Goal: Task Accomplishment & Management: Manage account settings

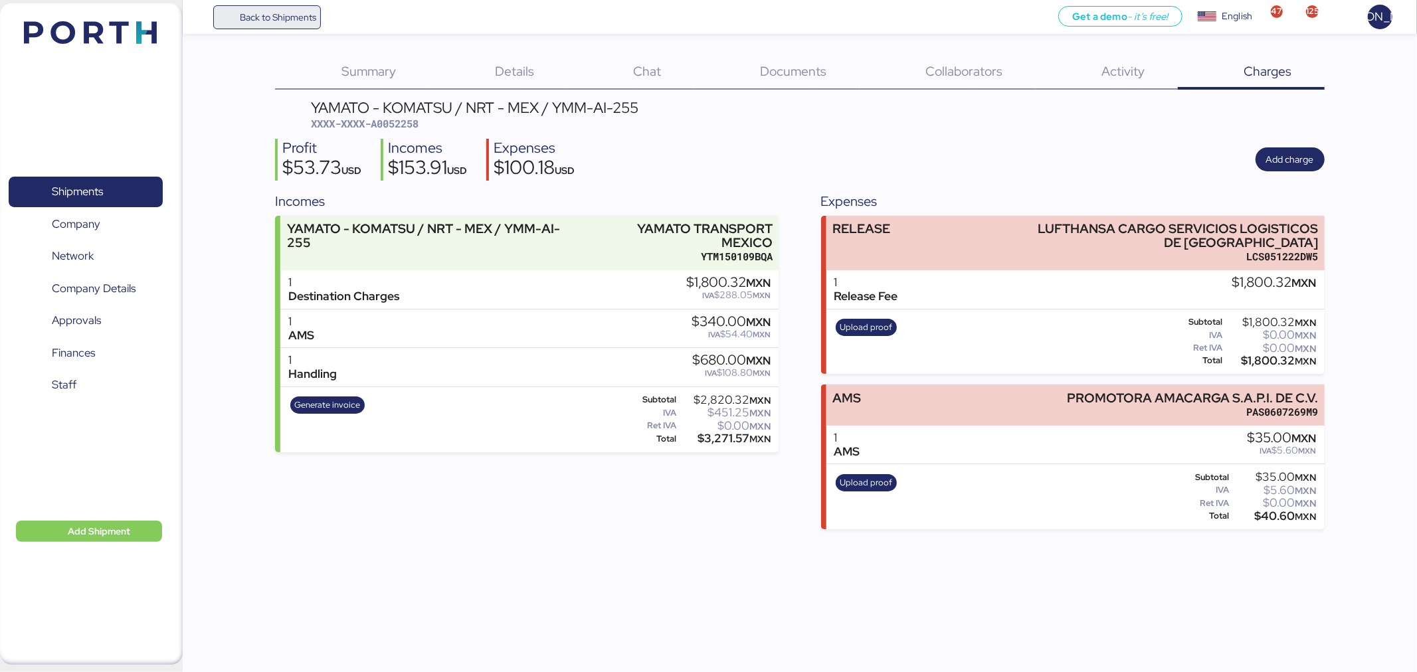
click at [241, 18] on span "Back to Shipments" at bounding box center [278, 17] width 76 height 16
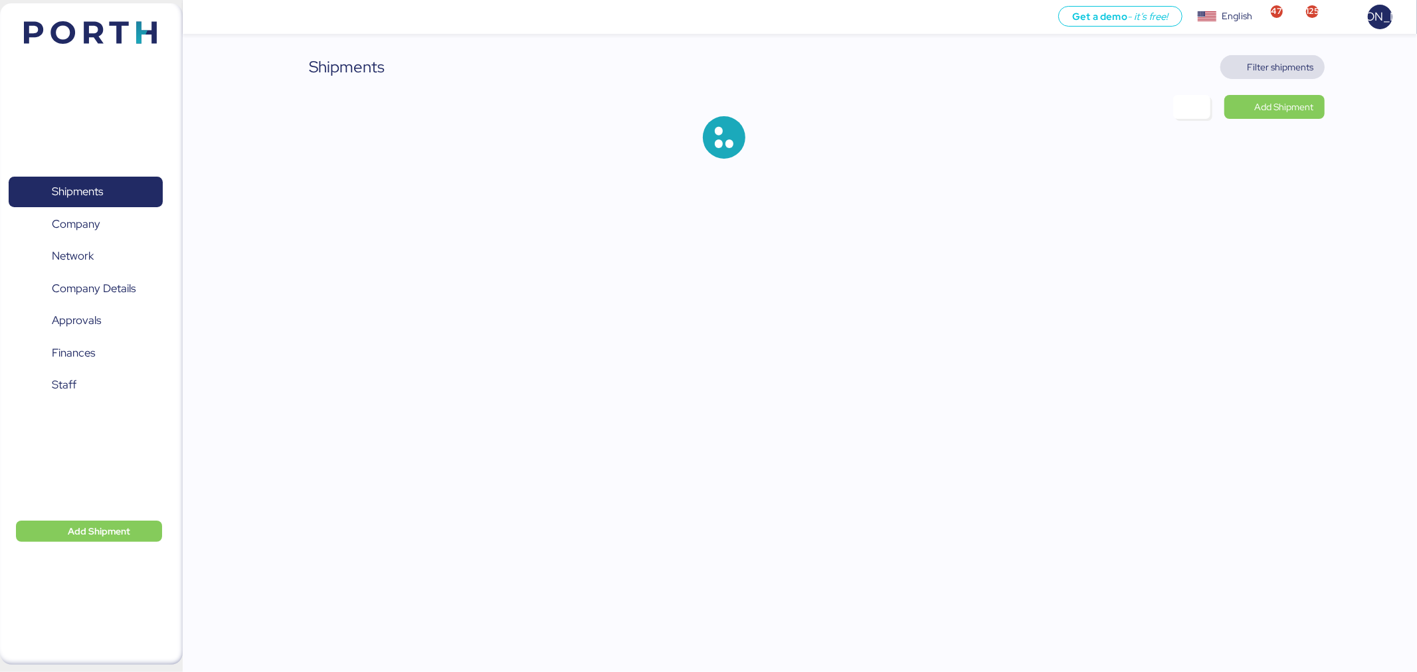
click at [1301, 67] on span "Filter shipments" at bounding box center [1280, 67] width 66 height 16
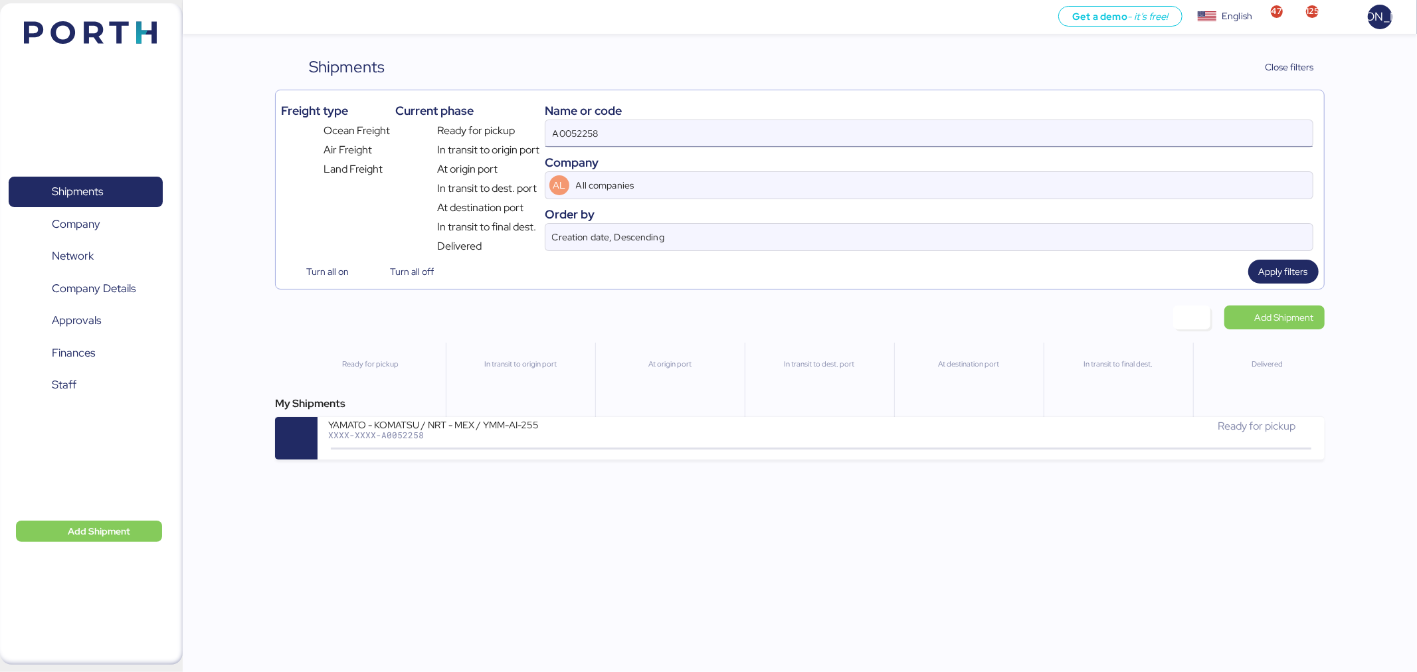
click at [765, 134] on input "A0052258" at bounding box center [928, 133] width 767 height 27
paste input "NGTL7491425"
type input "NGTL7491425"
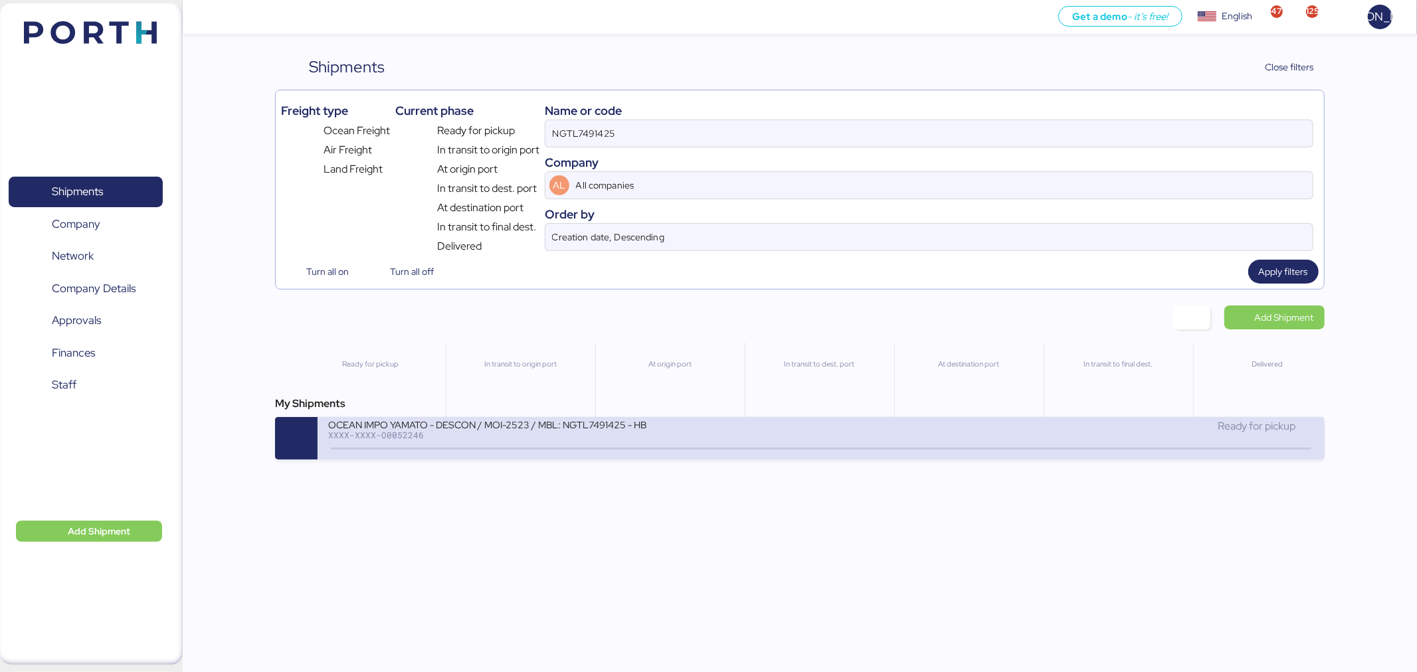
click at [739, 450] on div at bounding box center [821, 449] width 980 height 2
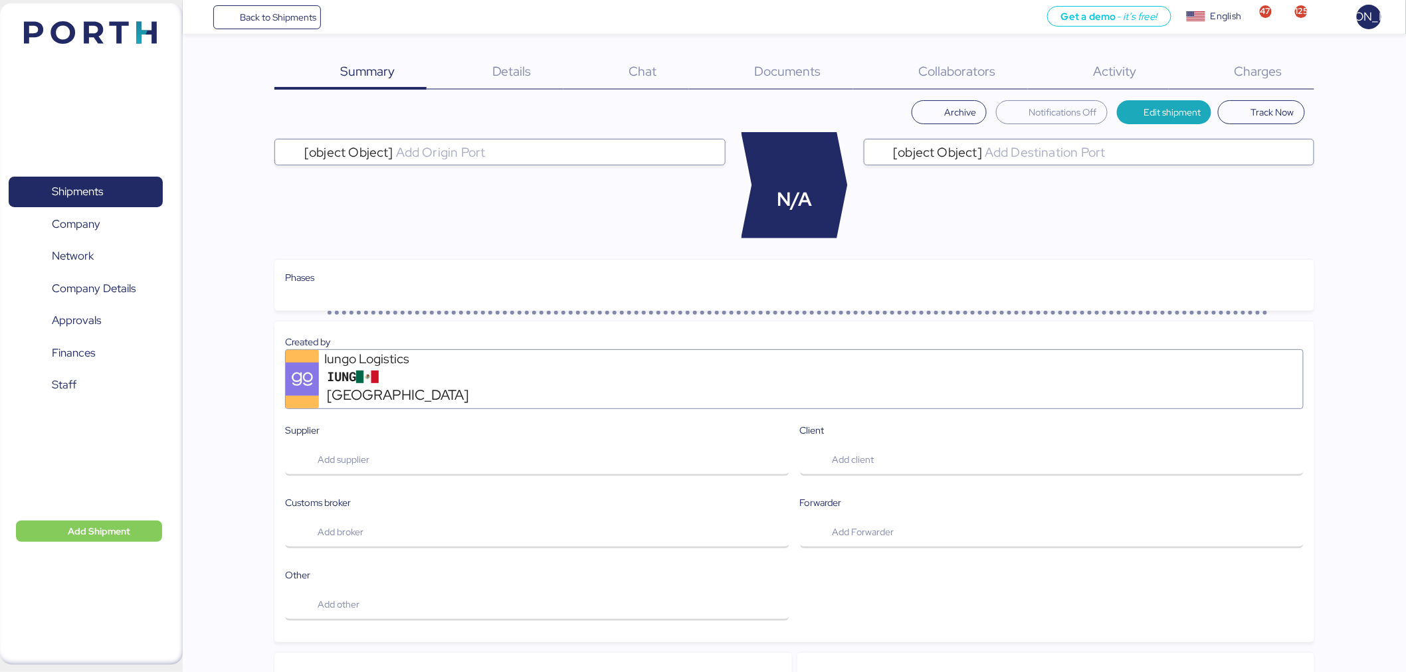
click at [1253, 64] on span "Charges" at bounding box center [1258, 70] width 48 height 17
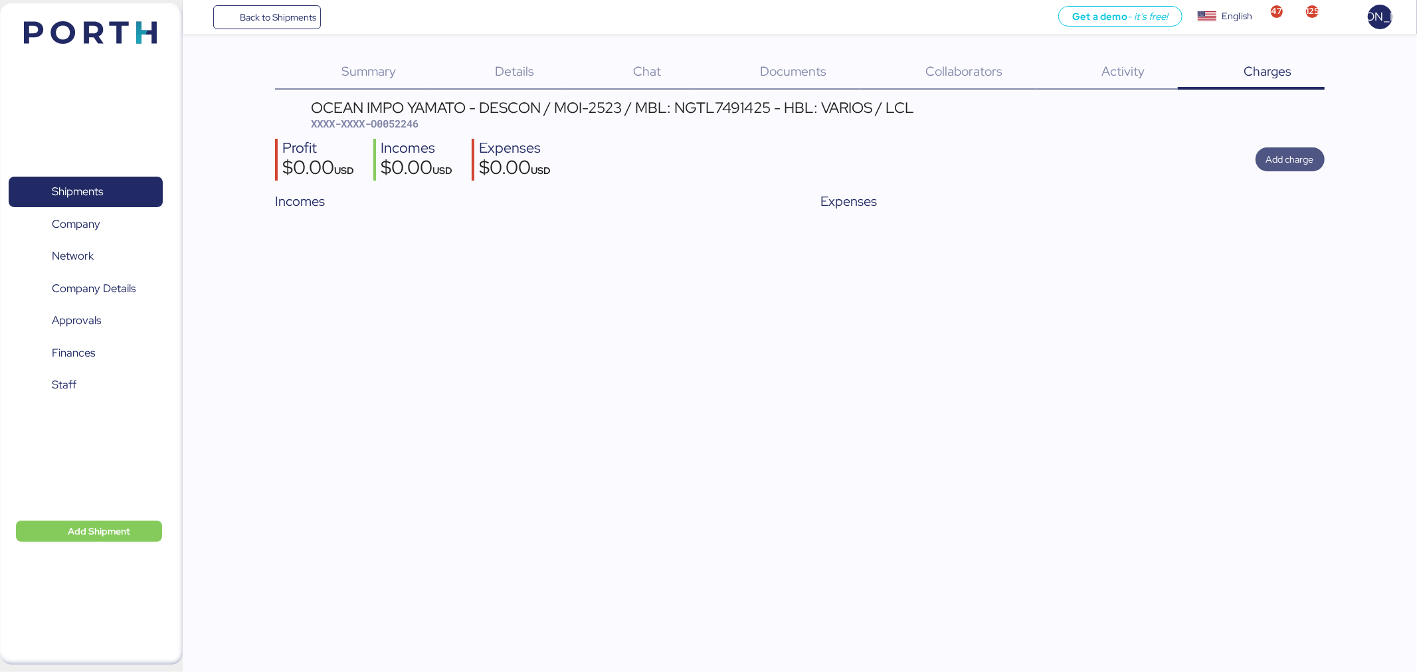
click at [1279, 155] on span "Add charge" at bounding box center [1290, 159] width 48 height 16
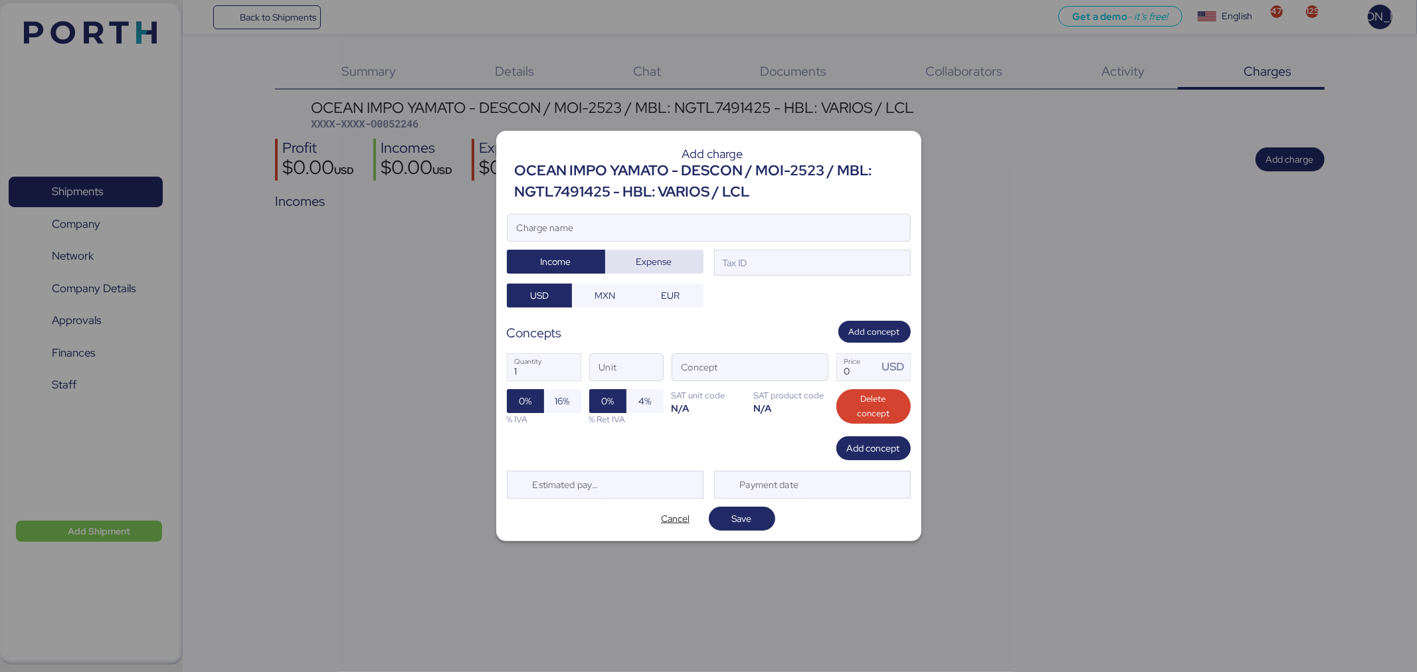
click at [660, 270] on span "Expense" at bounding box center [654, 261] width 77 height 19
click at [676, 228] on input "Charge name" at bounding box center [708, 228] width 403 height 27
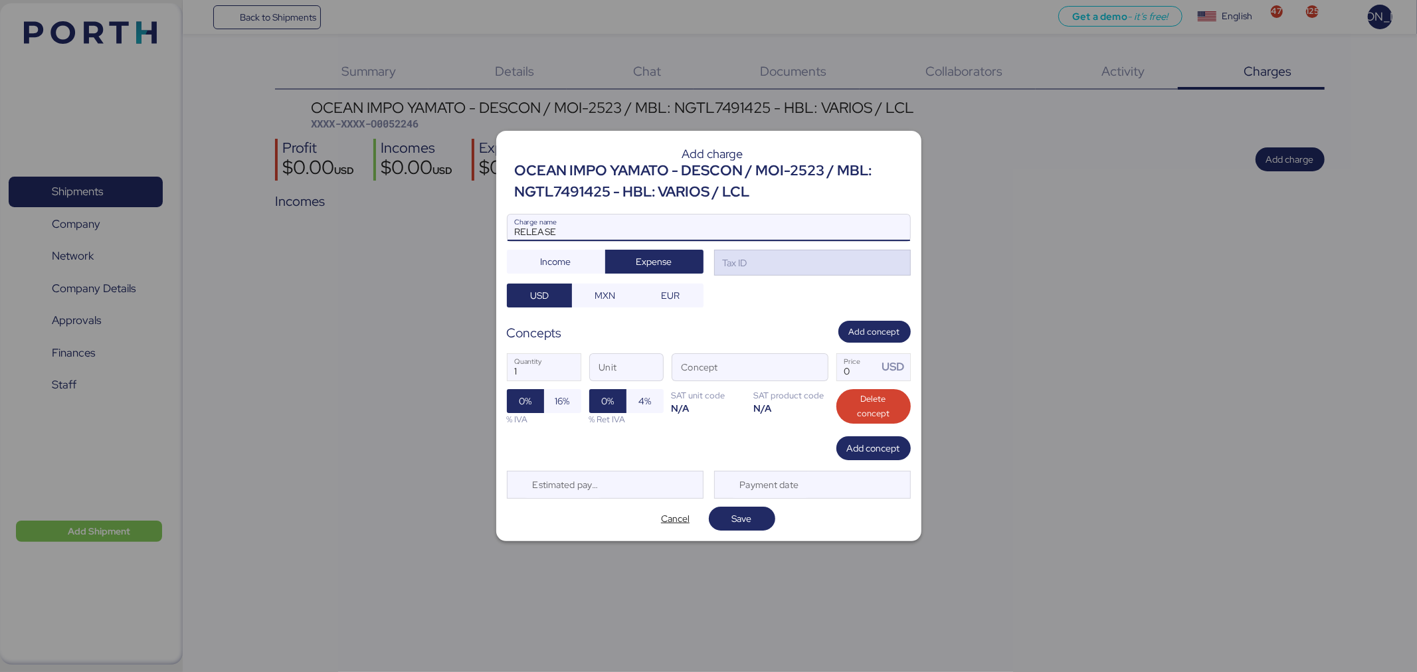
type input "RELEASE"
click at [741, 263] on div "Tax ID" at bounding box center [733, 263] width 27 height 15
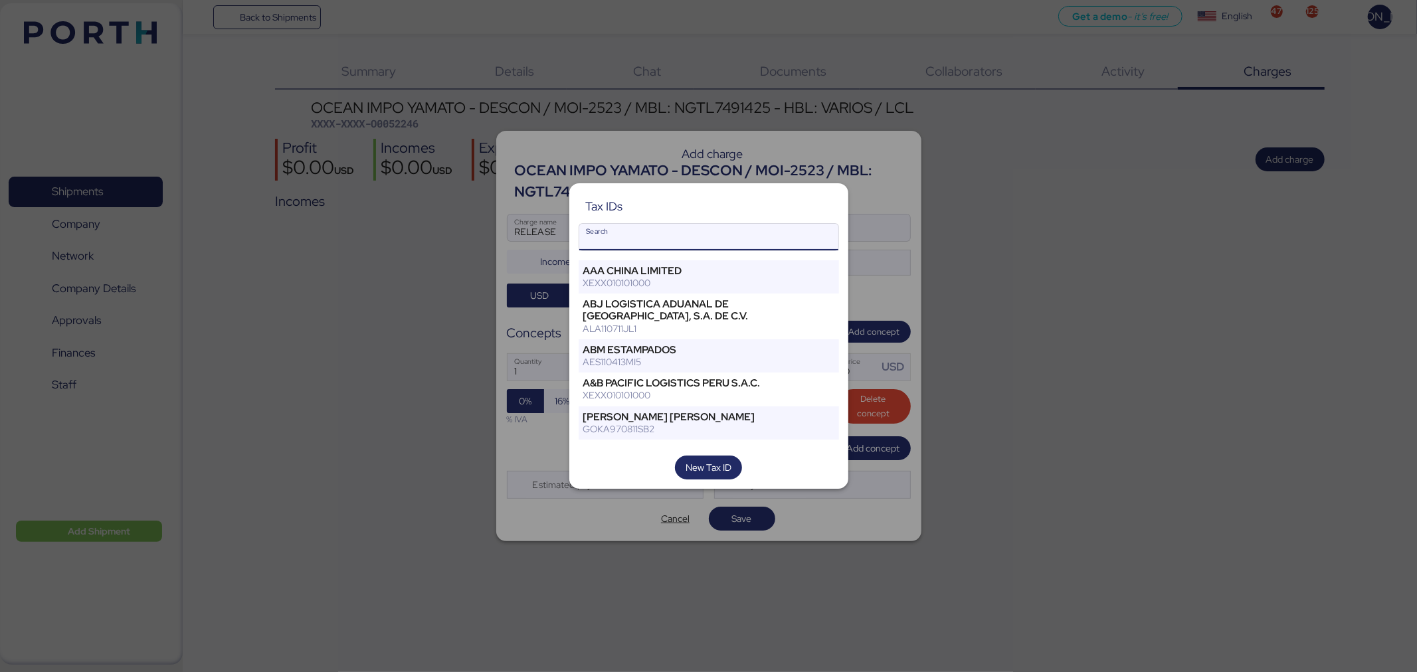
click at [671, 246] on input "Search" at bounding box center [708, 237] width 259 height 27
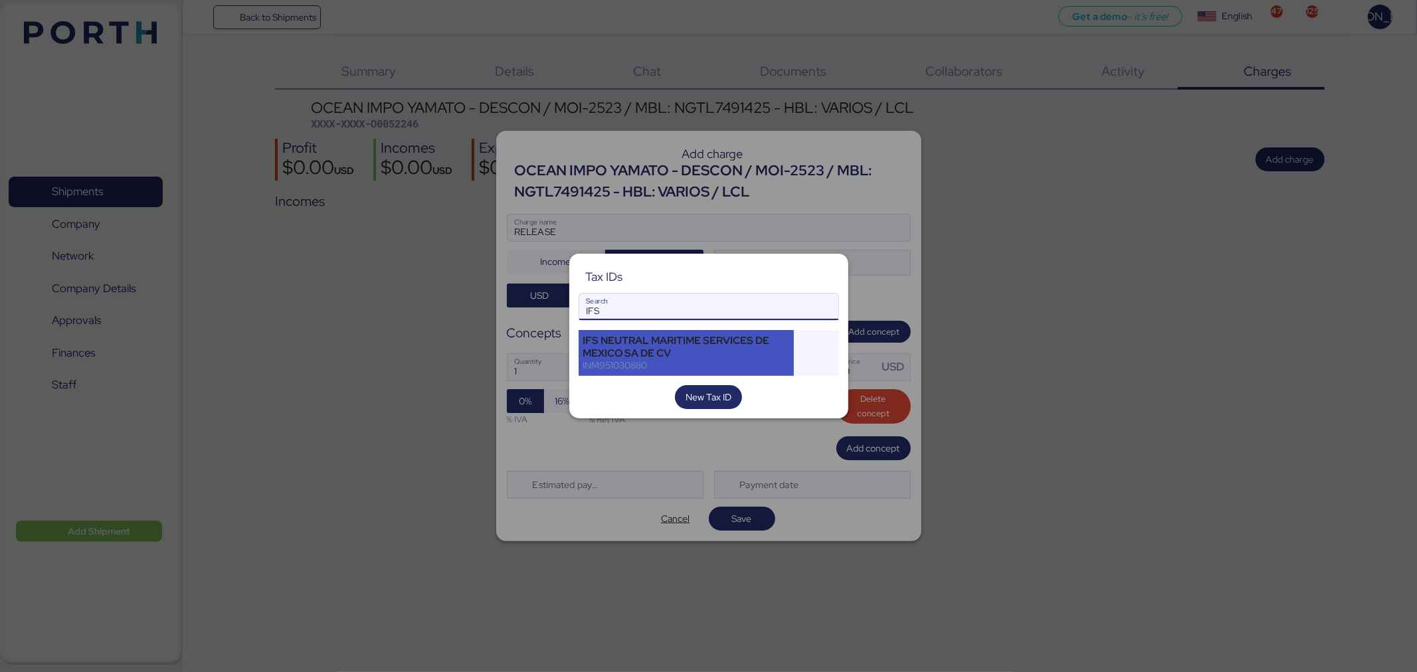
type input "IFS"
click at [660, 363] on div "INM951030880" at bounding box center [686, 365] width 207 height 12
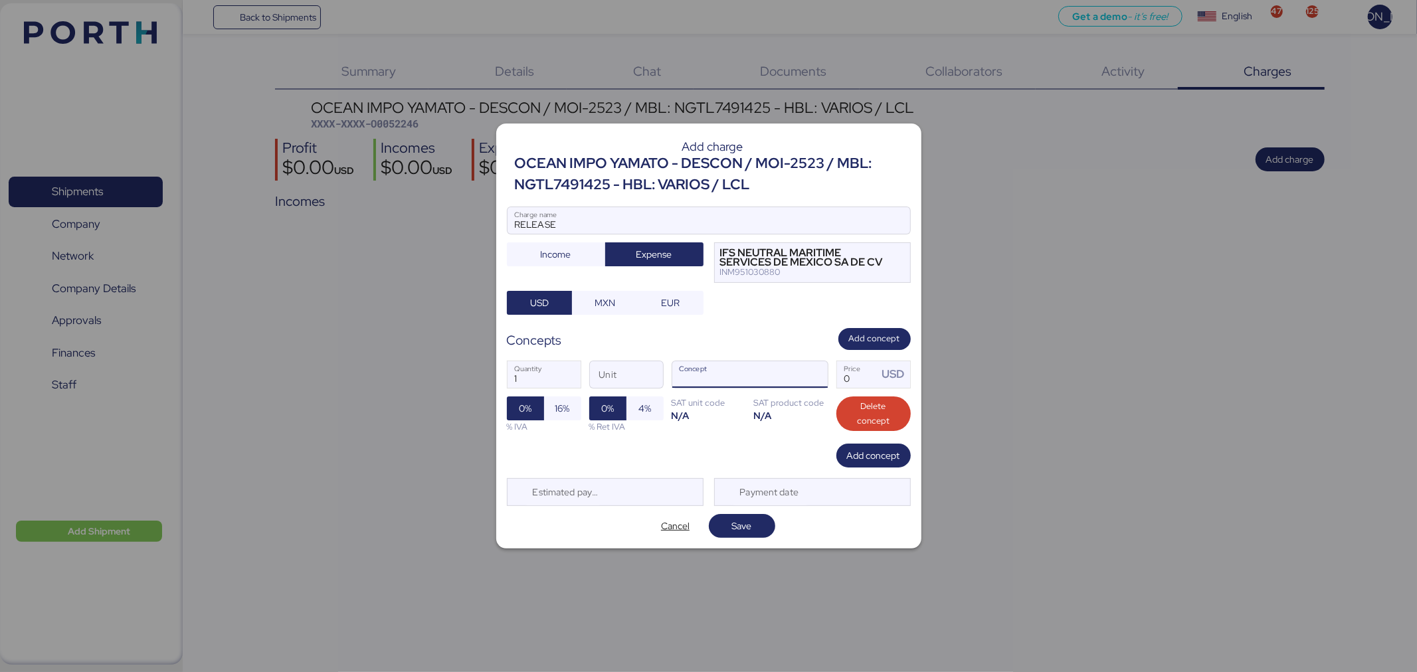
click at [742, 377] on input "Concept" at bounding box center [734, 374] width 124 height 27
drag, startPoint x: 682, startPoint y: 381, endPoint x: 614, endPoint y: 387, distance: 68.7
click at [614, 387] on div "1 Quantity Unit 697 Concept 0 Price USD 0% 16% % IVA 0% 4% % Ret IVA SAT unit c…" at bounding box center [709, 397] width 404 height 94
type input "RLRE"
click at [805, 375] on span "button" at bounding box center [814, 378] width 28 height 28
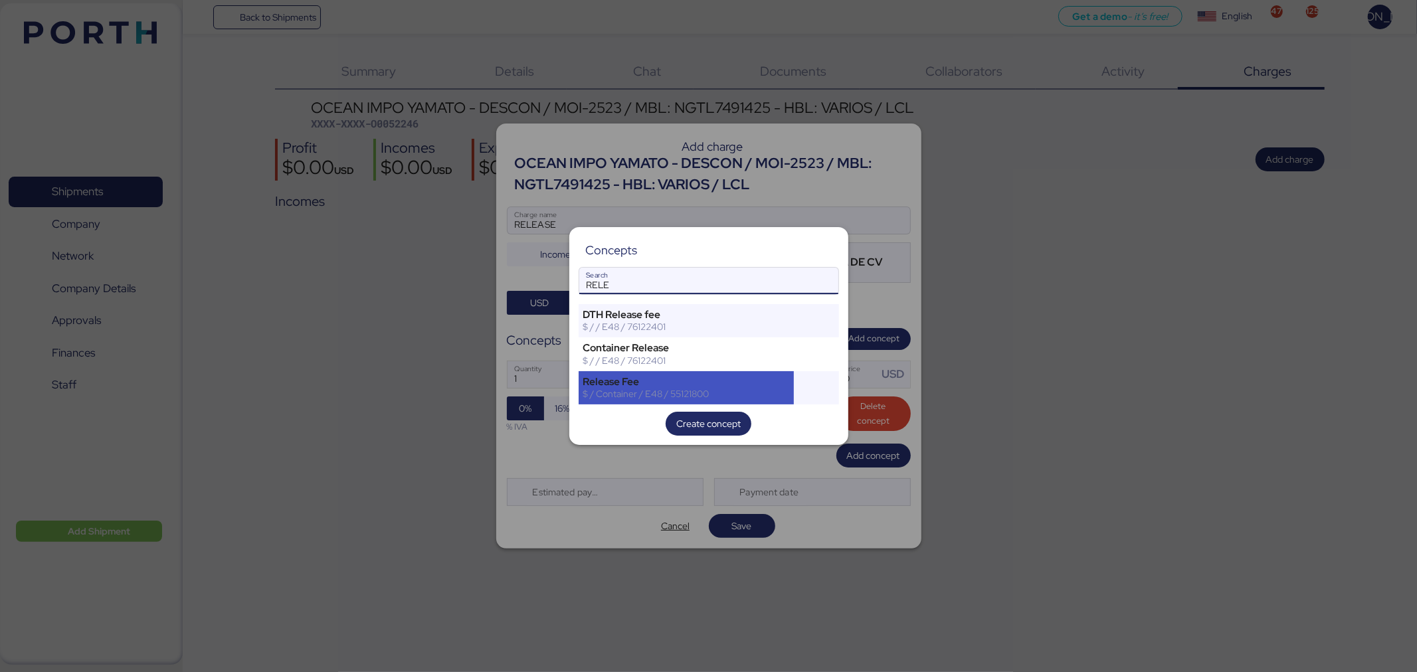
type input "RELE"
click at [667, 375] on div "Release Fee $ / Container / E48 / 55121800" at bounding box center [687, 387] width 216 height 33
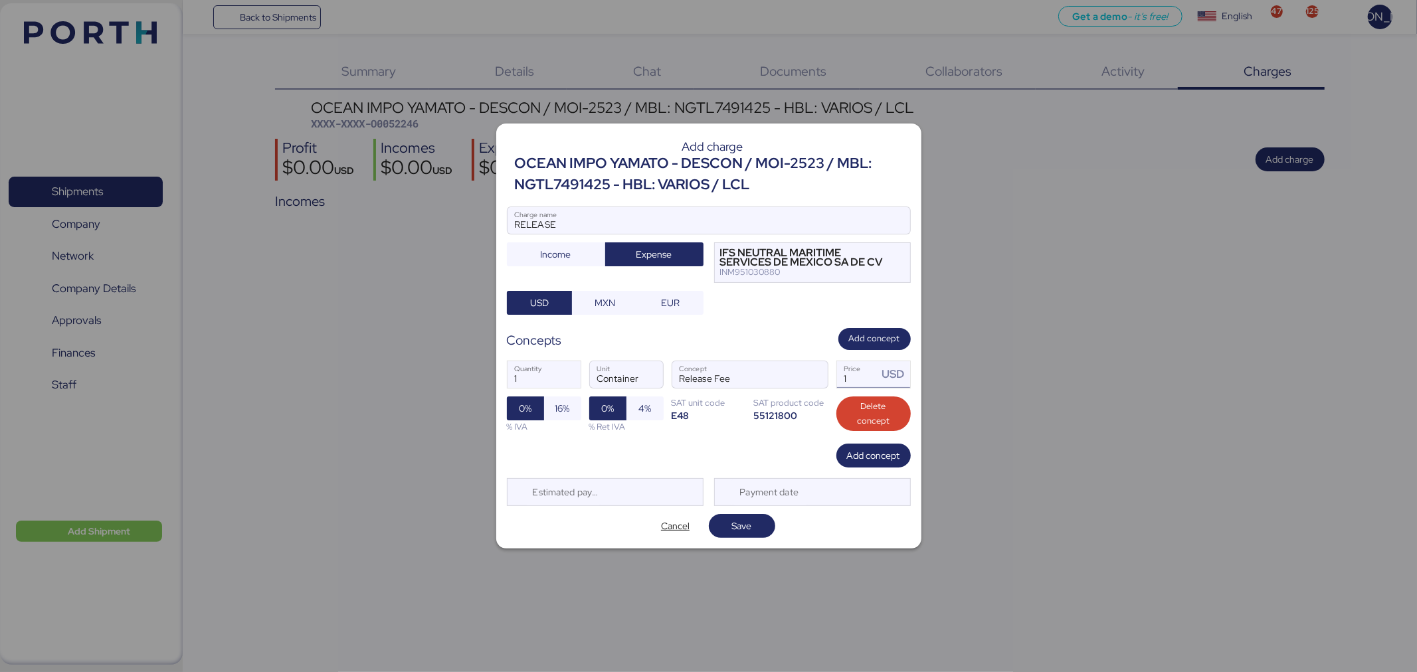
click at [853, 377] on input "1" at bounding box center [857, 374] width 41 height 27
drag, startPoint x: 853, startPoint y: 379, endPoint x: 795, endPoint y: 383, distance: 57.9
click at [795, 383] on div "1 Quantity Container Unit Release Fee Concept 1 Price USD 0% 16% % IVA 0% 4% % …" at bounding box center [709, 397] width 404 height 94
type input "697.75"
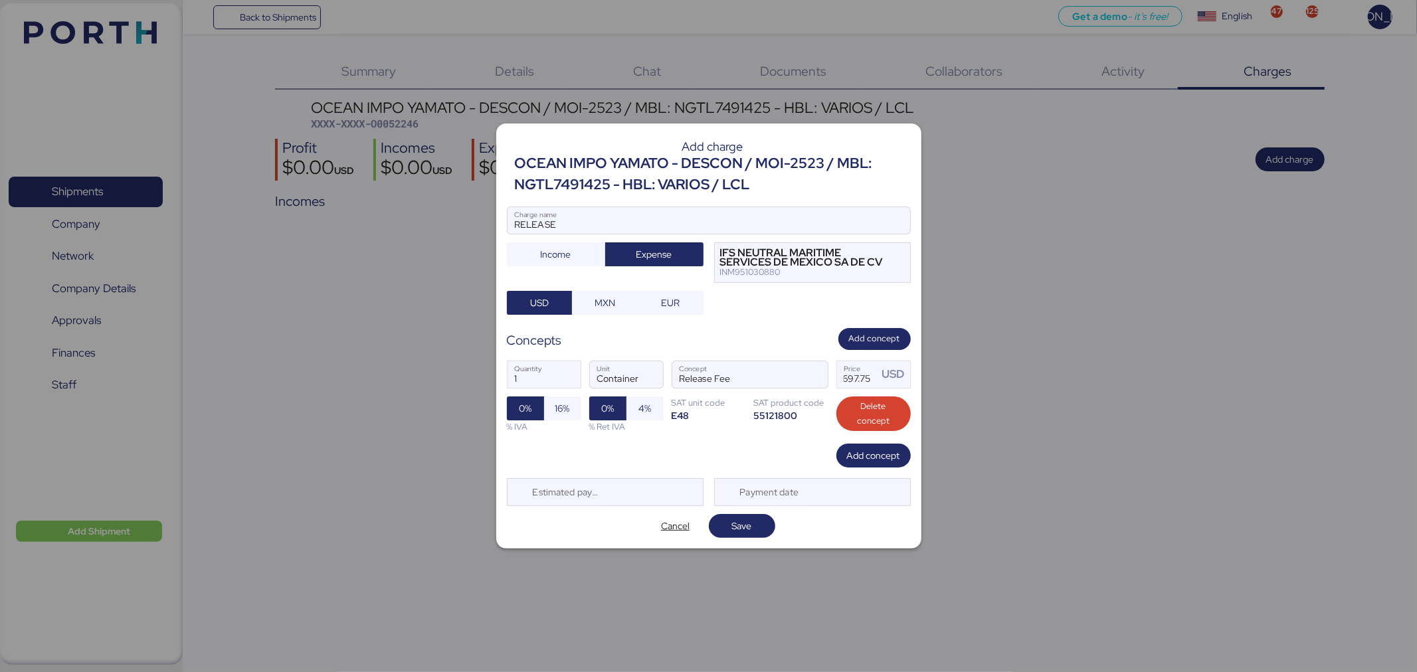
scroll to position [0, 0]
click at [557, 409] on span "16%" at bounding box center [562, 409] width 15 height 16
click at [754, 530] on span "Save" at bounding box center [741, 526] width 45 height 19
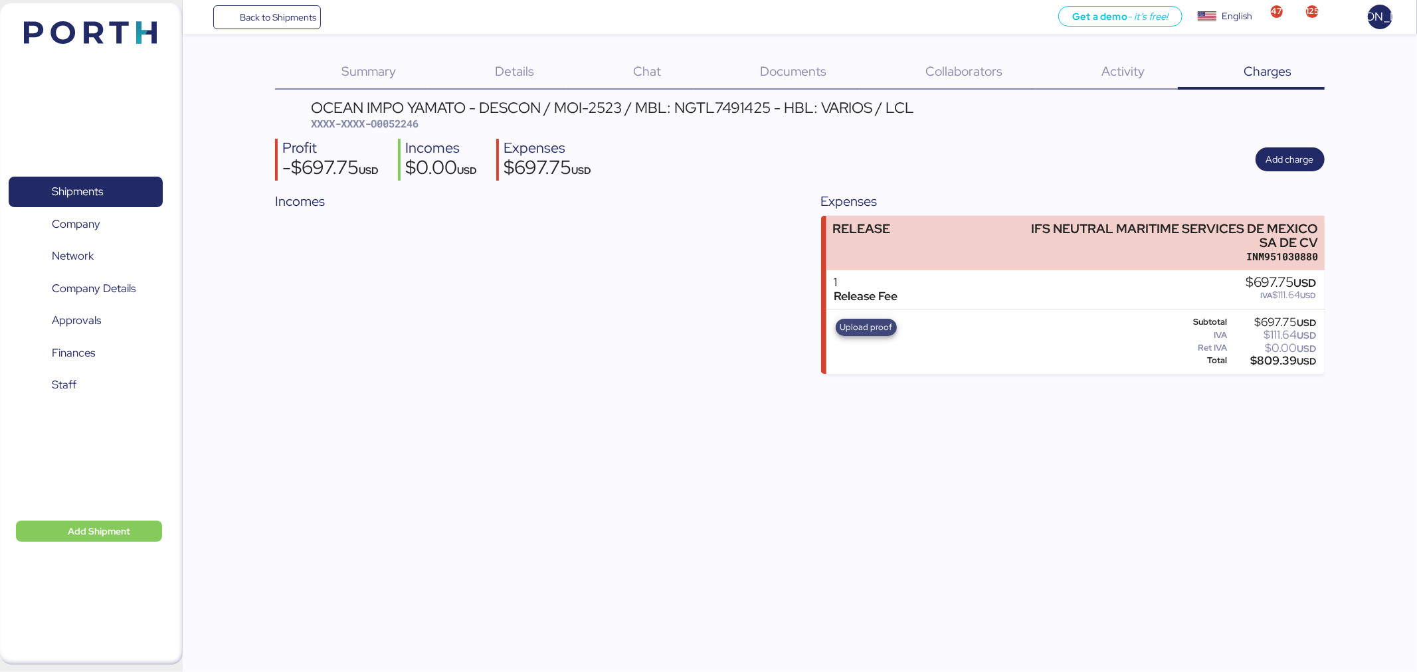
click at [864, 321] on span "Upload proof" at bounding box center [866, 327] width 52 height 15
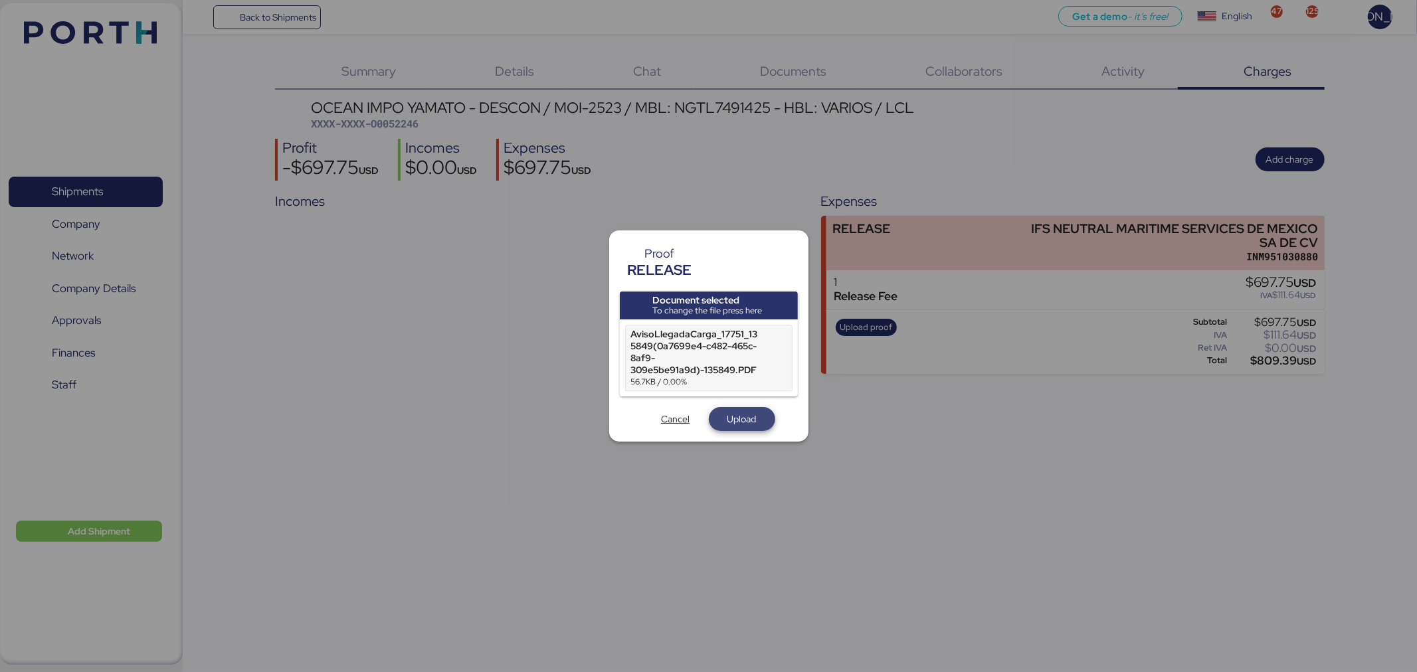
click at [741, 415] on span "Upload" at bounding box center [741, 419] width 29 height 16
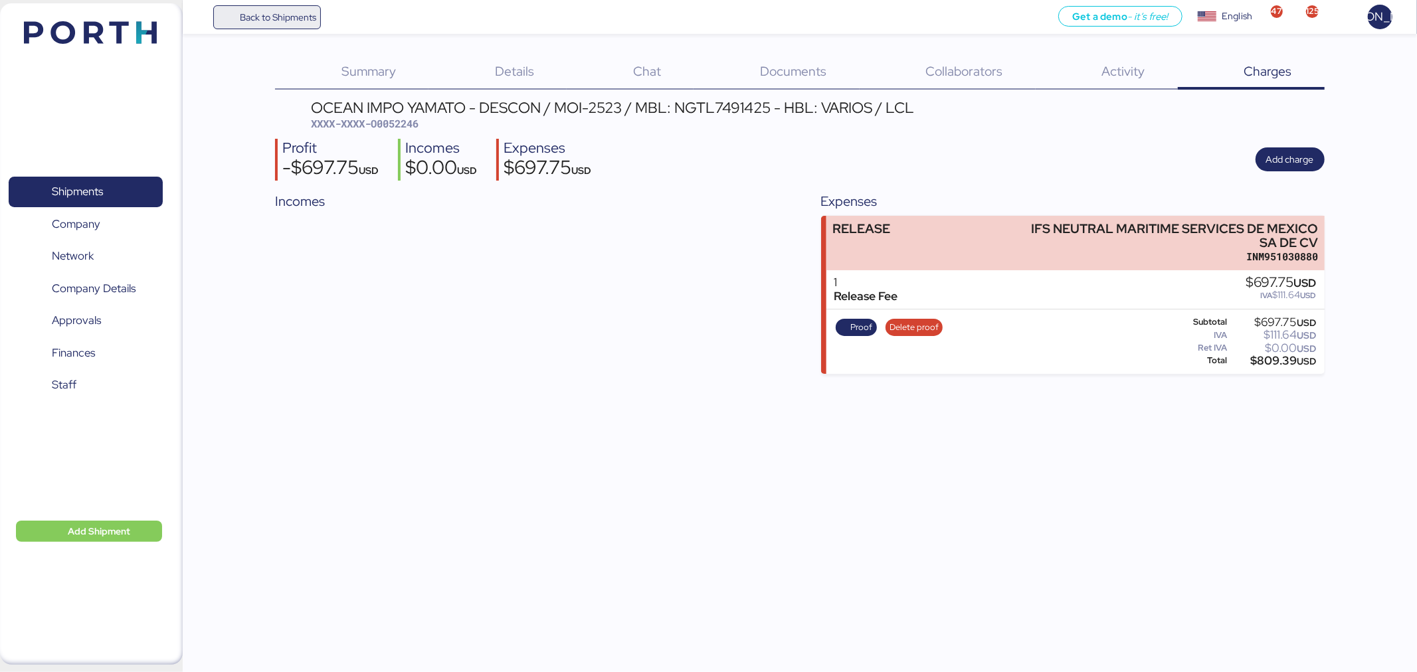
click at [284, 16] on span "Back to Shipments" at bounding box center [278, 17] width 76 height 16
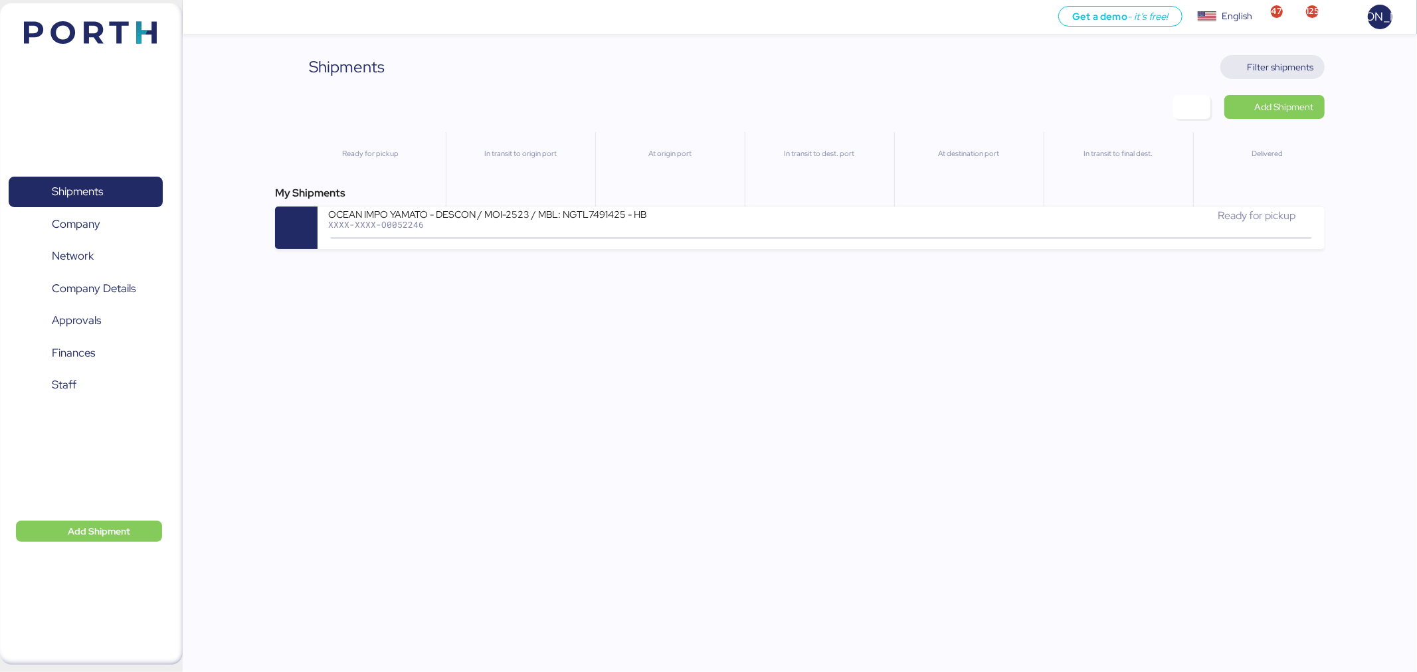
click at [1285, 62] on span "Filter shipments" at bounding box center [1280, 67] width 66 height 16
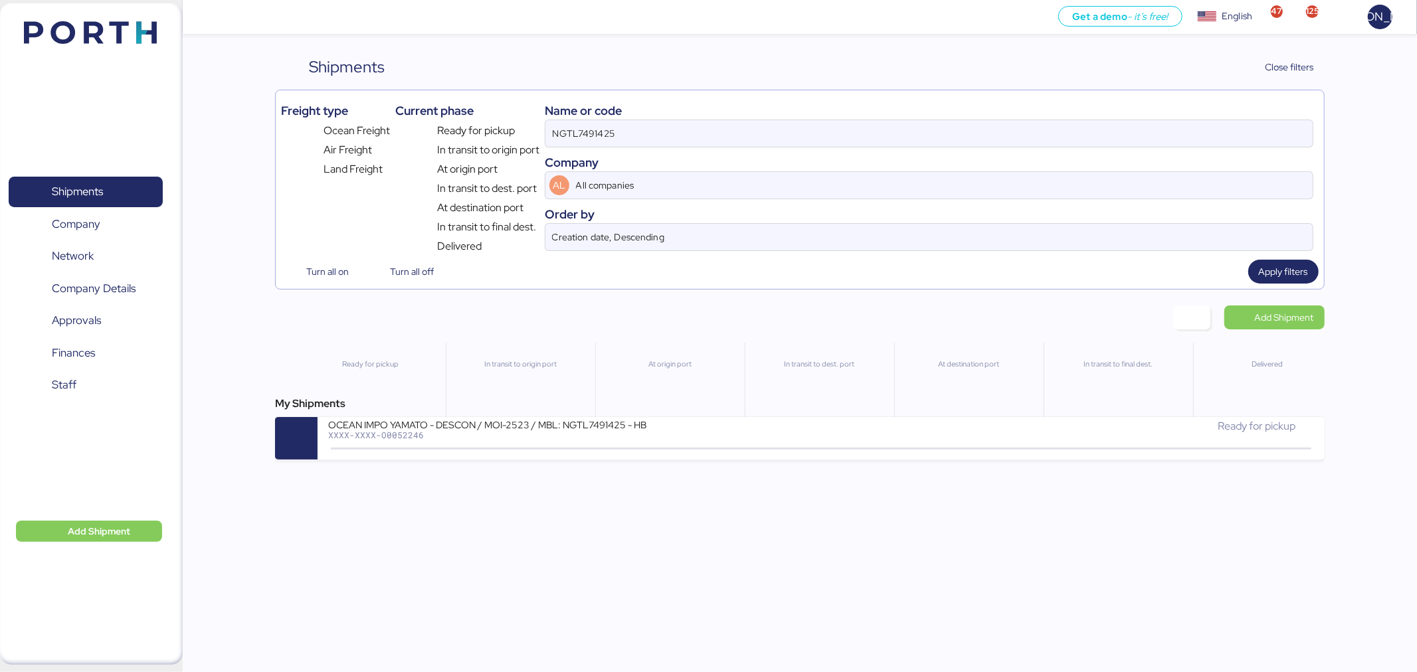
click at [907, 114] on div "Name or code" at bounding box center [929, 111] width 769 height 18
click at [895, 125] on input "NGTL7491425" at bounding box center [928, 133] width 767 height 27
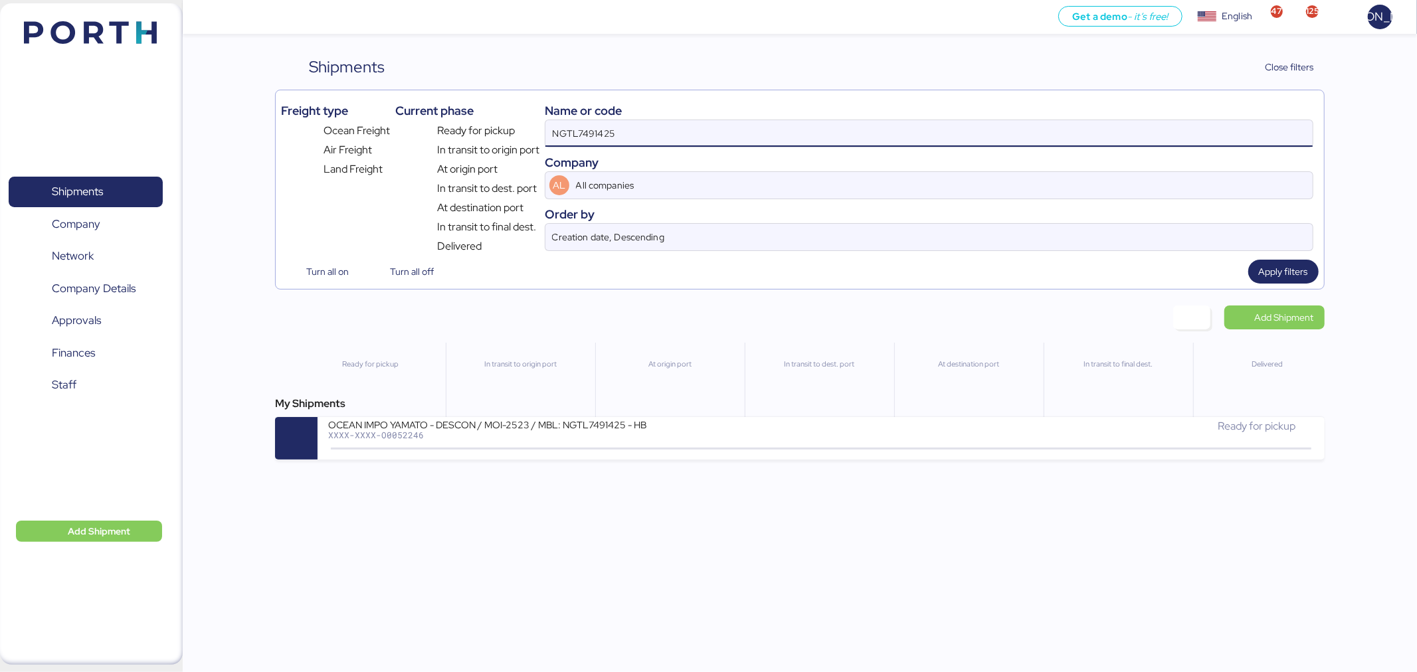
click at [895, 125] on input "NGTL7491425" at bounding box center [928, 133] width 767 height 27
paste input "KMTCJKT5246438"
type input "KMTCJKT5246438"
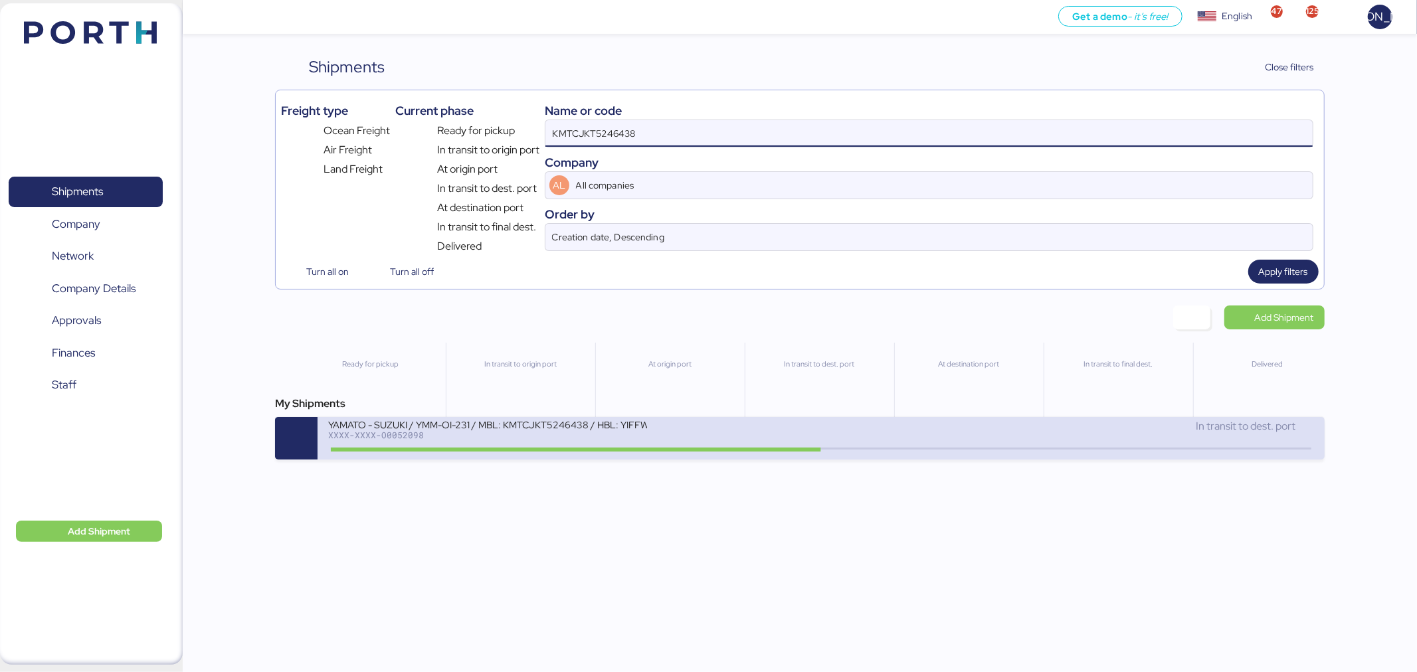
click at [741, 436] on div "YAMATO - SUZUKI / YMM-OI-231 / MBL: KMTCJKT5246438 / HBL: YIFFW0169265 / FCL XX…" at bounding box center [574, 432] width 493 height 29
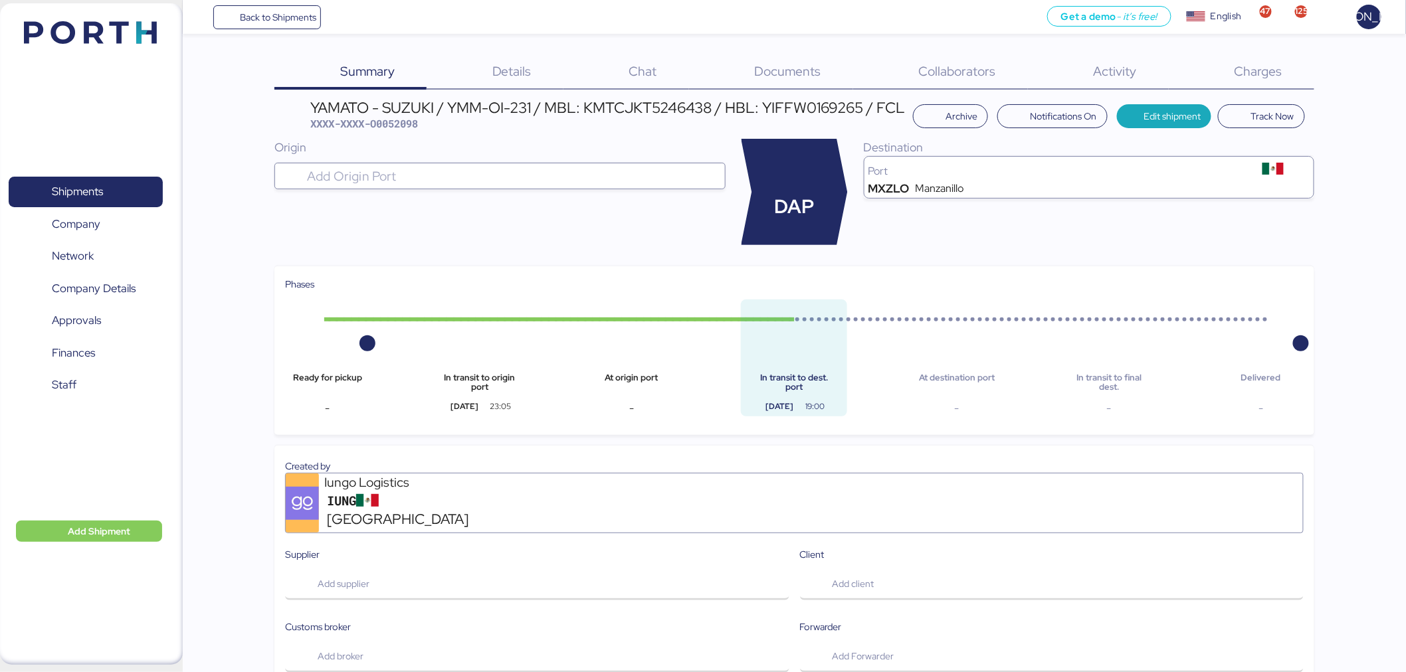
click at [1276, 73] on span "Charges" at bounding box center [1258, 70] width 48 height 17
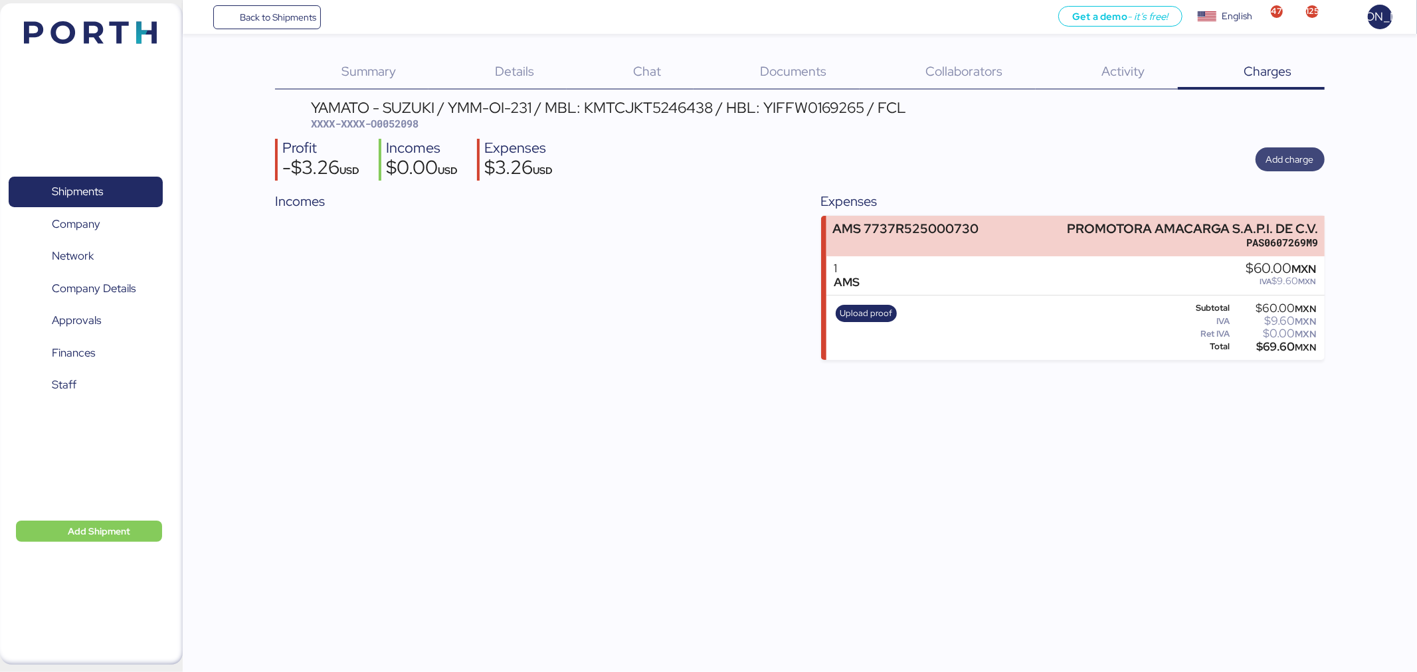
click at [1307, 151] on span "Add charge" at bounding box center [1290, 159] width 48 height 16
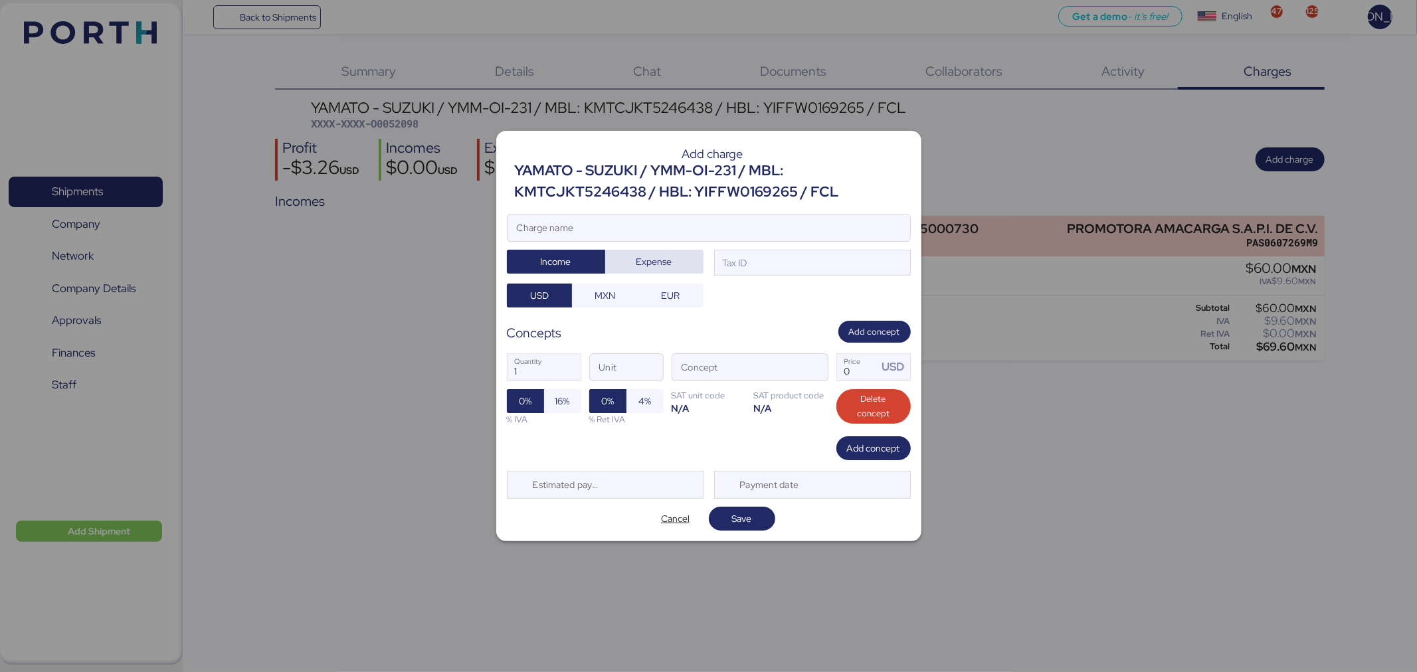
click at [635, 264] on span "Expense" at bounding box center [654, 261] width 77 height 19
click at [646, 235] on input "Charge name" at bounding box center [708, 228] width 403 height 27
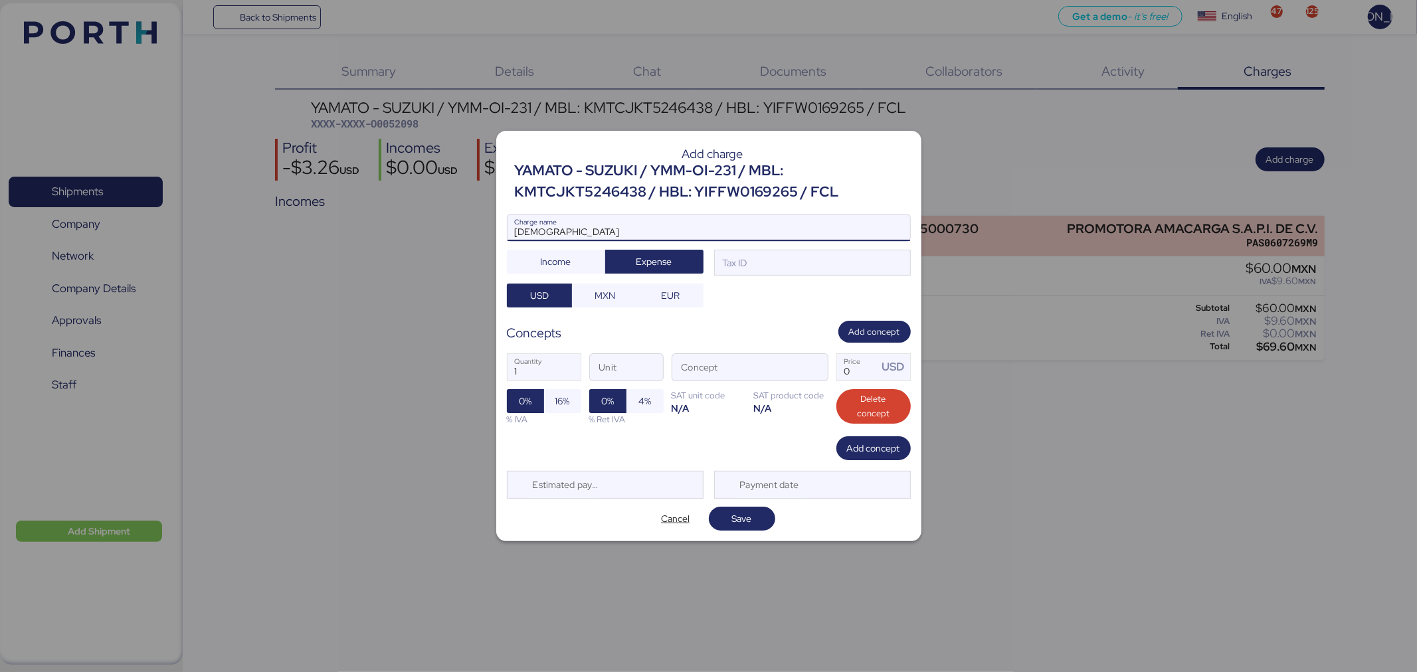
drag, startPoint x: 642, startPoint y: 227, endPoint x: 428, endPoint y: 232, distance: 214.6
click at [428, 232] on div "Add charge YAMATO - SUZUKI / YMM-OI-231 / MBL: KMTCJKT5246438 / HBL: YIFFW01692…" at bounding box center [708, 336] width 1417 height 672
type input "RELEASE"
click at [792, 270] on div "Tax ID" at bounding box center [812, 263] width 197 height 27
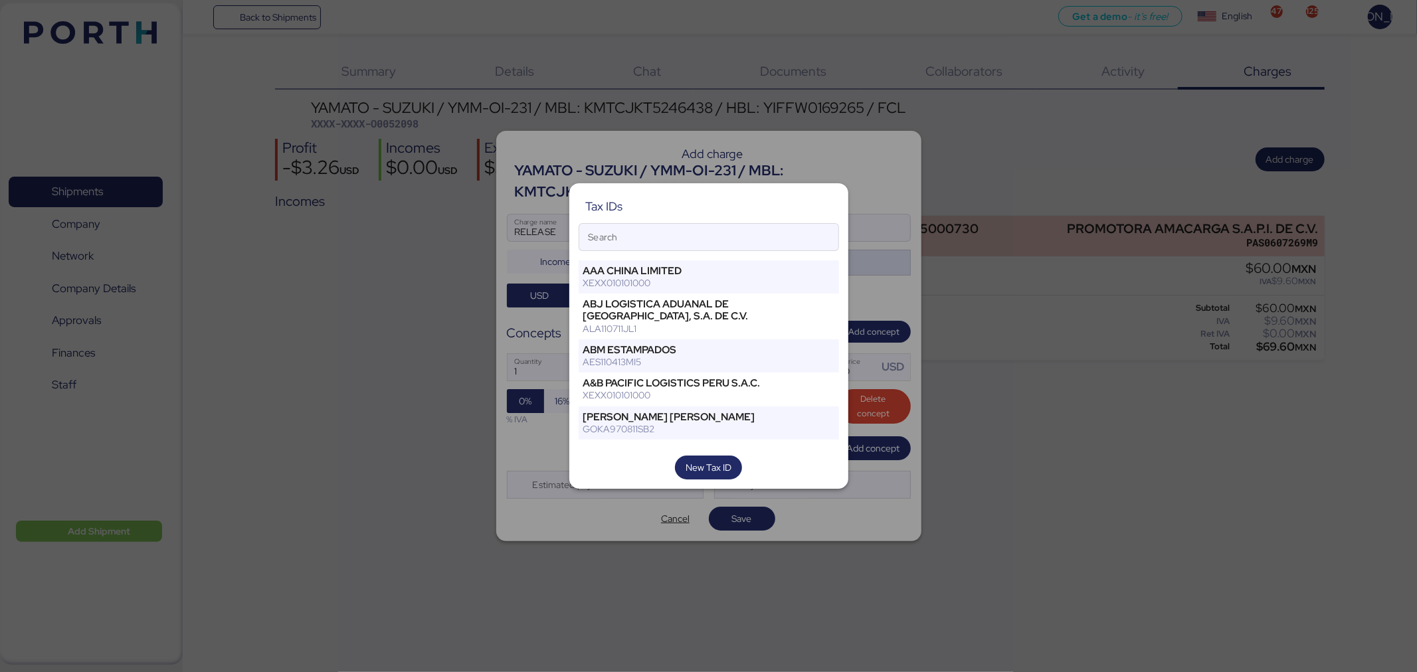
type input "M"
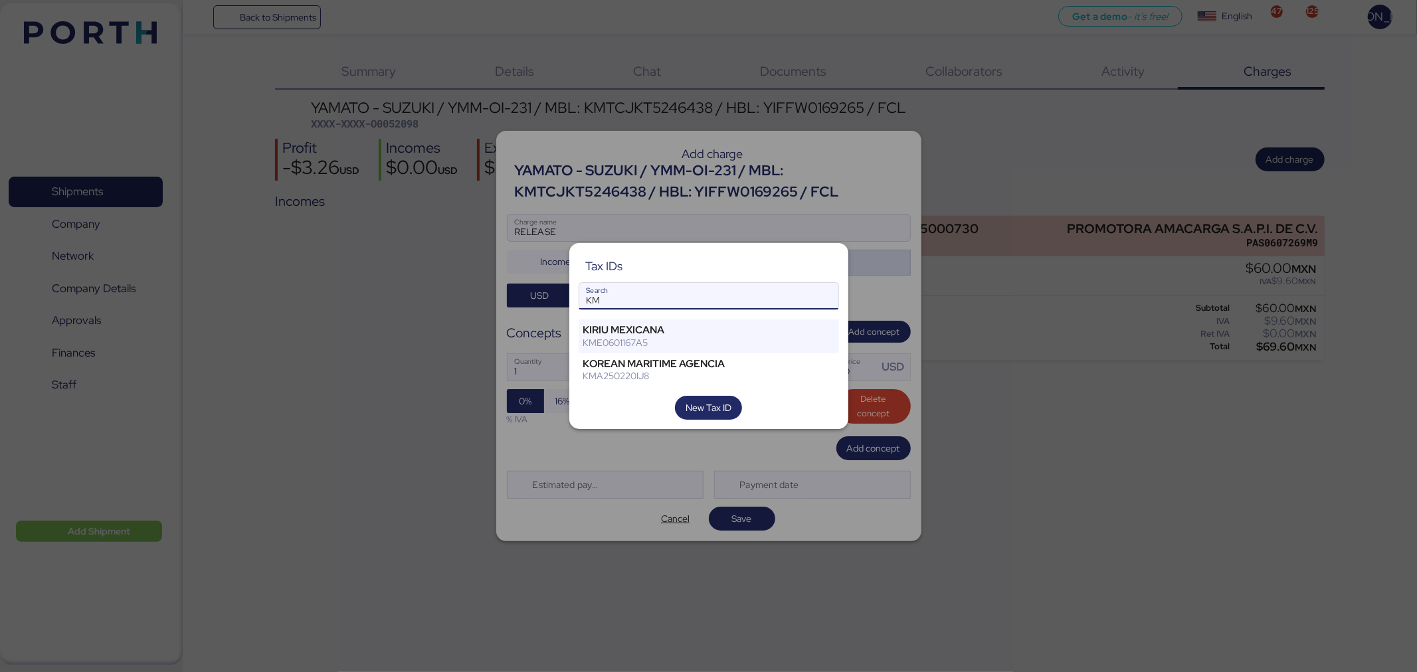
type input "K"
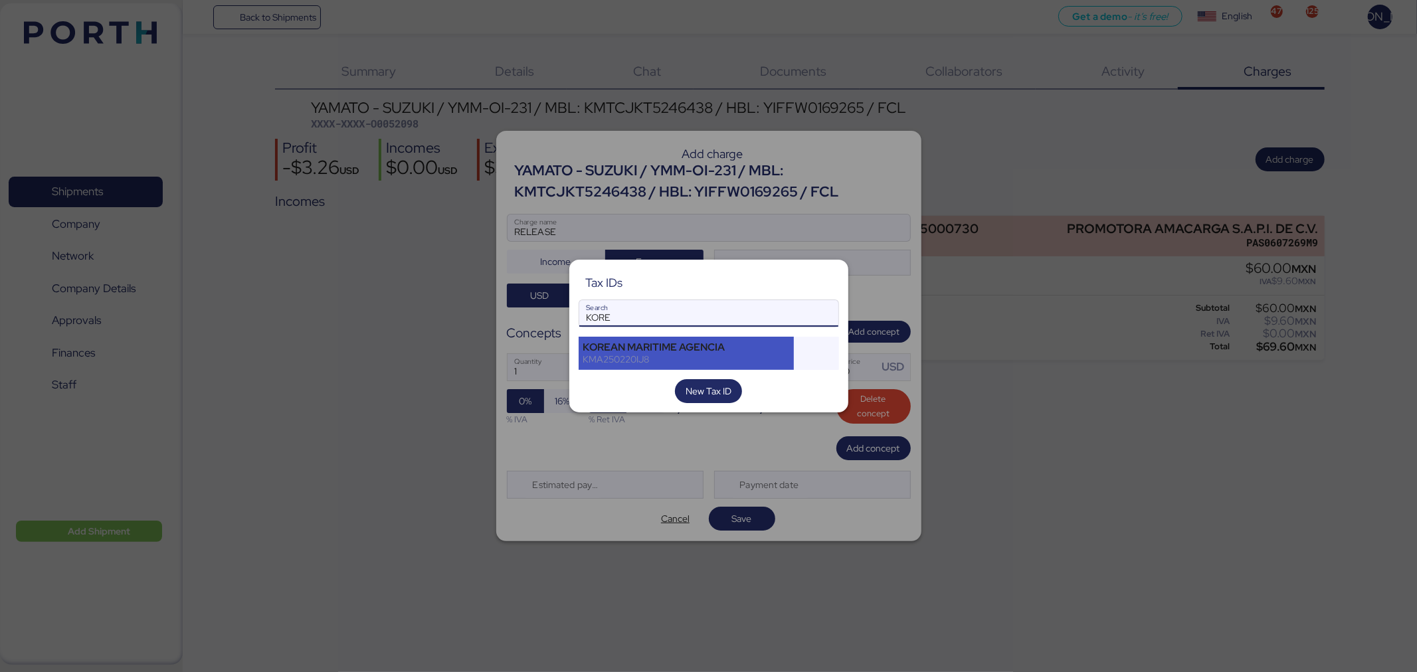
type input "KORE"
click at [672, 350] on div "KOREAN MARITIME AGENCIA" at bounding box center [686, 347] width 207 height 12
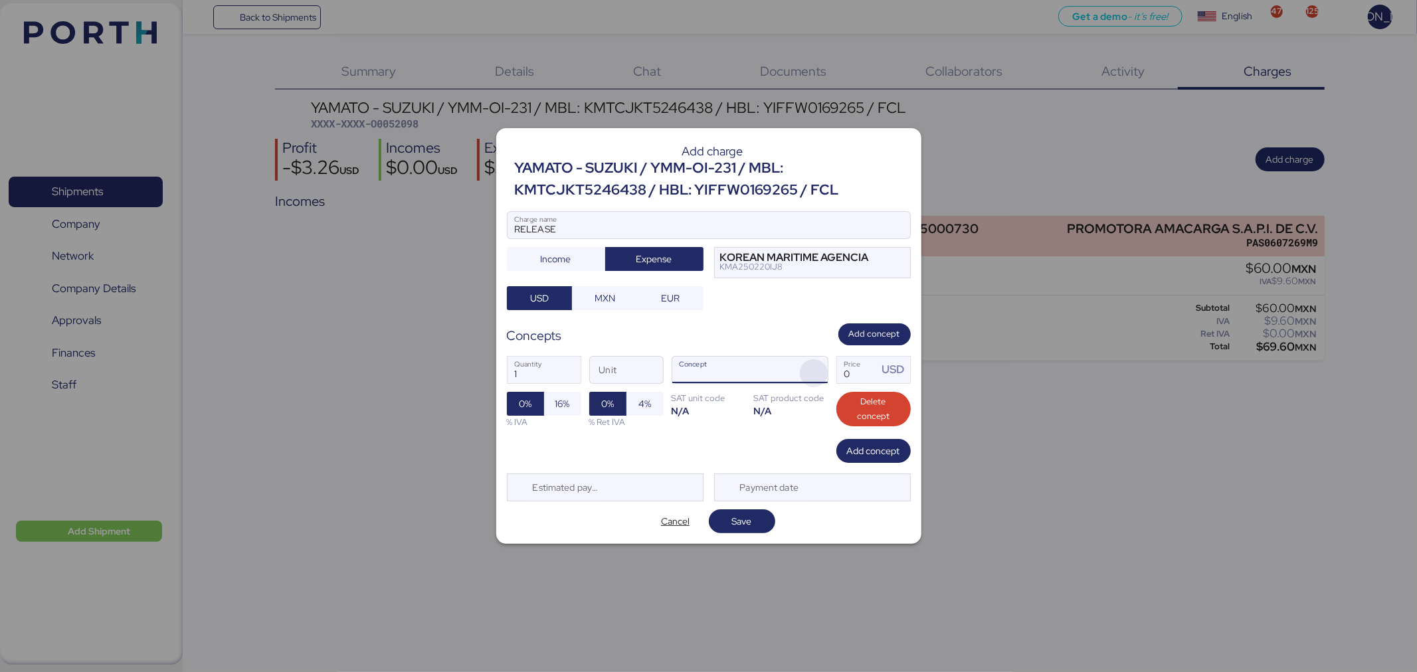
click at [814, 366] on span "button" at bounding box center [814, 373] width 28 height 28
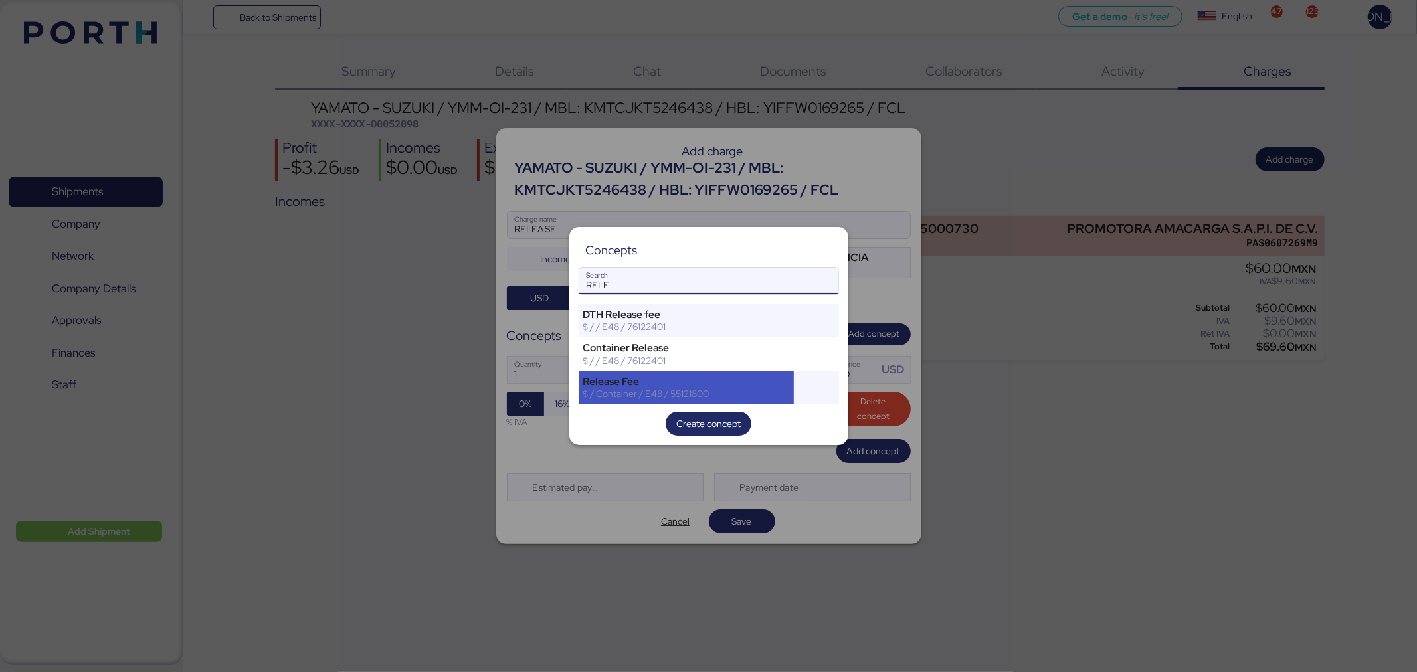
type input "RELE"
click at [729, 391] on div "$ / Container / E48 / 55121800" at bounding box center [686, 394] width 207 height 12
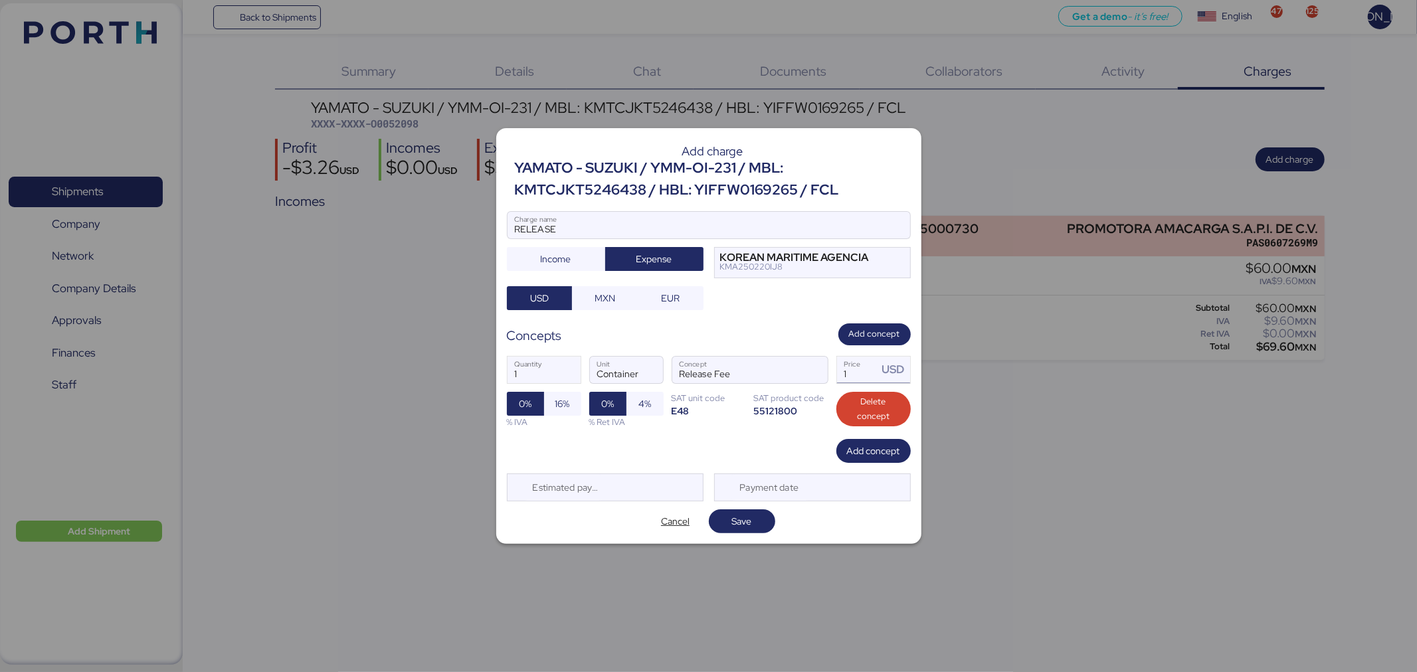
click at [858, 373] on input "1" at bounding box center [857, 370] width 41 height 27
type input "115"
click at [565, 403] on span "16%" at bounding box center [562, 404] width 15 height 16
click at [752, 526] on span "Save" at bounding box center [741, 521] width 45 height 19
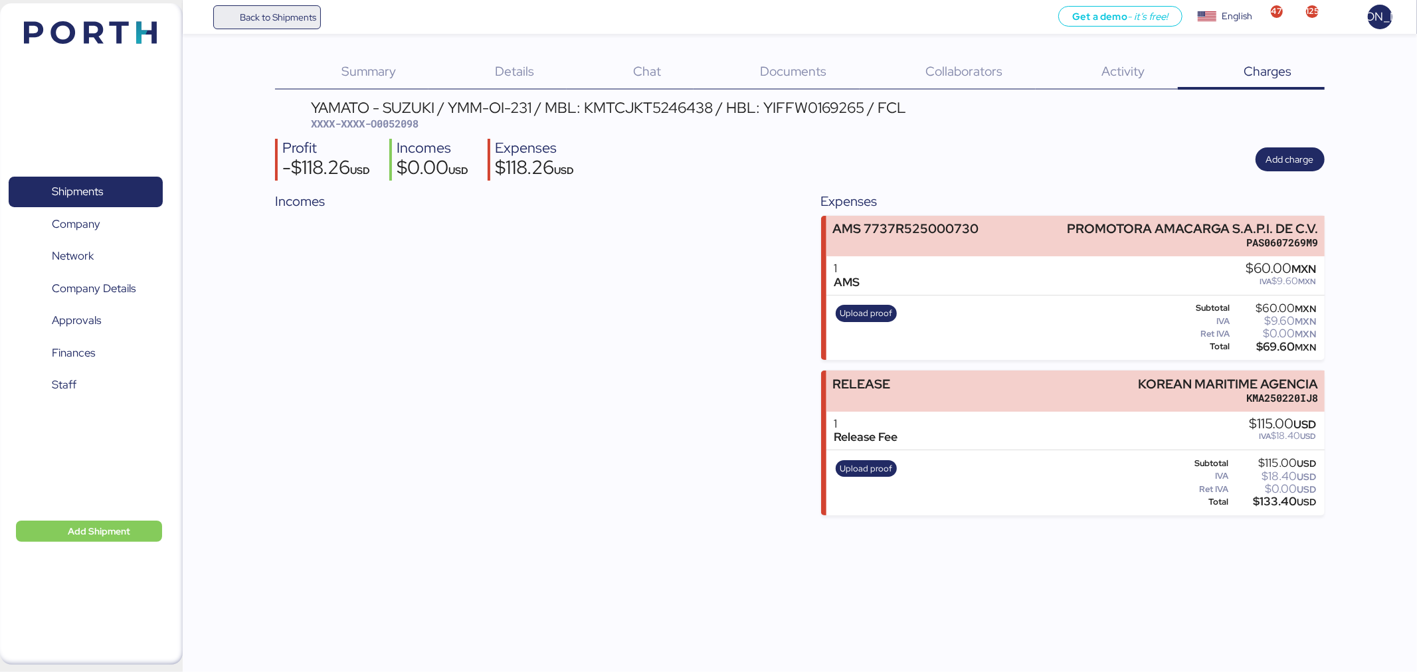
click at [276, 13] on span "Back to Shipments" at bounding box center [278, 17] width 76 height 16
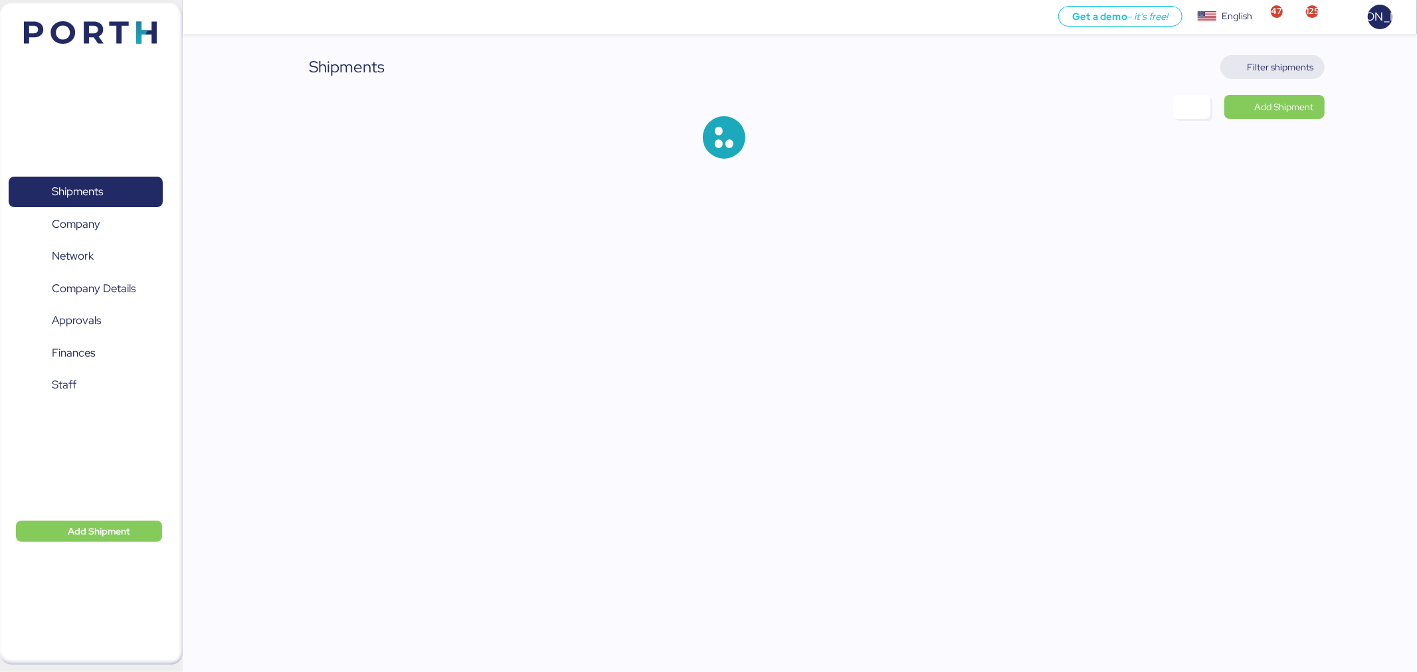
click at [1285, 64] on span "Filter shipments" at bounding box center [1280, 67] width 66 height 16
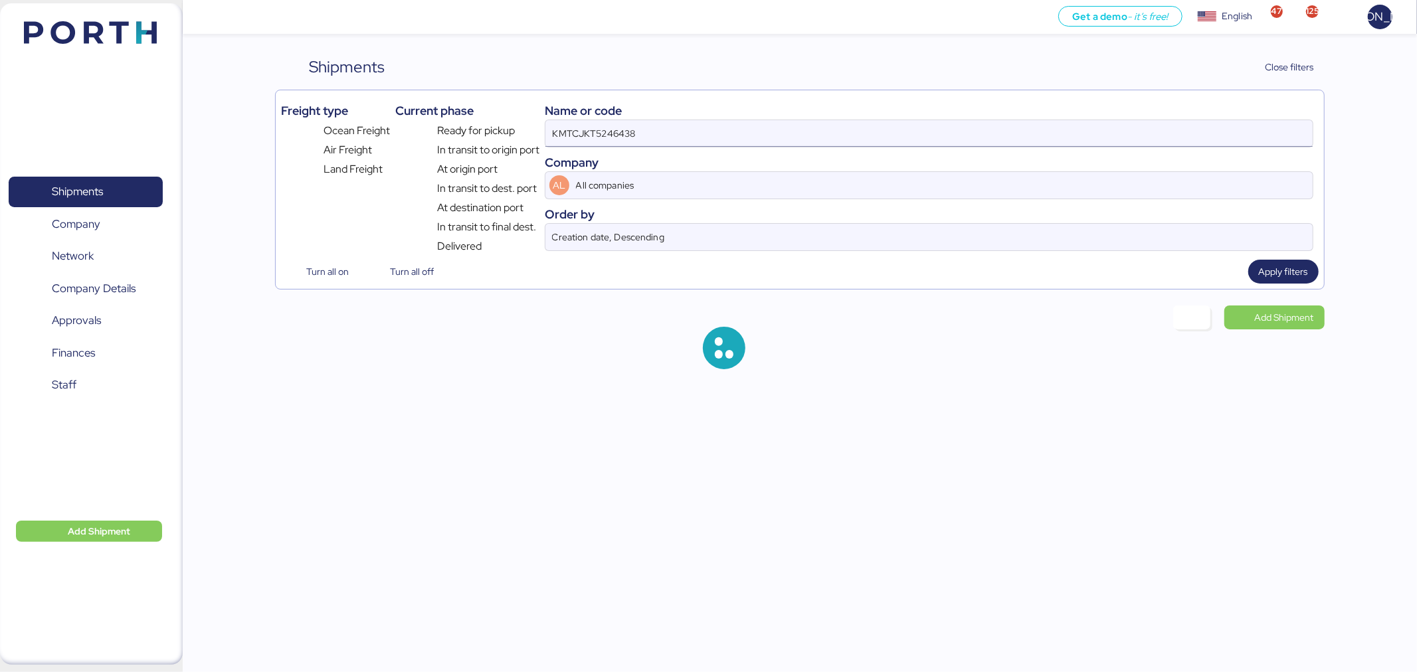
click at [632, 140] on input "KMTCJKT5246438" at bounding box center [928, 133] width 767 height 27
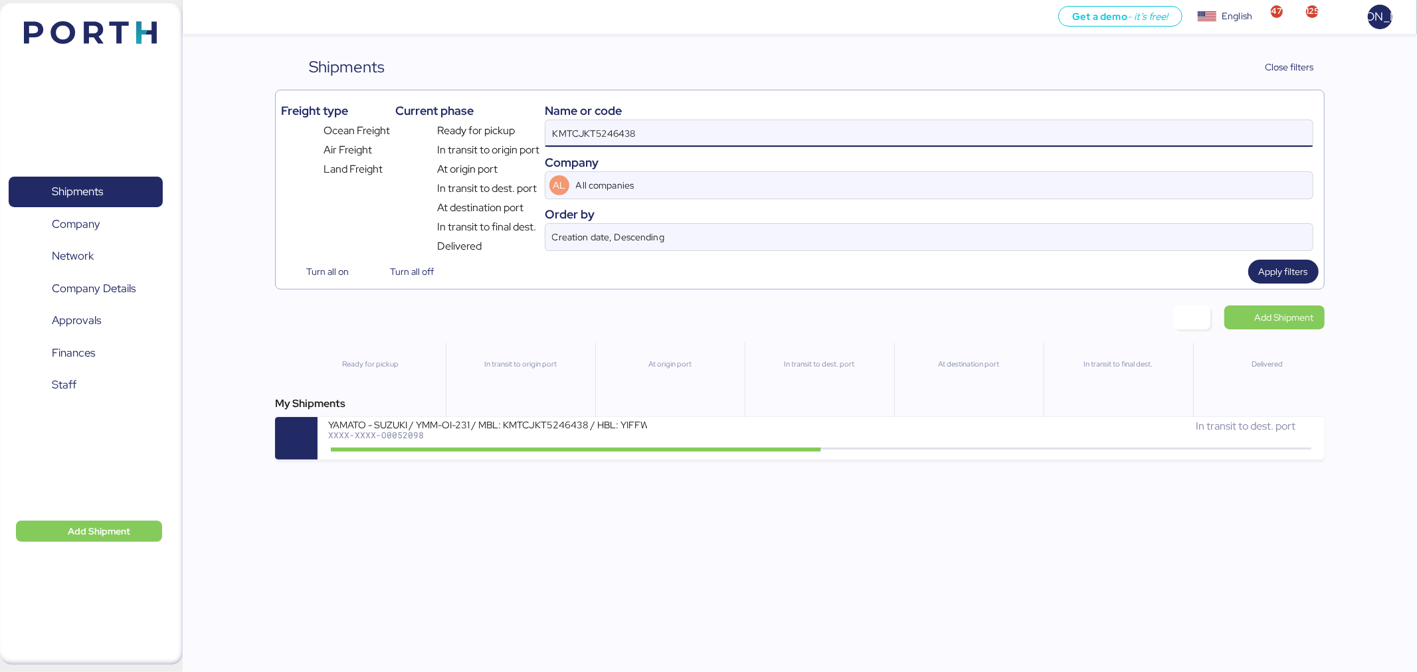
click at [632, 140] on input "KMTCJKT5246438" at bounding box center [928, 133] width 767 height 27
paste input "27920"
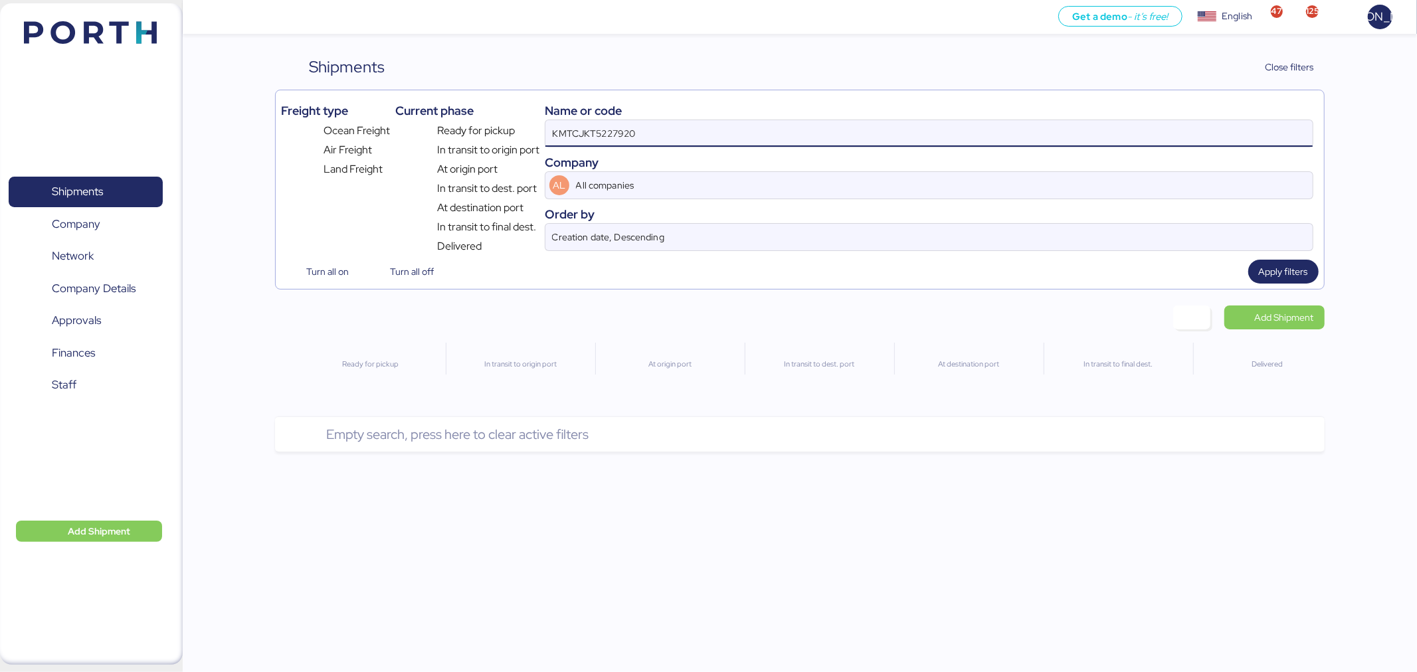
click at [638, 132] on input "KMTCJKT5227920" at bounding box center [928, 133] width 767 height 27
paste input "O0052041"
type input "O0052041"
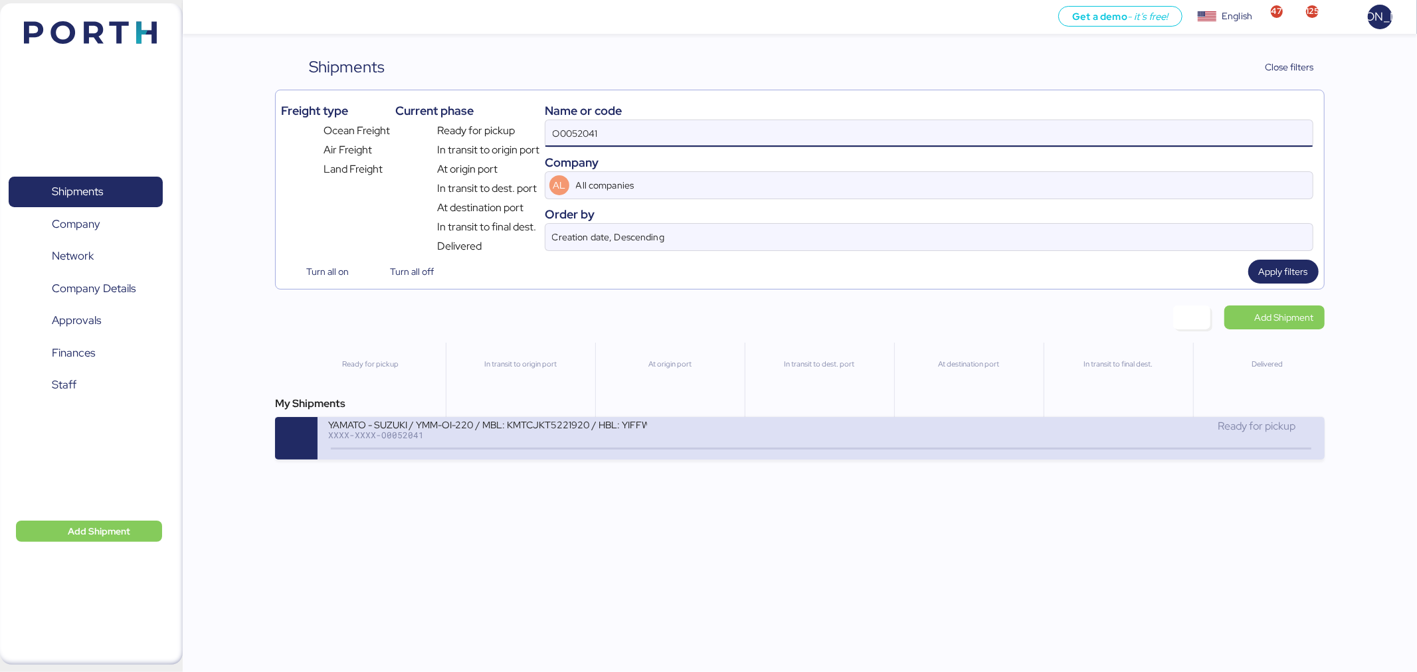
click at [660, 434] on div "YAMATO - SUZUKI / YMM-OI-220 / MBL: KMTCJKT5221920 / HBL: YIFFW0162605 / FCL XX…" at bounding box center [574, 432] width 493 height 29
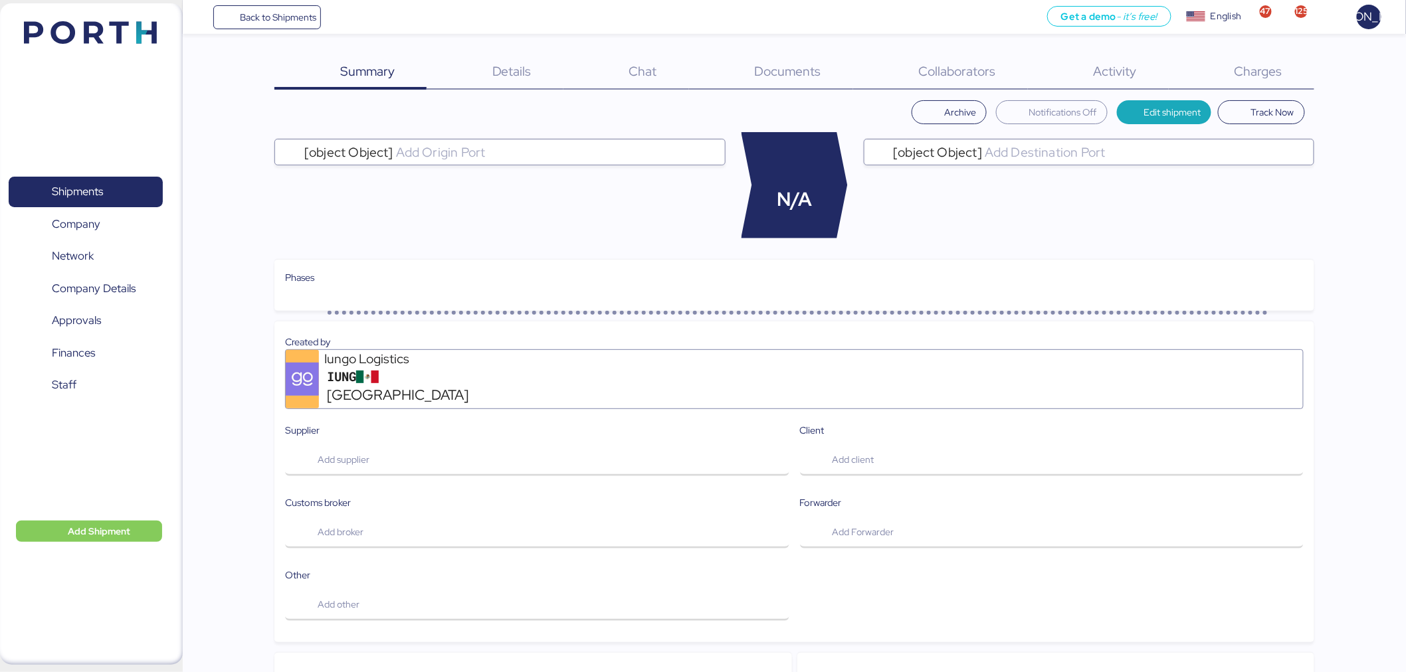
click at [1249, 62] on span "Charges" at bounding box center [1258, 70] width 48 height 17
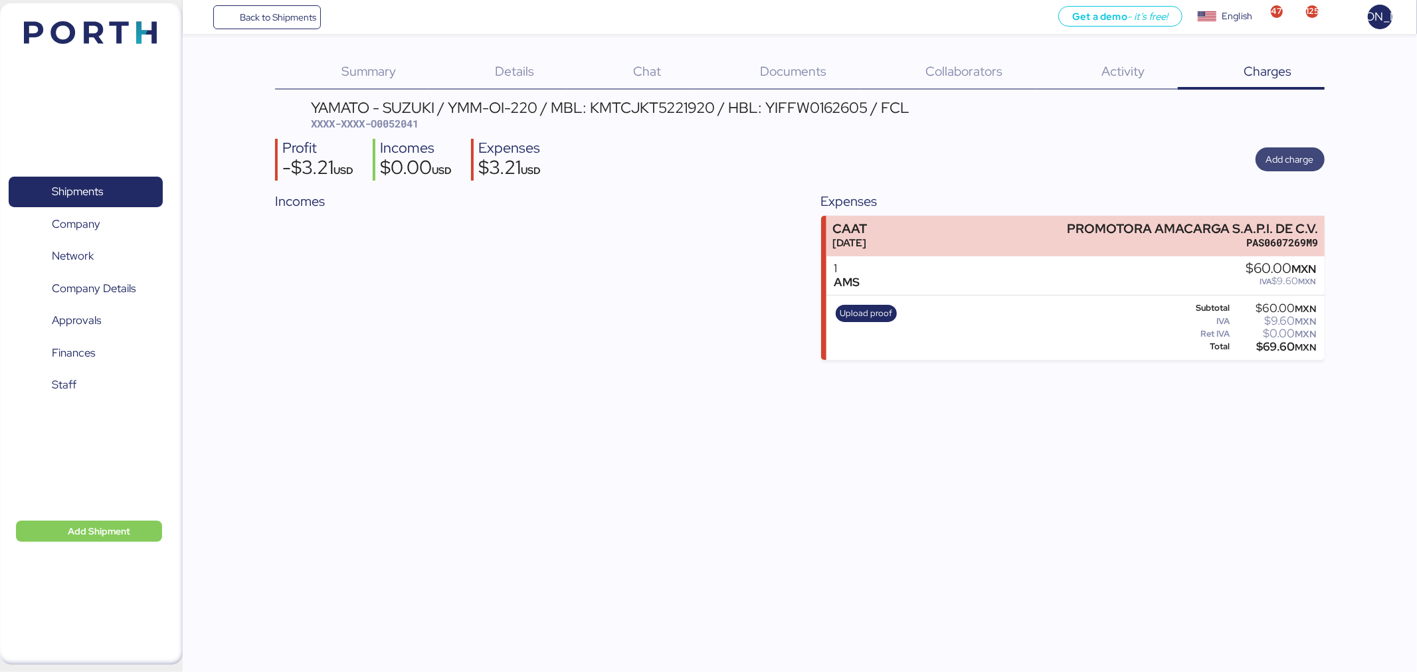
click at [1310, 159] on span "Add charge" at bounding box center [1290, 159] width 48 height 16
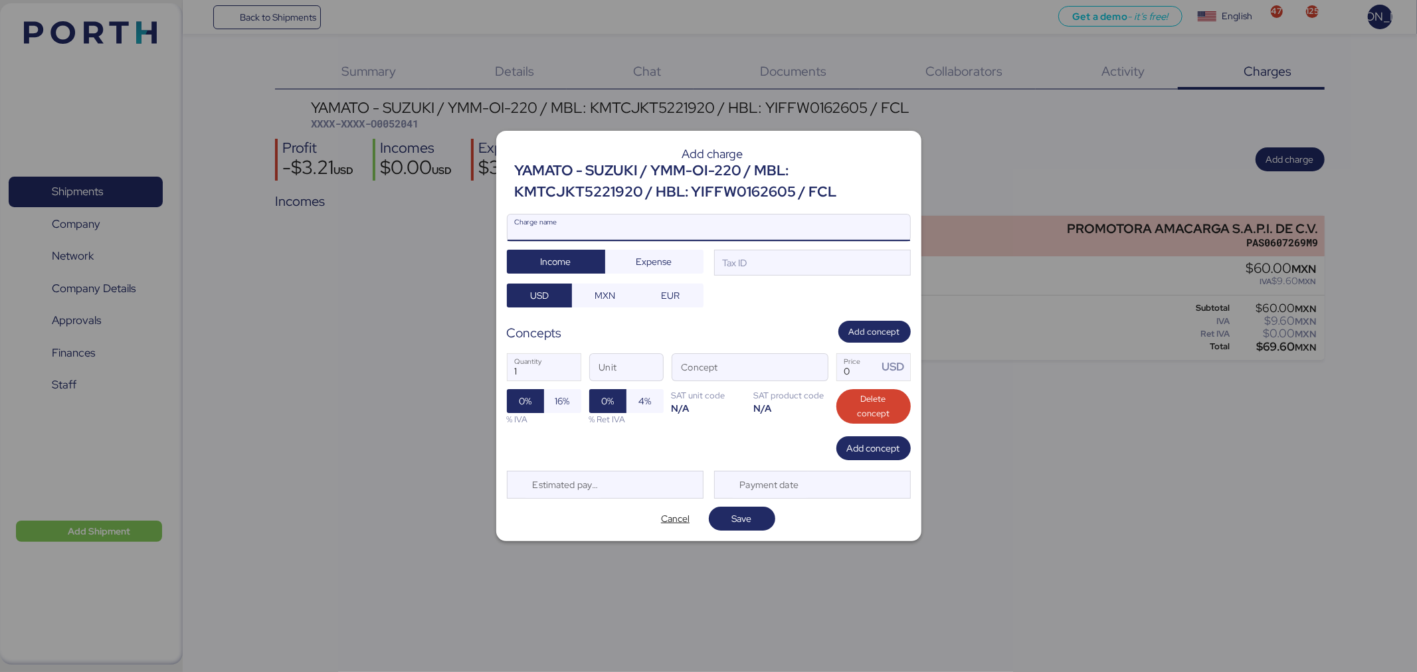
click at [660, 233] on input "Charge name" at bounding box center [708, 228] width 403 height 27
type input "A"
type input "RELEASE"
click at [784, 262] on div "Tax ID" at bounding box center [812, 263] width 197 height 27
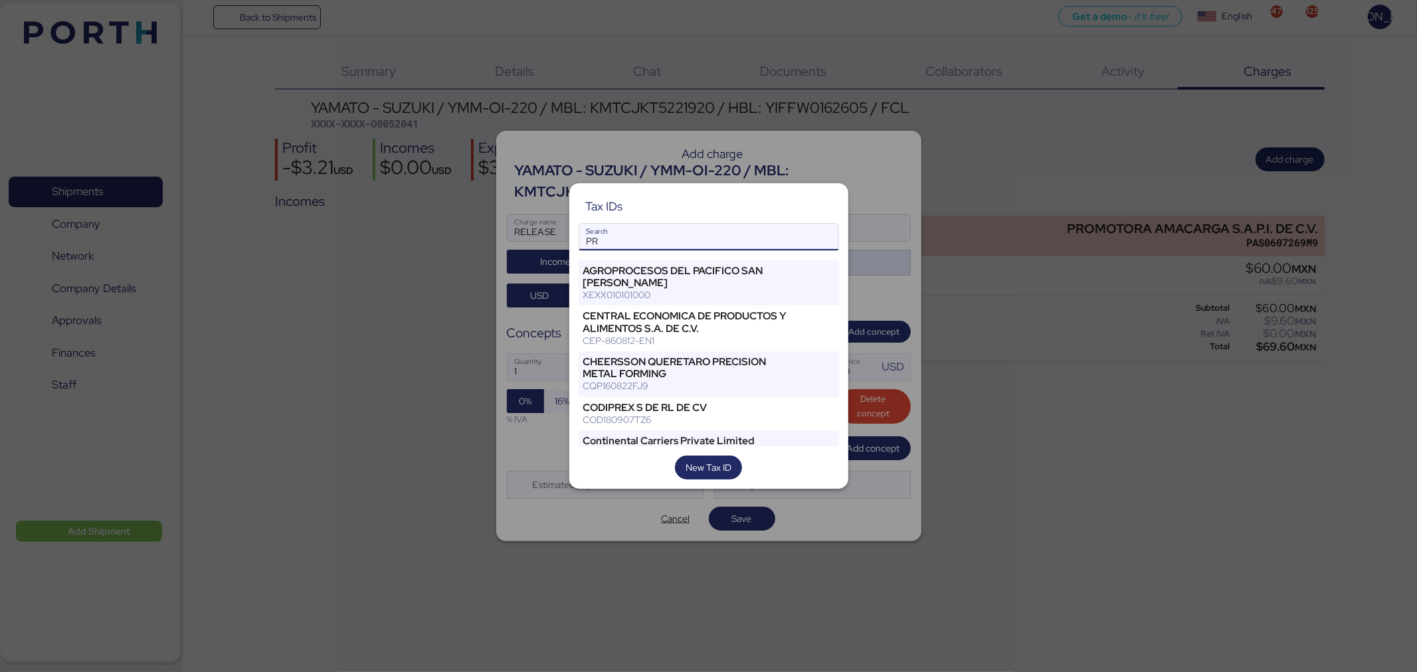
type input "P"
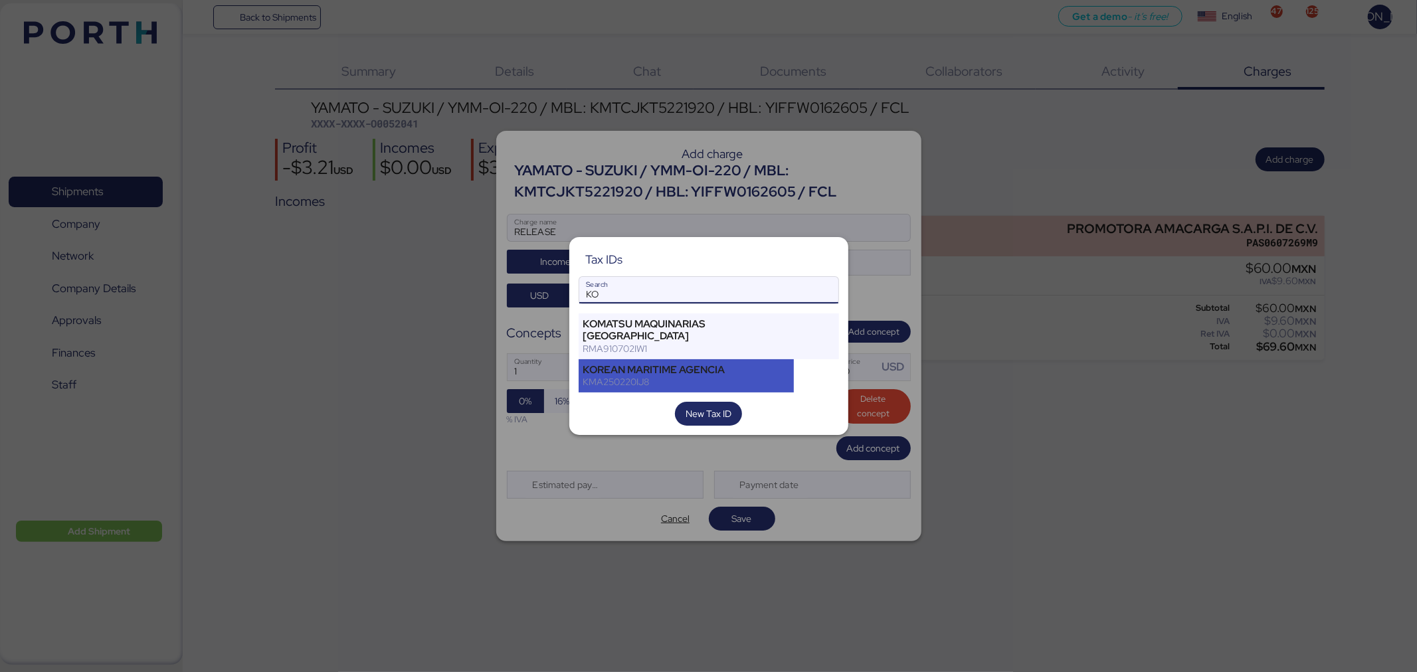
type input "KO"
click at [758, 364] on div "KOREAN MARITIME AGENCIA" at bounding box center [686, 370] width 207 height 12
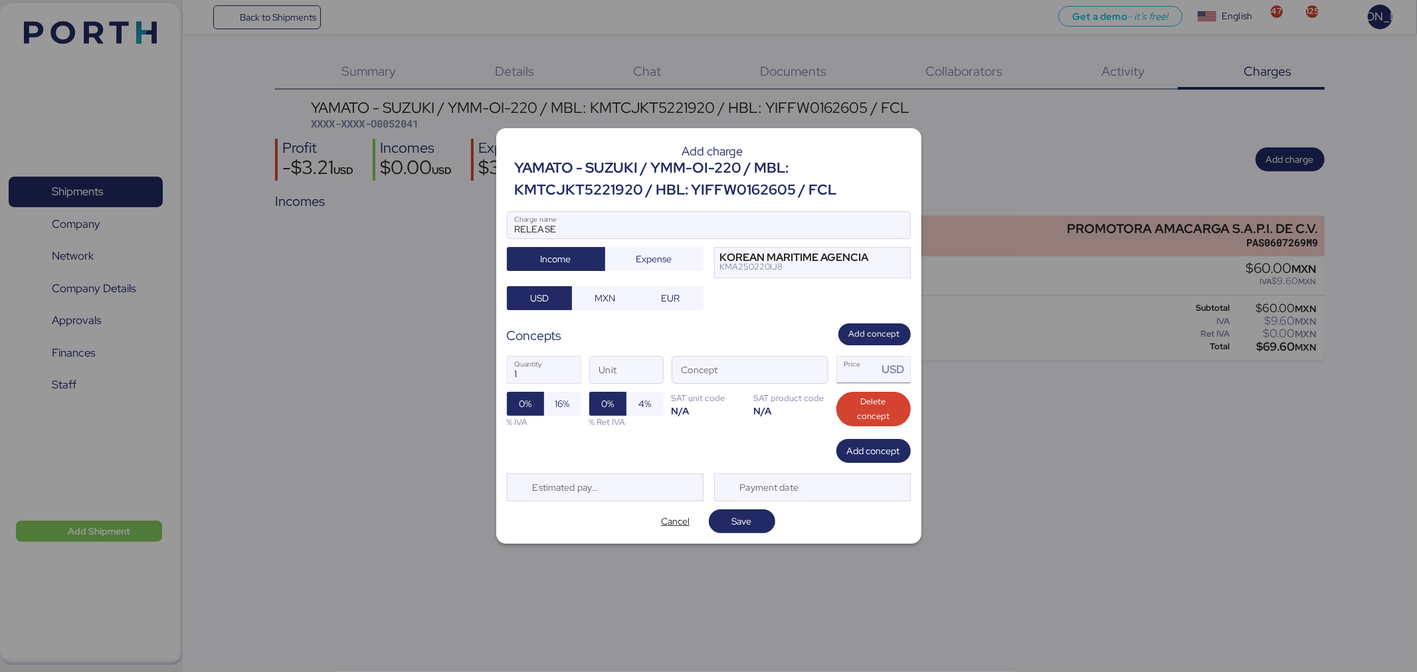
click at [868, 374] on input "Price USD" at bounding box center [857, 370] width 41 height 27
type input "0"
click at [820, 367] on span "button" at bounding box center [814, 373] width 28 height 28
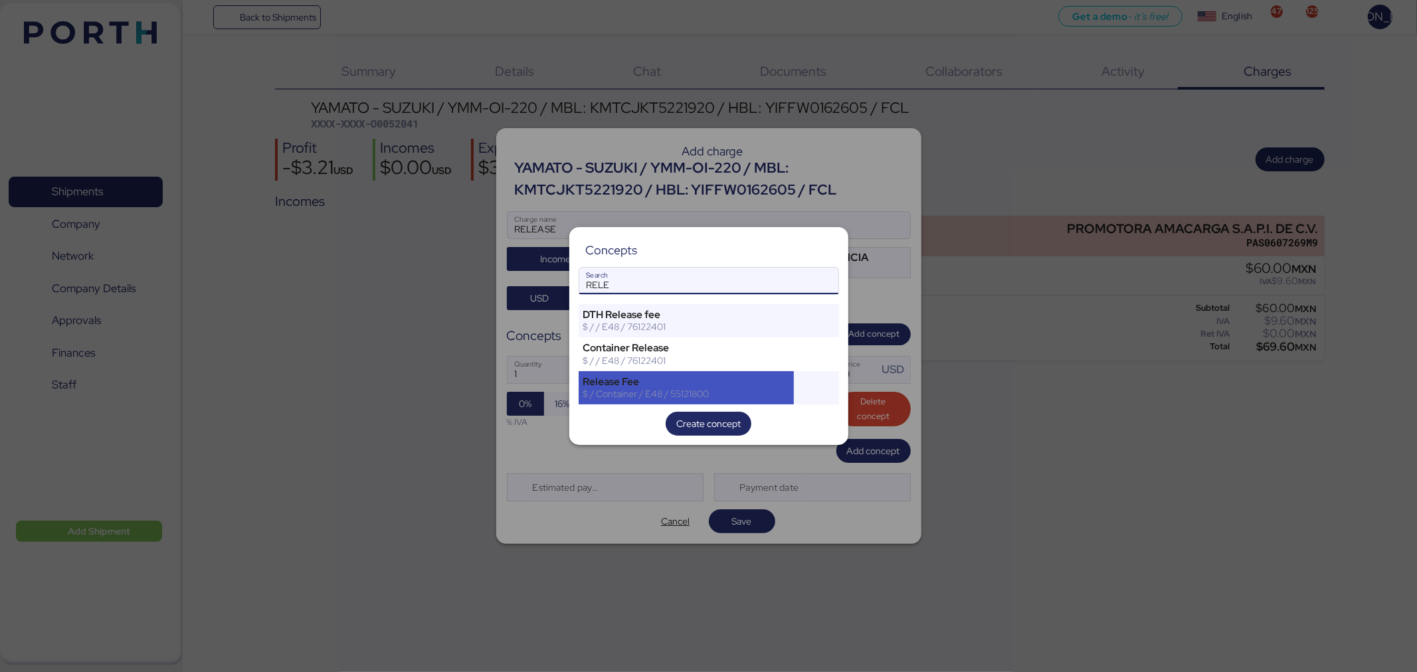
type input "RELE"
click at [735, 396] on div "$ / Container / E48 / 55121800" at bounding box center [686, 394] width 207 height 12
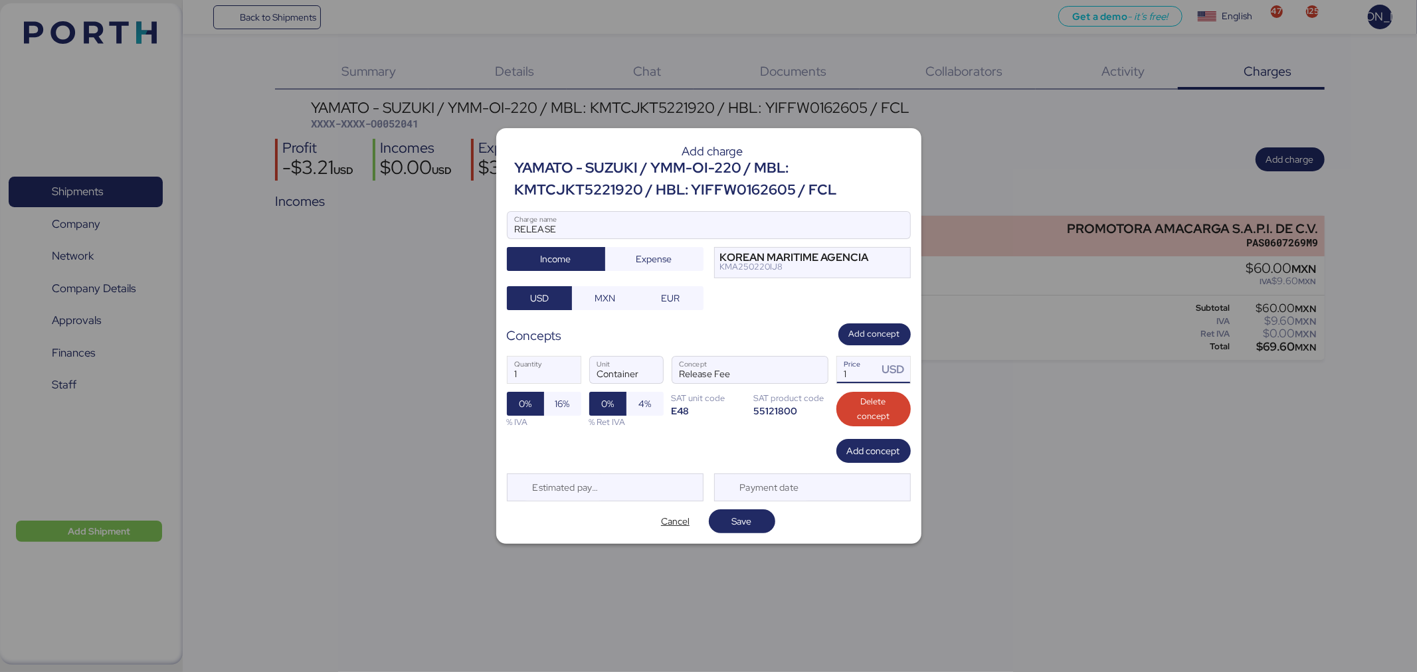
click at [864, 377] on input "1" at bounding box center [857, 370] width 41 height 27
type input "115"
click at [563, 409] on span "16%" at bounding box center [562, 404] width 15 height 16
click at [744, 523] on span "Save" at bounding box center [742, 521] width 20 height 16
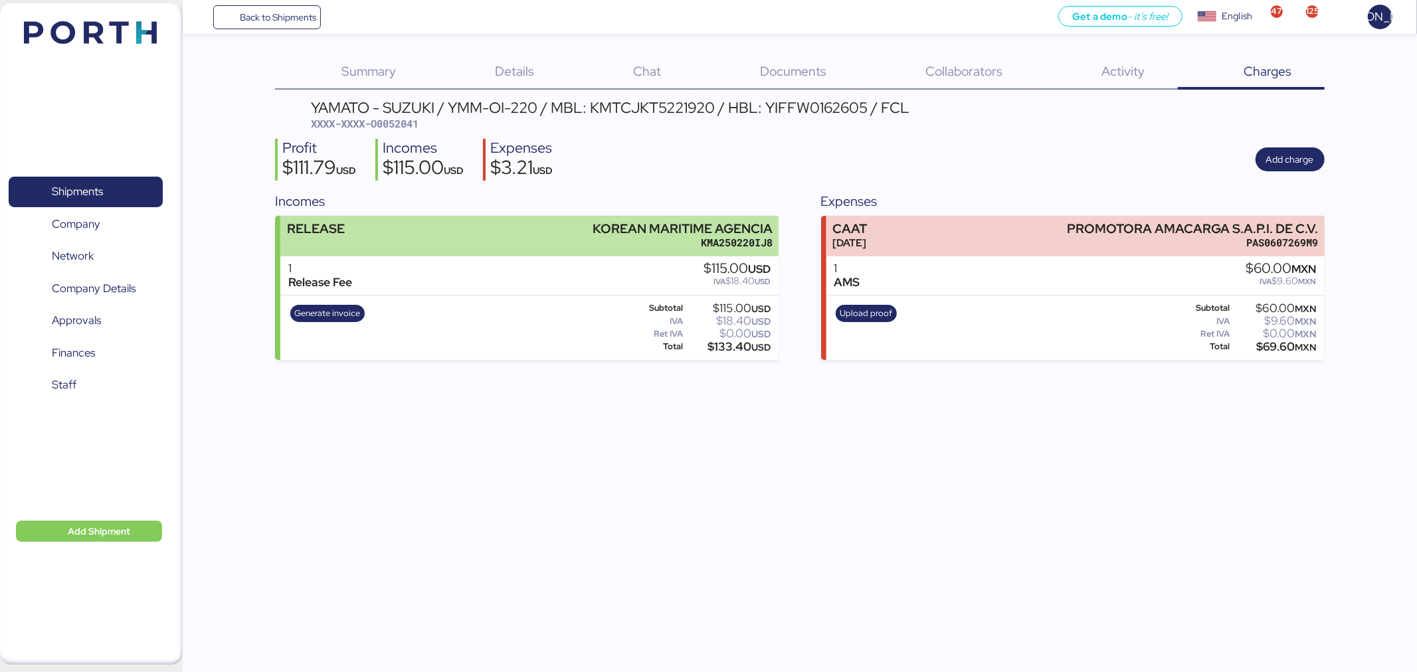
click at [401, 250] on div "RELEASE KOREAN MARITIME AGENCIA KMA250220IJ8" at bounding box center [529, 236] width 498 height 41
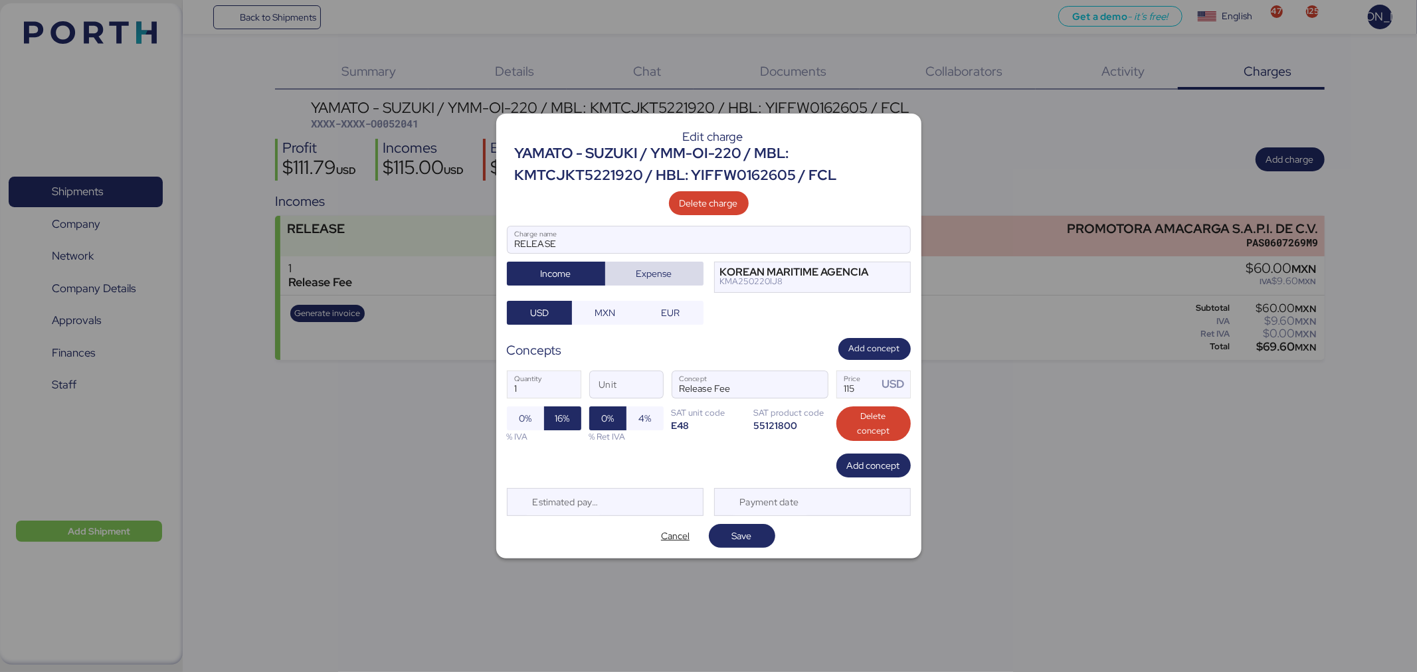
click at [648, 275] on span "Expense" at bounding box center [654, 274] width 36 height 16
click at [735, 528] on span "Save" at bounding box center [742, 536] width 20 height 16
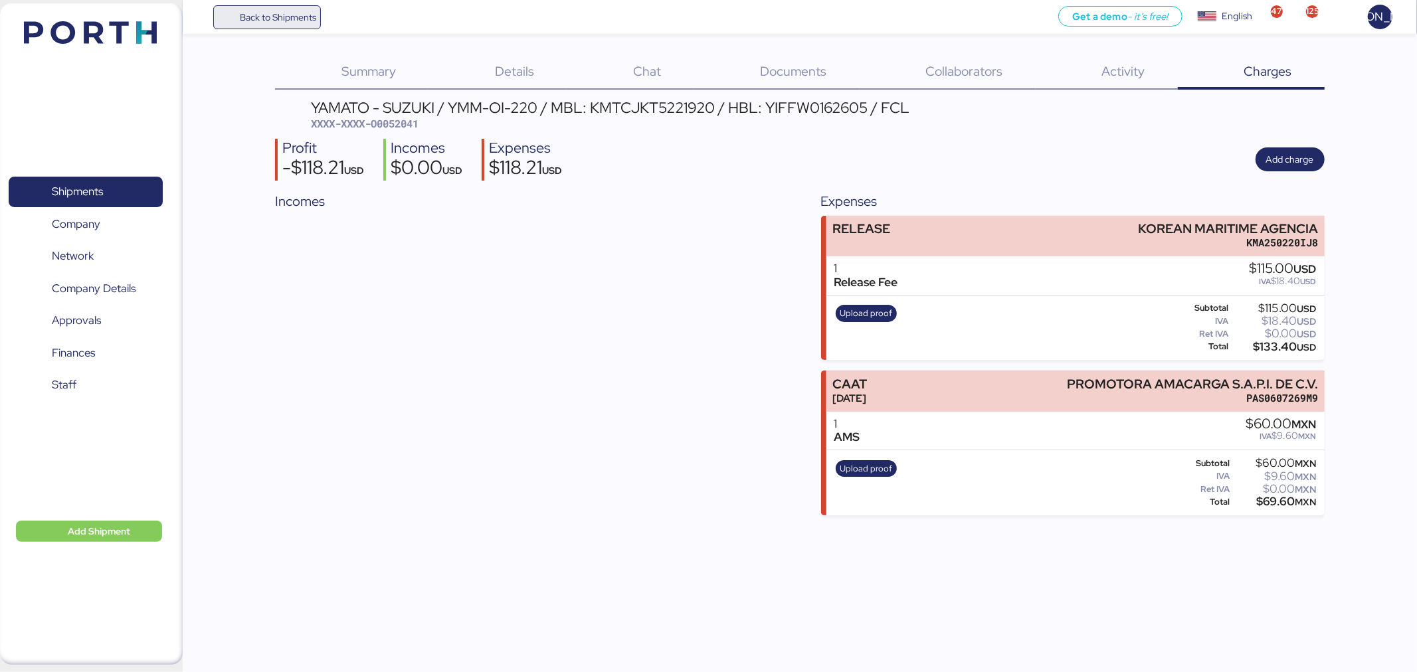
click at [275, 18] on span "Back to Shipments" at bounding box center [278, 17] width 76 height 16
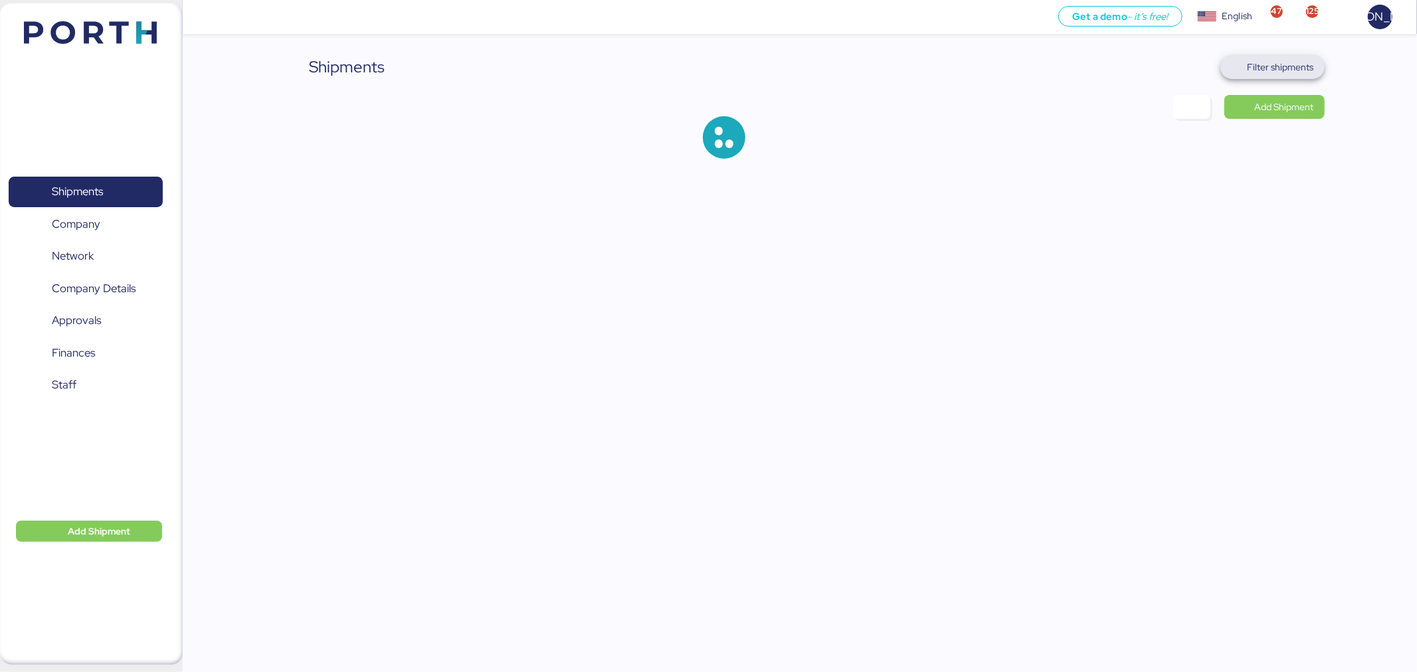
click at [1299, 73] on span "Filter shipments" at bounding box center [1280, 67] width 66 height 16
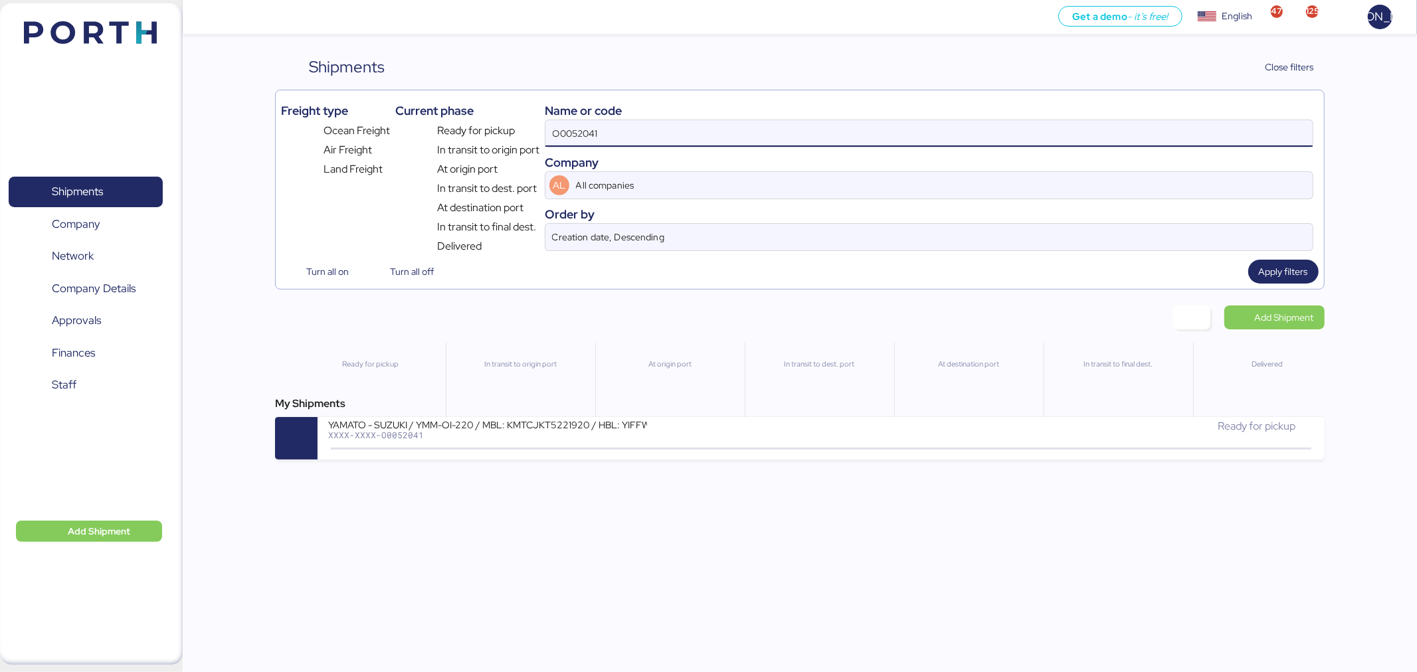
click at [801, 142] on input "O0052041" at bounding box center [928, 133] width 767 height 27
paste input "KMTCJKT5255572"
type input "KMTCJKT5255572"
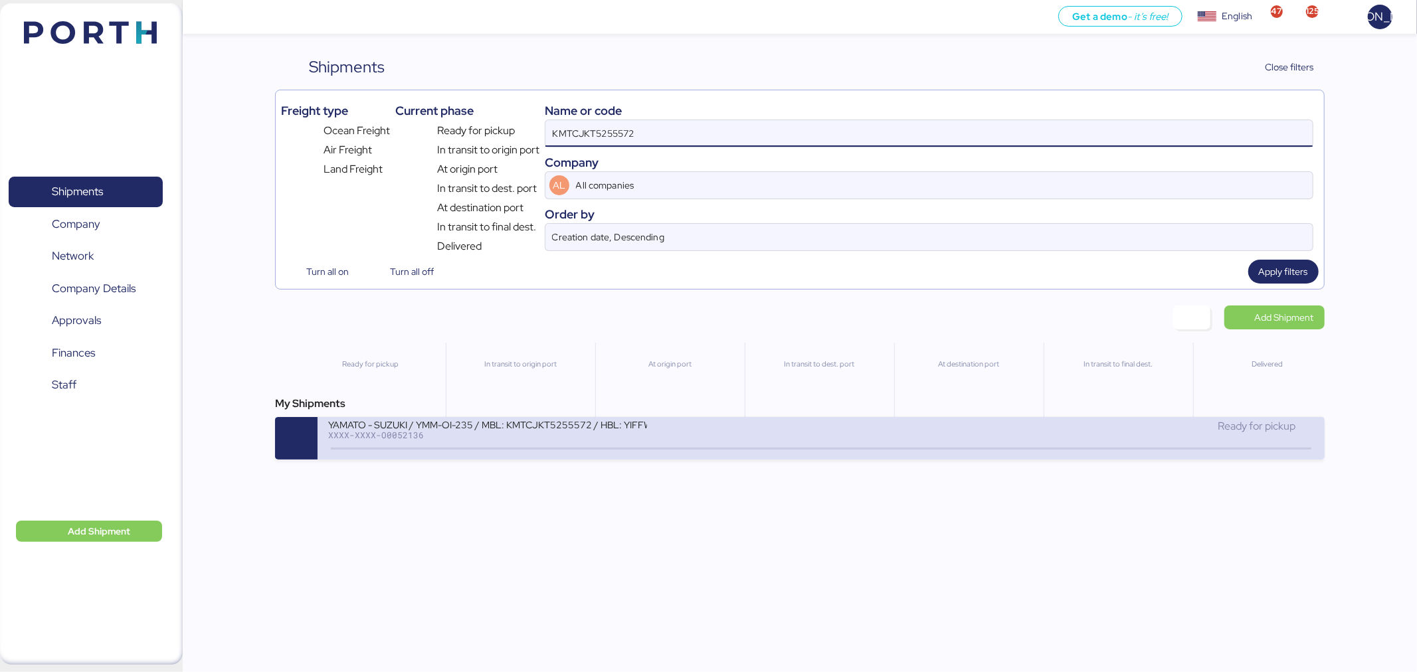
click at [706, 441] on div "YAMATO - SUZUKI / YMM-OI-235 / MBL: KMTCJKT5255572 / HBL: YIFFW0166695 / FCL XX…" at bounding box center [574, 432] width 493 height 29
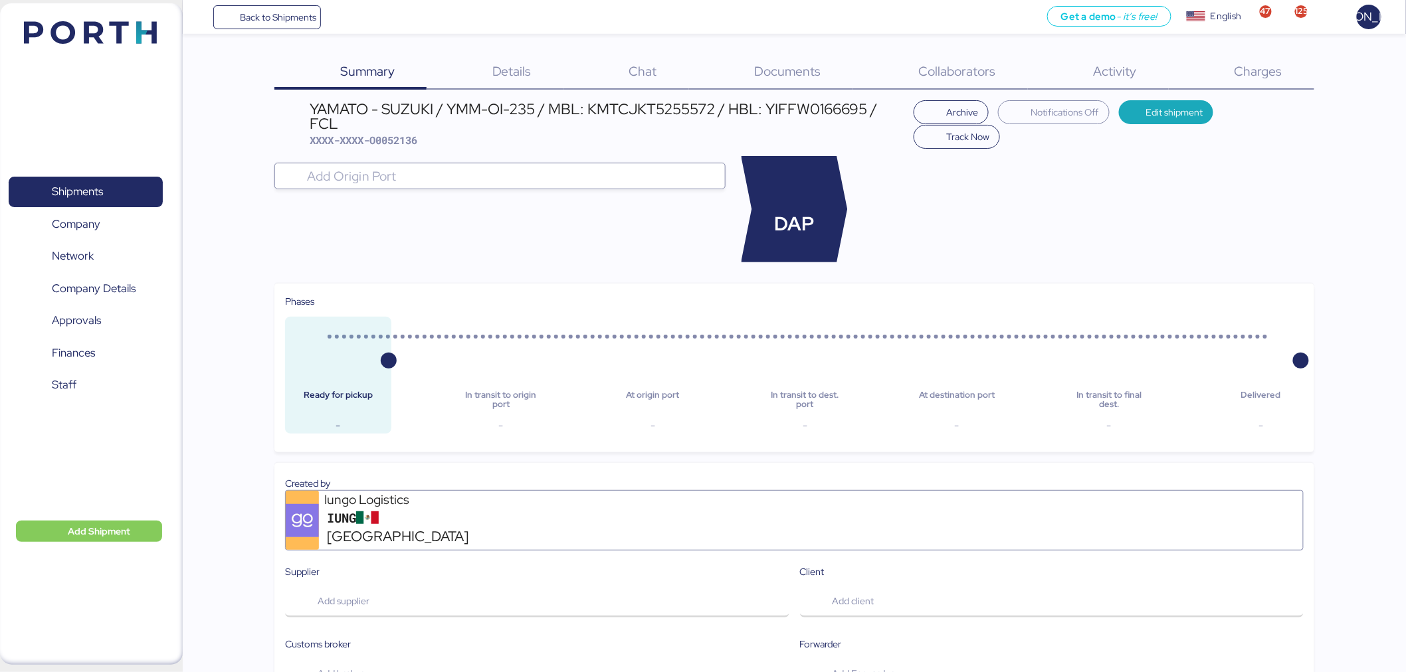
click at [1249, 62] on span "Charges" at bounding box center [1258, 70] width 48 height 17
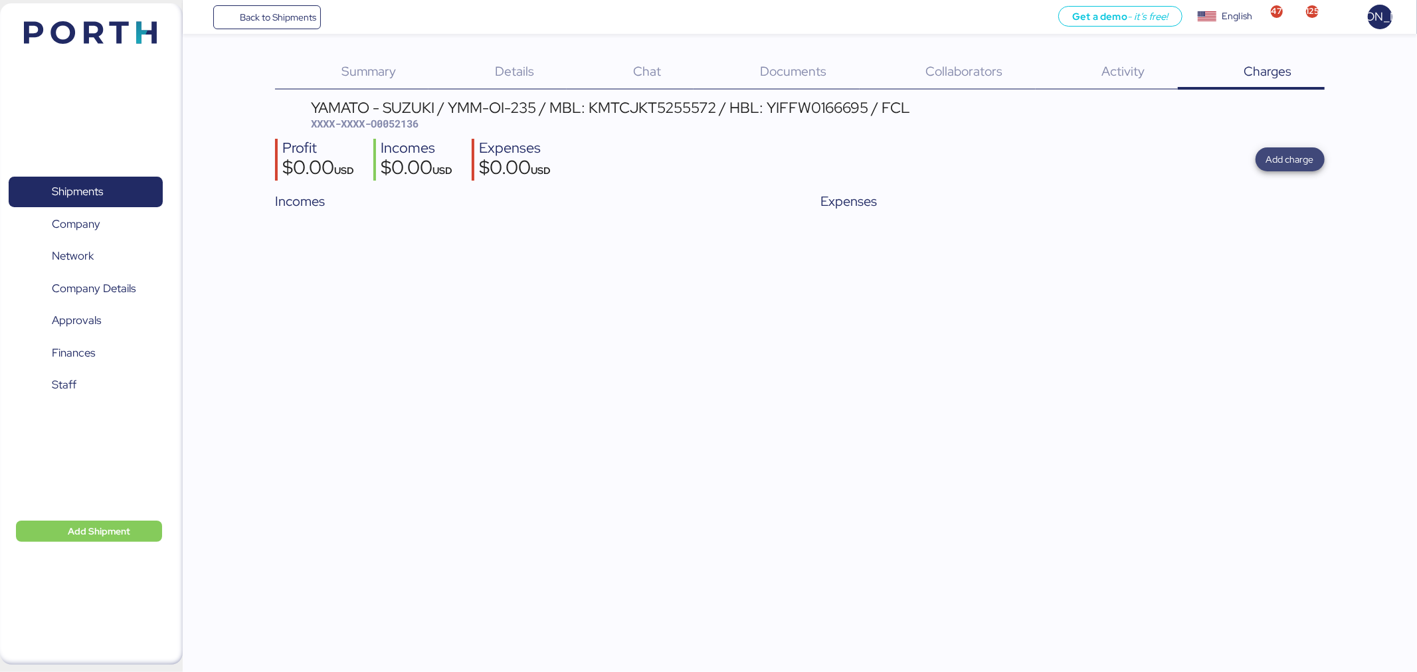
click at [1269, 153] on span "Add charge" at bounding box center [1290, 159] width 48 height 16
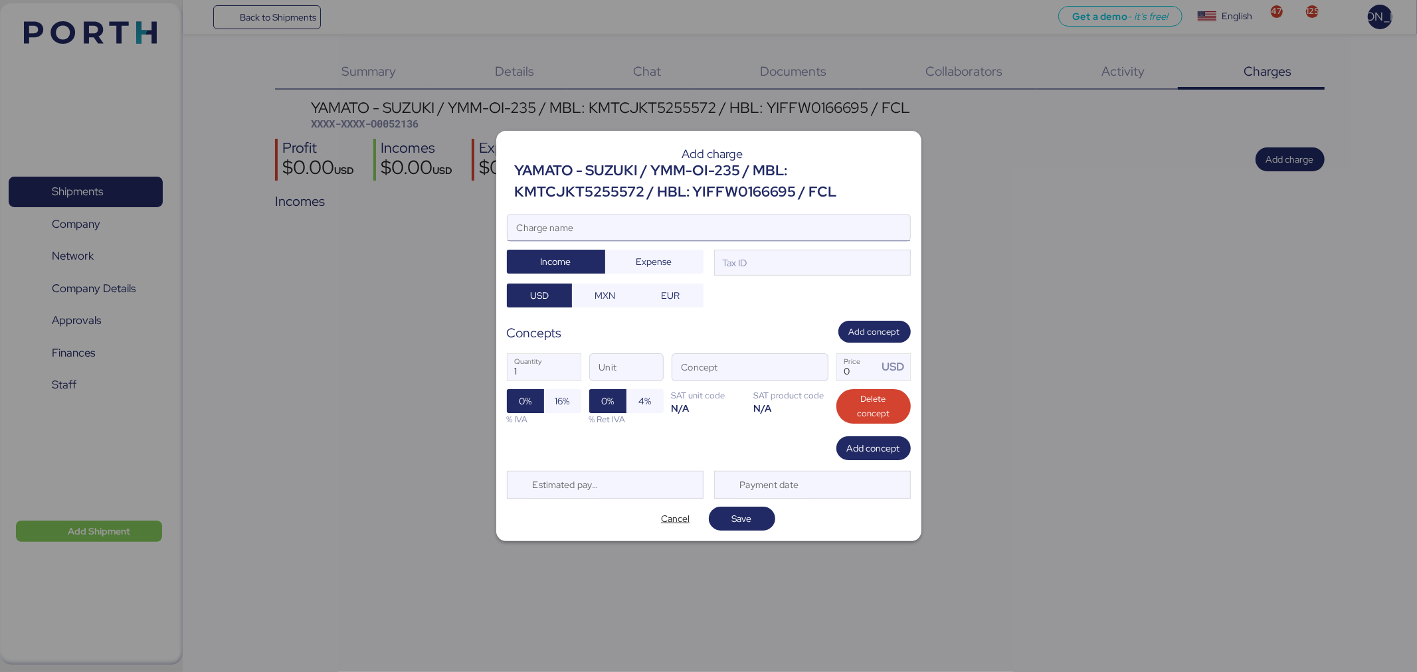
click at [693, 223] on input "Charge name" at bounding box center [708, 228] width 403 height 27
type input "RELEASE"
click at [675, 253] on span "Expense" at bounding box center [654, 261] width 77 height 19
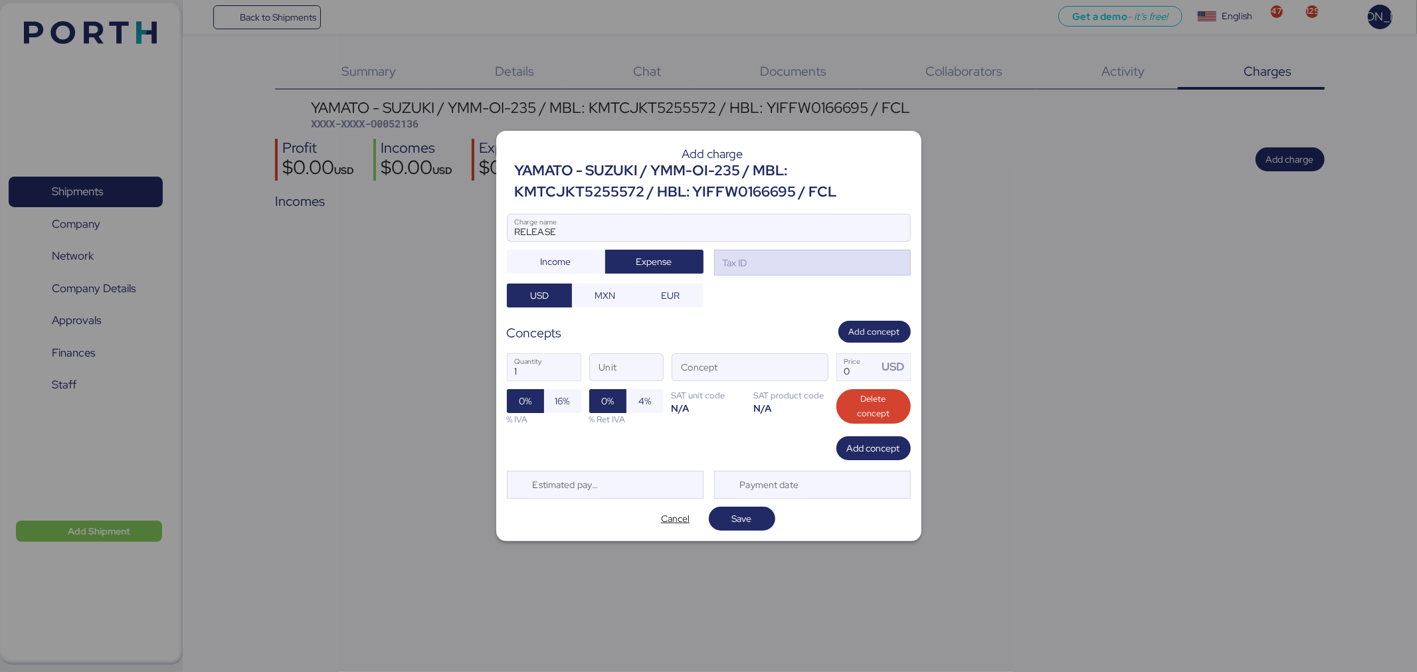
click at [762, 261] on div "Tax ID" at bounding box center [812, 263] width 197 height 27
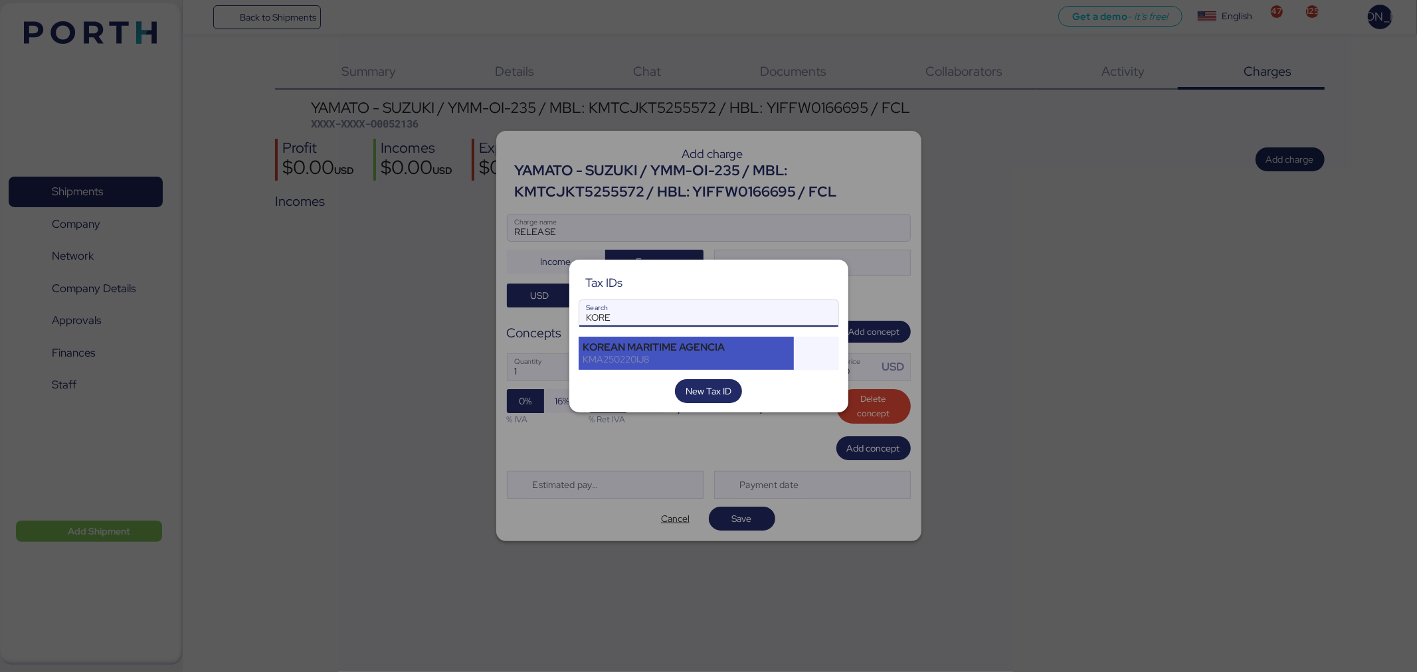
type input "KORE"
click at [736, 345] on div "KOREAN MARITIME AGENCIA" at bounding box center [686, 347] width 207 height 12
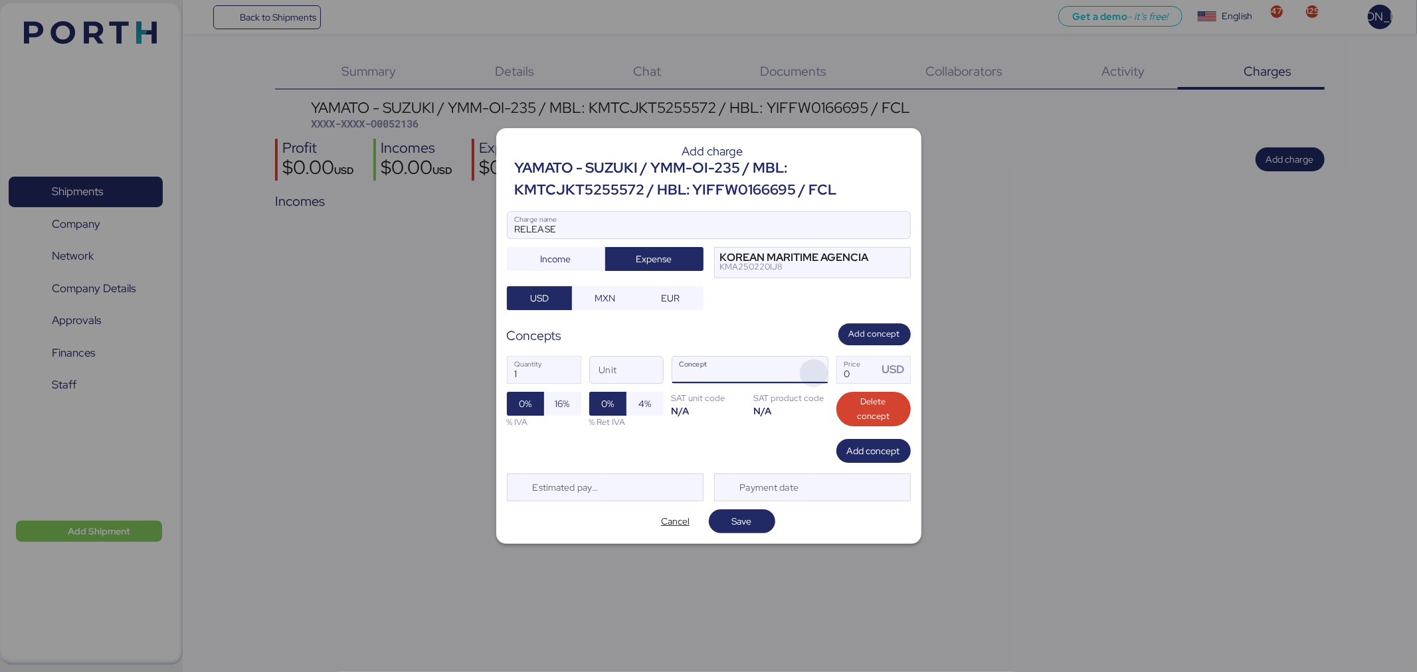
click at [814, 367] on span "button" at bounding box center [814, 373] width 28 height 28
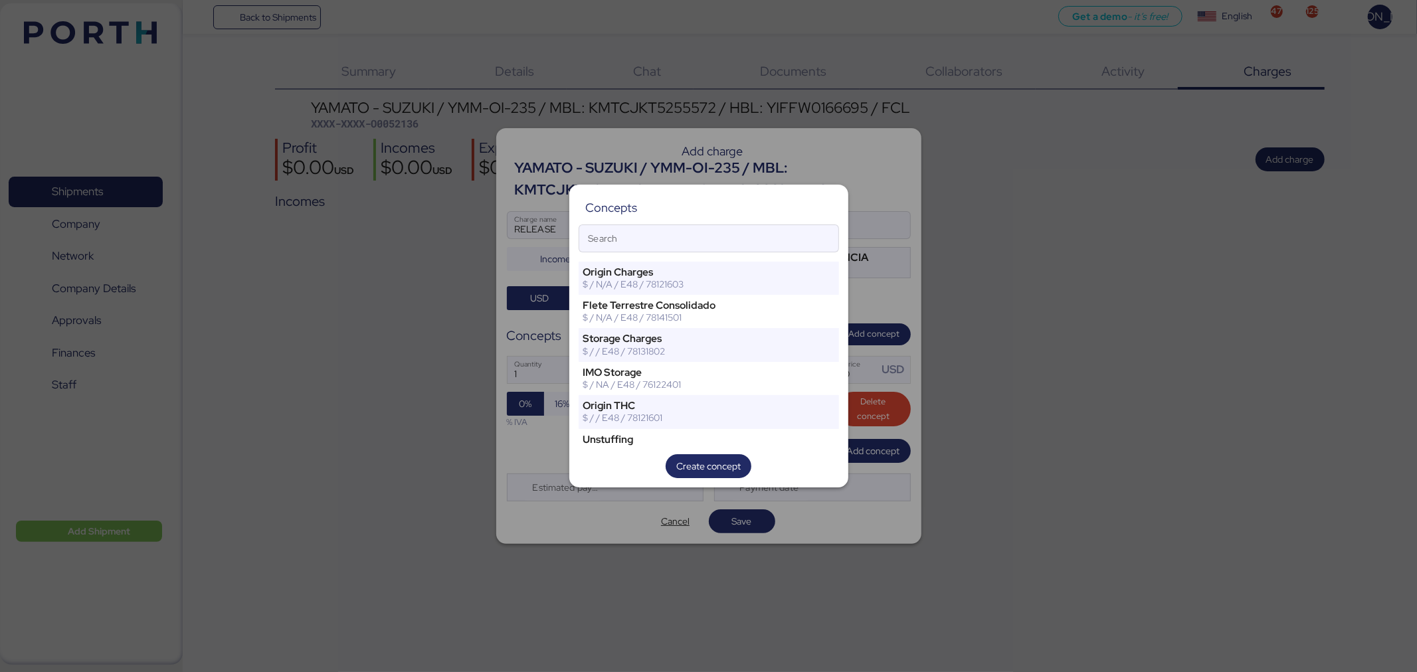
type input "E"
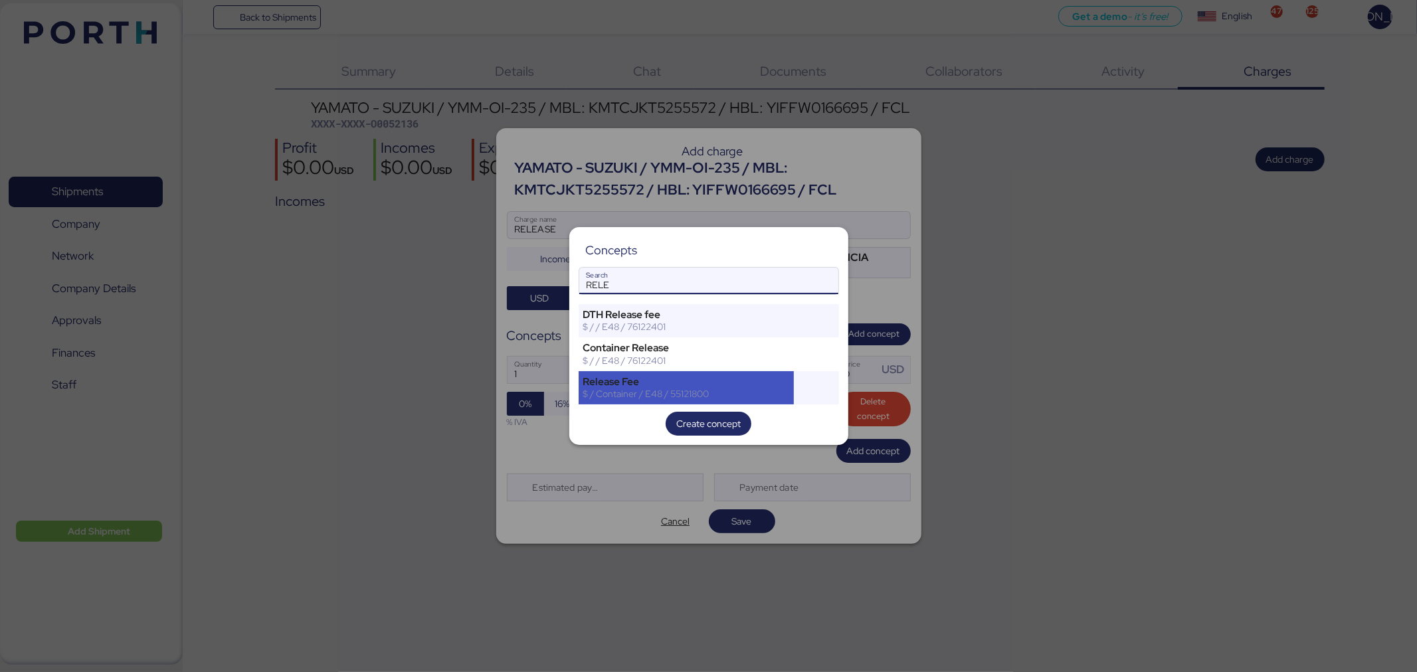
type input "RELE"
click at [707, 387] on div "Release Fee" at bounding box center [686, 382] width 207 height 12
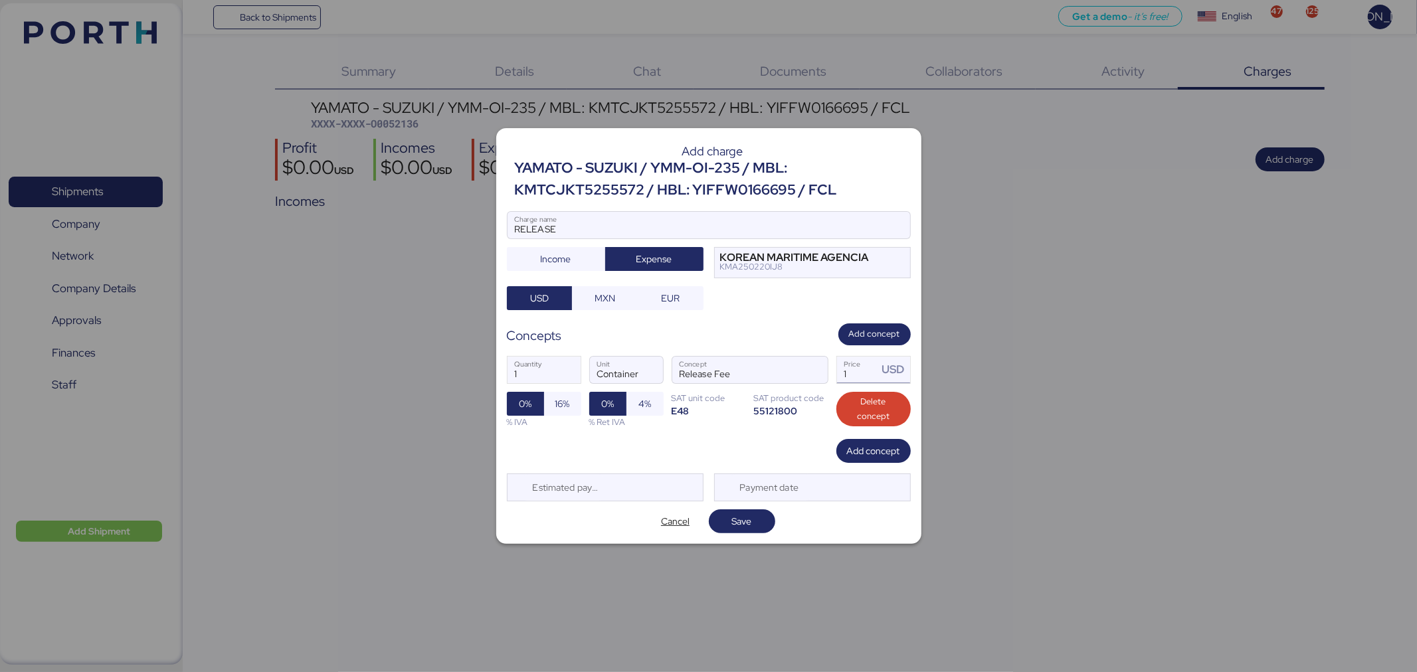
click at [851, 373] on input "1" at bounding box center [857, 370] width 41 height 27
type input "115"
click at [563, 406] on span "16%" at bounding box center [562, 404] width 15 height 16
click at [733, 517] on span "Save" at bounding box center [742, 521] width 20 height 16
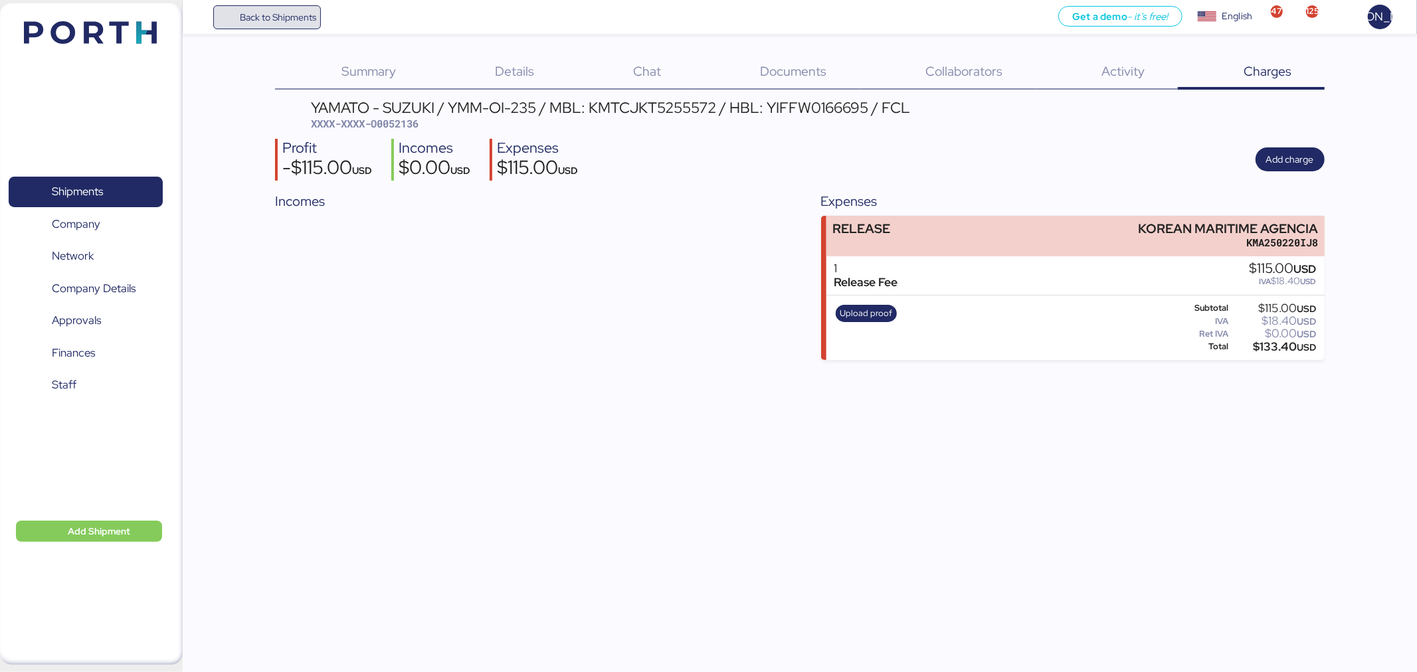
click at [269, 14] on span "Back to Shipments" at bounding box center [278, 17] width 76 height 16
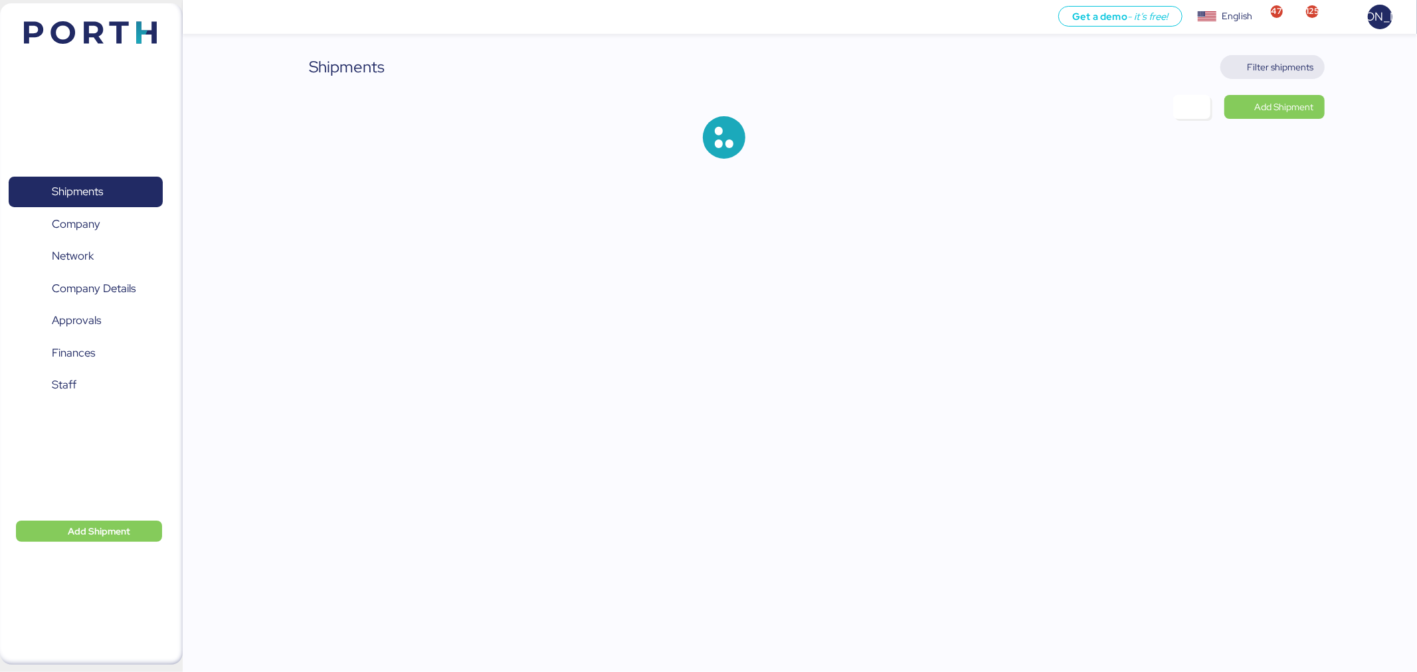
click at [1246, 60] on span "Filter shipments" at bounding box center [1272, 67] width 83 height 19
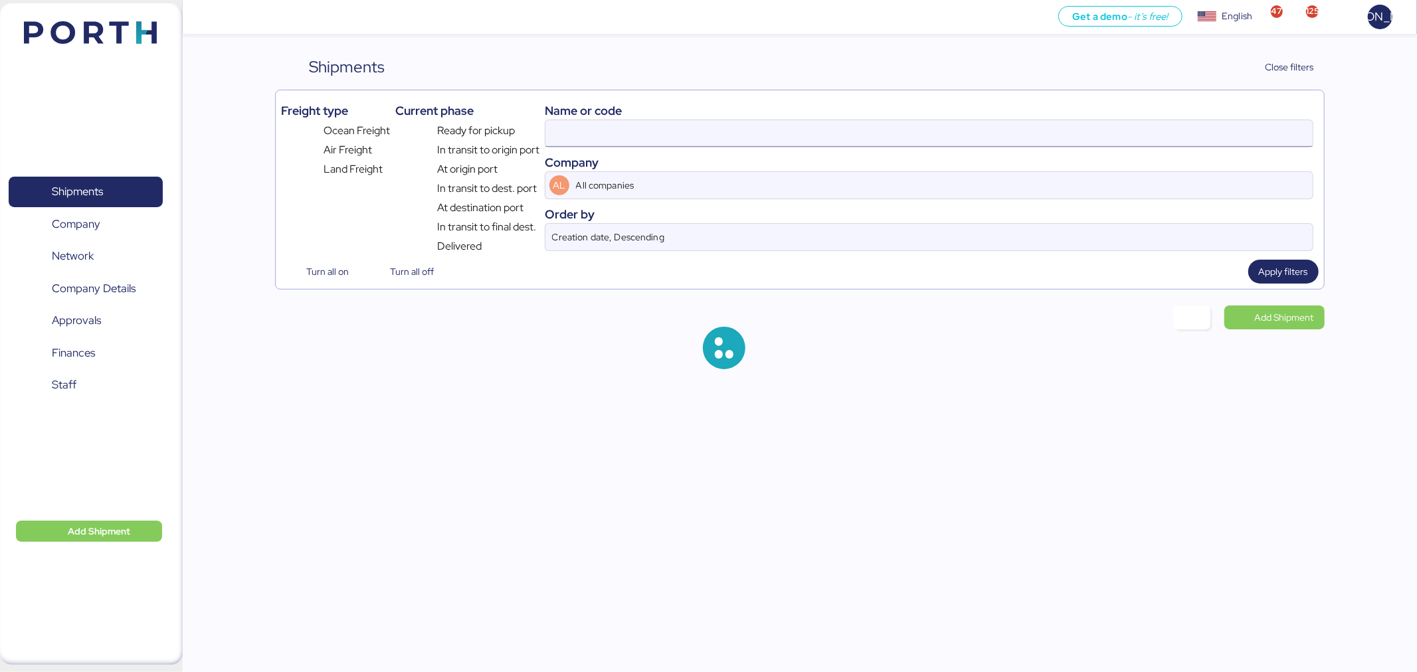
click at [878, 122] on input at bounding box center [928, 133] width 767 height 27
paste input "KMTCJKT5227920"
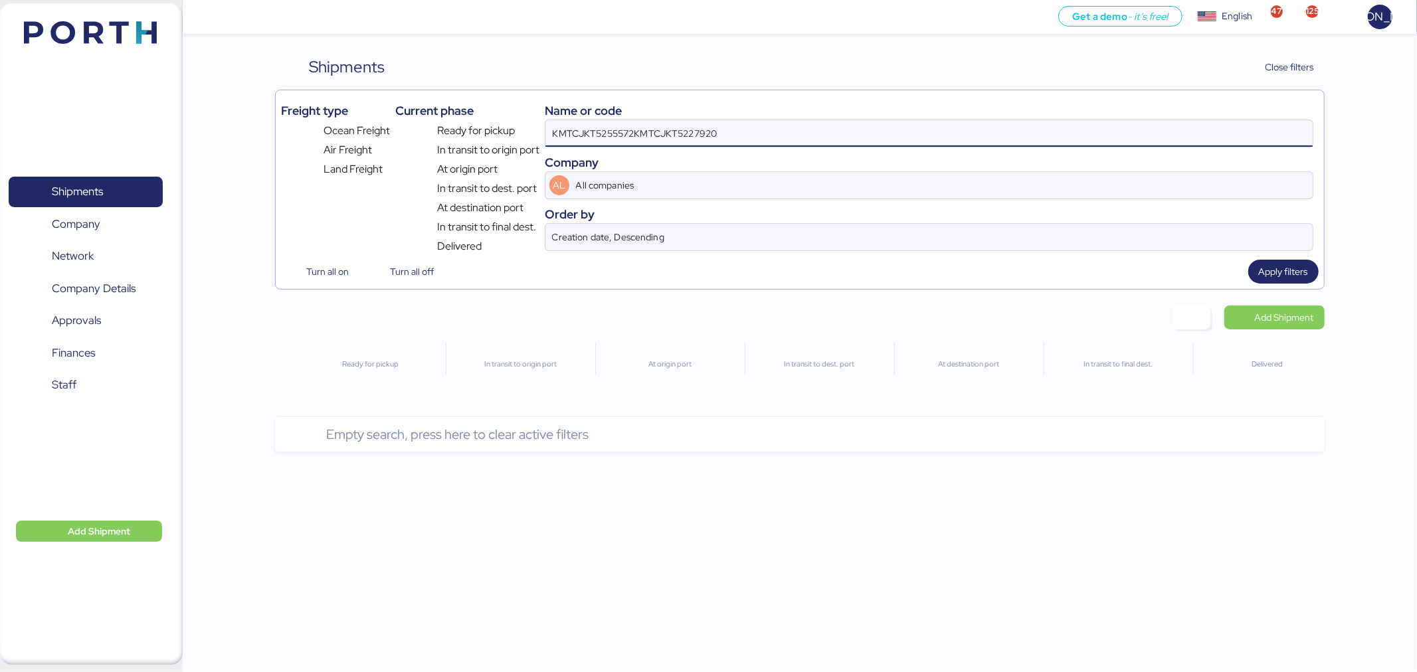
click at [878, 122] on input "KMTCJKT5255572KMTCJKT5227920" at bounding box center [928, 133] width 767 height 27
paste input
click at [708, 125] on input "KMTCJKT5227920" at bounding box center [928, 133] width 767 height 27
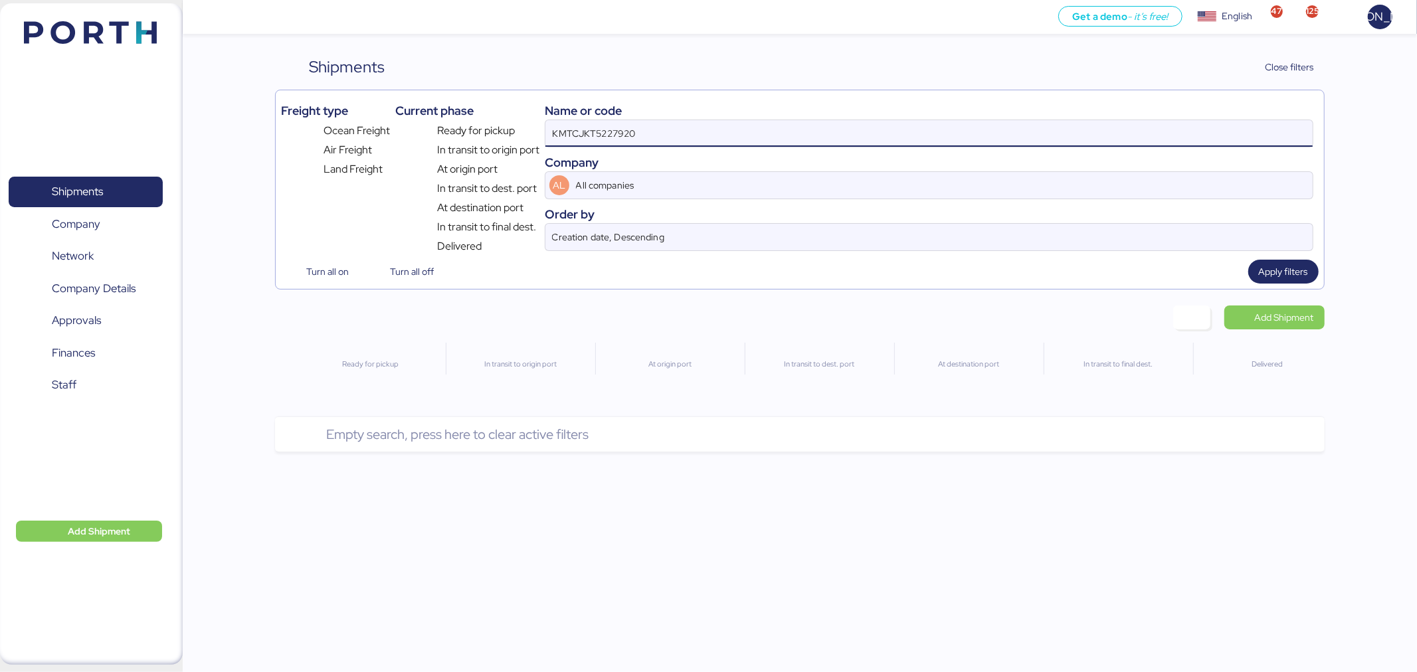
click at [708, 125] on input "KMTCJKT5227920" at bounding box center [928, 133] width 767 height 27
paste input "O0052041"
type input "O0052041"
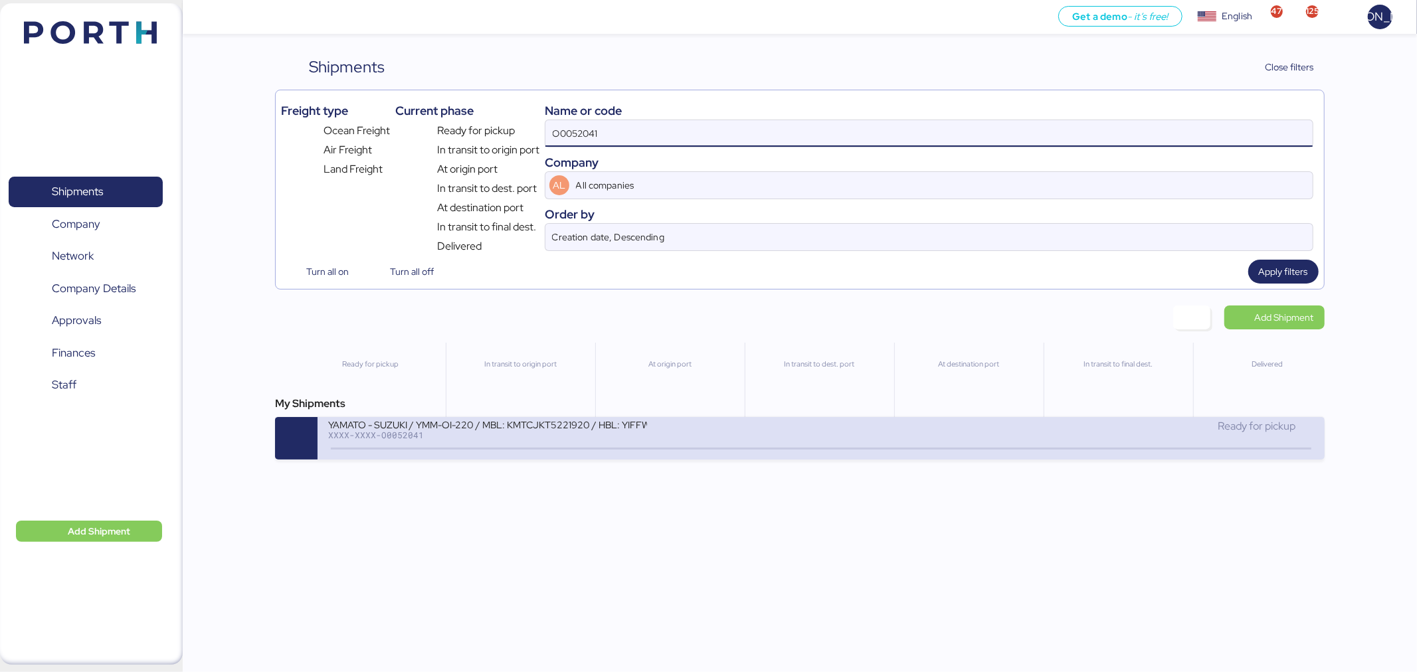
click at [567, 440] on div "XXXX-XXXX-O0052041" at bounding box center [487, 434] width 319 height 9
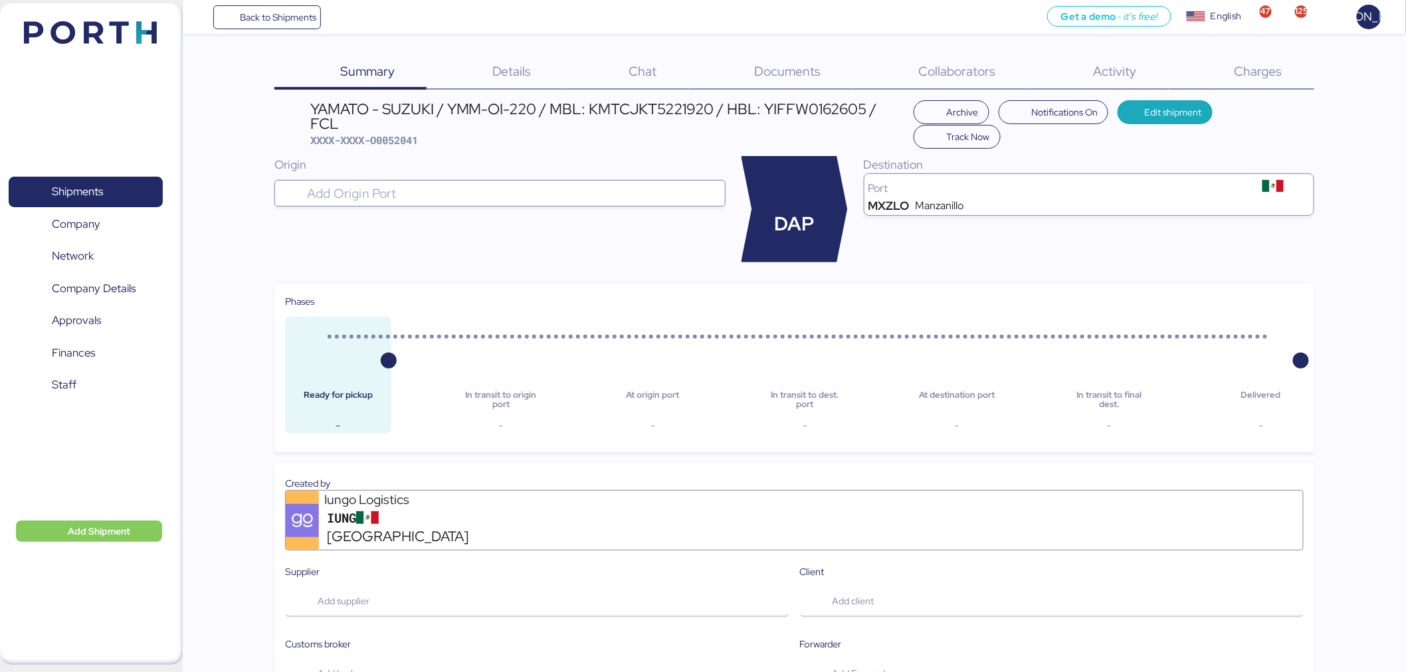
click at [522, 70] on span "Details" at bounding box center [511, 70] width 39 height 17
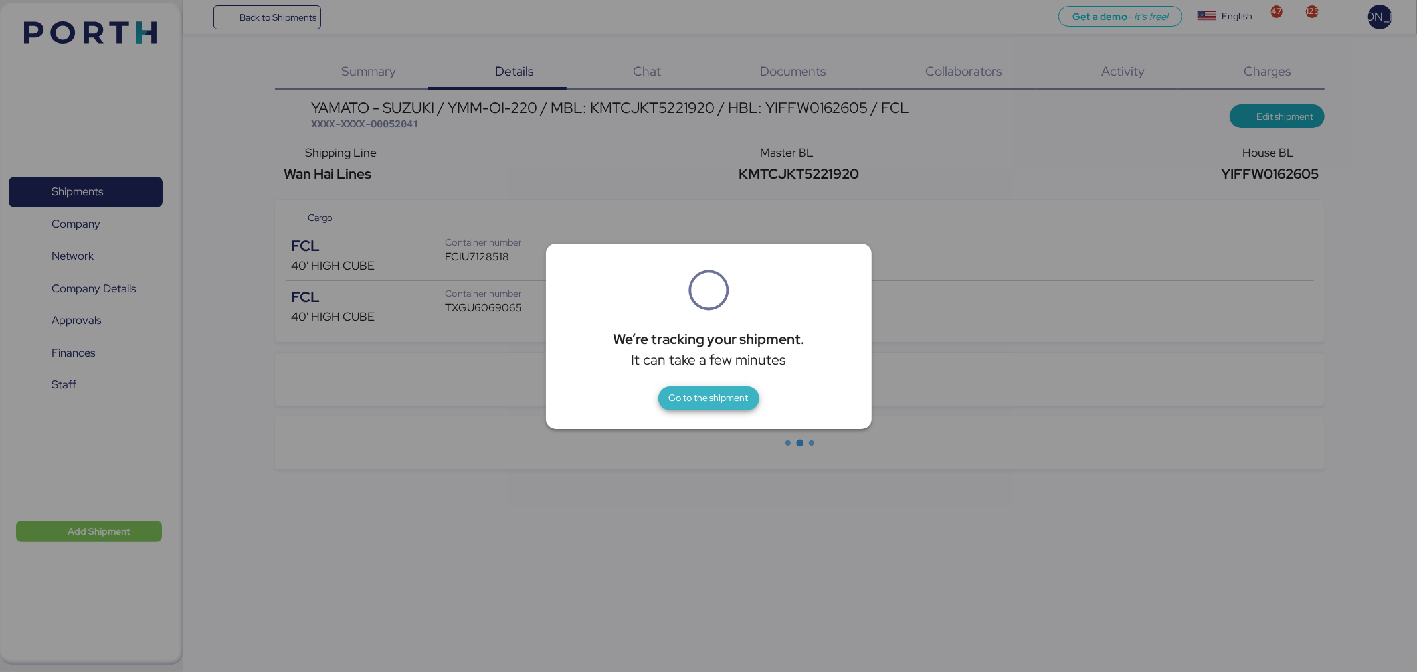
click at [749, 406] on span "Go to the shipment" at bounding box center [708, 399] width 101 height 24
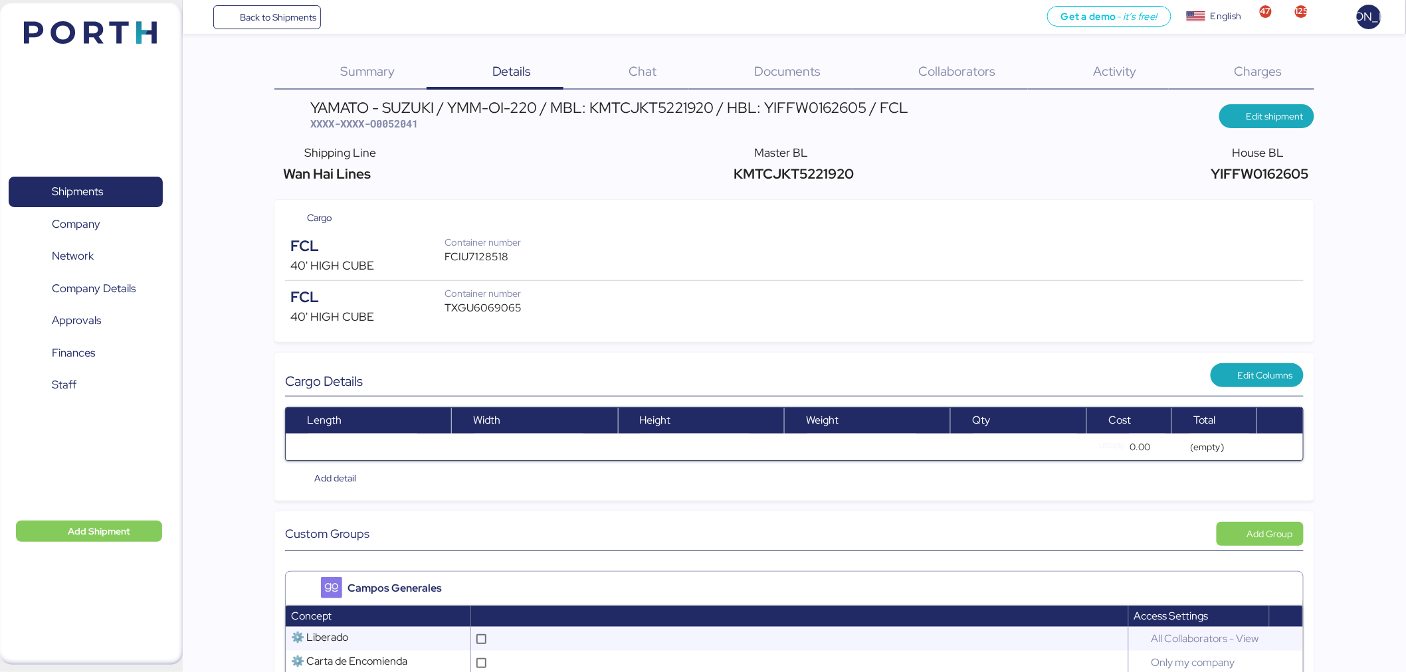
click at [1257, 76] on span "Charges" at bounding box center [1258, 70] width 48 height 17
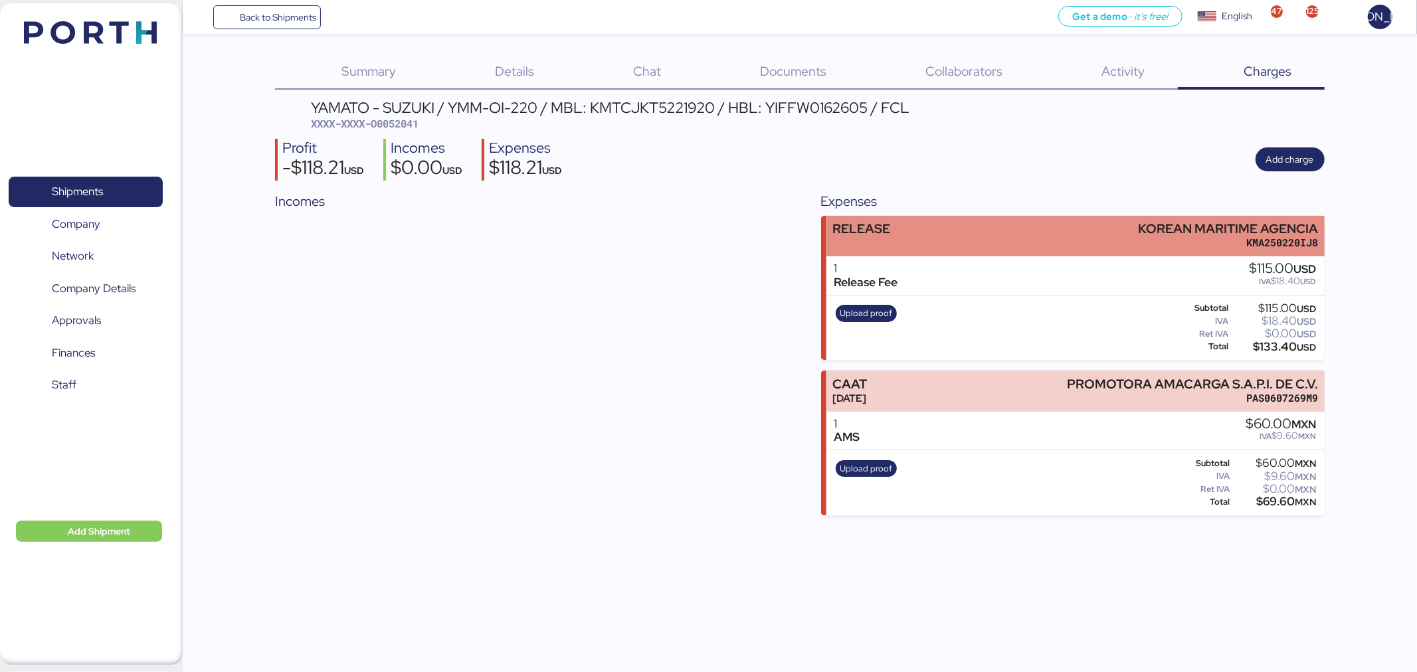
click at [1119, 234] on div "RELEASE KOREAN MARITIME AGENCIA KMA250220IJ8" at bounding box center [1075, 236] width 498 height 41
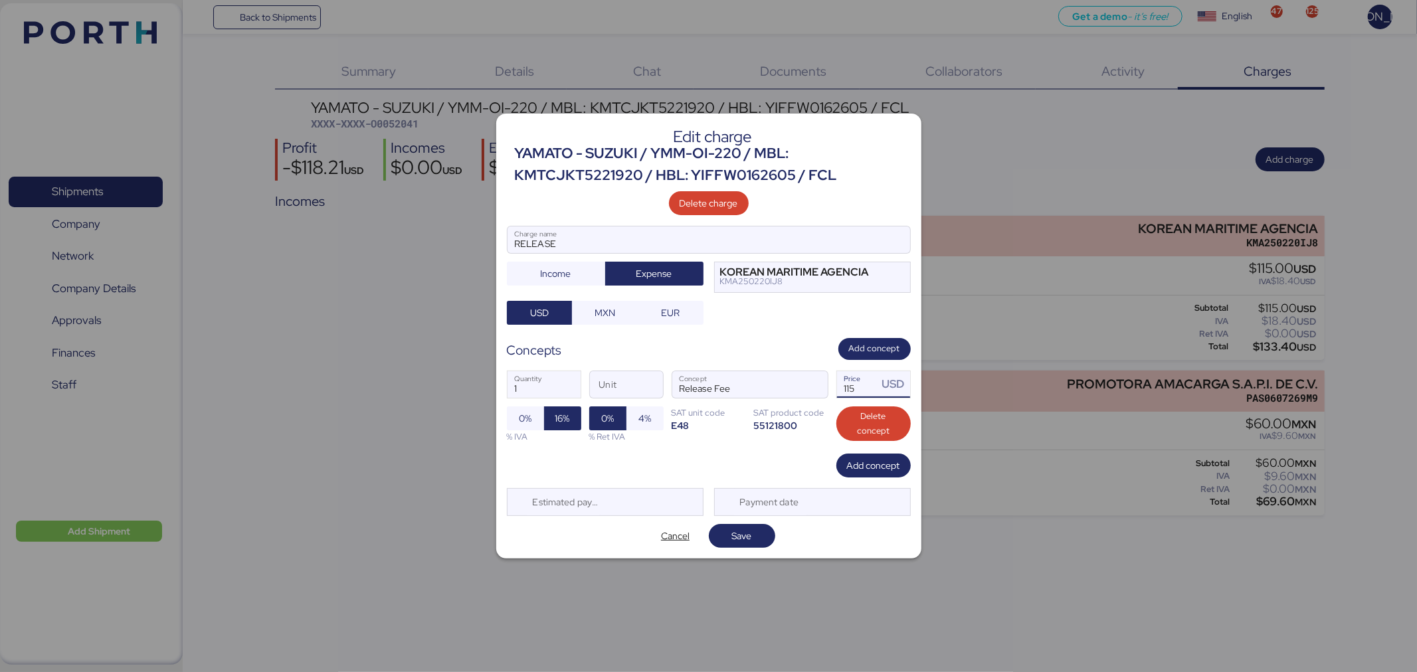
click at [866, 394] on input "115" at bounding box center [857, 384] width 41 height 27
type input "150"
click at [747, 541] on span "Save" at bounding box center [742, 536] width 20 height 16
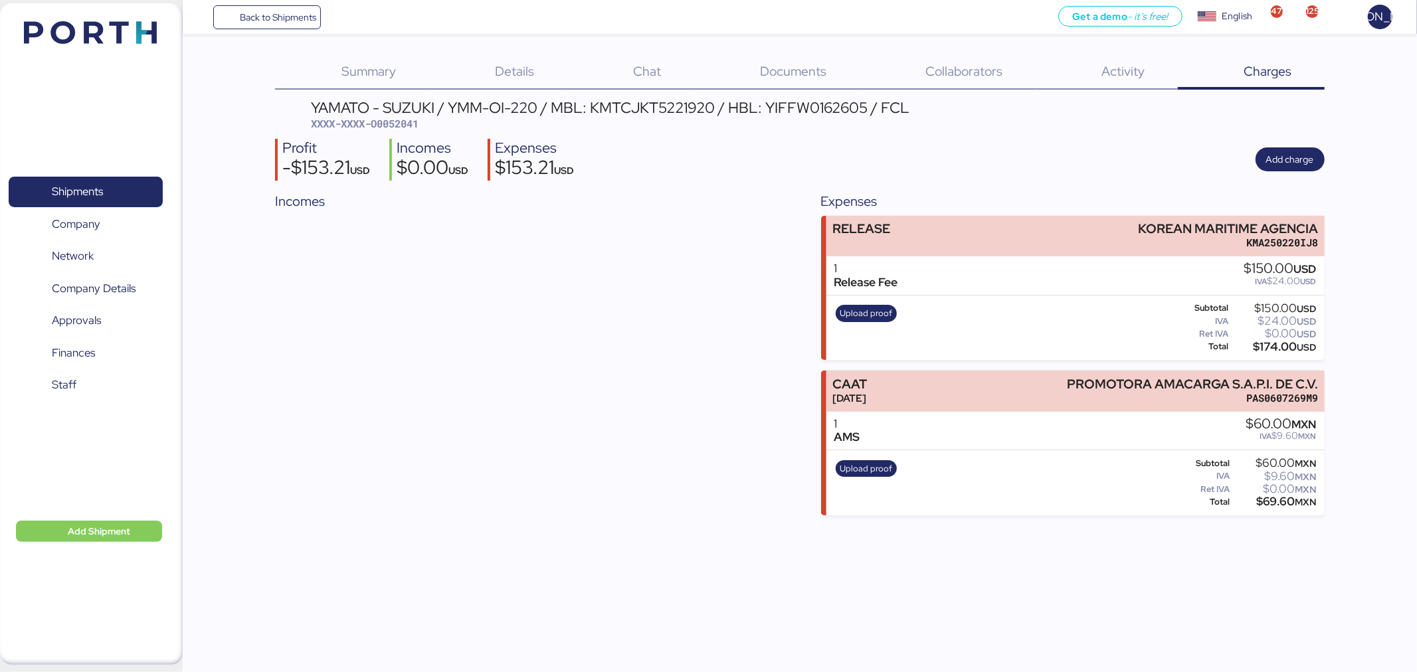
click at [266, 11] on span "Back to Shipments" at bounding box center [278, 17] width 76 height 16
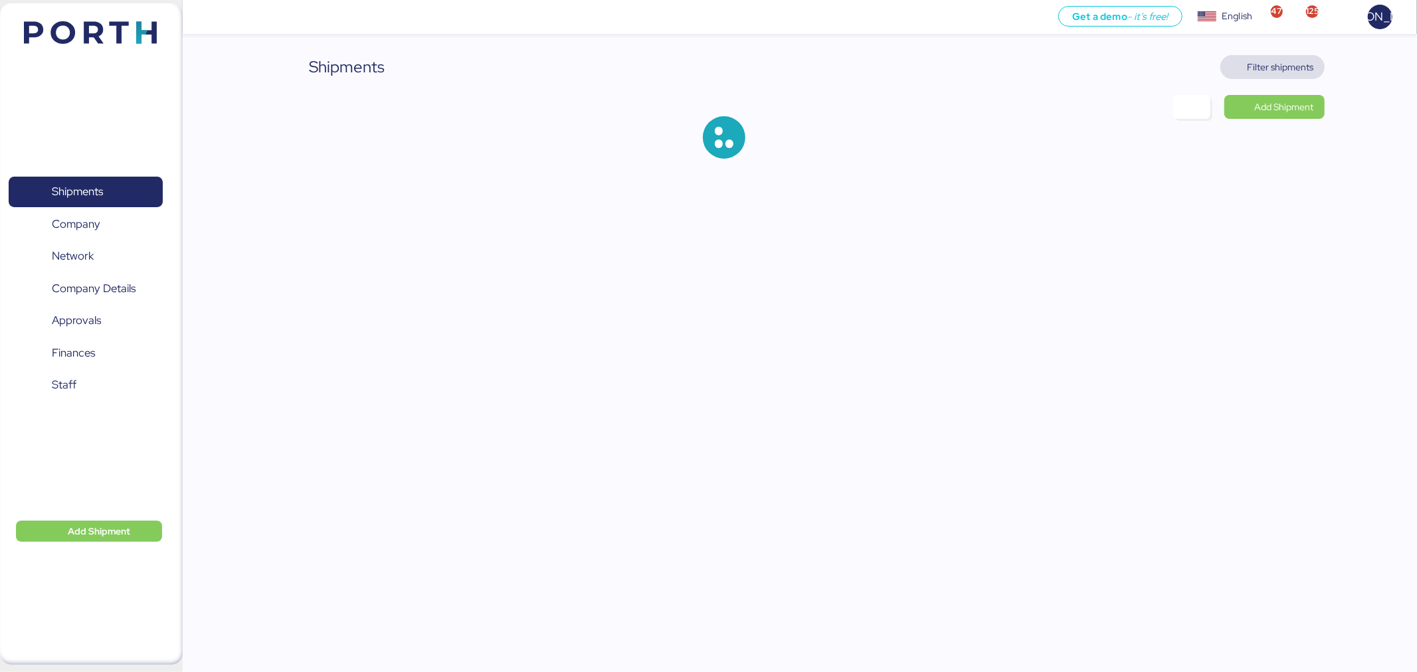
click at [1249, 64] on span "Filter shipments" at bounding box center [1280, 67] width 66 height 16
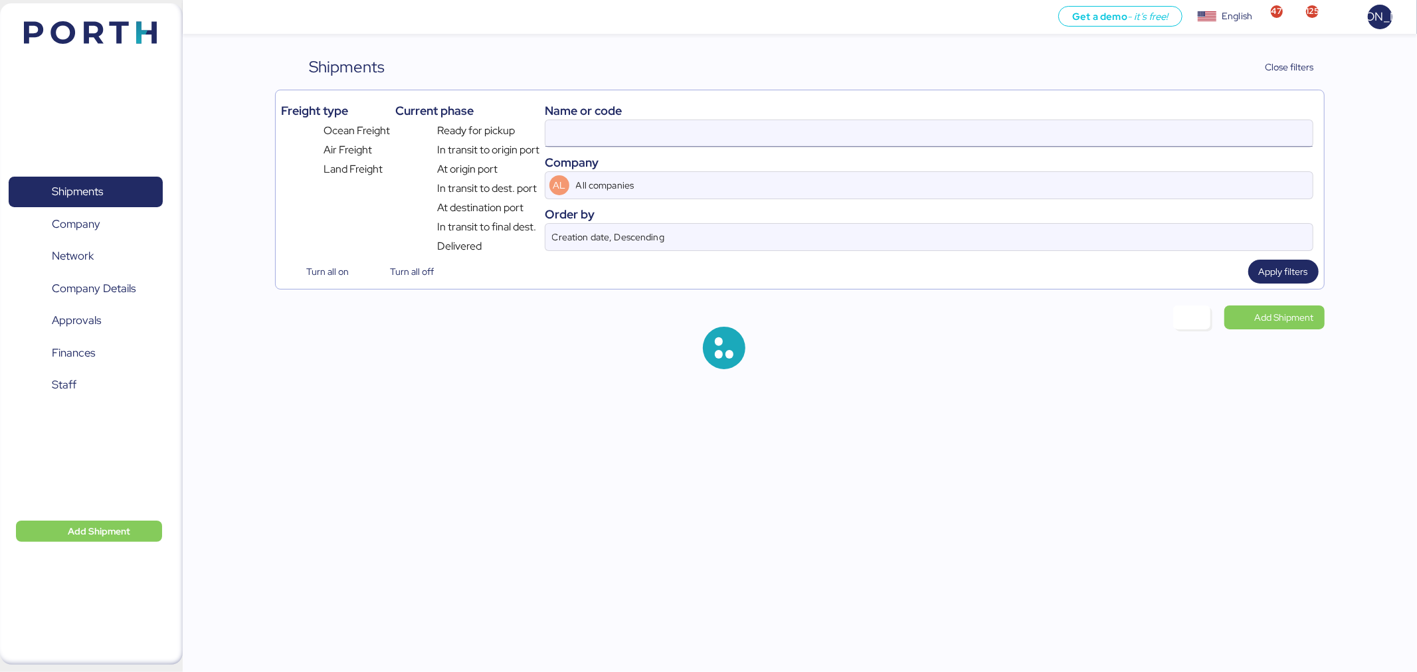
click at [649, 131] on input at bounding box center [928, 133] width 767 height 27
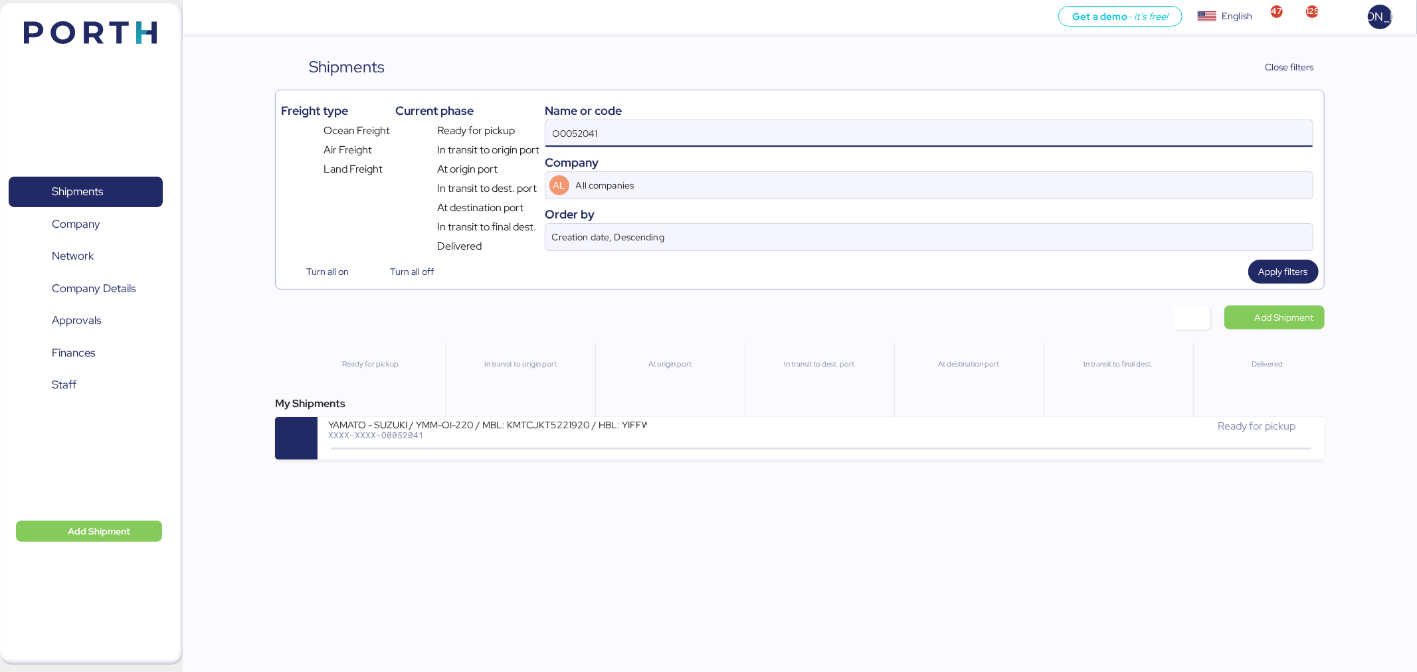
drag, startPoint x: 636, startPoint y: 136, endPoint x: 526, endPoint y: 122, distance: 111.1
click at [527, 122] on div "Freight type Ocean Freight Air Freight Land Freight Current phase Ready for pic…" at bounding box center [799, 175] width 1037 height 159
click at [1305, 276] on span "Apply filters" at bounding box center [1283, 272] width 49 height 16
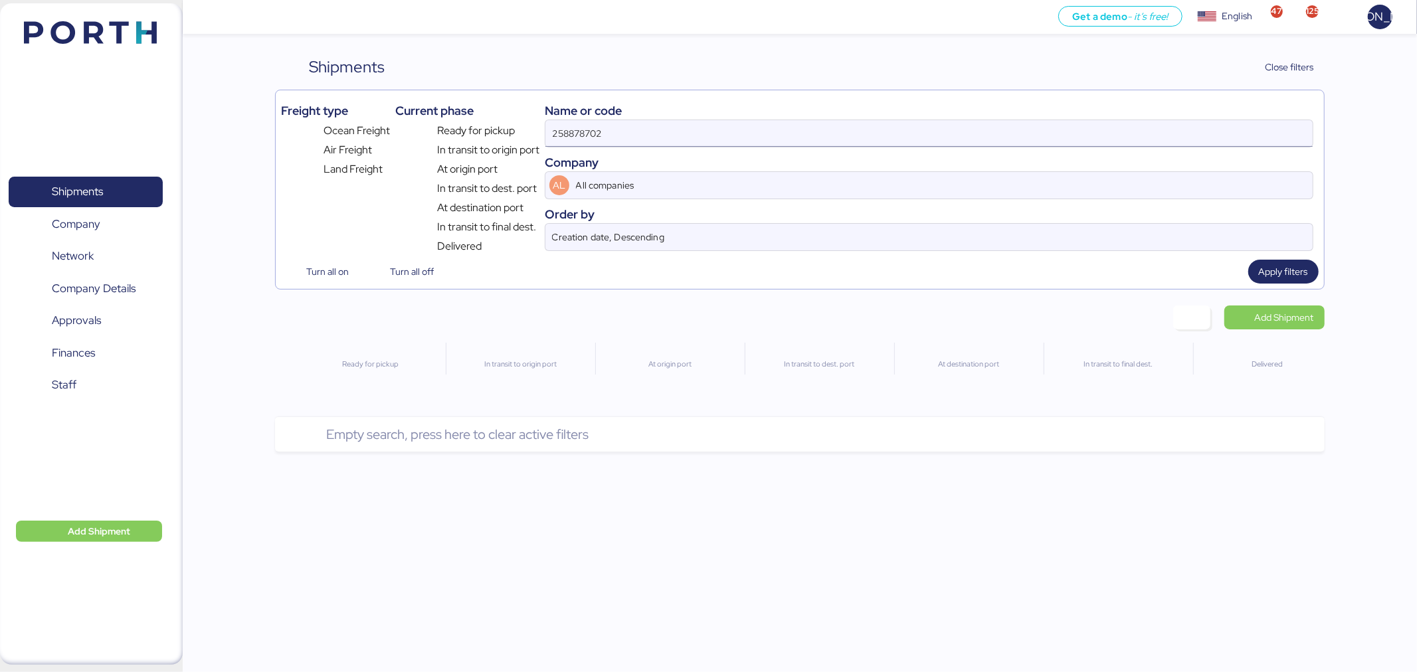
click at [788, 139] on input "258878702" at bounding box center [928, 133] width 767 height 27
click at [1322, 274] on div "Freight type Ocean Freight Air Freight Land Freight Current phase Ready for pic…" at bounding box center [799, 190] width 1049 height 200
click at [1311, 270] on span "Apply filters" at bounding box center [1283, 272] width 70 height 24
click at [622, 131] on input "258878702" at bounding box center [928, 133] width 767 height 27
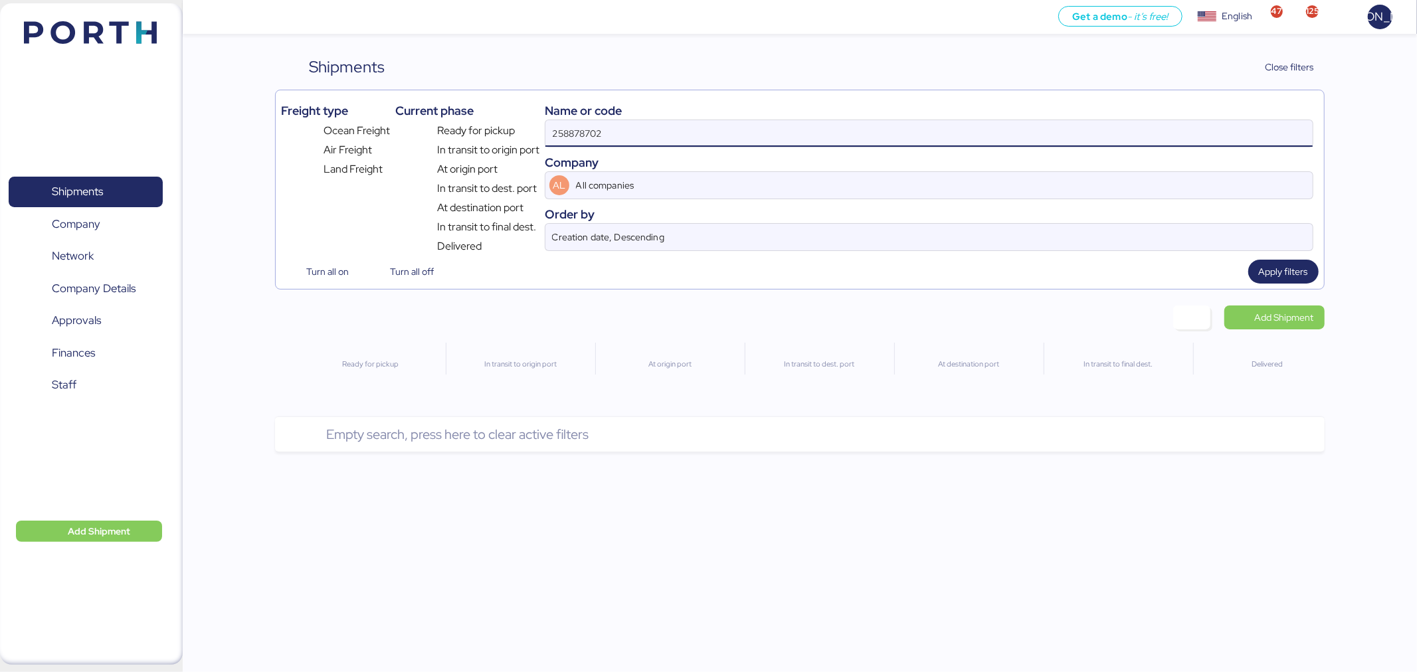
click at [622, 131] on input "258878702" at bounding box center [928, 133] width 767 height 27
paste input "902"
type input "258878902"
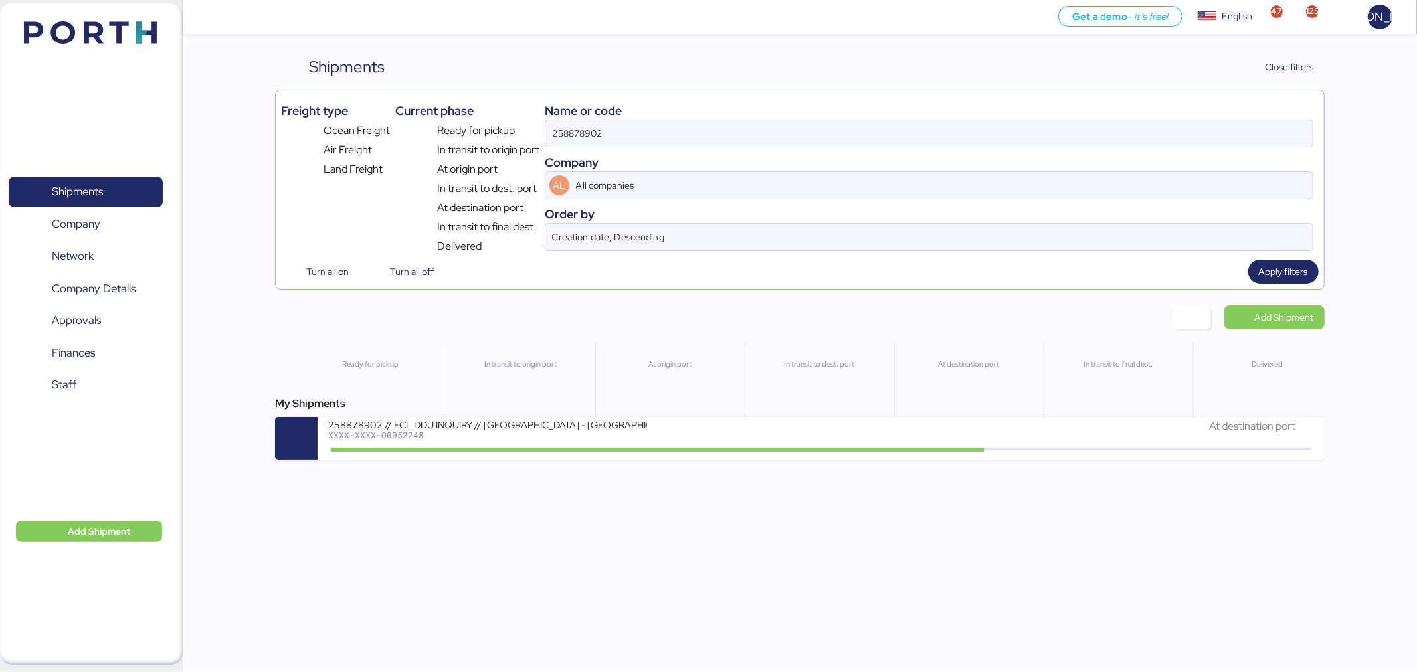
click at [612, 424] on div "258878902 // FCL DDU INQUIRY // CHINA - MEXICO // GL - Iungo Logistics" at bounding box center [487, 423] width 319 height 11
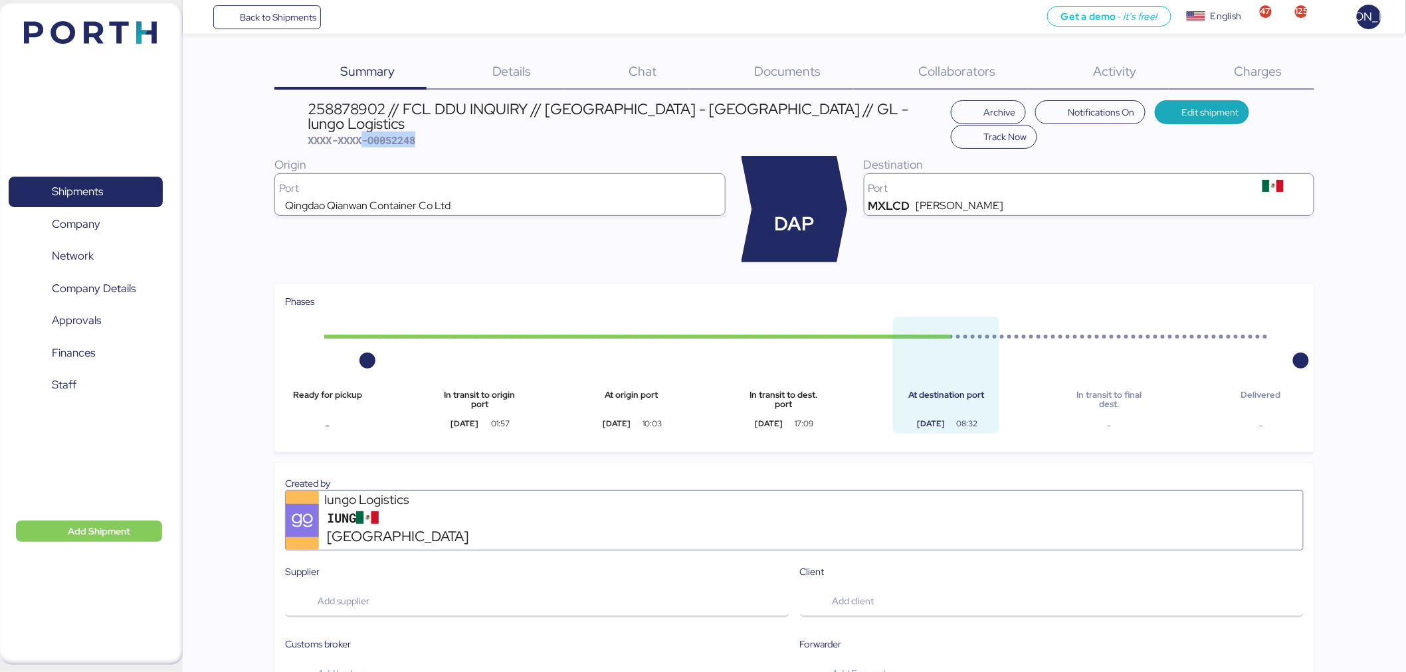
drag, startPoint x: 420, startPoint y: 129, endPoint x: 369, endPoint y: 122, distance: 51.6
click at [369, 134] on span "XXXX-XXXX-O0052248" at bounding box center [362, 140] width 108 height 13
click at [372, 134] on span "XXXX-XXXX-O0052248" at bounding box center [362, 140] width 108 height 13
click at [388, 134] on span "XXXX-XXXX-O0052248" at bounding box center [362, 140] width 108 height 13
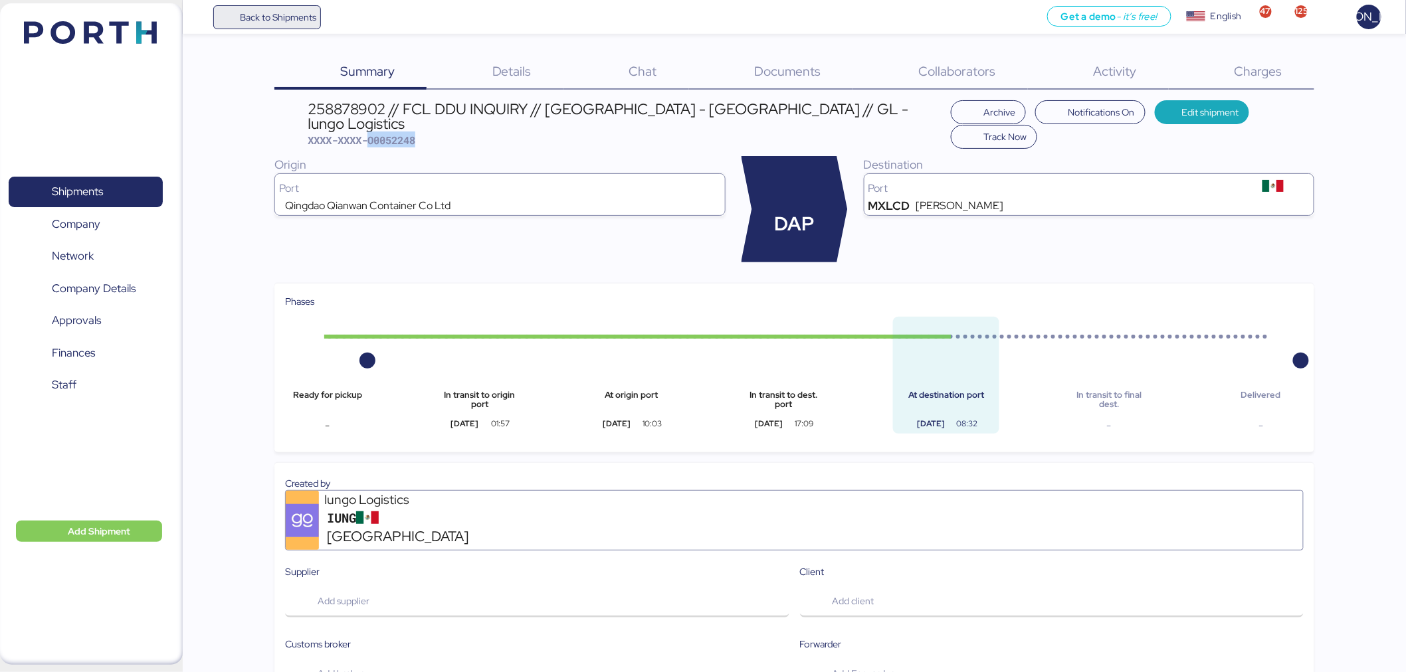
click at [236, 10] on span "Back to Shipments" at bounding box center [267, 17] width 99 height 24
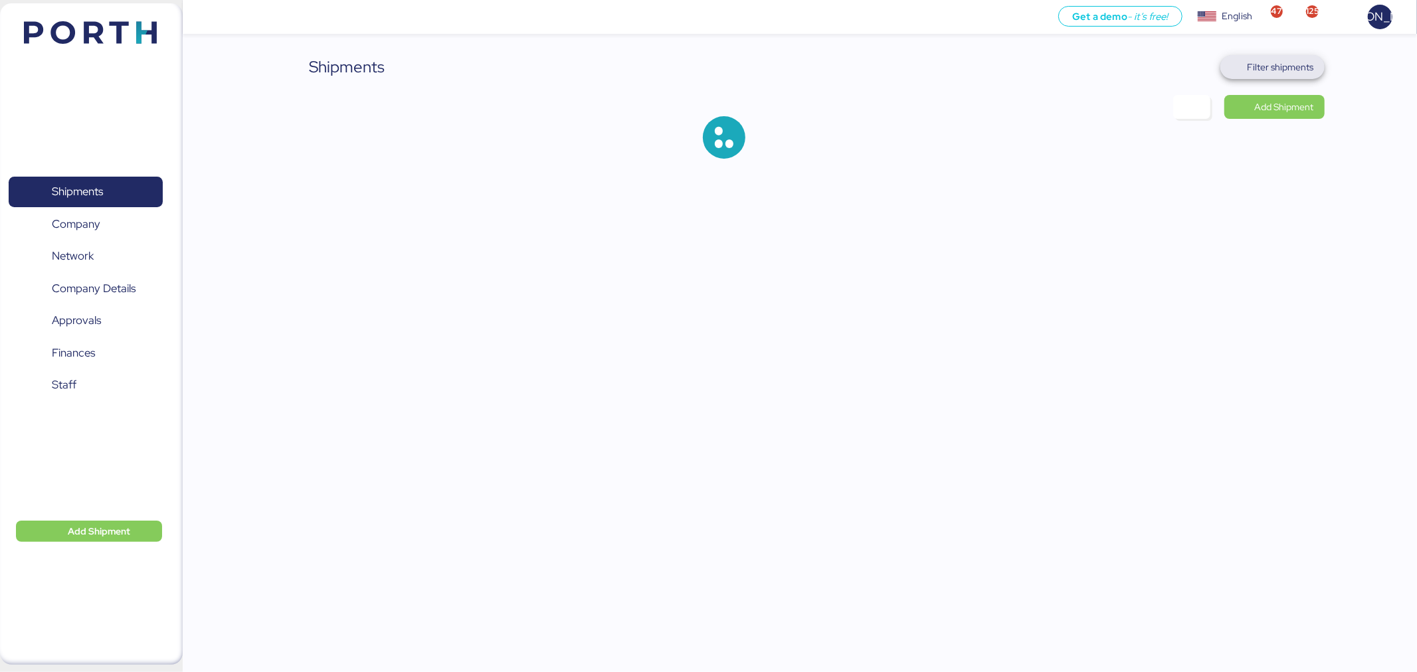
click at [1297, 64] on span "Filter shipments" at bounding box center [1280, 67] width 66 height 16
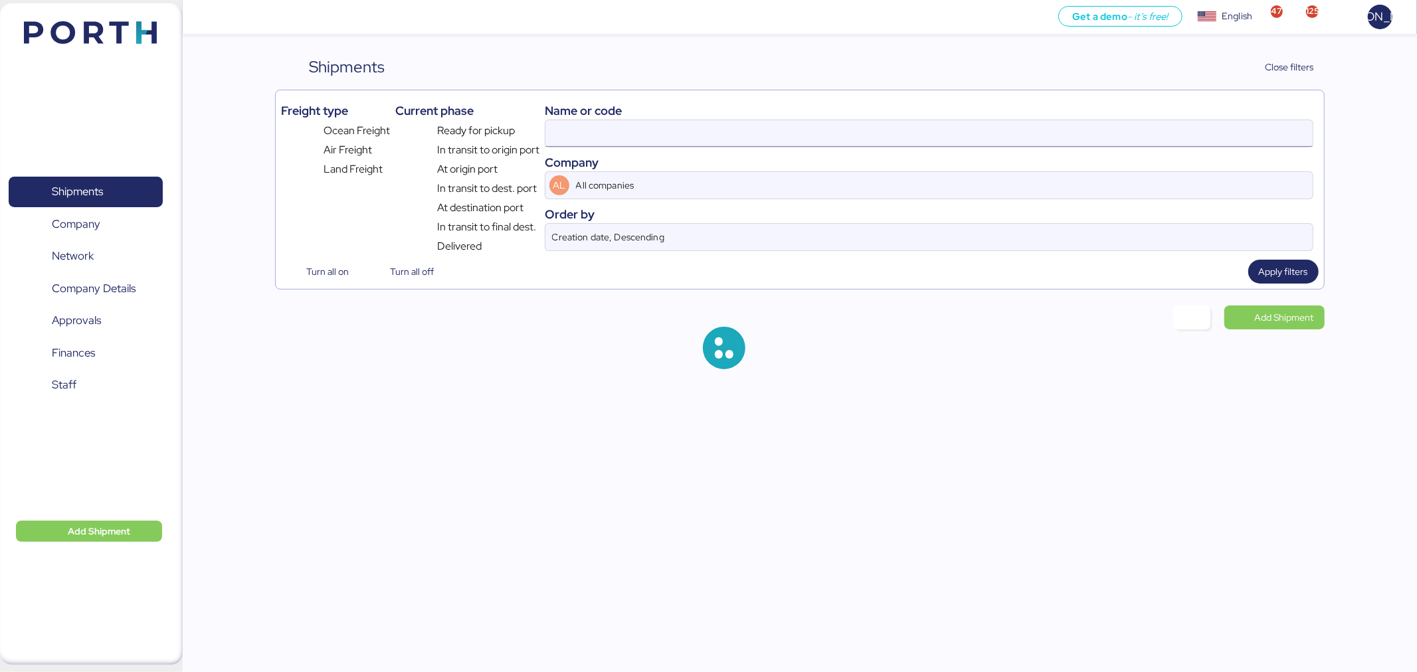
click at [852, 134] on input at bounding box center [928, 133] width 767 height 27
paste input "KMTCJKT5246438"
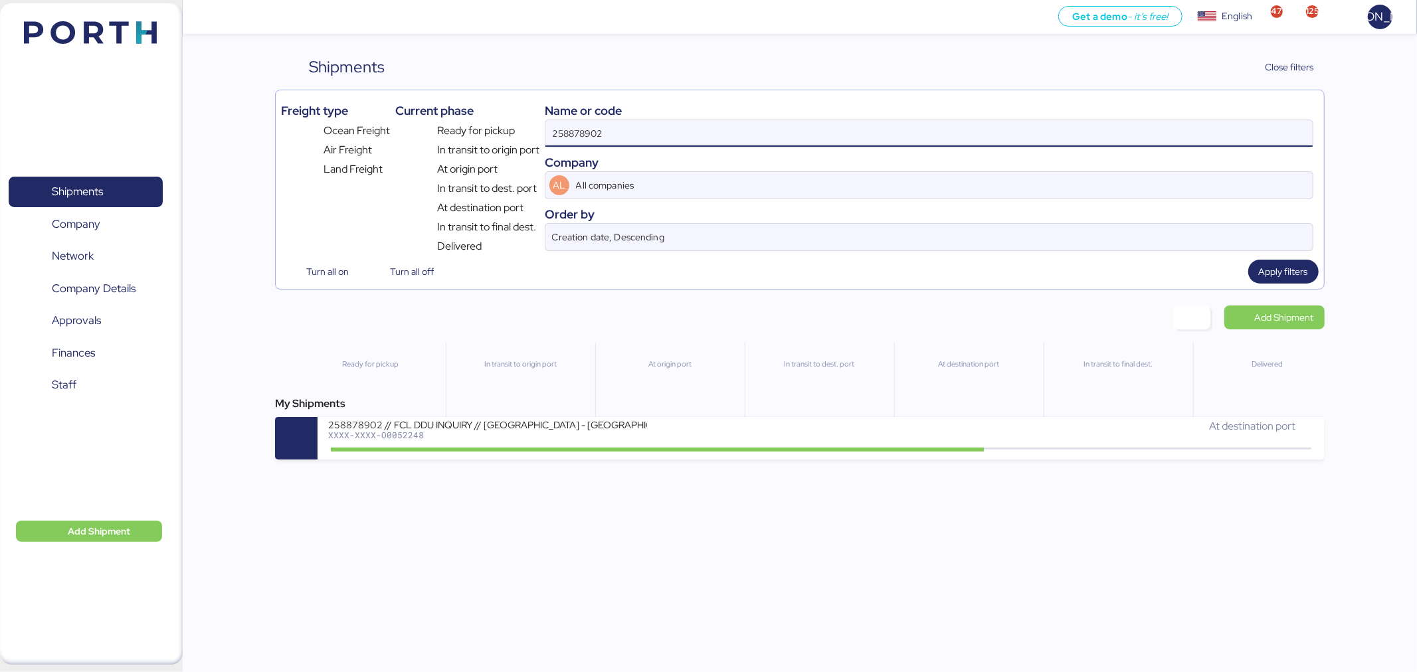
click at [852, 134] on input "258878902" at bounding box center [928, 133] width 767 height 27
paste input "KMTCJKT5246438"
type input "KMTCJKT5246438"
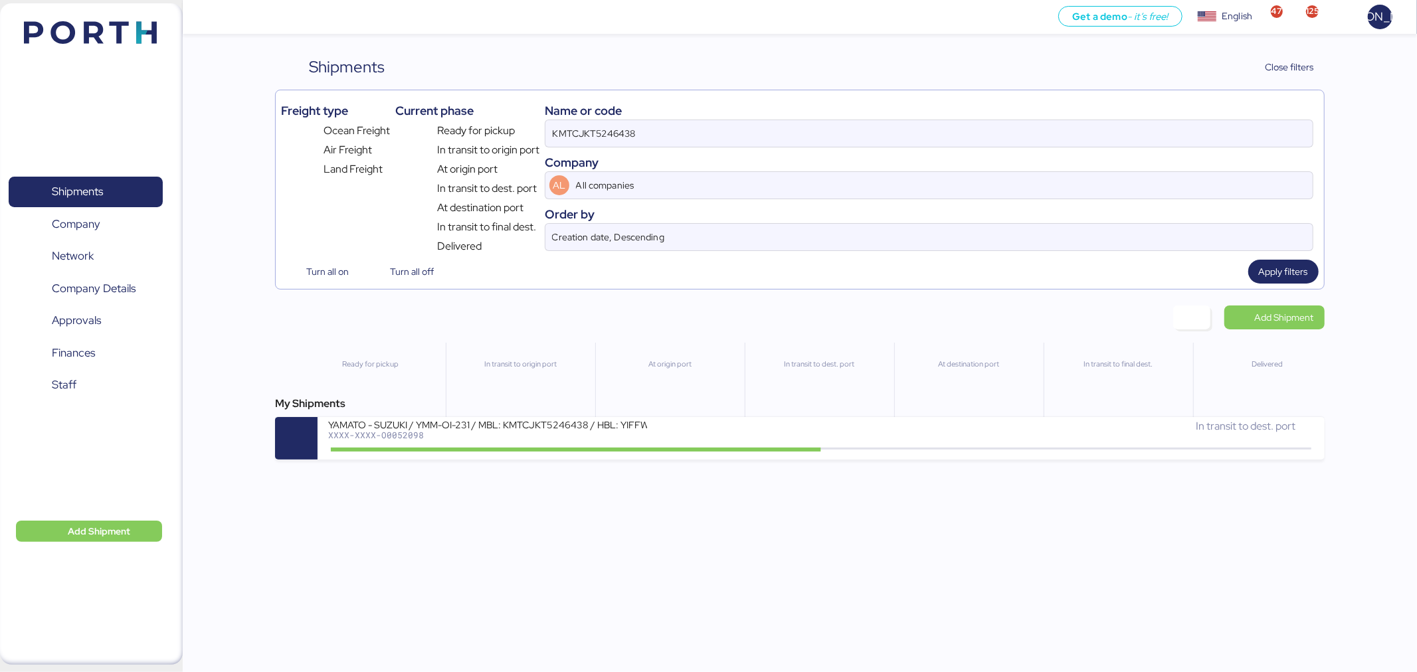
click at [796, 469] on div "Get a demo - it’s free! Get a demo English Inglés English 47 125 JA Shipments 0…" at bounding box center [708, 336] width 1417 height 672
click at [857, 412] on div "My Shipments" at bounding box center [799, 404] width 1049 height 16
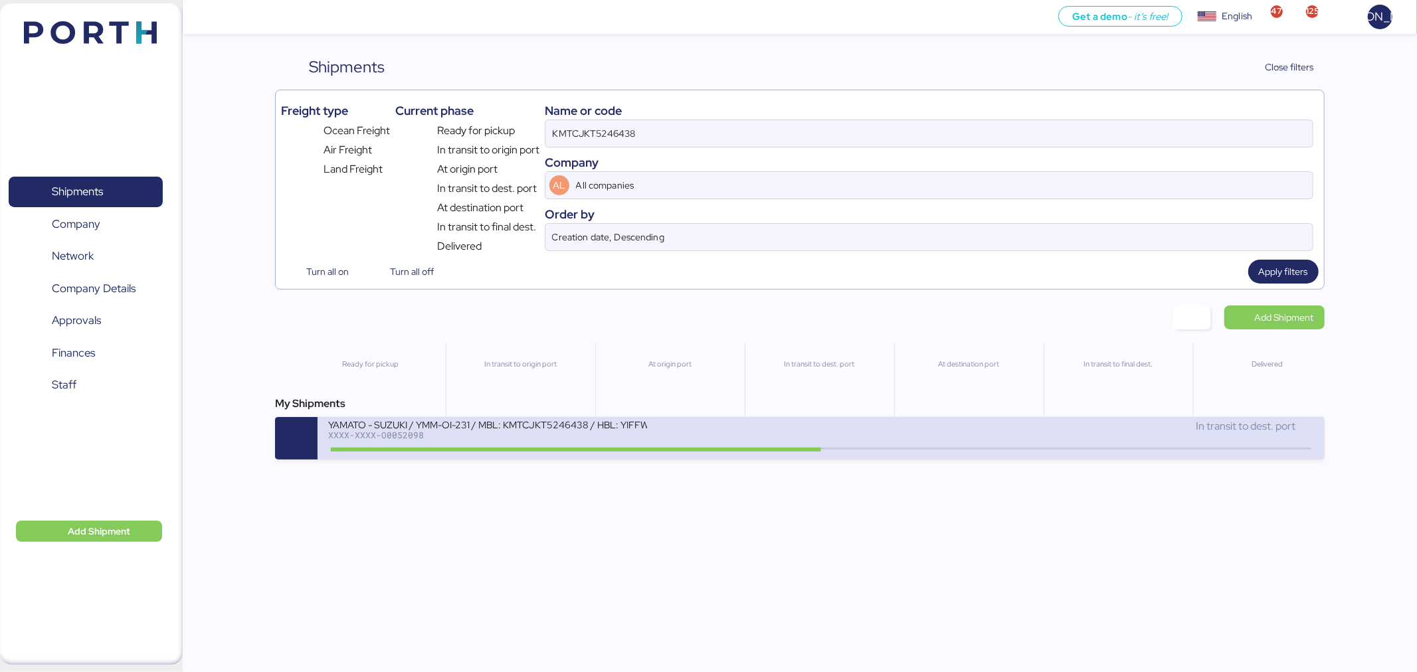
click at [857, 422] on div "In transit to dest. port" at bounding box center [1067, 426] width 493 height 16
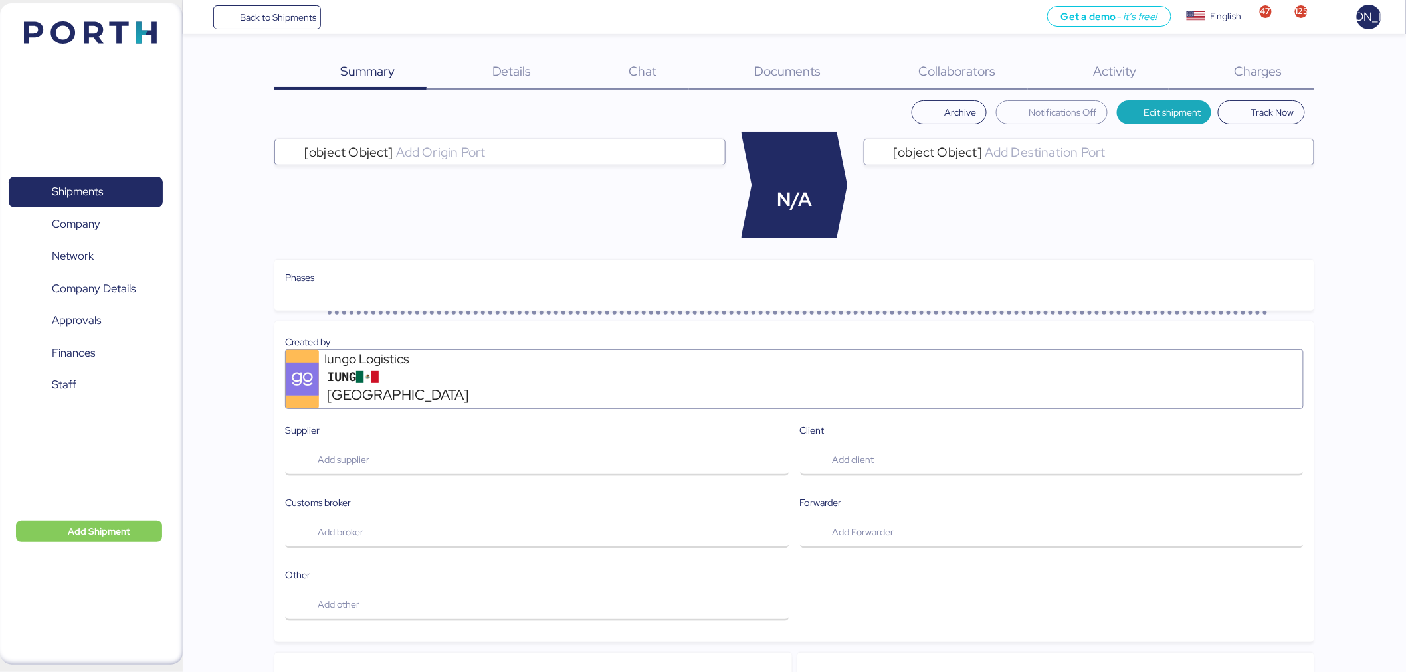
click at [1230, 76] on div "Charges 0" at bounding box center [1240, 72] width 145 height 35
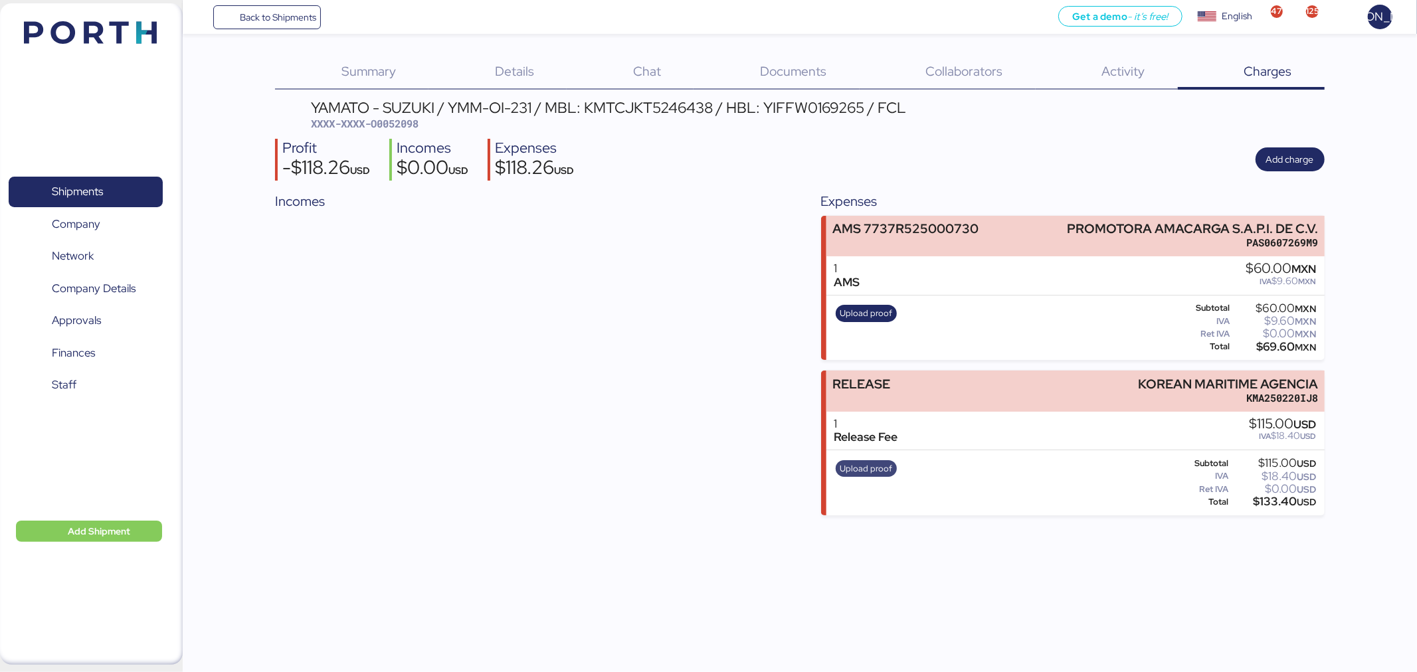
click at [866, 467] on span "Upload proof" at bounding box center [866, 469] width 52 height 15
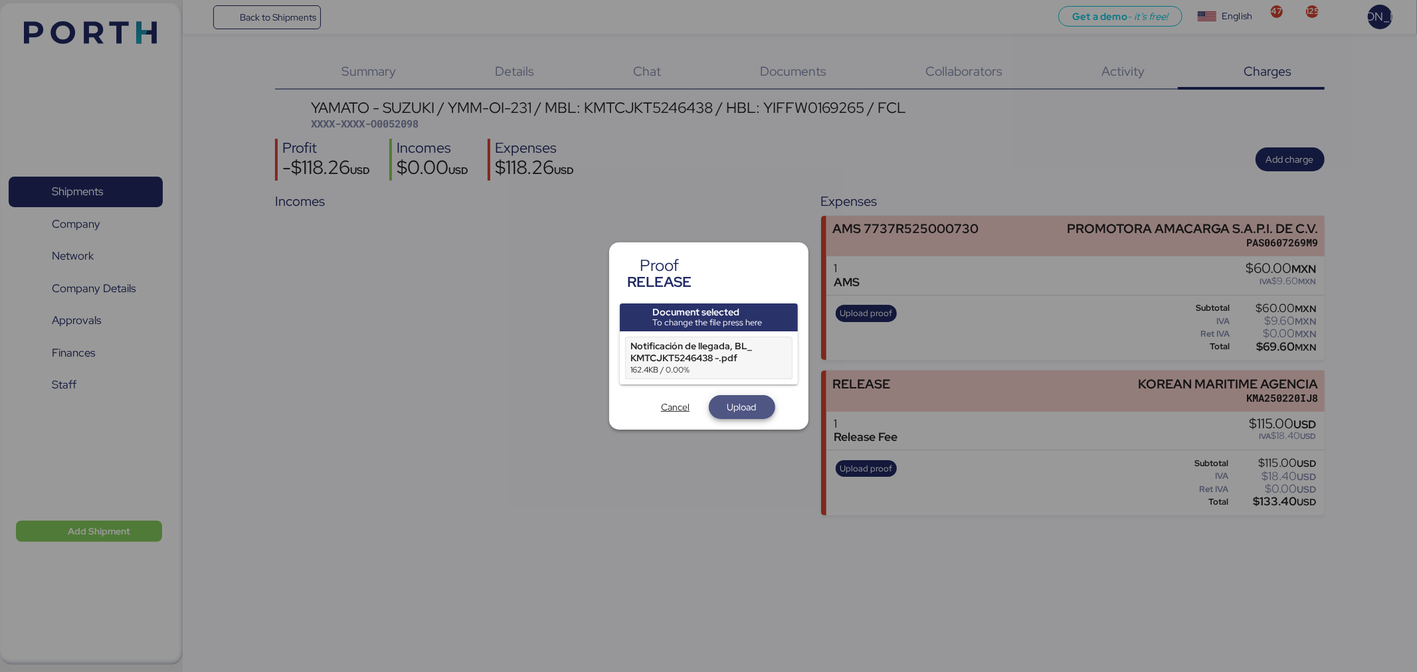
click at [739, 412] on span "Upload" at bounding box center [741, 407] width 29 height 16
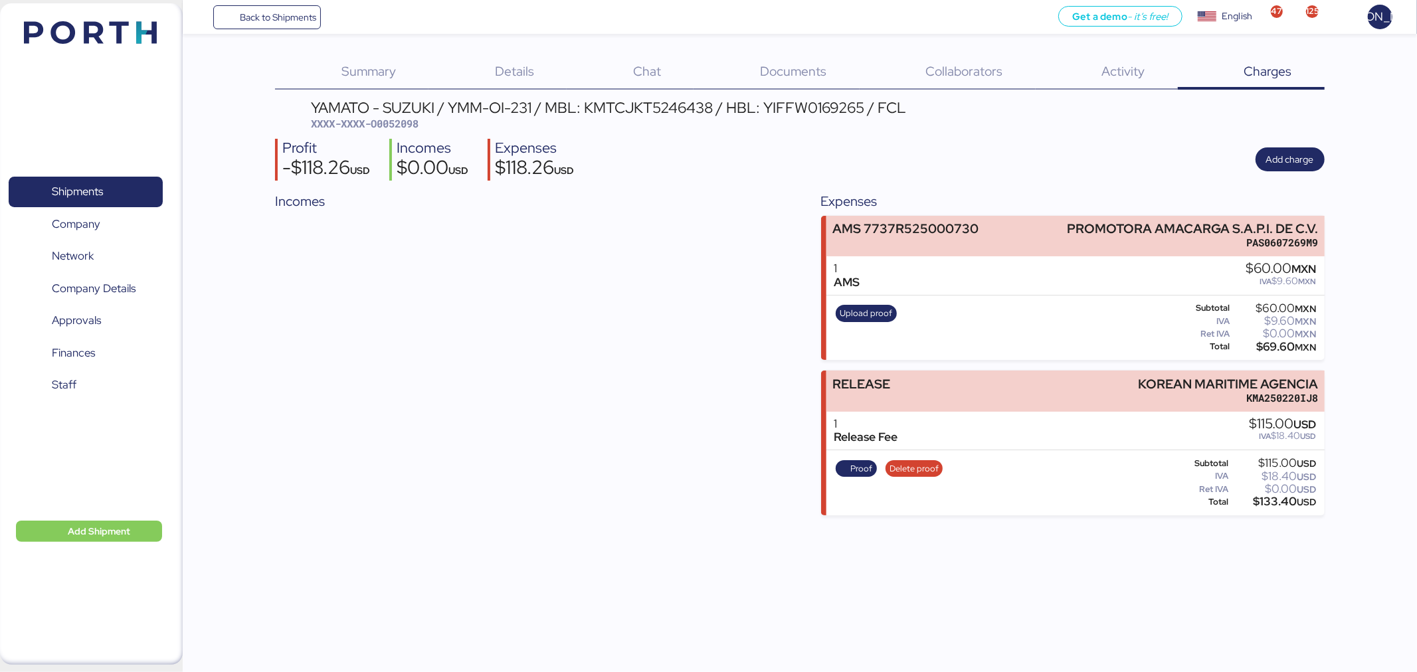
click at [506, 68] on span "Details" at bounding box center [514, 70] width 39 height 17
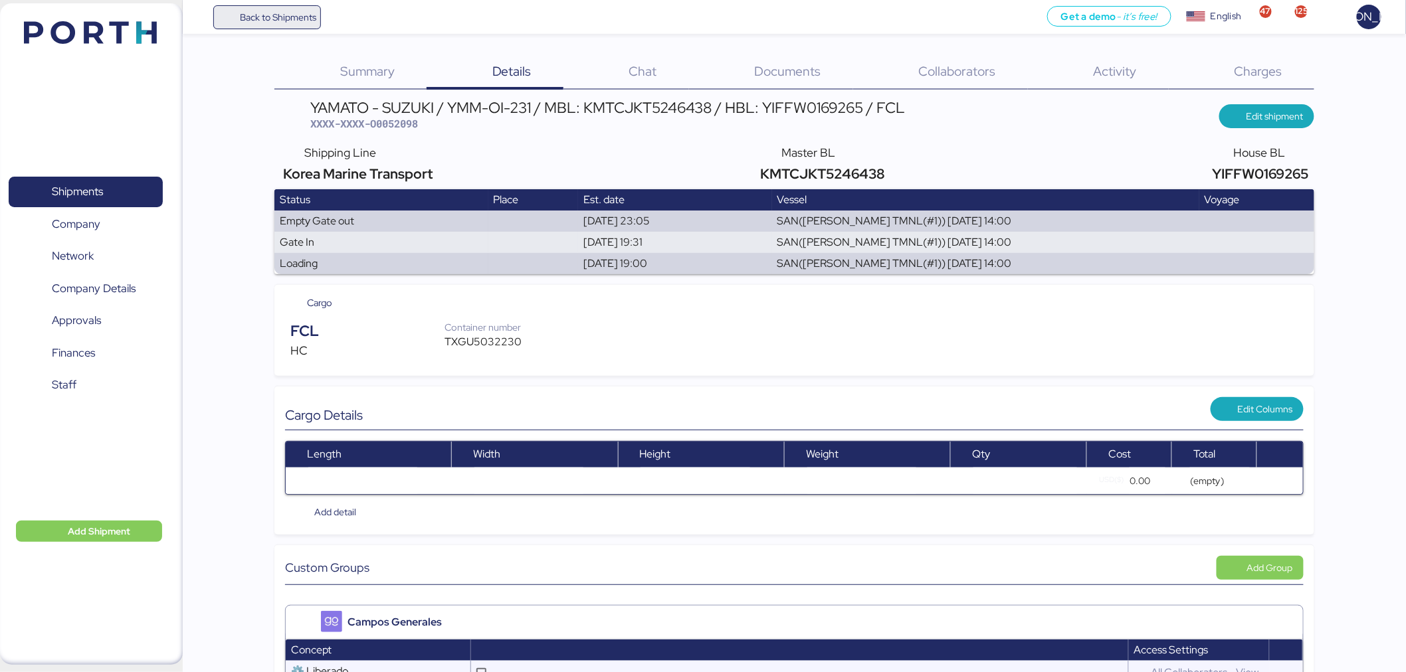
click at [308, 12] on span "Back to Shipments" at bounding box center [278, 17] width 76 height 16
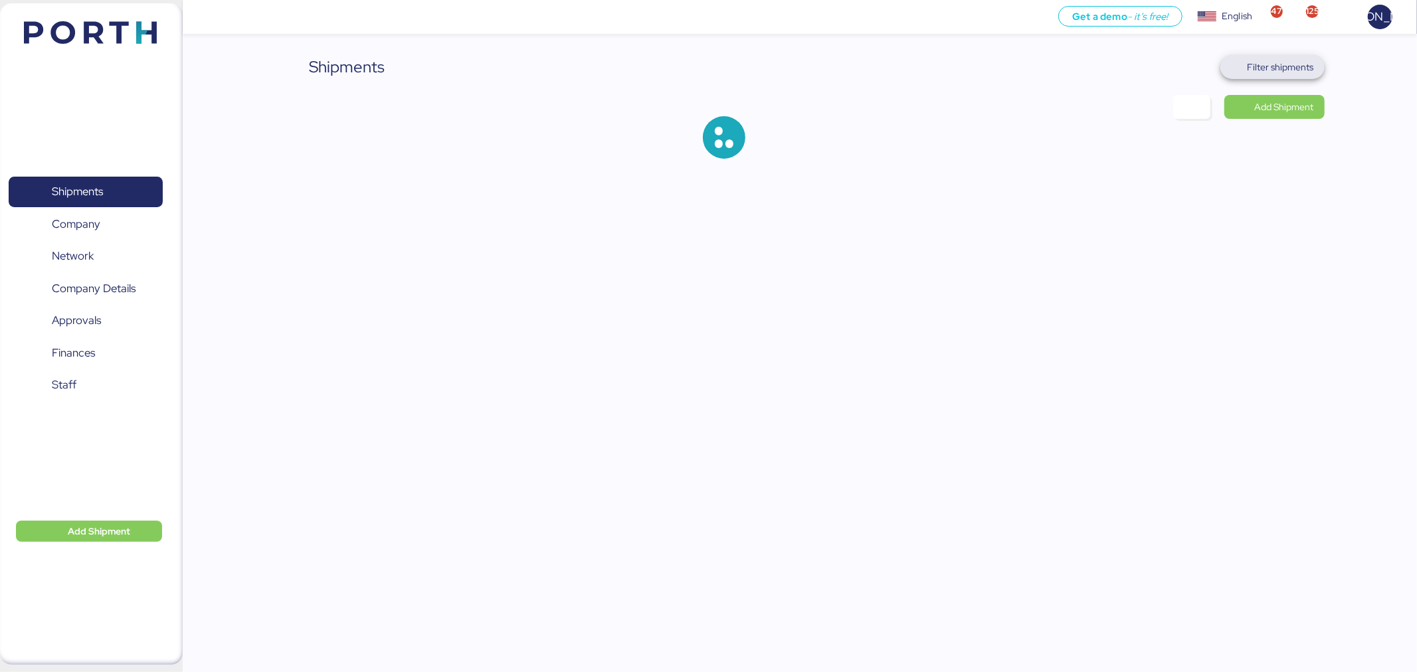
click at [1265, 62] on span "Filter shipments" at bounding box center [1280, 67] width 66 height 16
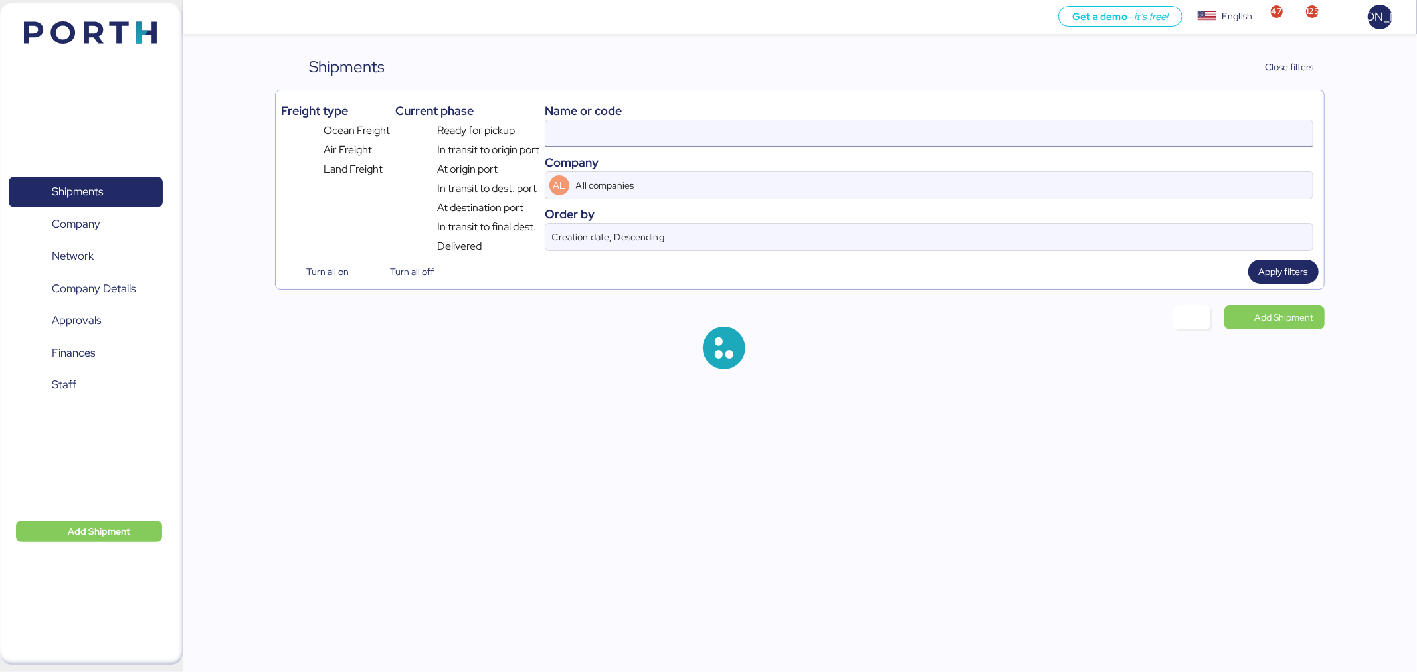
click at [907, 130] on input at bounding box center [928, 133] width 767 height 27
paste input "KMTCJKT5227920"
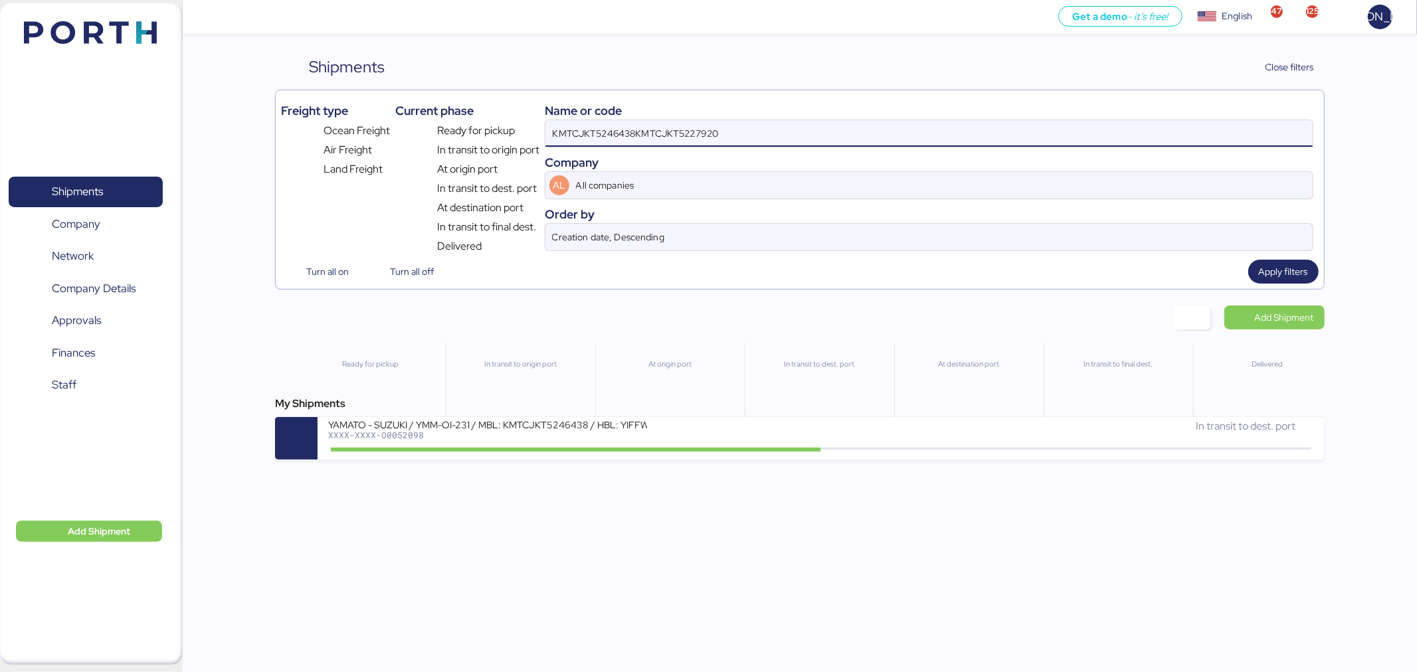
click at [907, 130] on input "KMTCJKT5246438KMTCJKT5227920" at bounding box center [928, 133] width 767 height 27
paste input
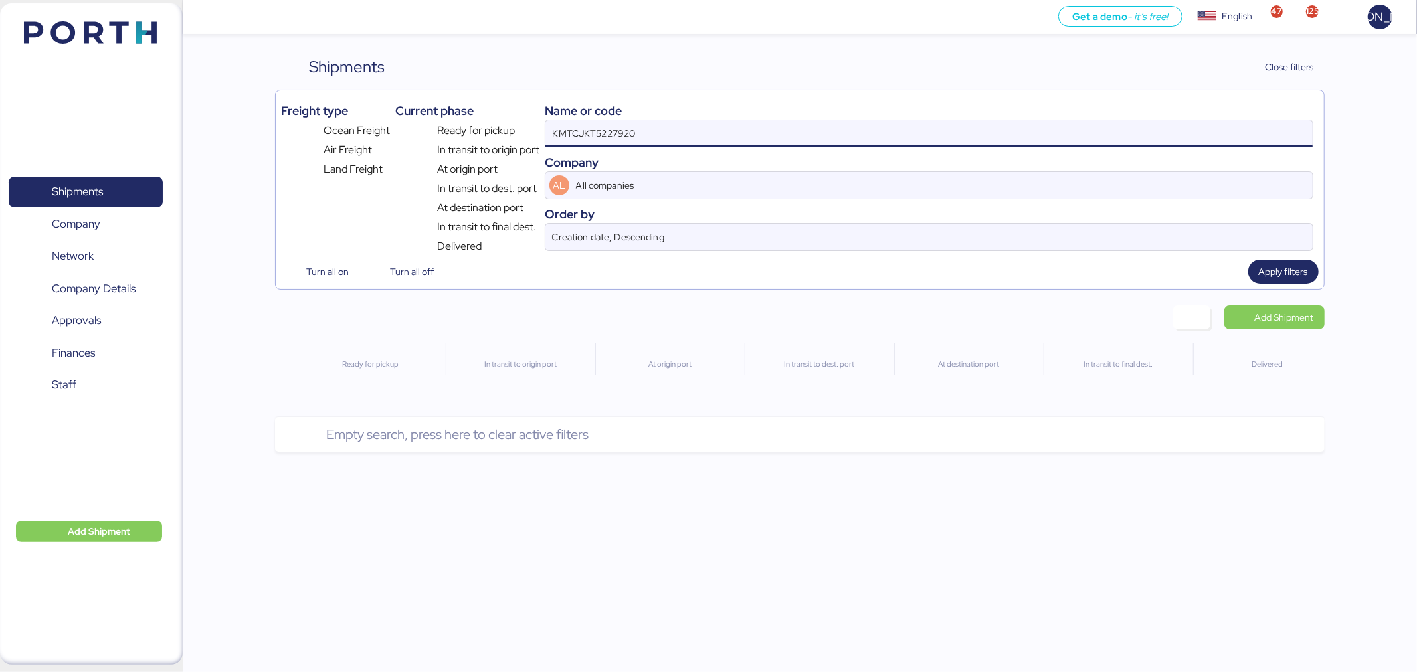
click at [701, 130] on input "KMTCJKT5227920" at bounding box center [928, 133] width 767 height 27
paste input "O0052041"
type input "O0052041"
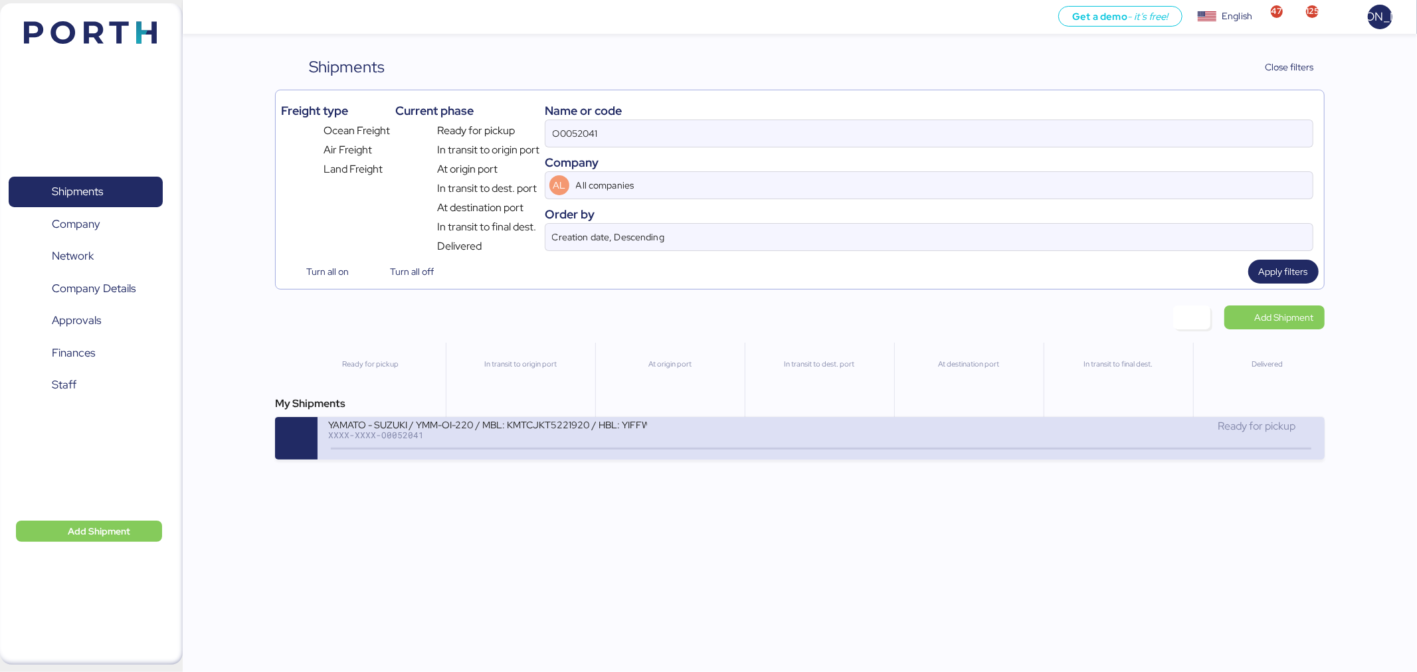
click at [832, 460] on div "YAMATO - SUZUKI / YMM-OI-220 / MBL: KMTCJKT5221920 / HBL: YIFFW0162605 / FCL XX…" at bounding box center [821, 438] width 1006 height 43
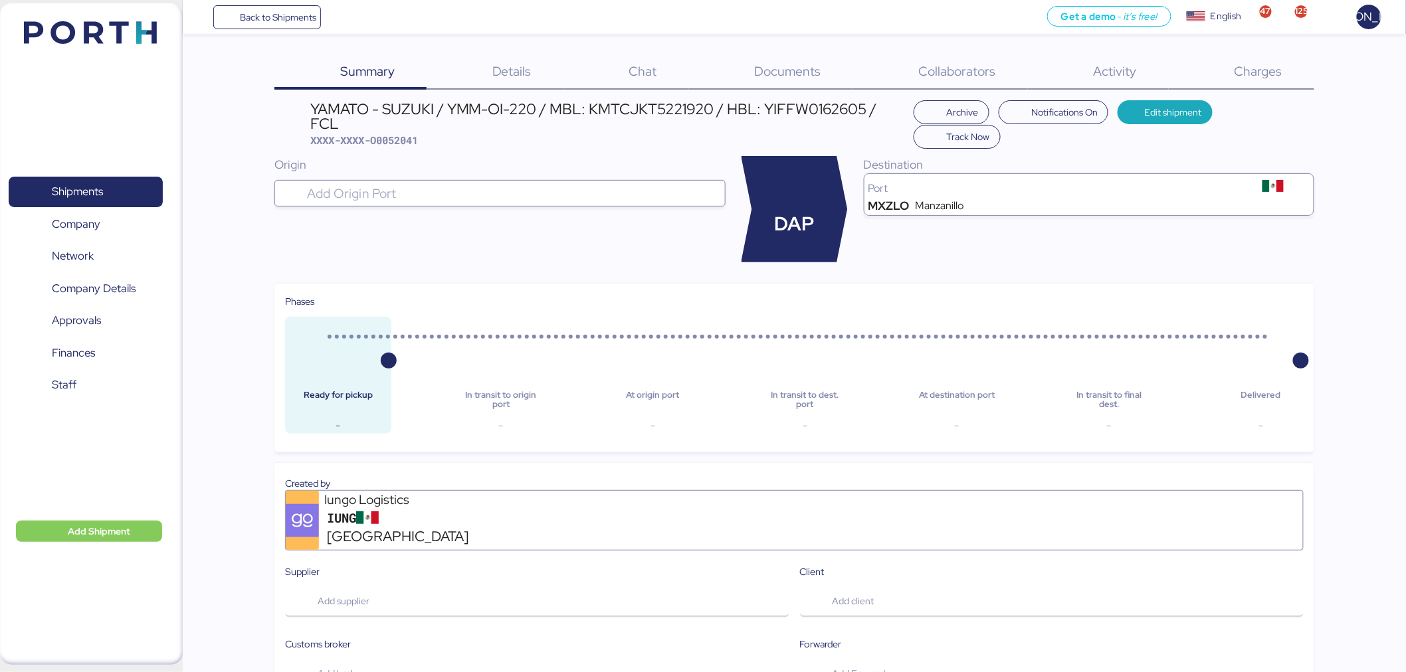
click at [518, 64] on span "Details" at bounding box center [511, 70] width 39 height 17
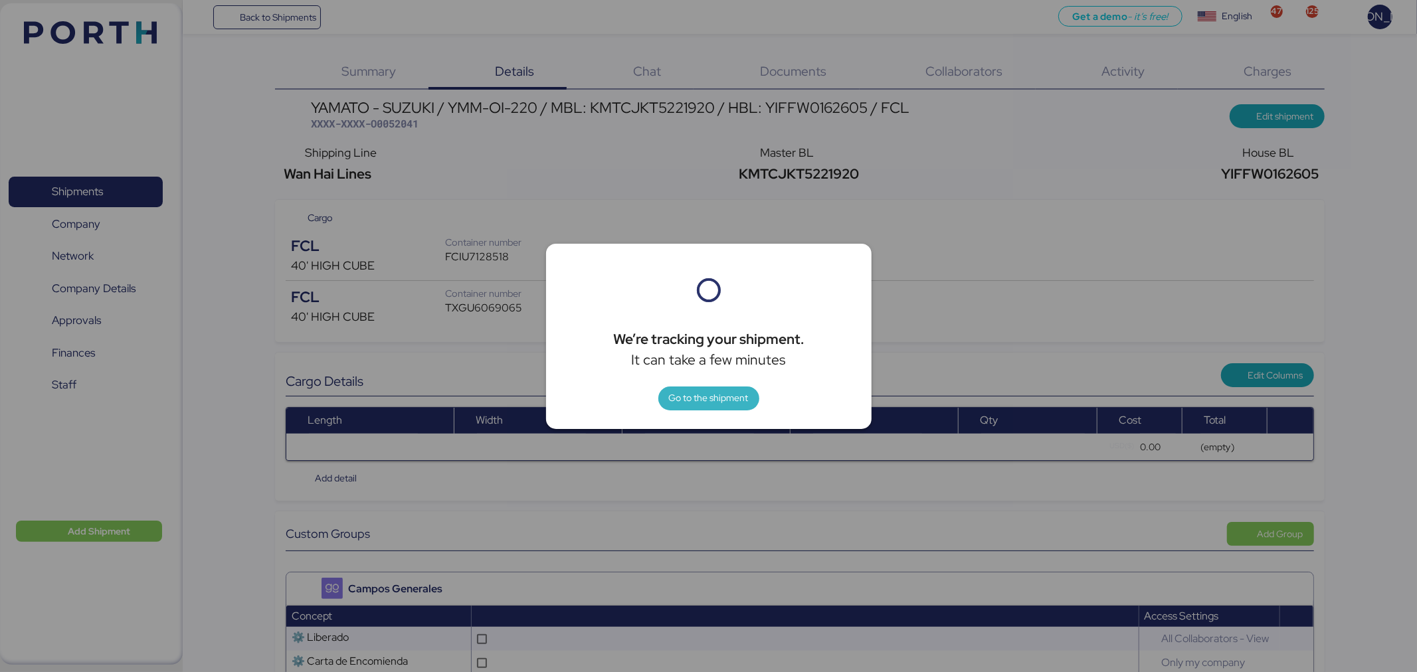
click at [721, 400] on span "Go to the shipment" at bounding box center [709, 398] width 80 height 16
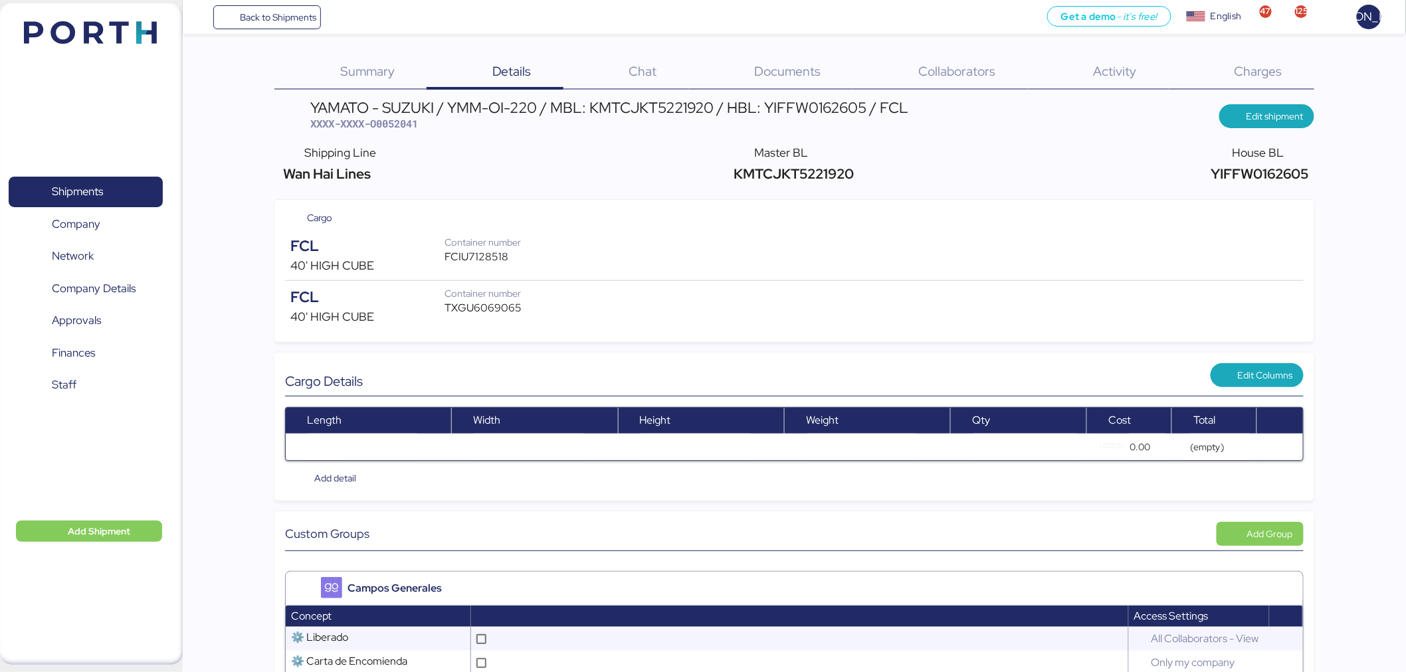
click at [1245, 71] on span "Charges" at bounding box center [1258, 70] width 48 height 17
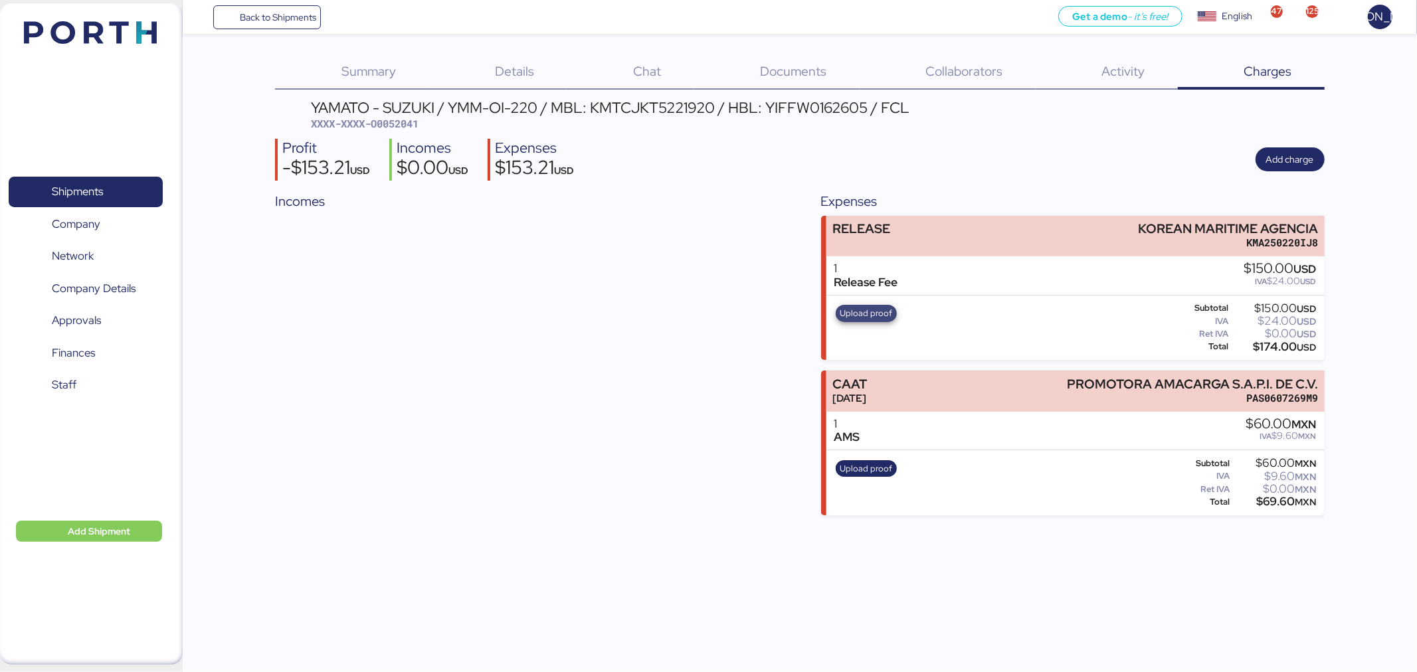
click at [857, 308] on span "Upload proof" at bounding box center [866, 313] width 52 height 15
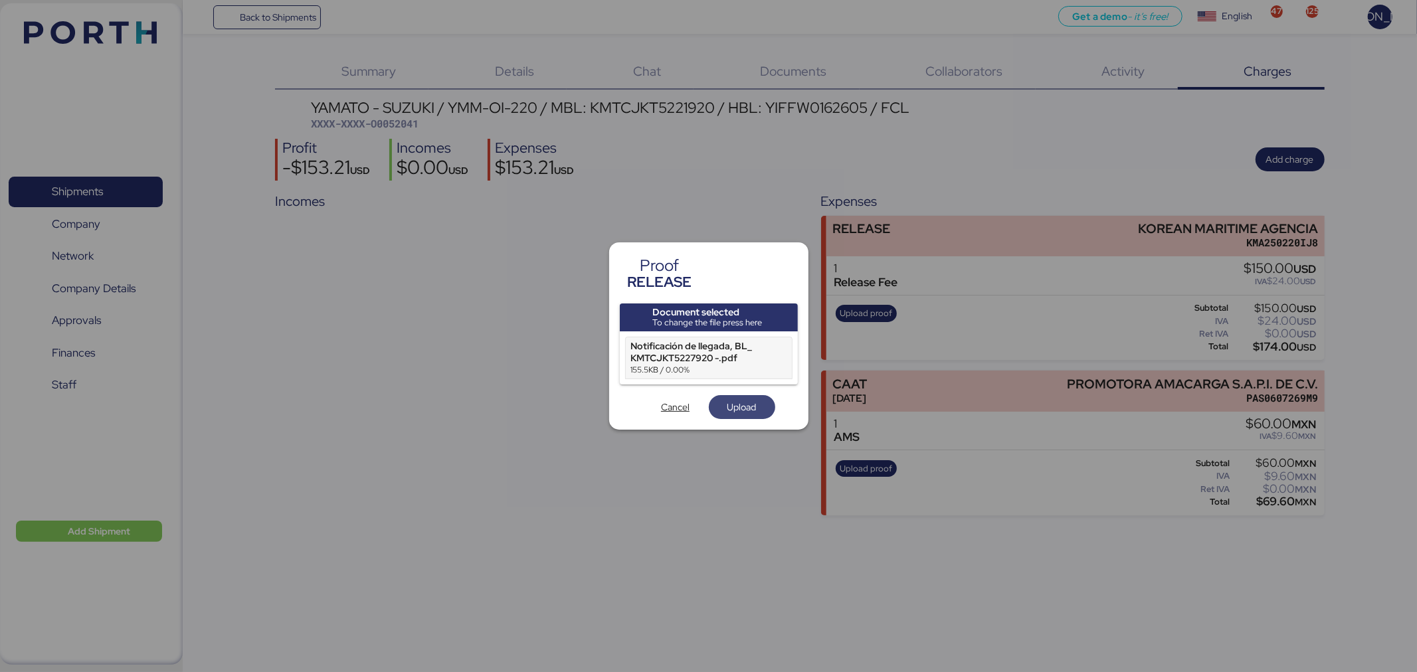
click at [729, 402] on span "Upload" at bounding box center [741, 407] width 29 height 16
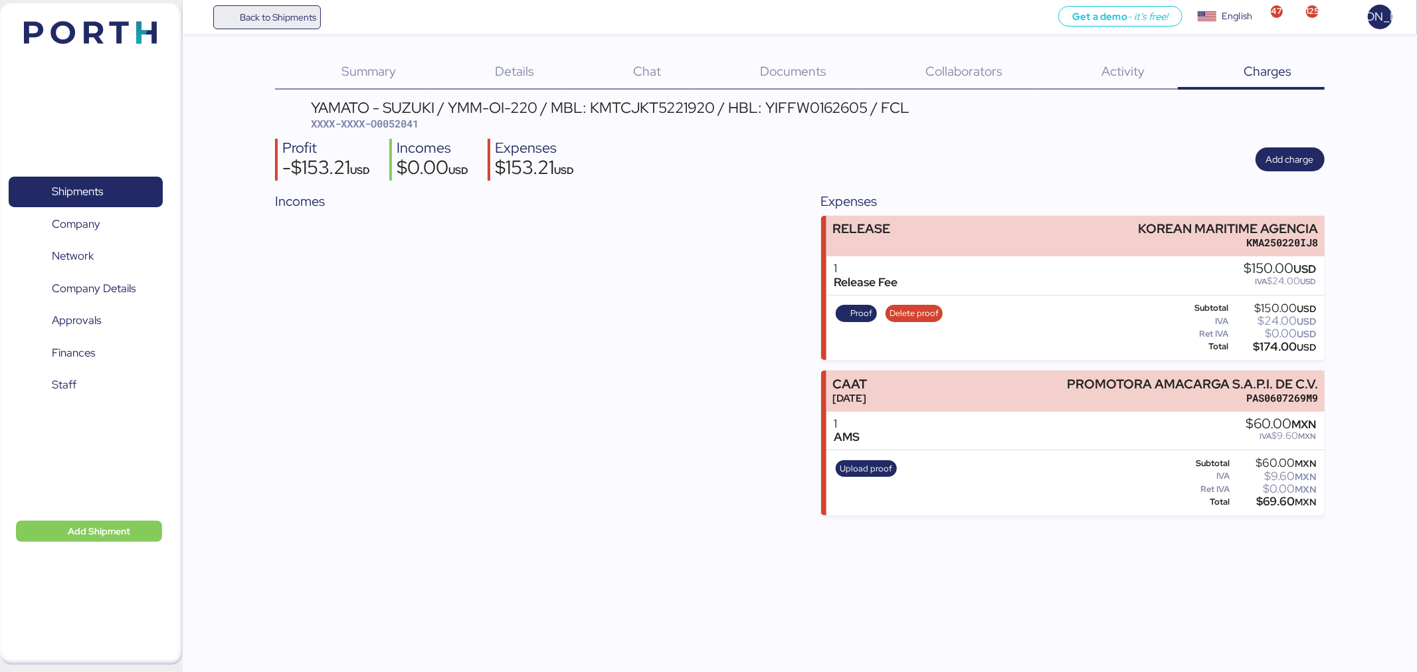
click at [294, 25] on span "Back to Shipments" at bounding box center [267, 17] width 99 height 24
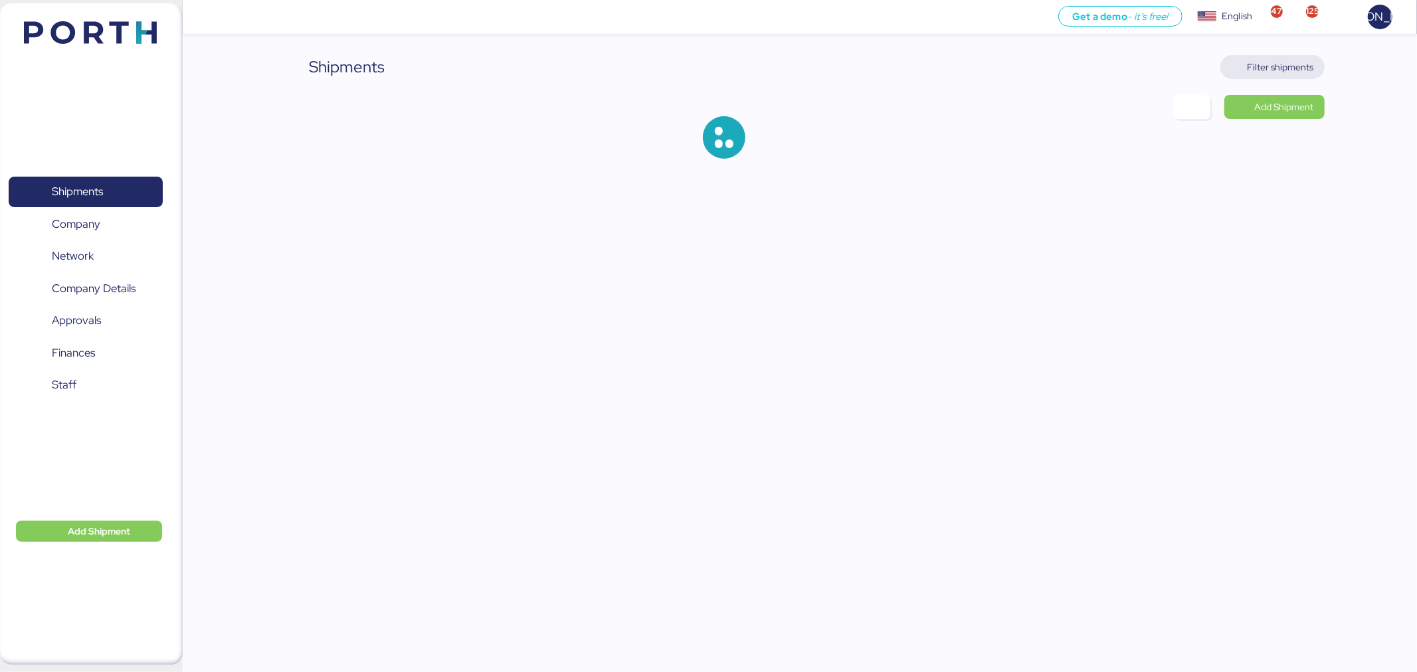
click at [1281, 66] on span "Filter shipments" at bounding box center [1280, 67] width 66 height 16
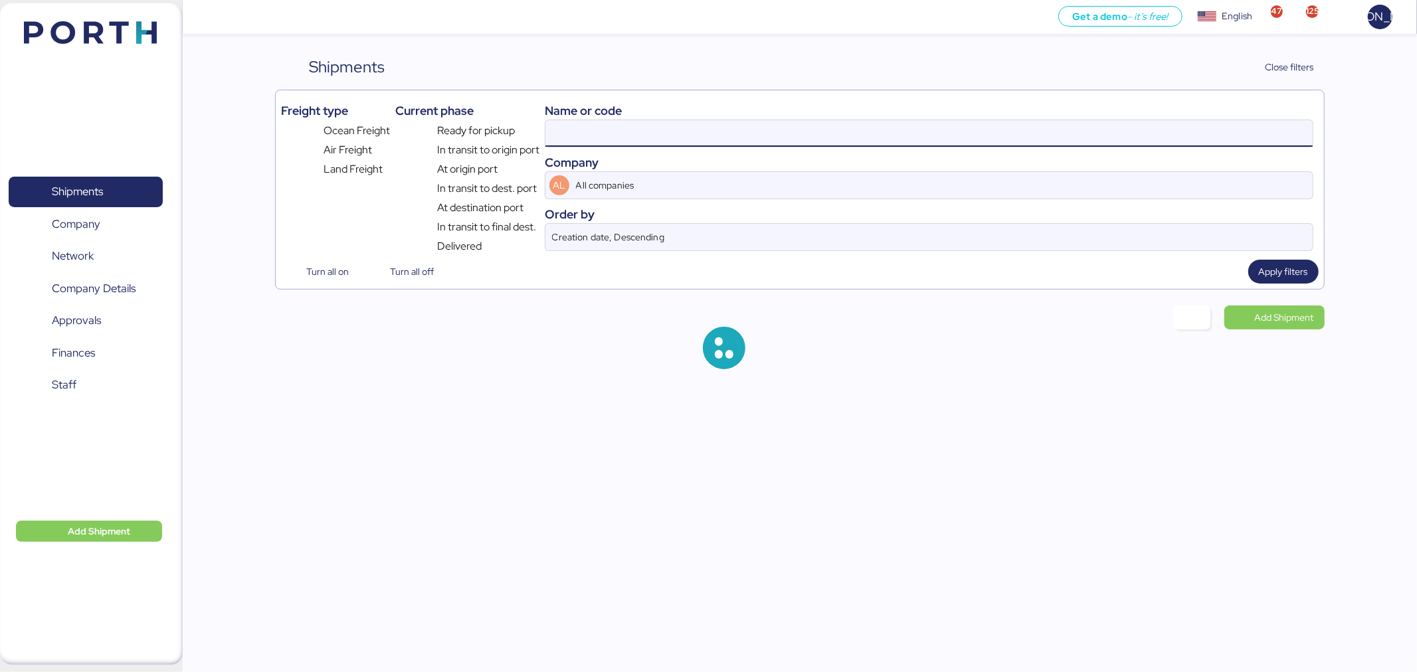
click at [696, 133] on input at bounding box center [928, 133] width 767 height 27
paste input "KMTCJKT5255572"
type input "KMTCJKT5255572"
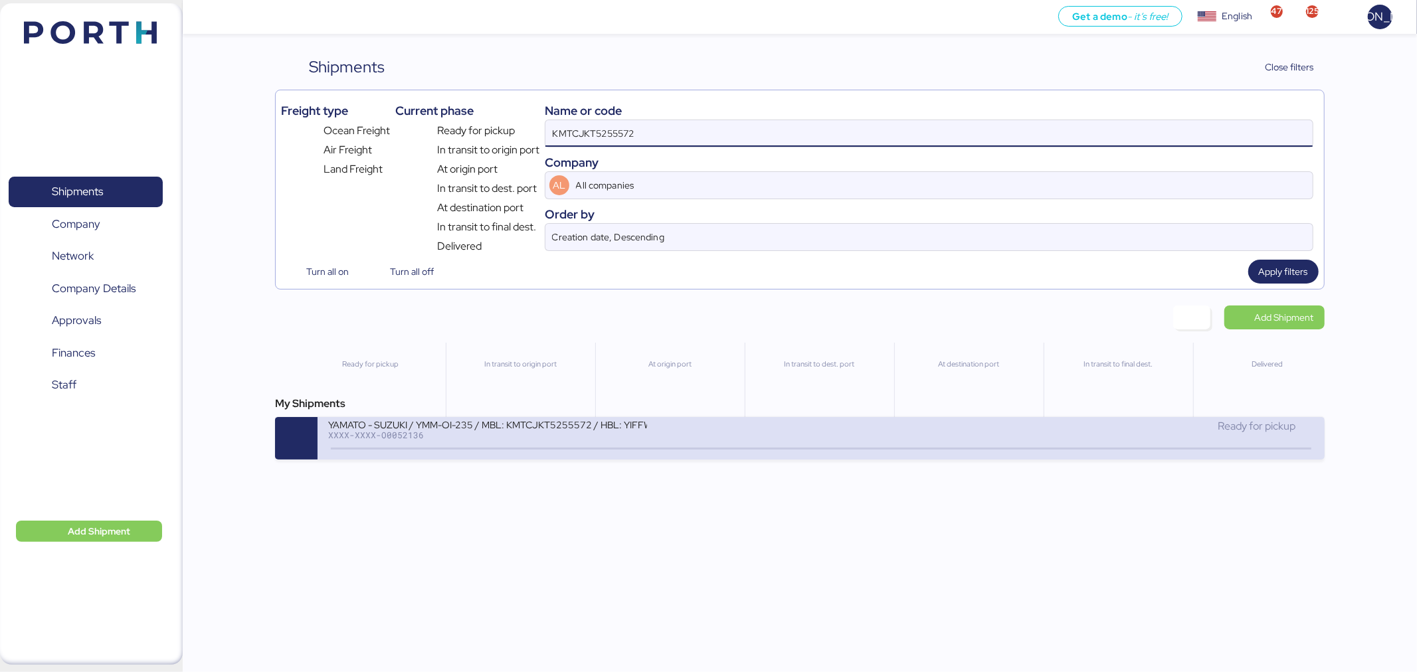
click at [525, 429] on div "YAMATO - SUZUKI / YMM-OI-235 / MBL: KMTCJKT5255572 / HBL: YIFFW0166695 / FCL" at bounding box center [487, 423] width 319 height 11
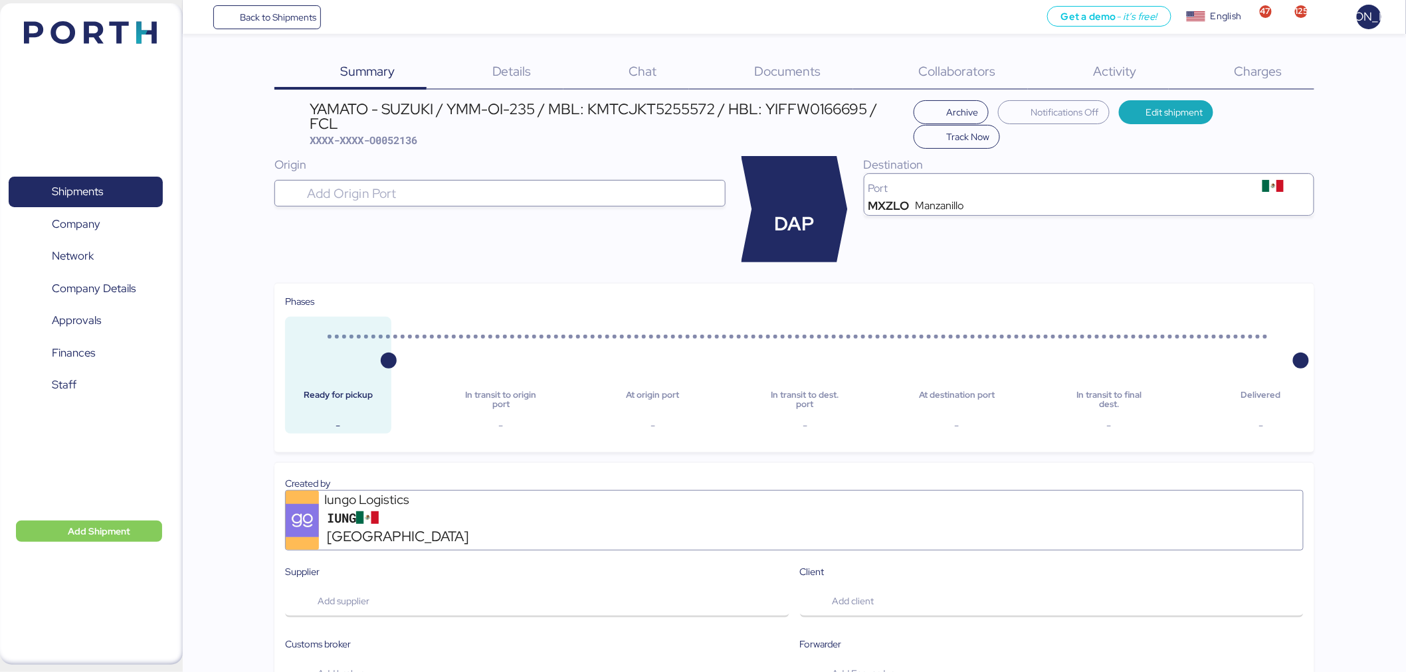
click at [501, 76] on span "Details" at bounding box center [511, 70] width 39 height 17
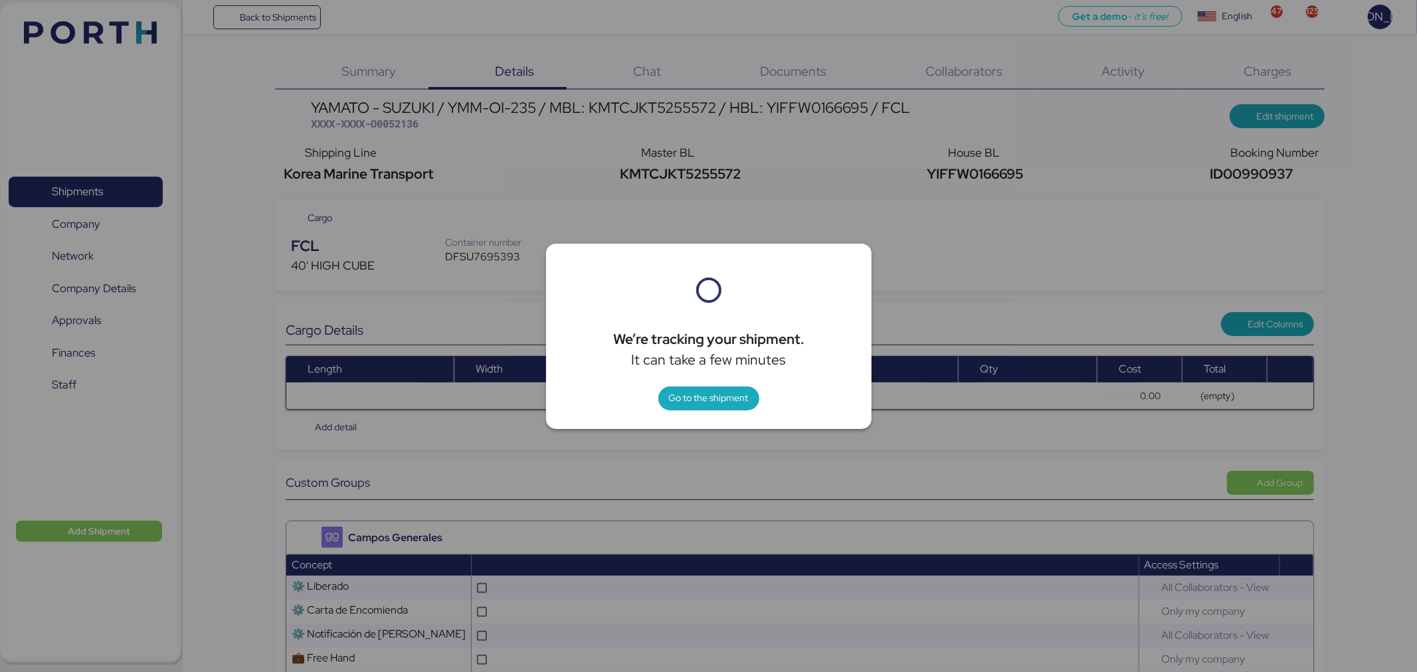
click at [705, 422] on div "We’re tracking your shipment. It can take a few minutes Go to the shipment" at bounding box center [708, 336] width 325 height 185
click at [732, 407] on span "Go to the shipment" at bounding box center [709, 398] width 80 height 19
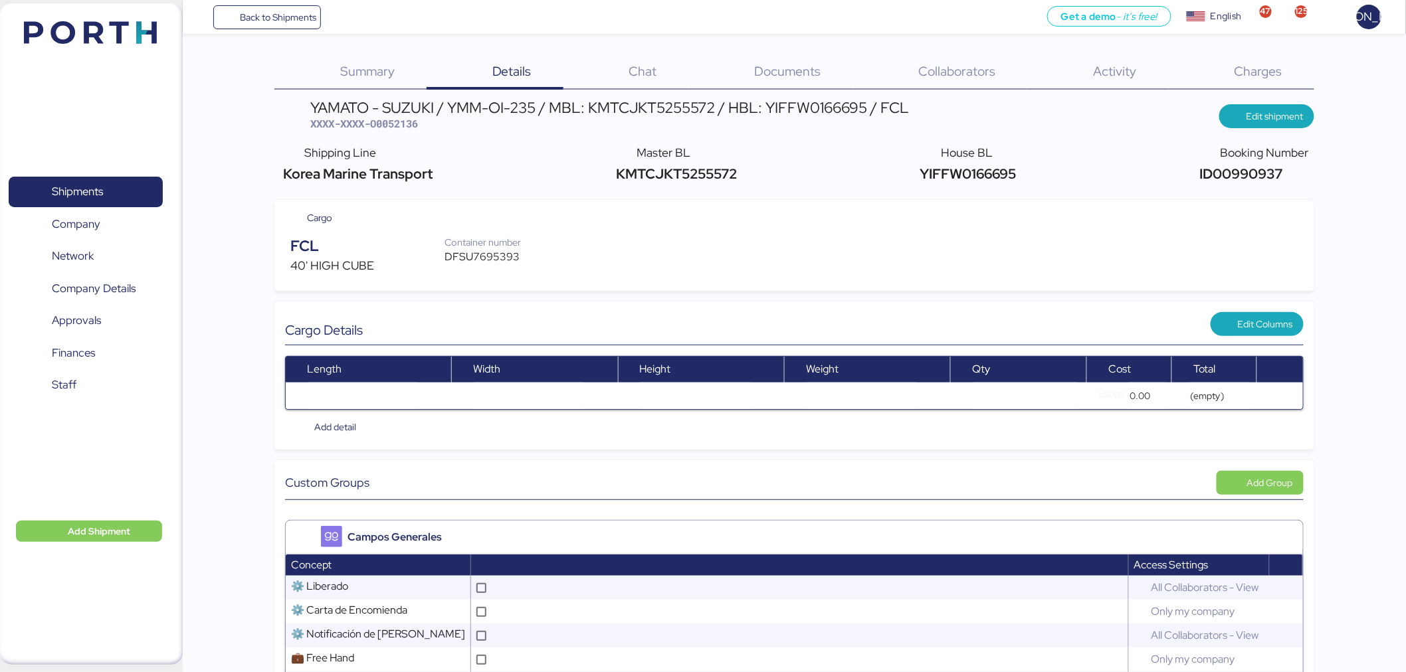
click at [1299, 78] on div "Charges 0" at bounding box center [1240, 72] width 145 height 35
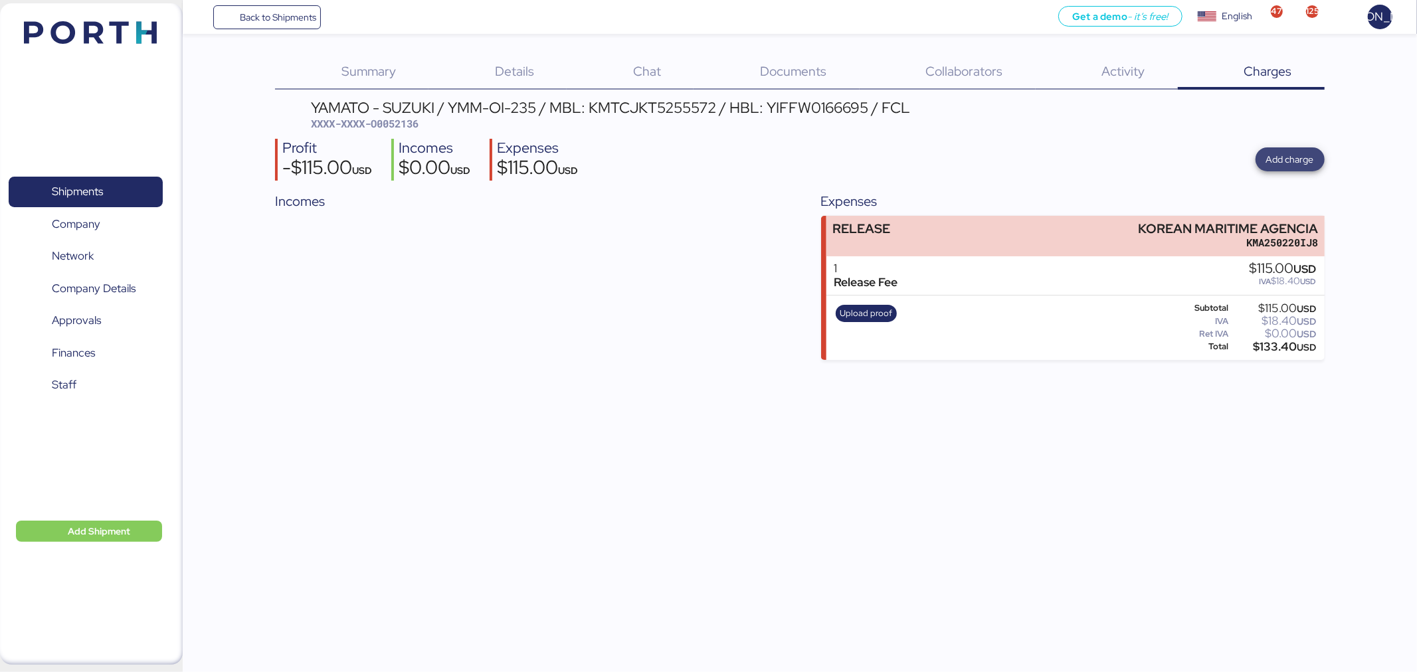
click at [1273, 169] on span "Add charge" at bounding box center [1289, 159] width 69 height 24
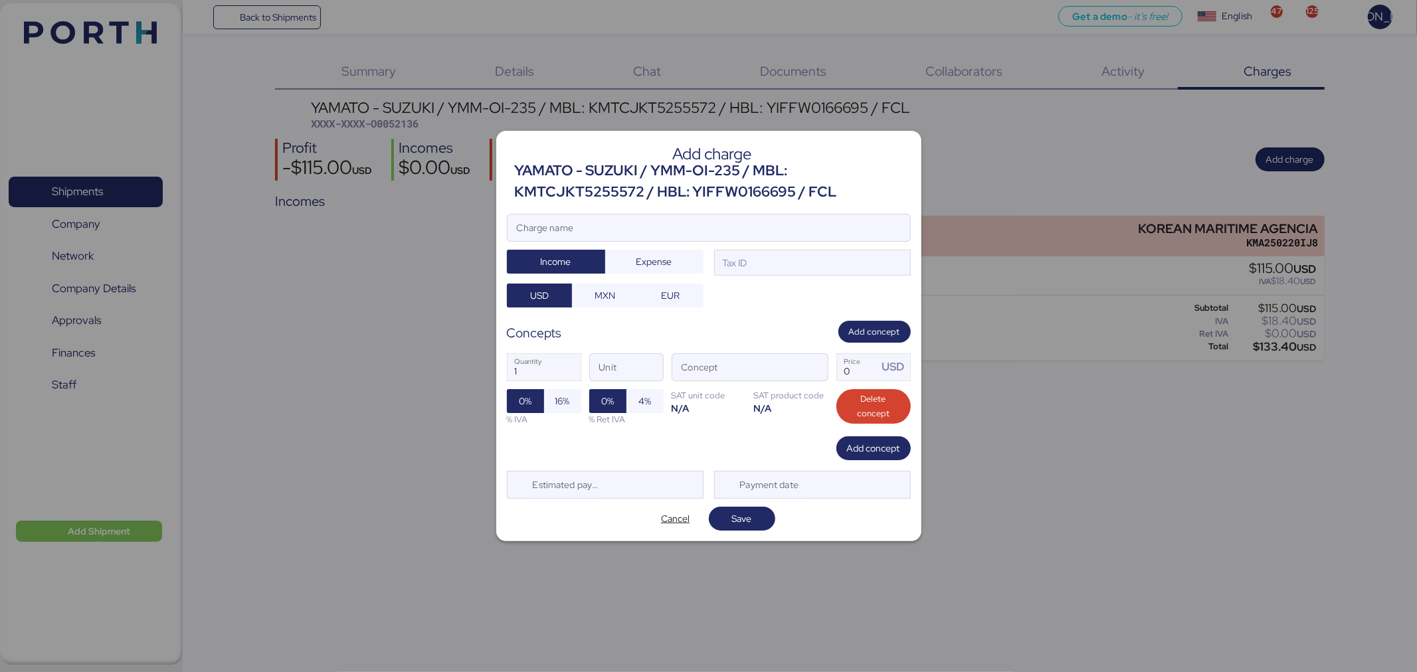
click at [1186, 403] on div at bounding box center [708, 336] width 1417 height 672
click at [685, 511] on span "Cancel" at bounding box center [675, 519] width 29 height 16
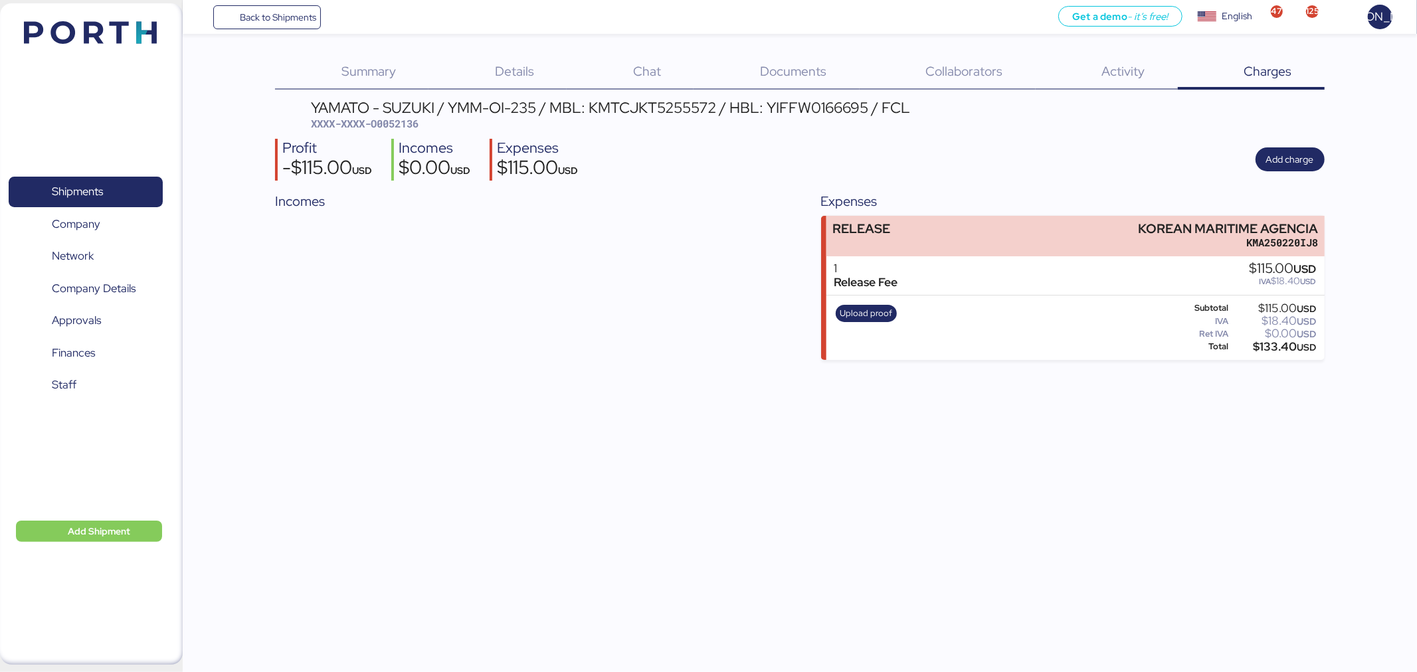
click at [873, 323] on div "Upload proof" at bounding box center [867, 328] width 70 height 54
click at [879, 312] on span "Upload proof" at bounding box center [866, 313] width 52 height 15
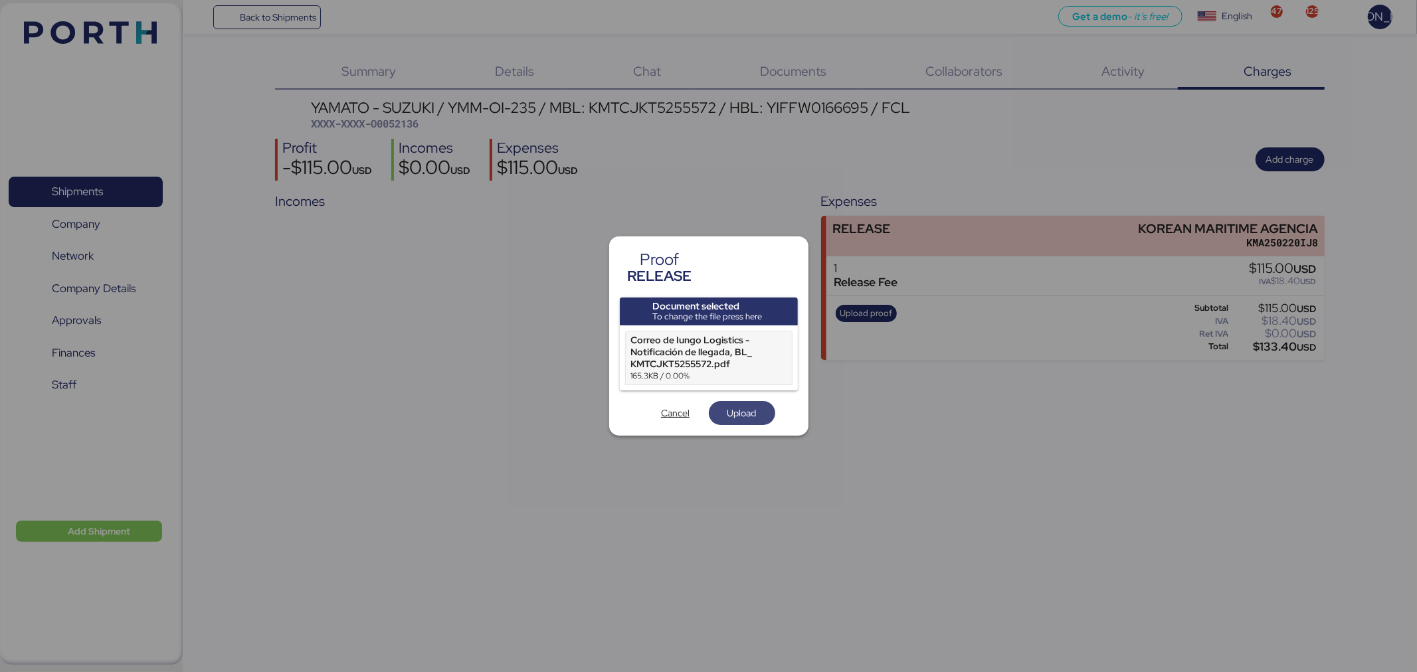
click at [731, 410] on span "Upload" at bounding box center [741, 413] width 29 height 16
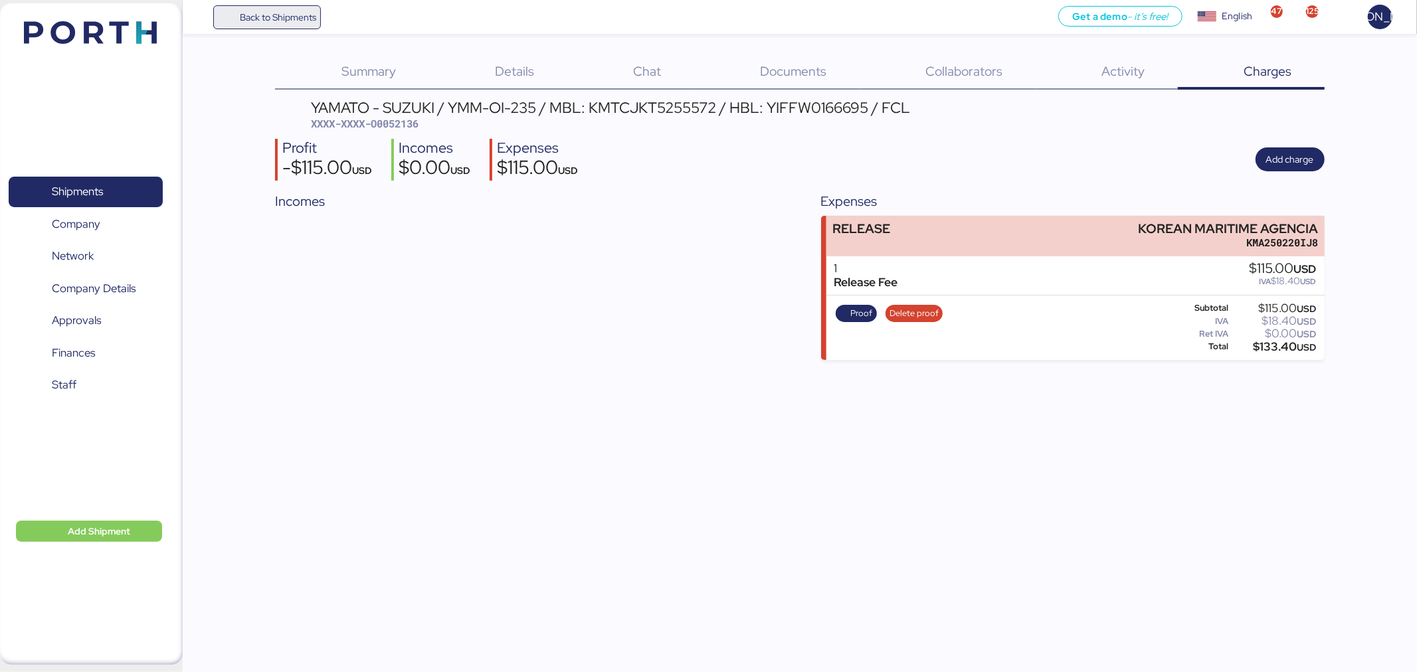
click at [303, 21] on span "Back to Shipments" at bounding box center [278, 17] width 76 height 16
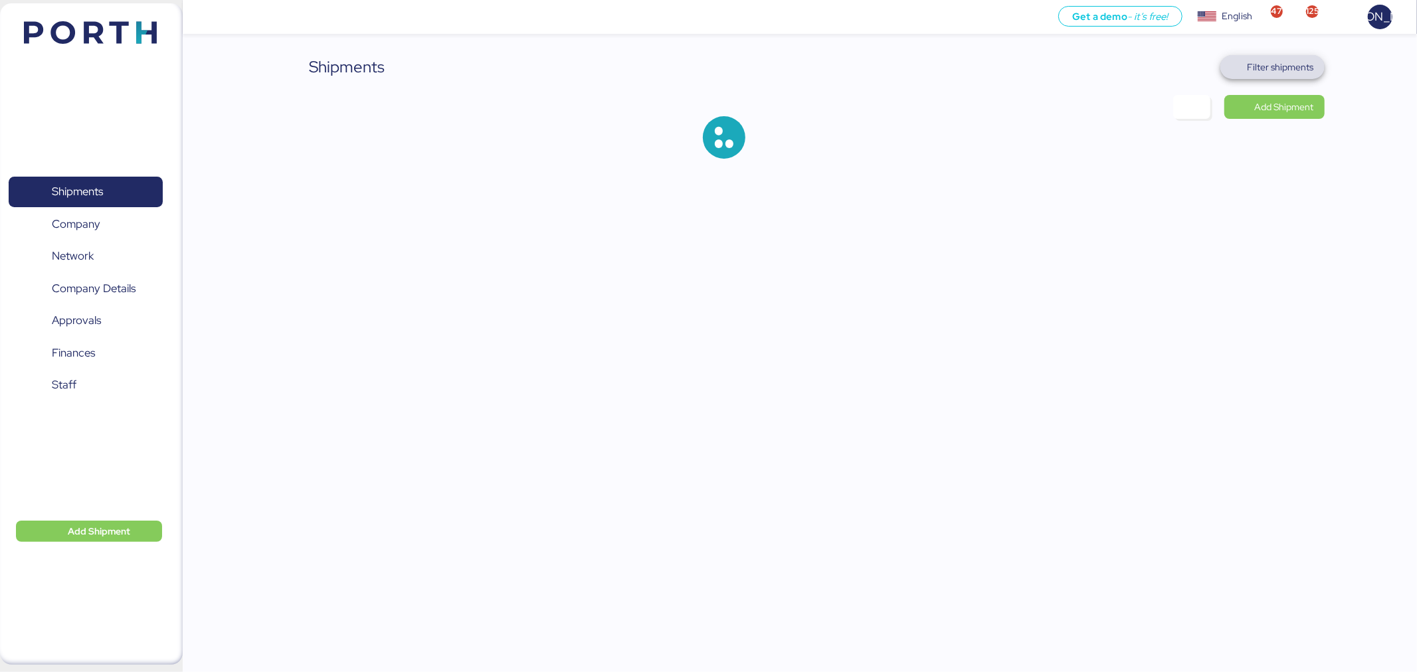
click at [1301, 64] on span "Filter shipments" at bounding box center [1280, 67] width 66 height 16
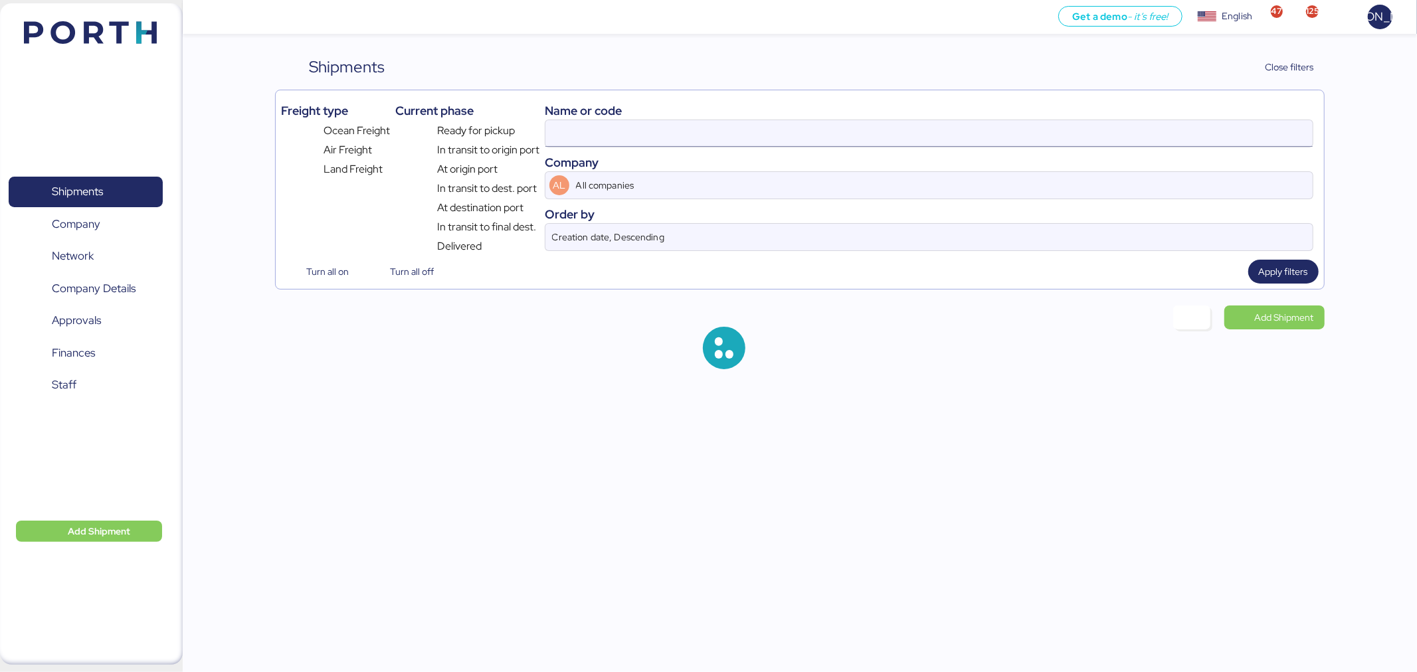
click at [811, 137] on input at bounding box center [928, 133] width 767 height 27
paste input "KMTCTAO8135938"
click at [811, 137] on input "KMTCTAO8135938" at bounding box center [928, 133] width 767 height 27
click at [811, 137] on input "KMTCJKT5255572" at bounding box center [928, 133] width 767 height 27
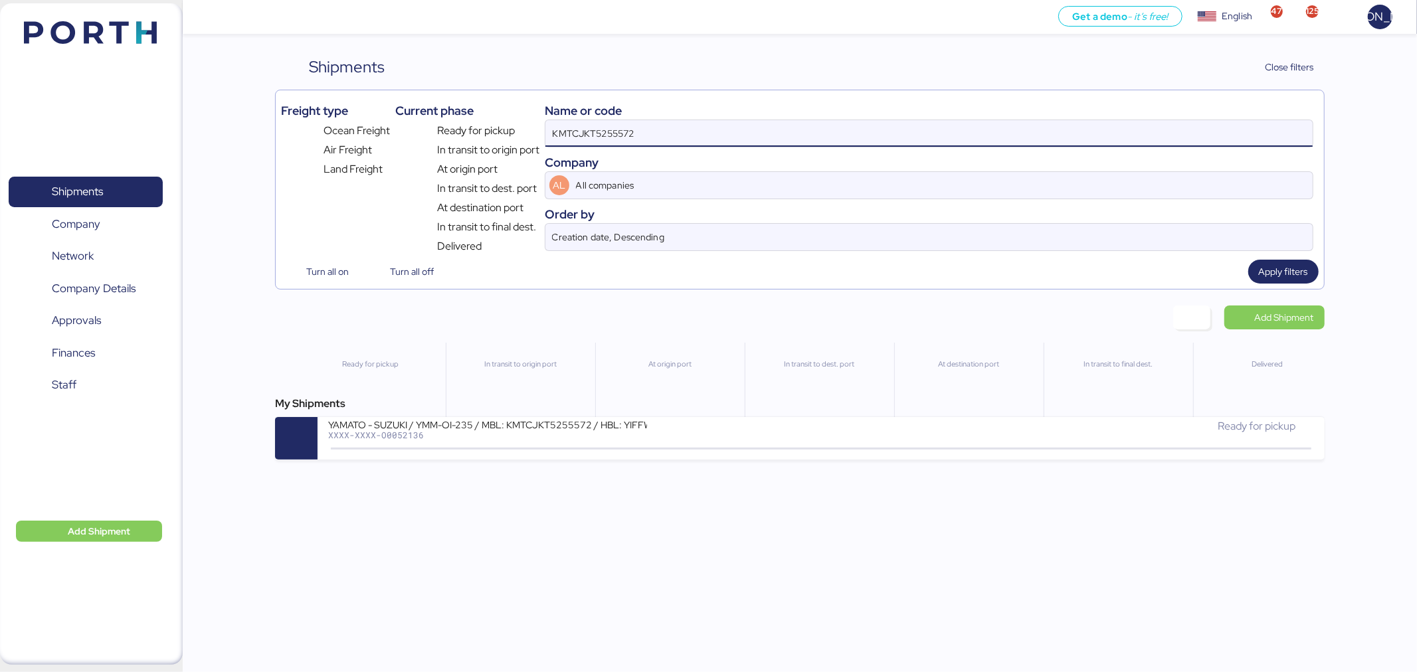
paste input "TAO8135938"
click at [811, 137] on input "KMTCTAO8135938" at bounding box center [928, 133] width 767 height 27
paste input
click at [661, 130] on input "KMTCTAO8135938" at bounding box center [928, 133] width 767 height 27
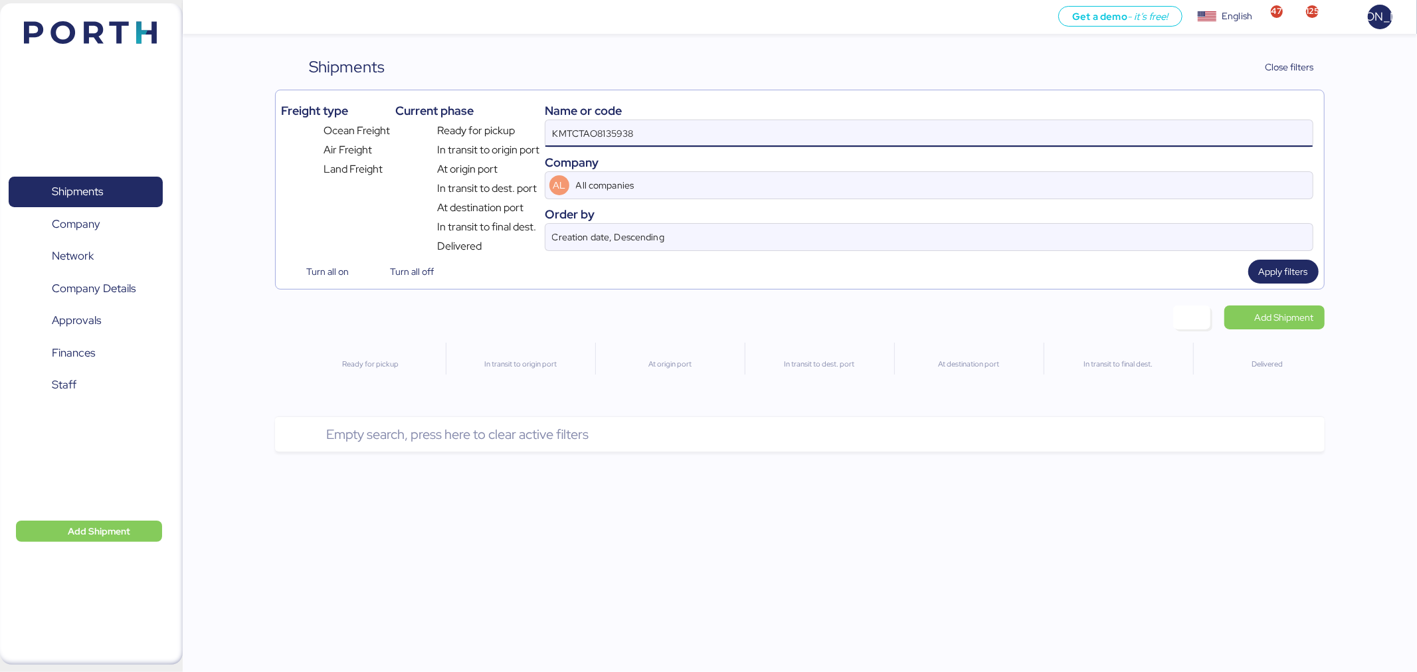
click at [661, 130] on input "KMTCTAO8135938" at bounding box center [928, 133] width 767 height 27
paste input "HPH1720895"
type input "KMTCHPH1720895"
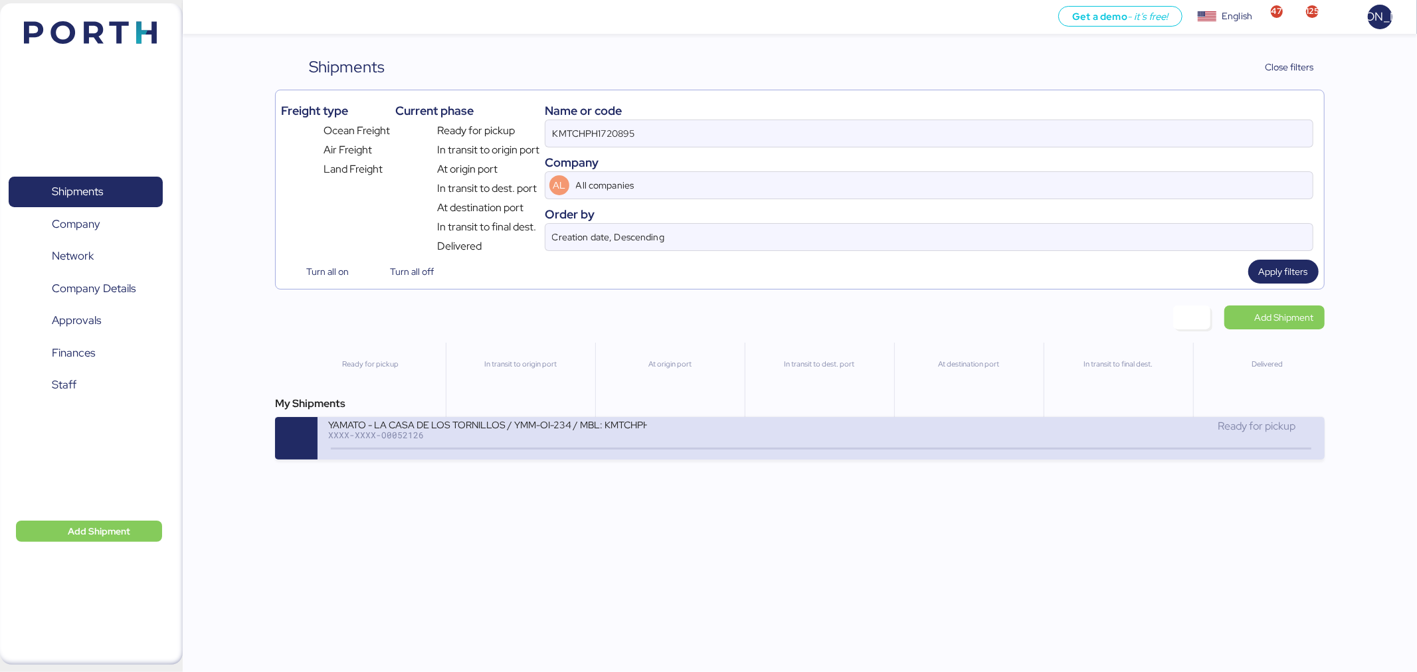
click at [475, 430] on div "YAMATO - LA CASA DE LOS TORNILLOS / YMM-OI-234 / MBL: KMTCHPH1720895 / HBL: YLV…" at bounding box center [487, 423] width 319 height 11
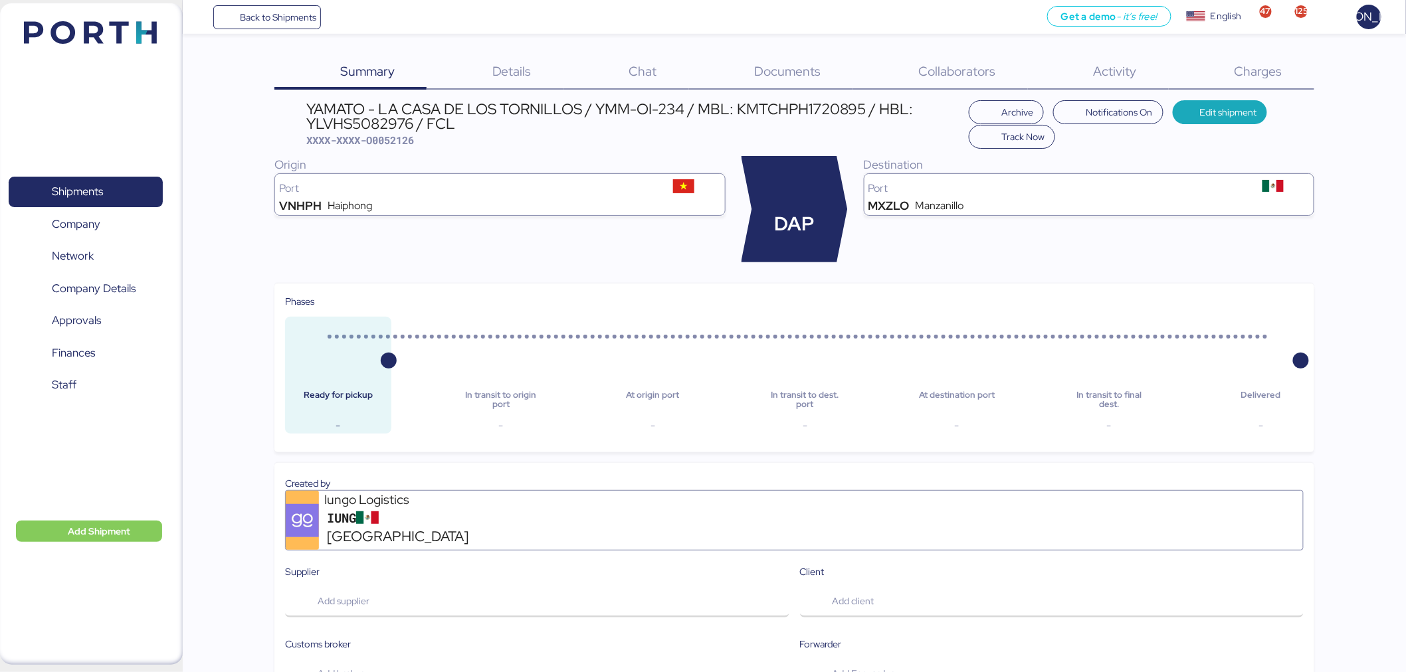
click at [1259, 70] on span "Charges" at bounding box center [1258, 70] width 48 height 17
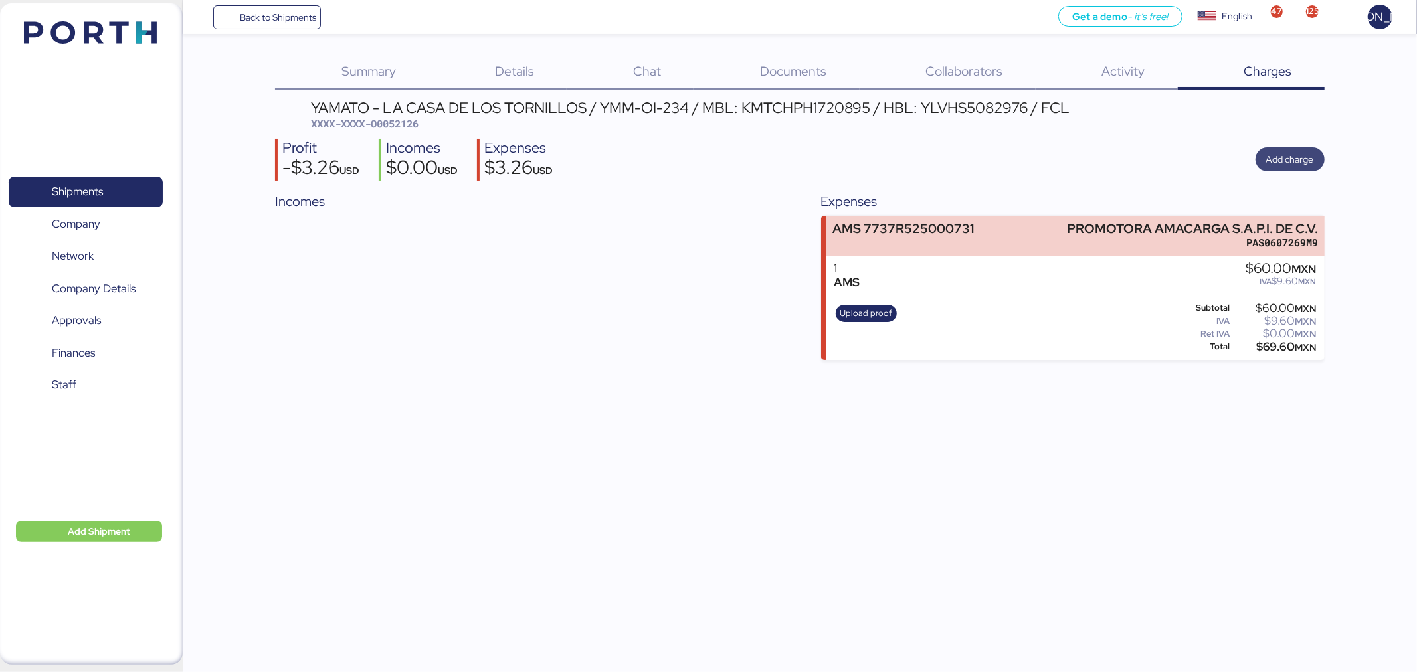
click at [1277, 159] on span "Add charge" at bounding box center [1290, 159] width 48 height 16
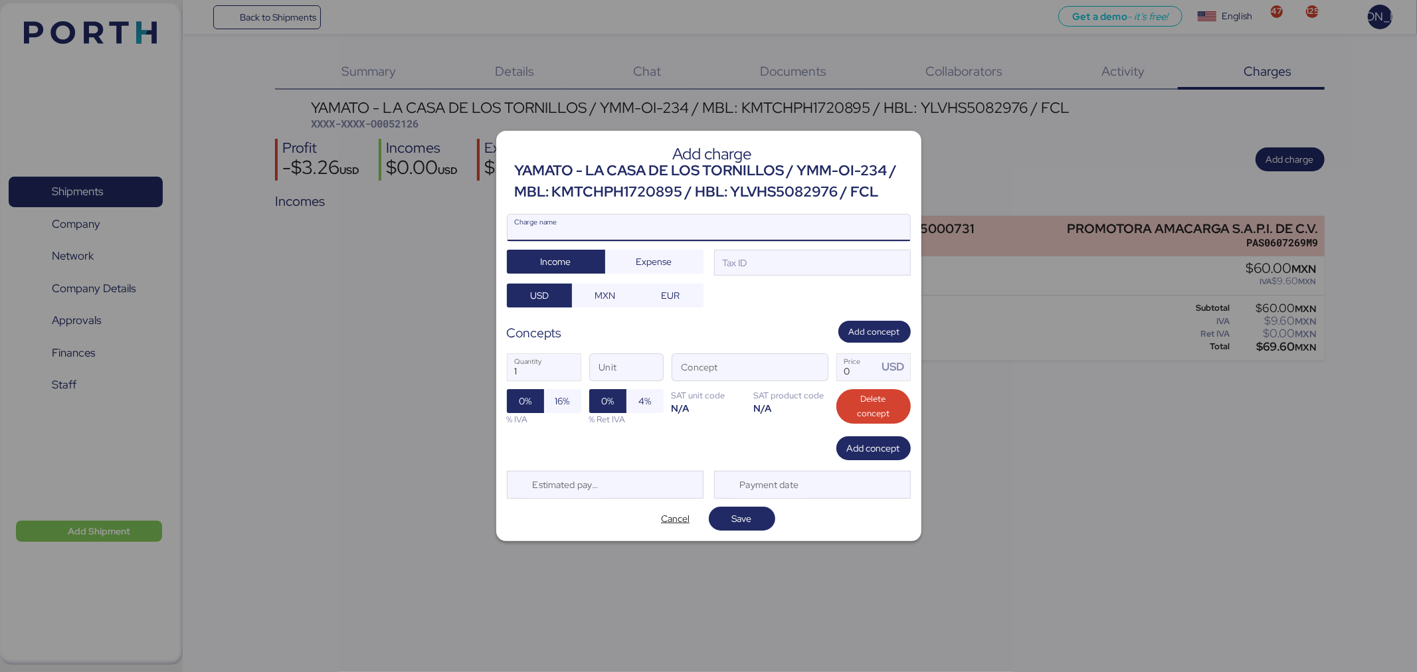
click at [638, 223] on input "Charge name" at bounding box center [708, 228] width 403 height 27
type input "RELEASE"
click at [655, 270] on span "Expense" at bounding box center [654, 262] width 98 height 24
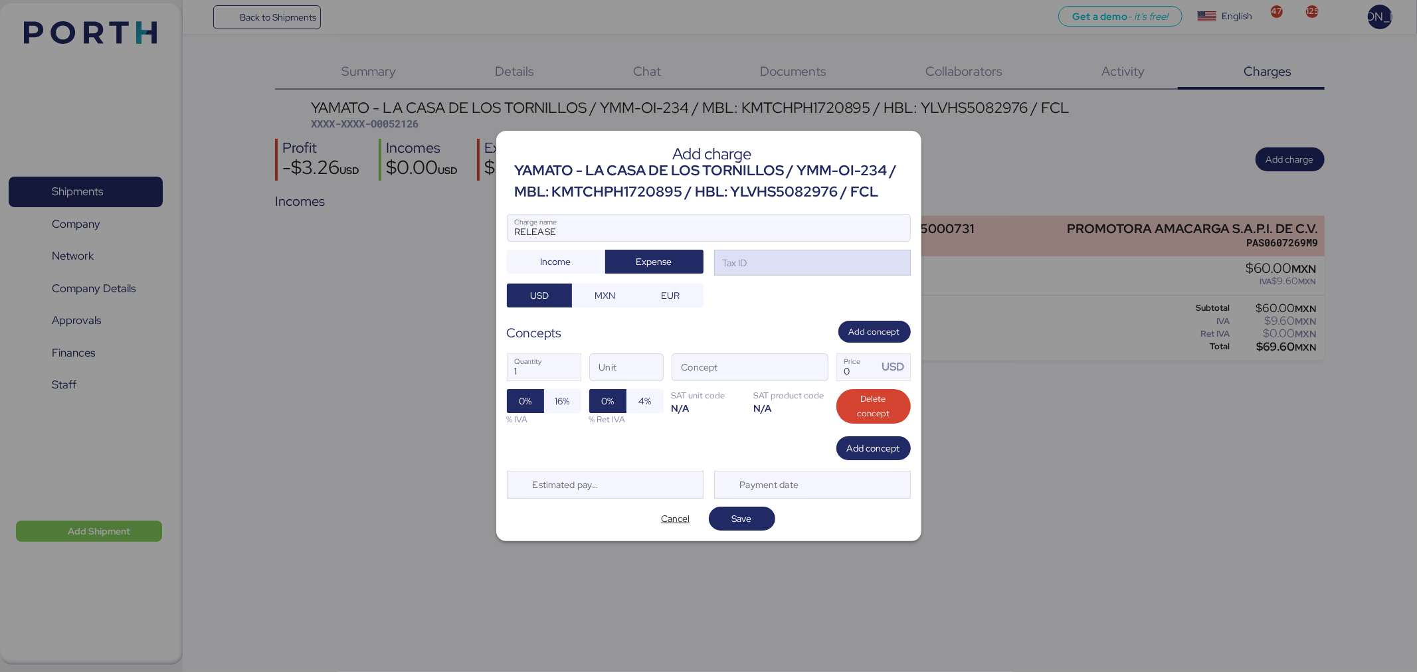
click at [751, 267] on div "Tax ID" at bounding box center [812, 263] width 197 height 27
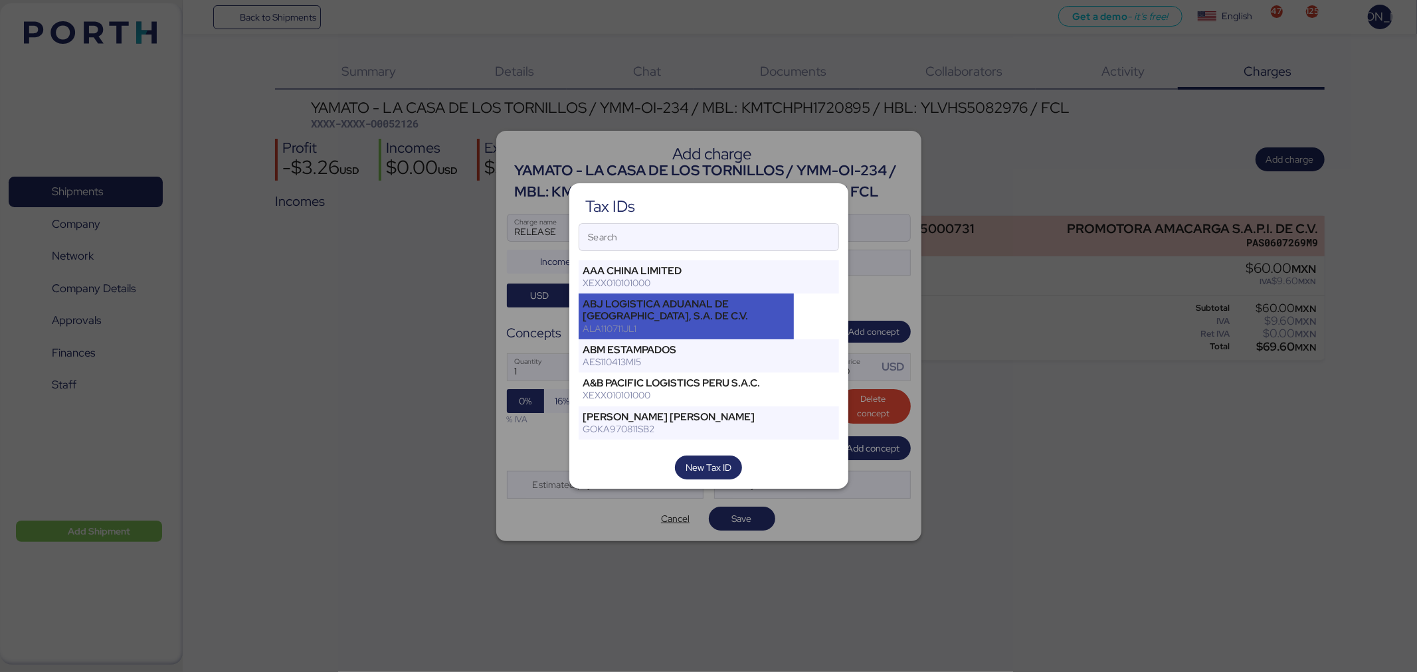
click at [717, 310] on div "ABJ LOGISTICA ADUANAL DE VERACRUZ, S.A. DE C.V." at bounding box center [686, 310] width 207 height 24
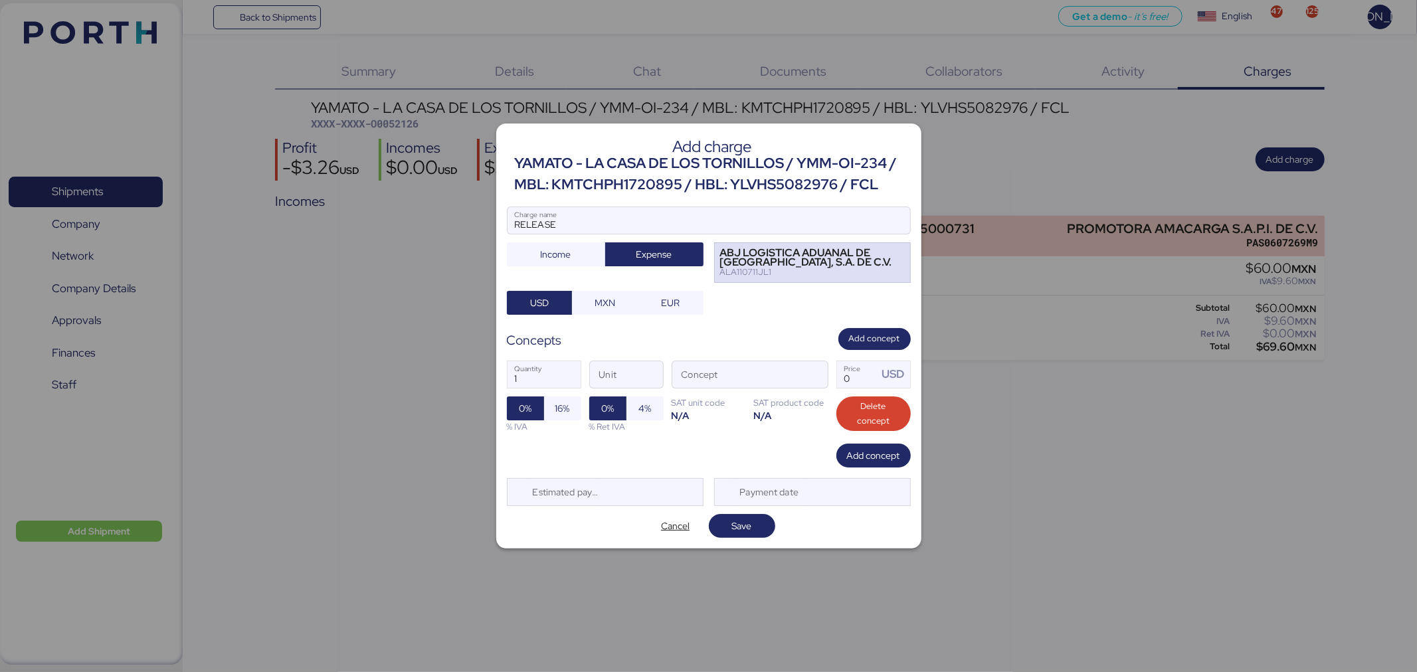
click at [789, 248] on div "ABJ LOGISTICA ADUANAL DE VERACRUZ, S.A. DE C.V." at bounding box center [806, 257] width 173 height 19
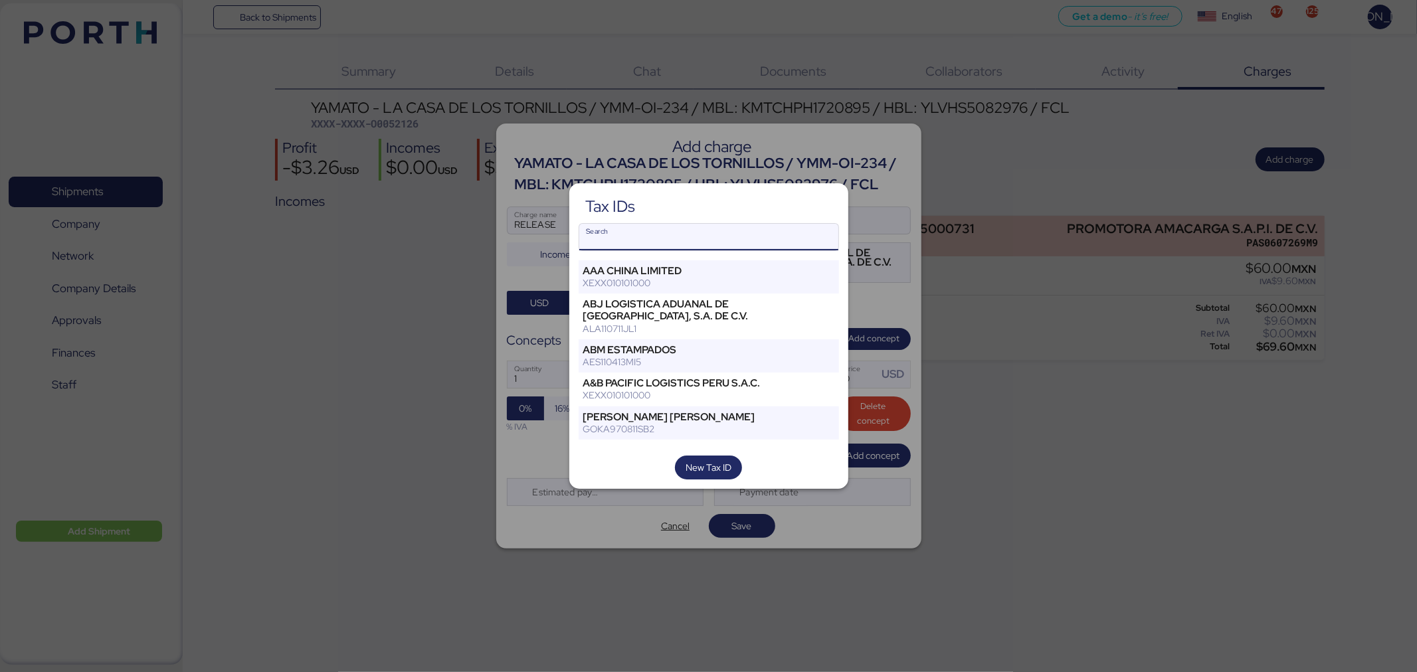
click at [727, 240] on input "Search" at bounding box center [708, 237] width 259 height 27
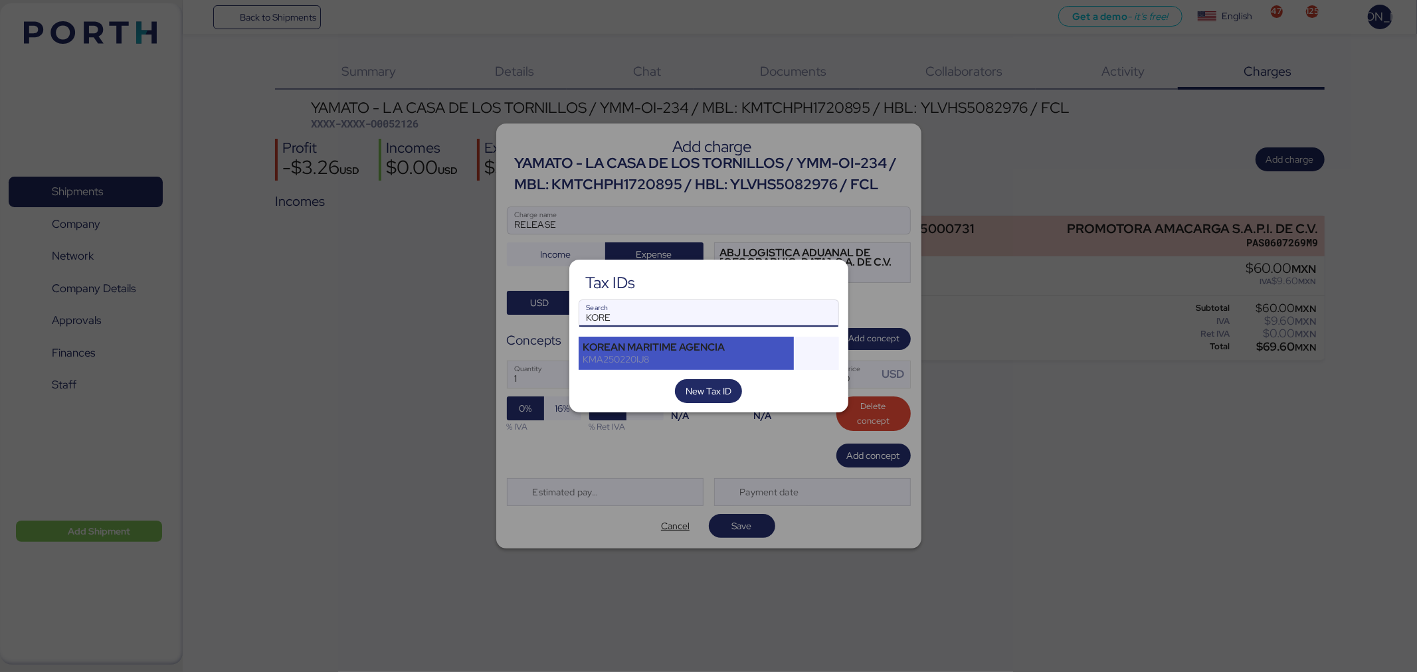
type input "KORE"
click at [728, 359] on div "KMA250220IJ8" at bounding box center [686, 359] width 207 height 12
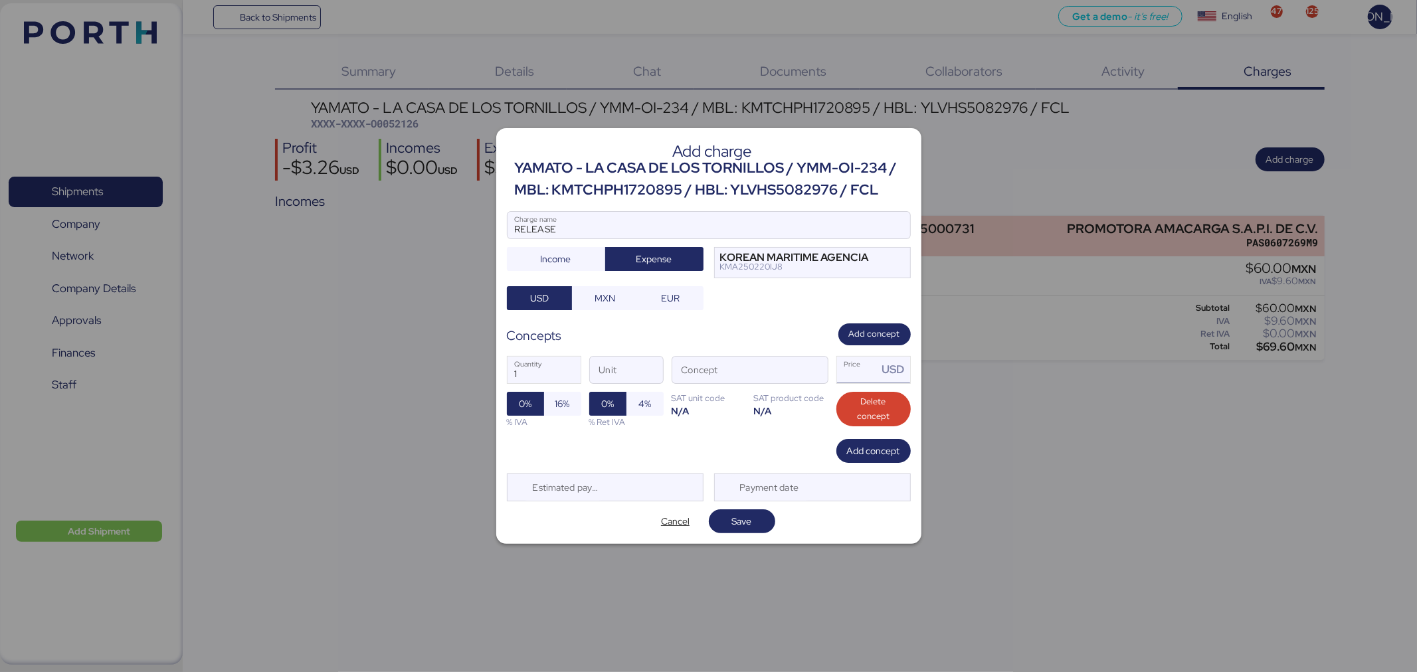
click at [860, 382] on input "Price USD" at bounding box center [857, 370] width 41 height 27
type input "0"
click at [808, 371] on span "button" at bounding box center [814, 373] width 28 height 28
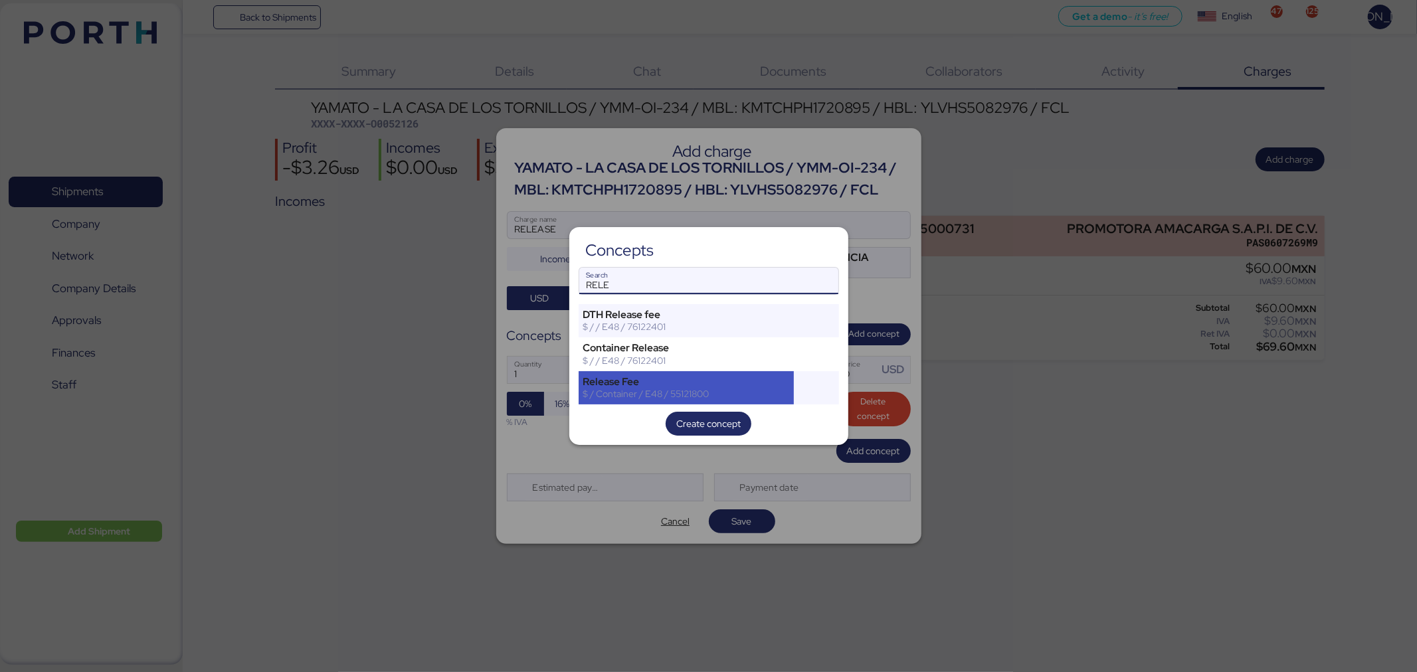
type input "RELE"
click at [699, 373] on div "Release Fee $ / Container / E48 / 55121800" at bounding box center [687, 387] width 216 height 33
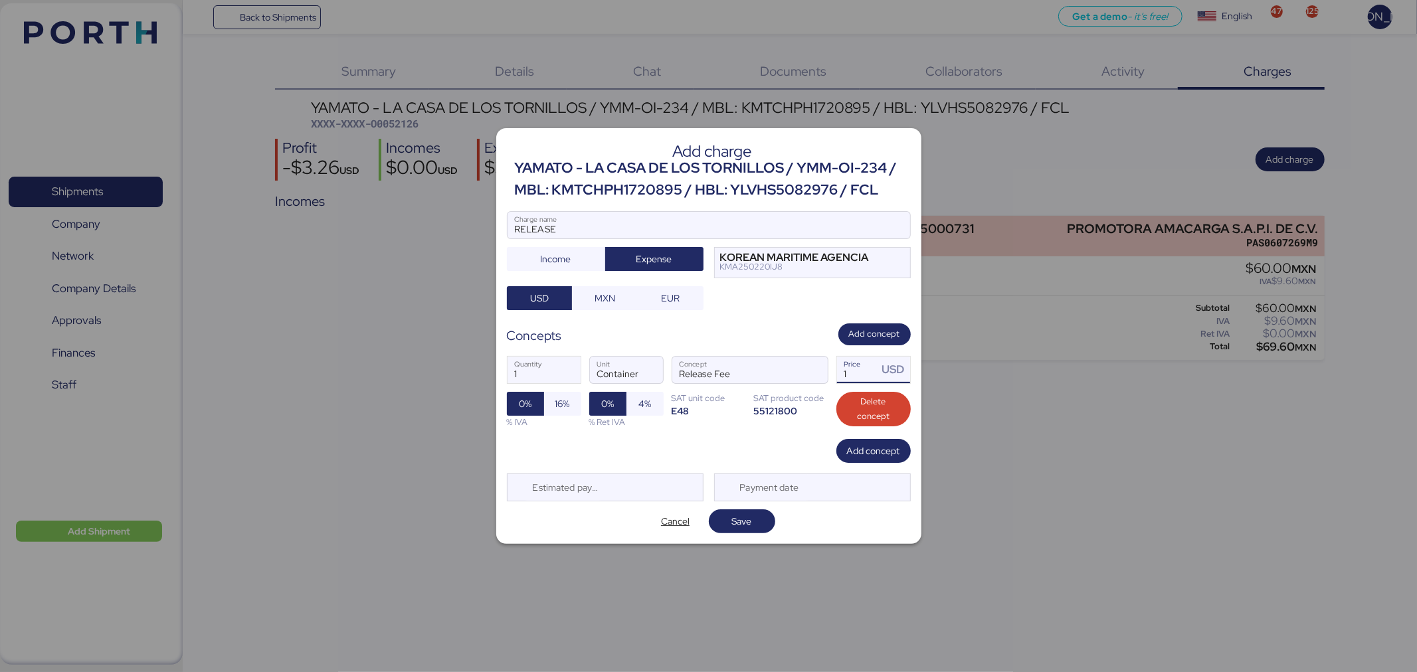
click at [860, 373] on input "1" at bounding box center [857, 370] width 41 height 27
type input "150"
click at [572, 400] on span "16%" at bounding box center [562, 404] width 37 height 24
click at [746, 529] on span "Save" at bounding box center [742, 521] width 20 height 16
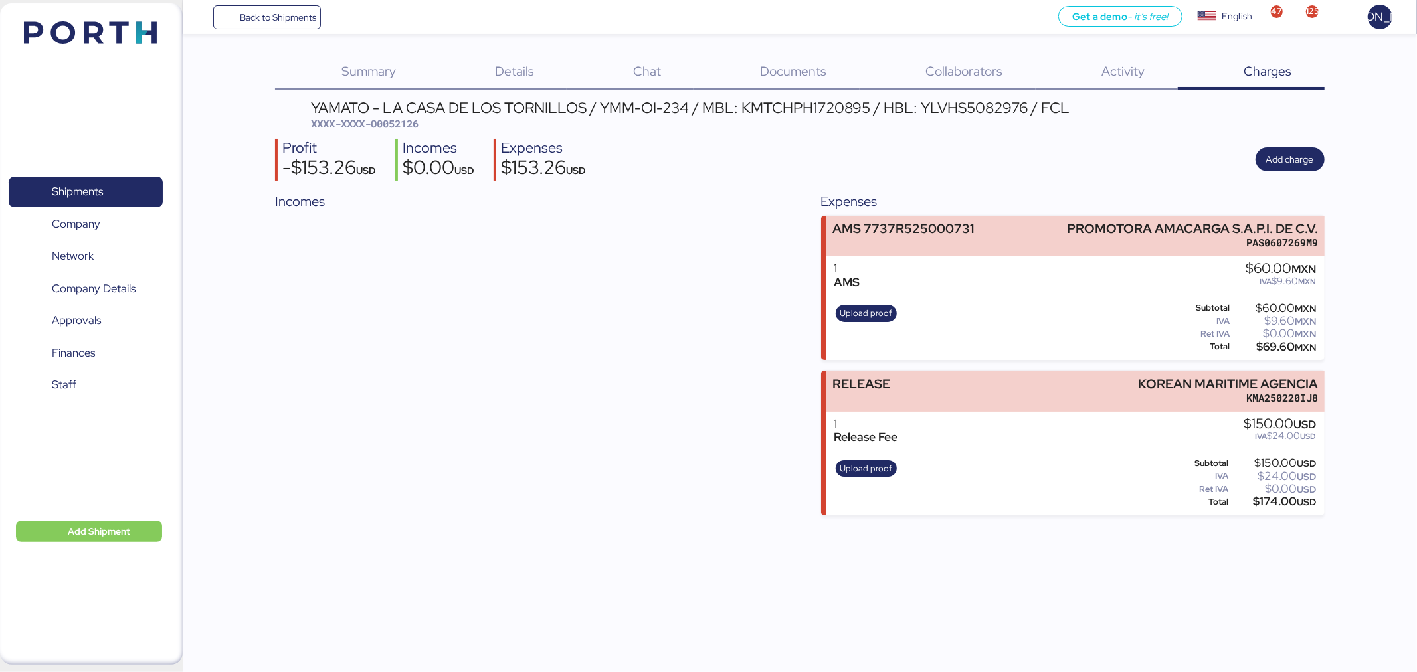
click at [963, 353] on div "Upload proof Subtotal $60.00 MXN IVA $9.60 MXN Ret IVA $0.00 MXN Total $69.60 M…" at bounding box center [1075, 328] width 498 height 65
click at [875, 474] on span "Upload proof" at bounding box center [866, 469] width 52 height 15
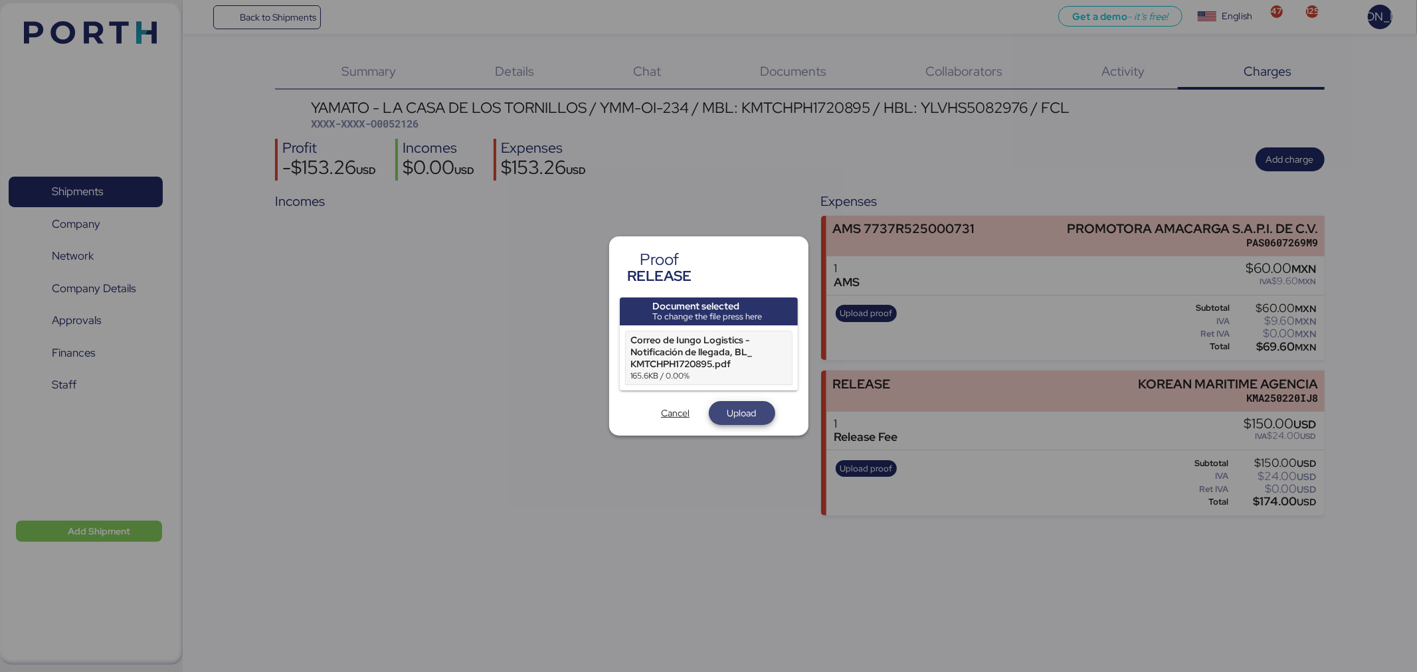
click at [728, 407] on span "Upload" at bounding box center [741, 413] width 29 height 16
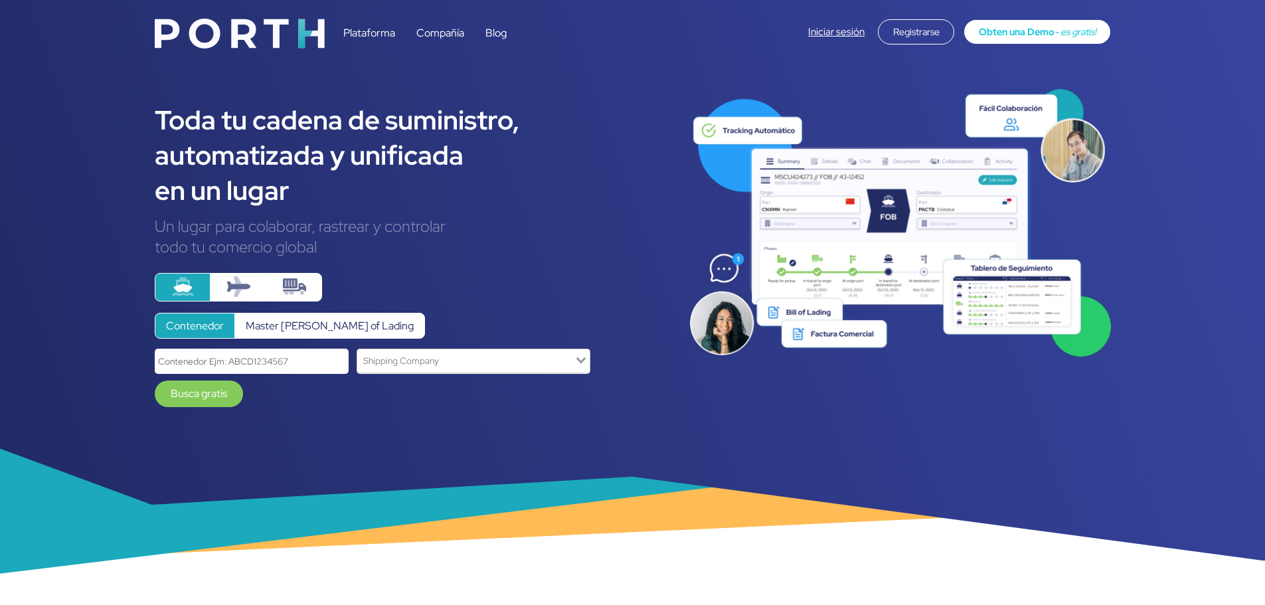
click at [849, 23] on div "Iniciar sesión Registrarse Obten una Demo - es gratis!" at bounding box center [959, 31] width 302 height 25
click at [822, 39] on div "Iniciar sesión Registrarse Obten una Demo - es gratis!" at bounding box center [959, 31] width 302 height 25
click at [826, 31] on link "Iniciar sesión" at bounding box center [836, 31] width 56 height 13
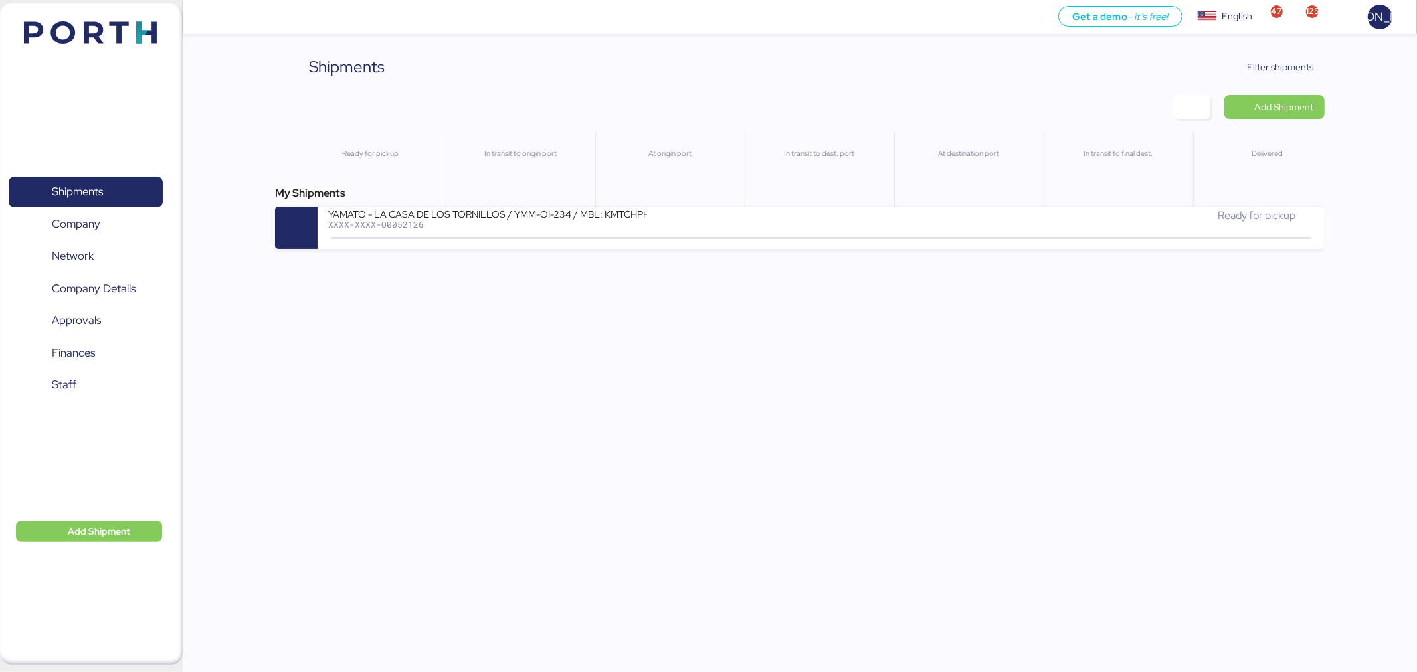
click at [821, 422] on div "Get a demo - it’s free! Get a demo English Inglés English 47 125 JA Shipments 0…" at bounding box center [708, 336] width 1417 height 672
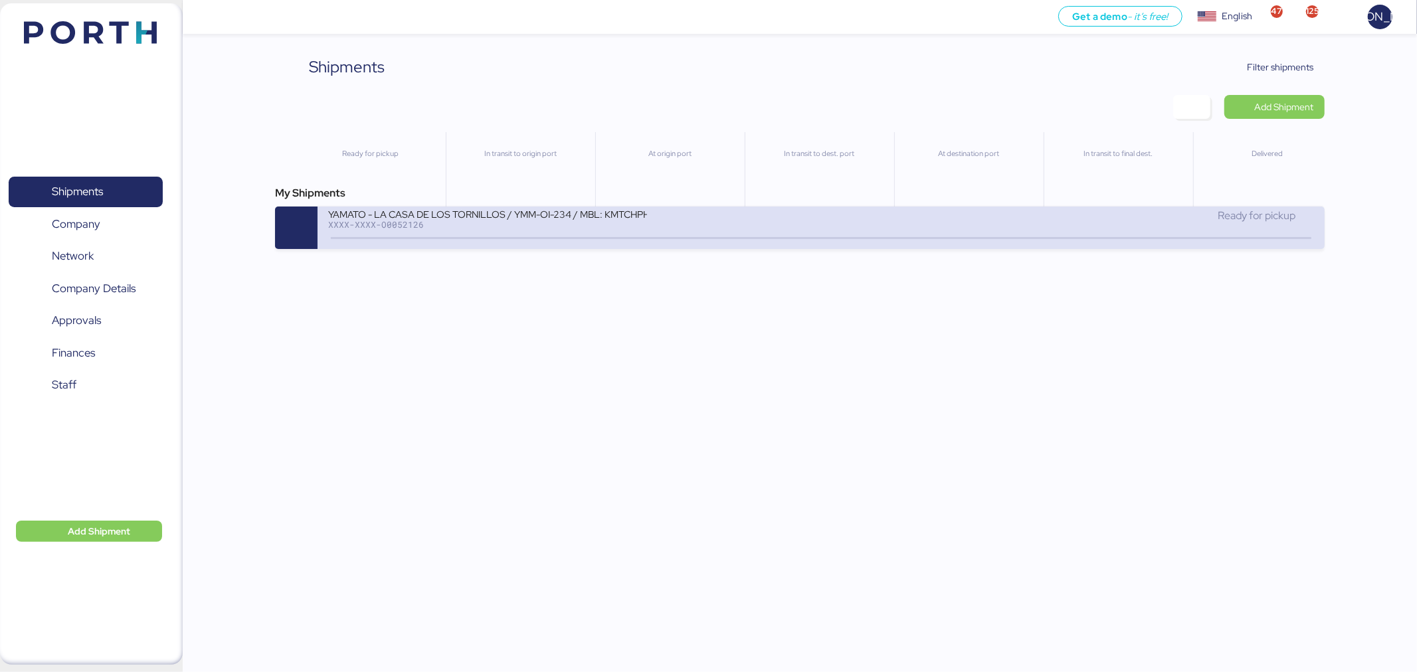
click at [588, 241] on div "YAMATO - LA CASA DE LOS TORNILLOS / YMM-OI-234 / MBL: KMTCHPH1720895 / HBL: YLV…" at bounding box center [821, 228] width 1006 height 43
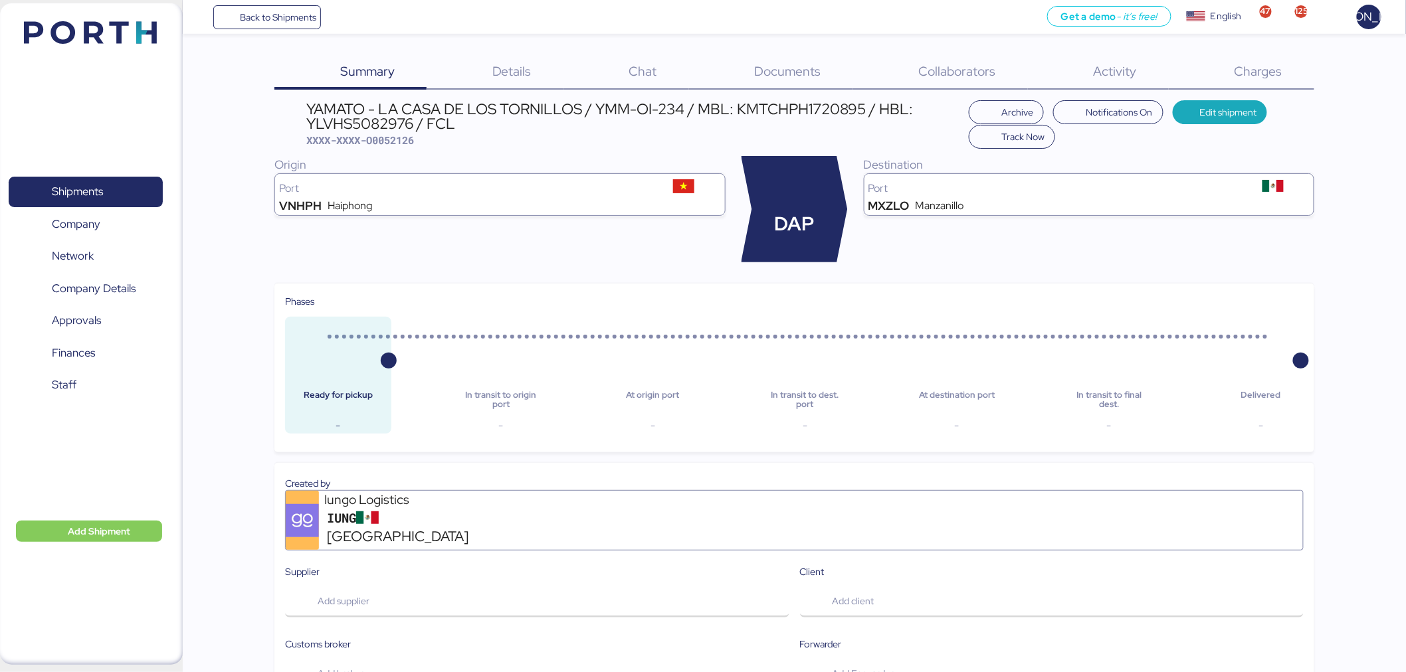
click at [819, 80] on div "Documents 0" at bounding box center [771, 72] width 164 height 35
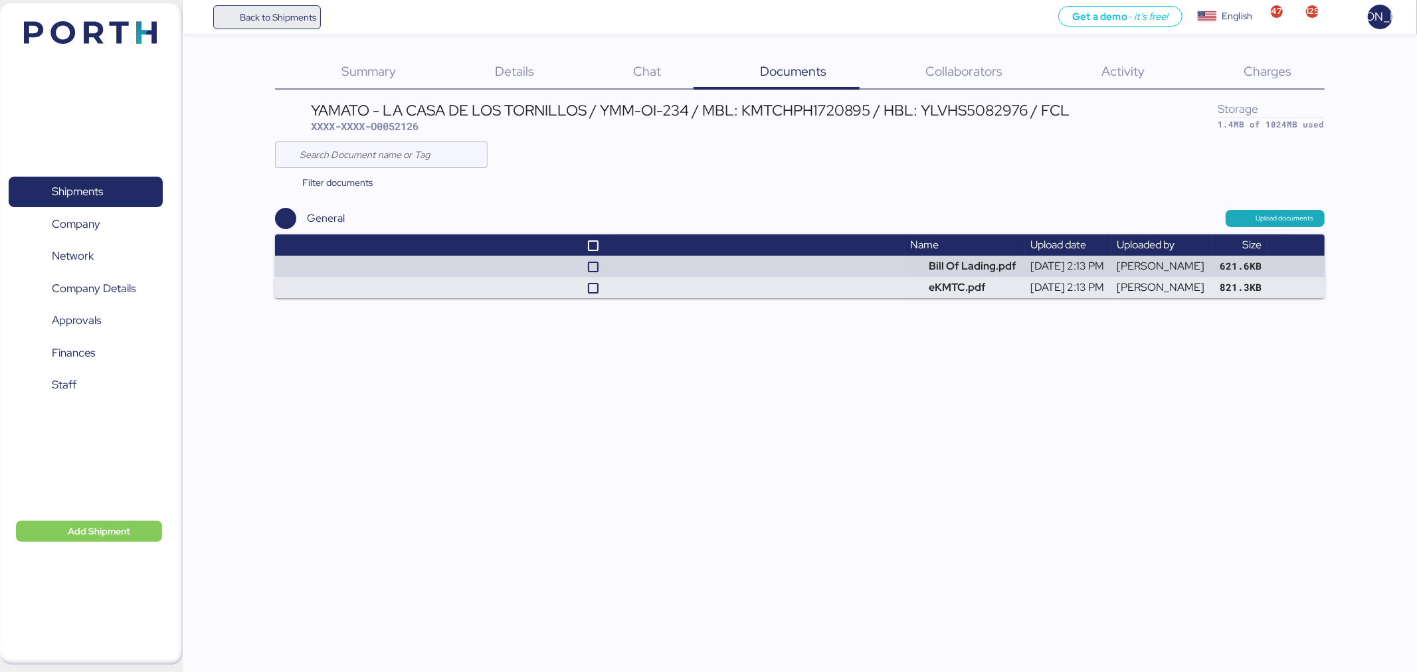
click at [276, 9] on span "Back to Shipments" at bounding box center [278, 17] width 76 height 16
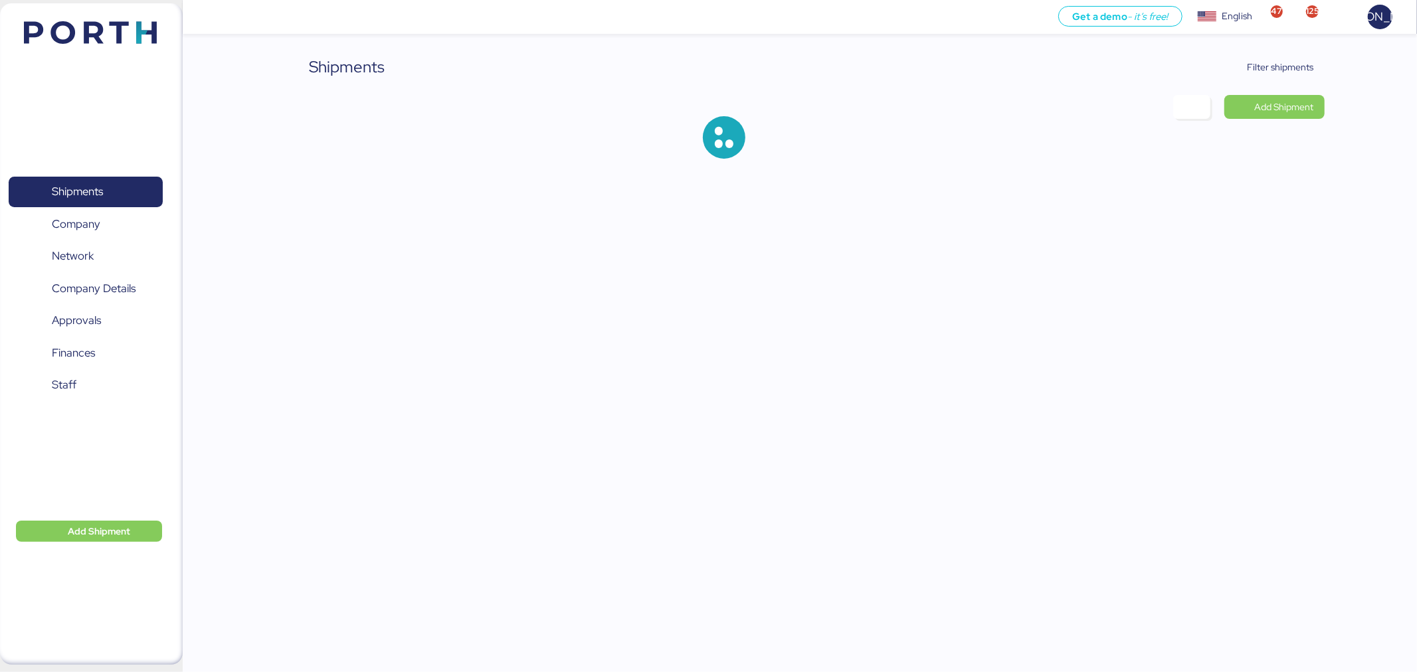
click at [1283, 51] on div "Shipments Filter shipments Add Shipment" at bounding box center [708, 90] width 1417 height 180
click at [1279, 58] on span "Filter shipments" at bounding box center [1272, 67] width 83 height 19
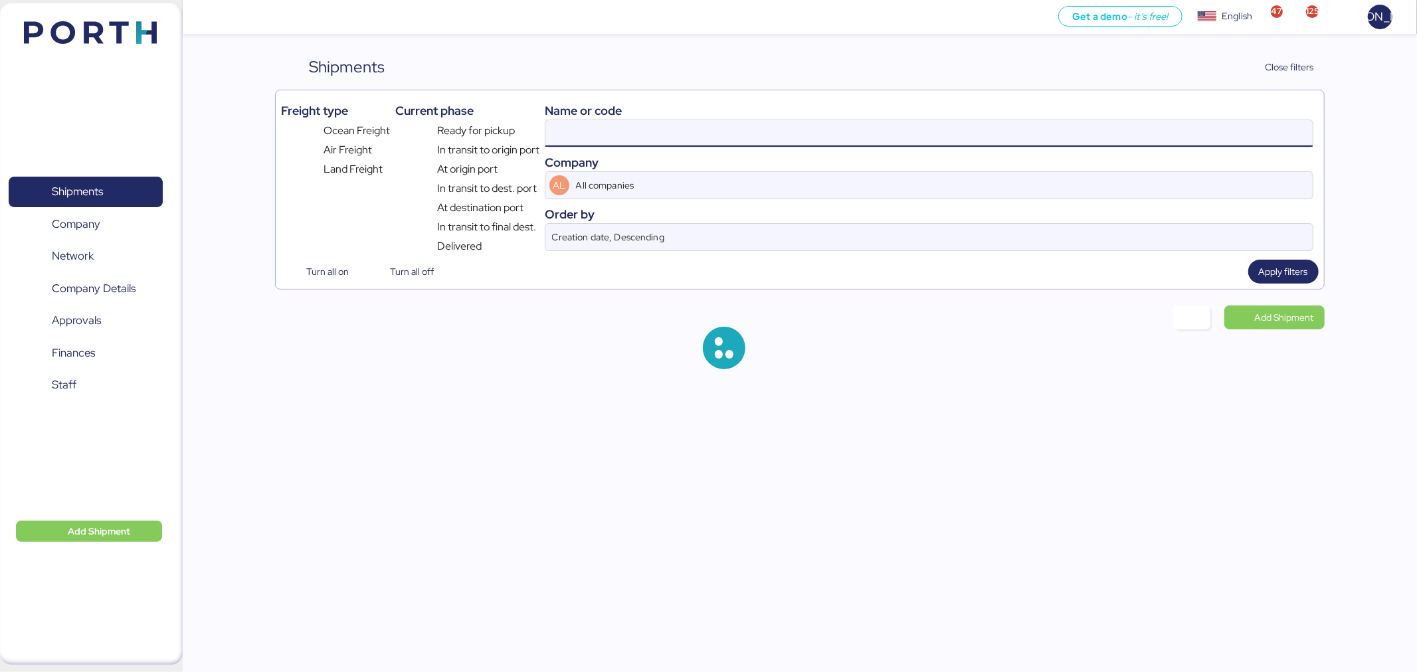
click at [723, 133] on input at bounding box center [928, 133] width 767 height 27
paste input "O0052097"
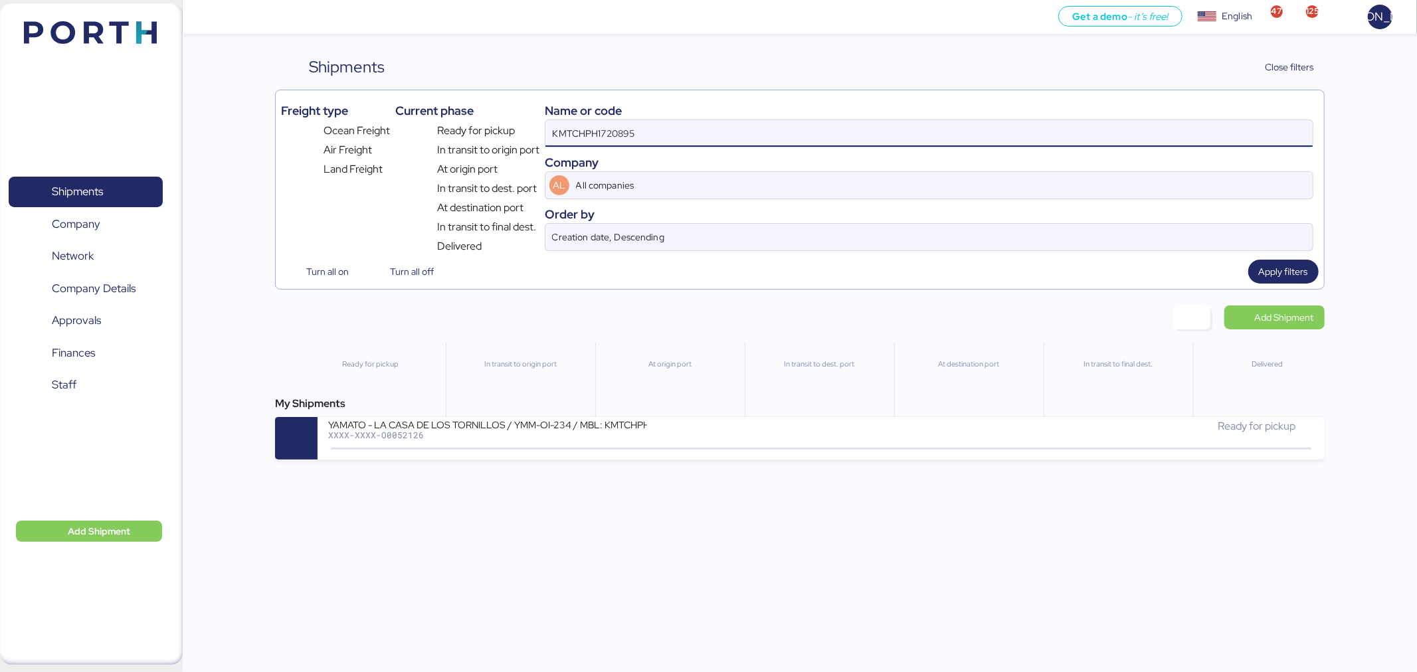
click at [723, 133] on input "KMTCHPH1720895" at bounding box center [928, 133] width 767 height 27
paste input "O0052097"
type input "O0052097"
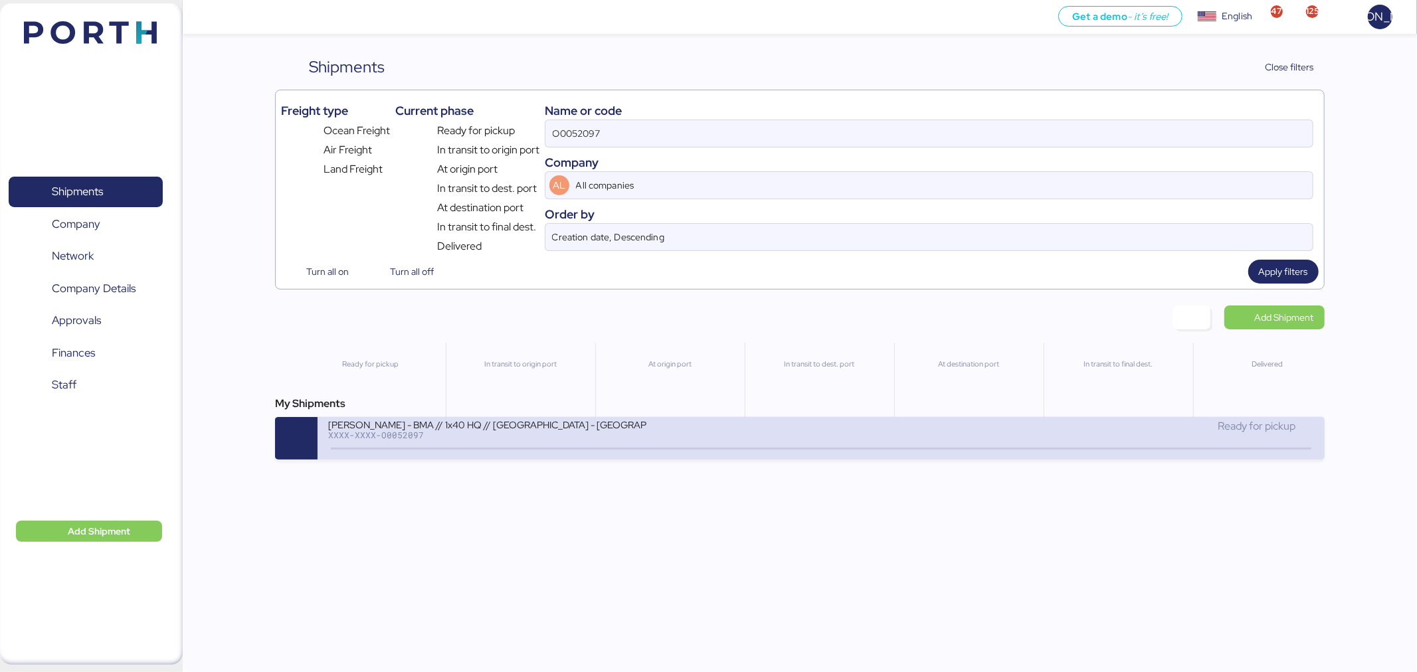
click at [533, 445] on div "BERTOLINI - BMA // 1x40 HQ // RIO DE JANEIRO - Veracruz // MBL:Pendiente - HBL:…" at bounding box center [574, 432] width 493 height 29
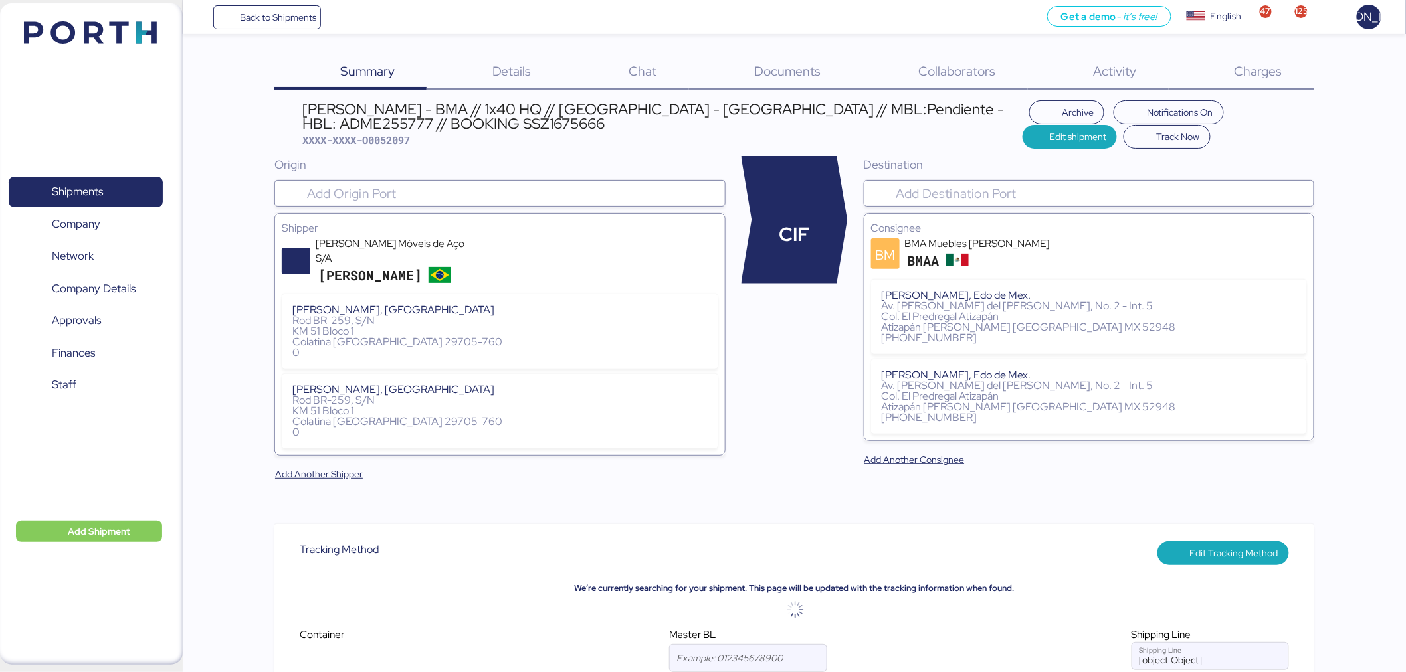
click at [782, 82] on div "Documents 0" at bounding box center [771, 72] width 164 height 35
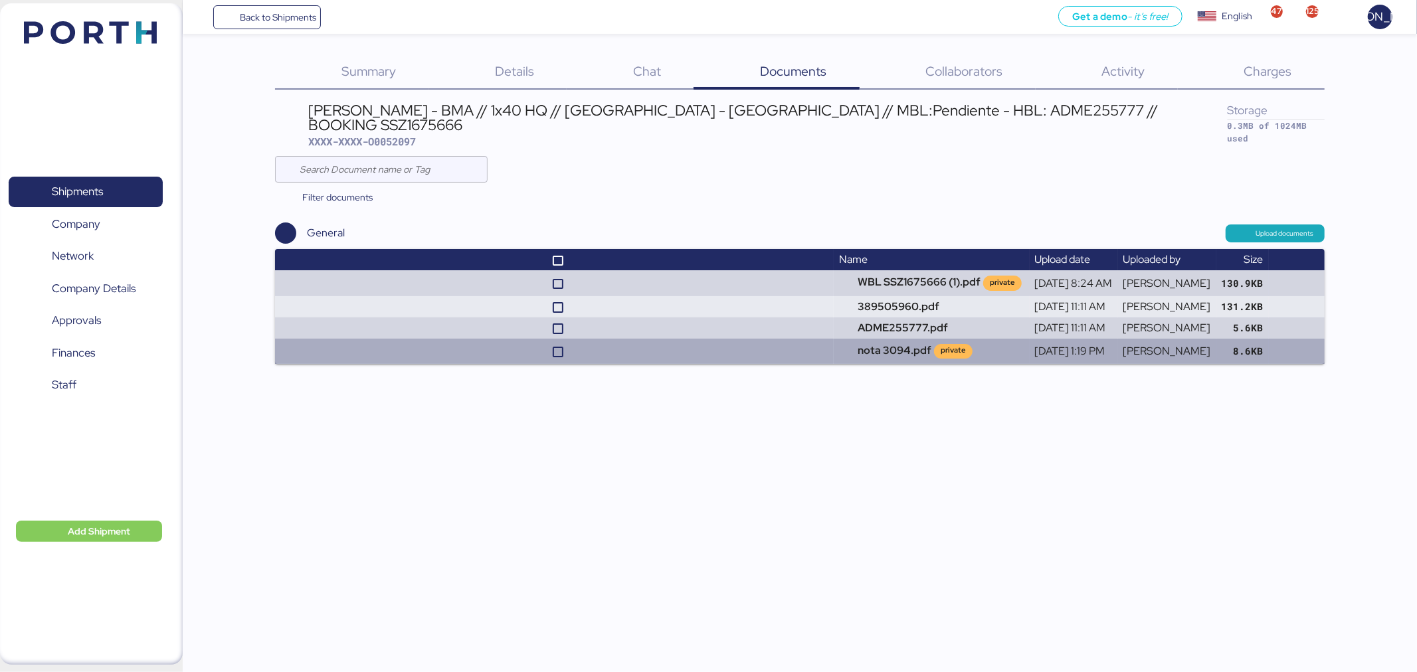
click at [778, 339] on td at bounding box center [554, 351] width 559 height 25
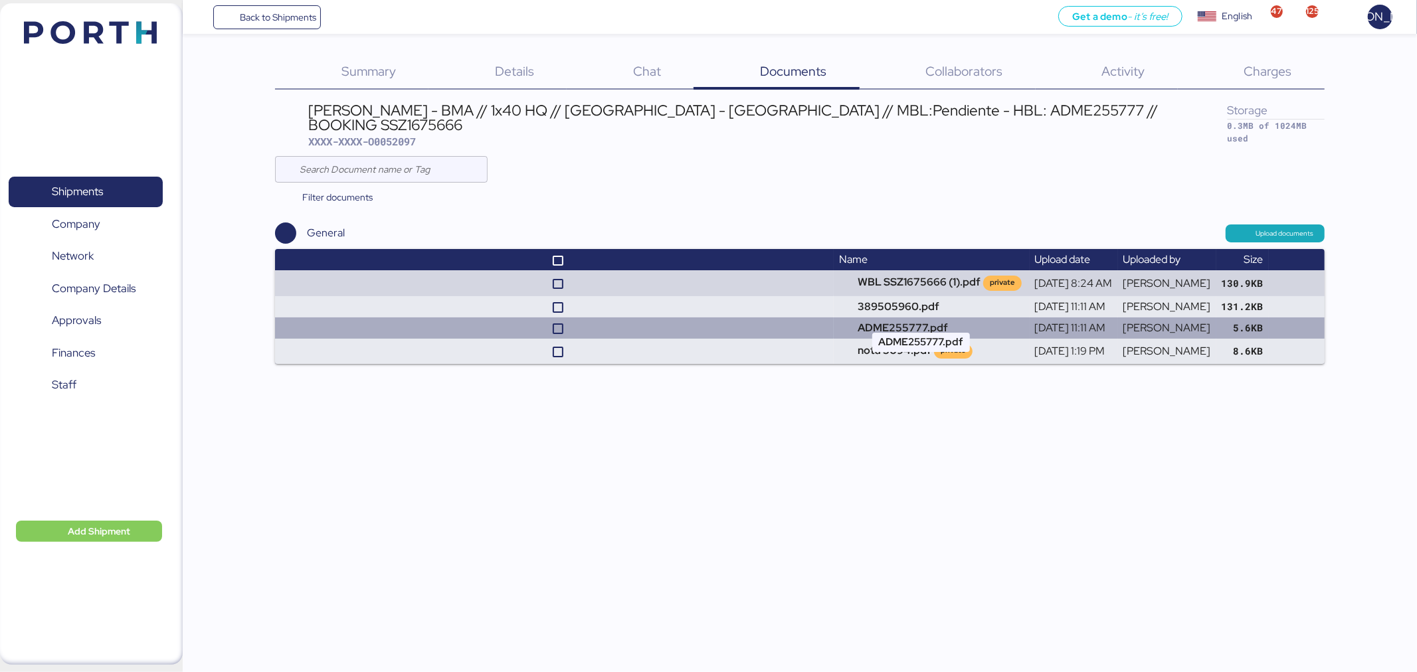
click at [840, 318] on td "ADME255777.pdf" at bounding box center [931, 328] width 195 height 21
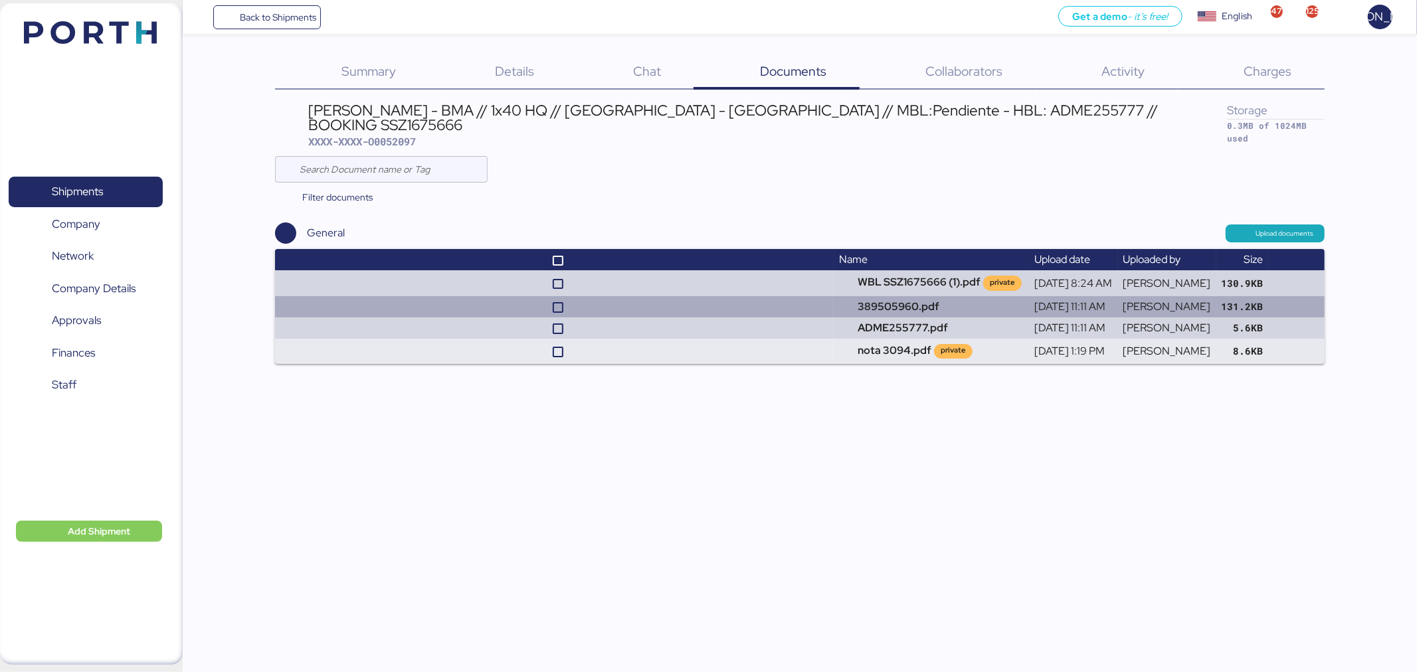
click at [763, 301] on td at bounding box center [554, 306] width 559 height 21
click at [777, 296] on td at bounding box center [554, 306] width 559 height 21
click at [867, 296] on td "389505960.pdf" at bounding box center [931, 306] width 195 height 21
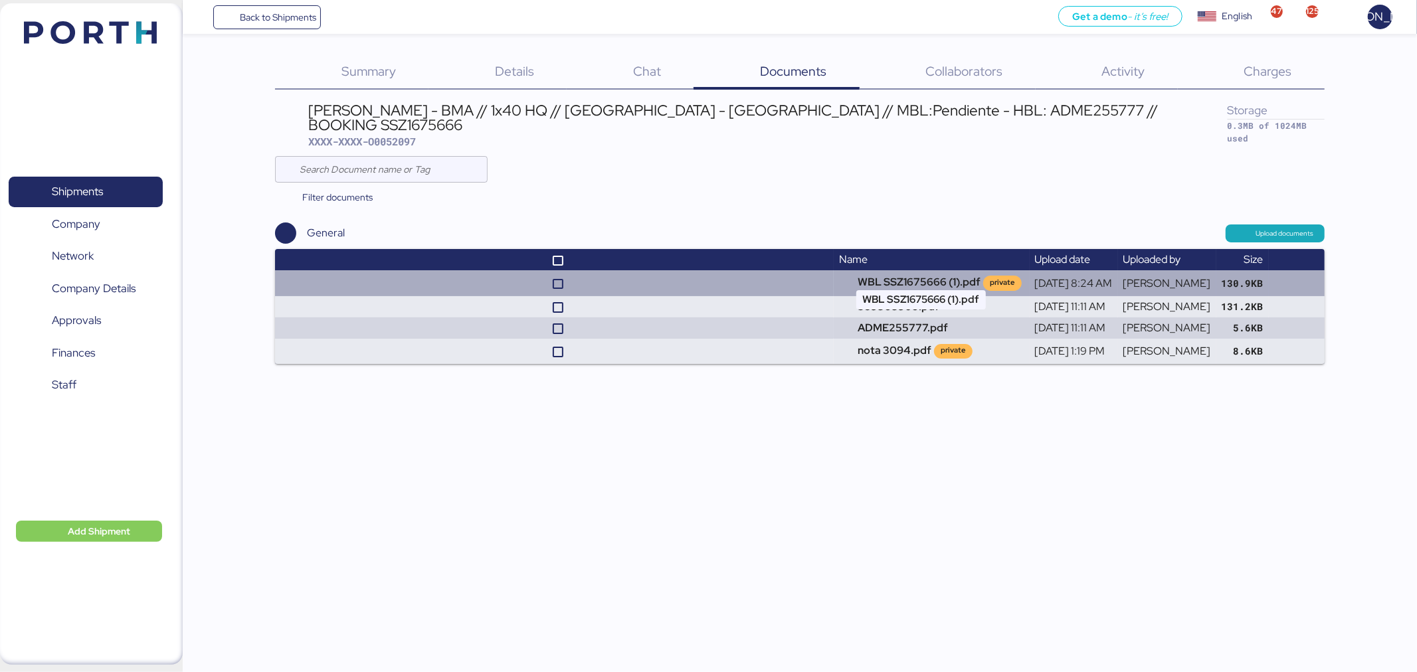
click at [846, 270] on td "WBL SSZ1675666 (1).pdf private" at bounding box center [931, 282] width 195 height 25
click at [879, 270] on td "WBL SSZ1675666 (1).pdf private" at bounding box center [931, 282] width 195 height 25
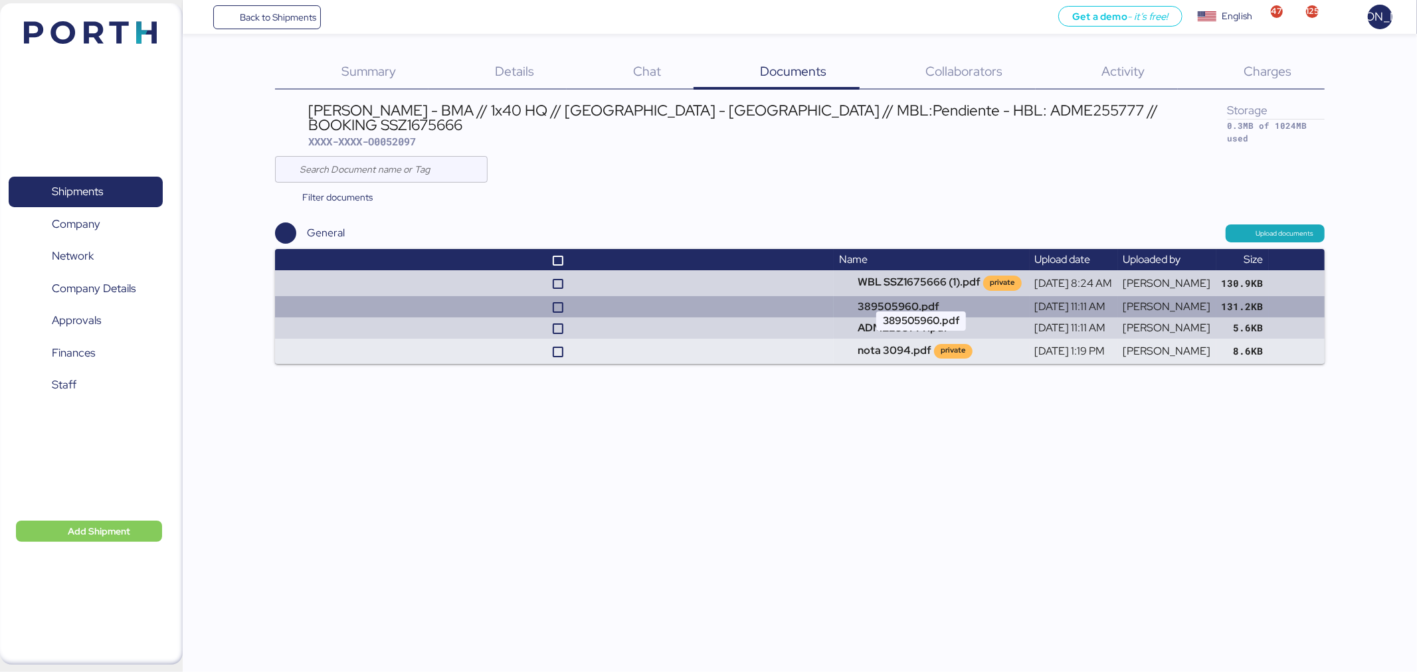
click at [884, 296] on td "389505960.pdf" at bounding box center [931, 306] width 195 height 21
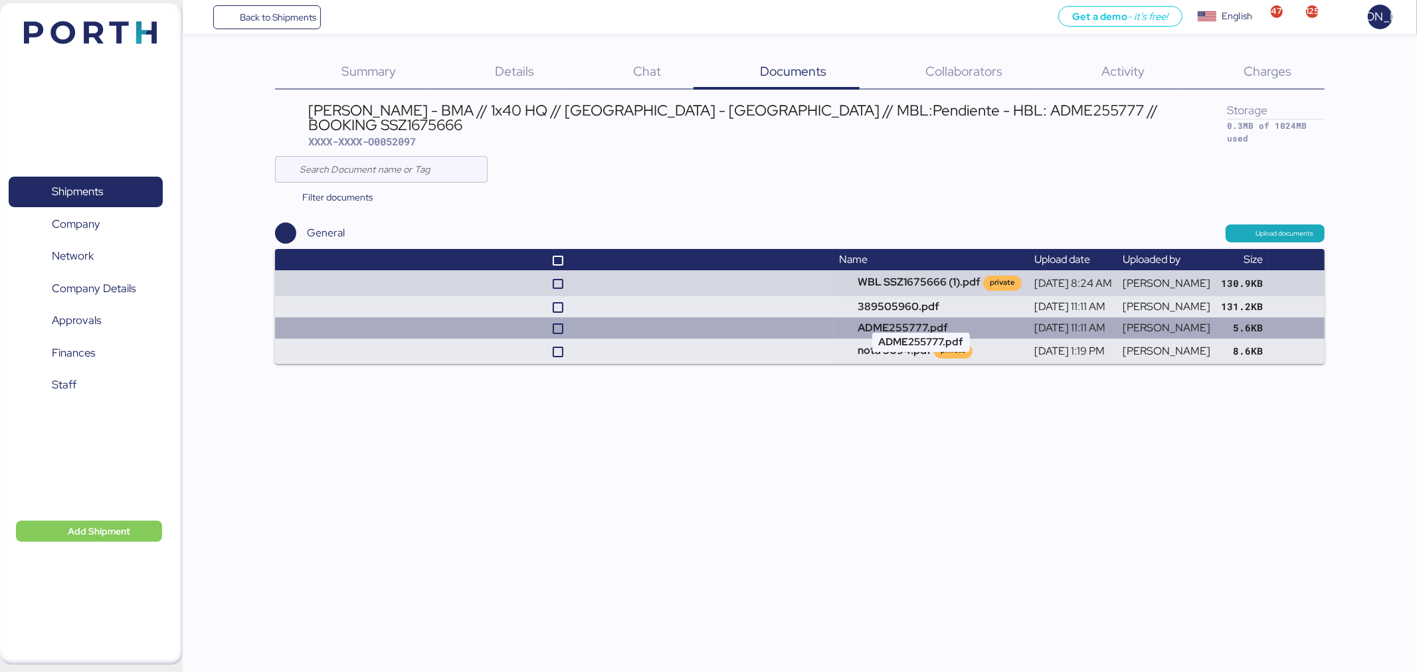
click at [864, 318] on td "ADME255777.pdf" at bounding box center [931, 328] width 195 height 21
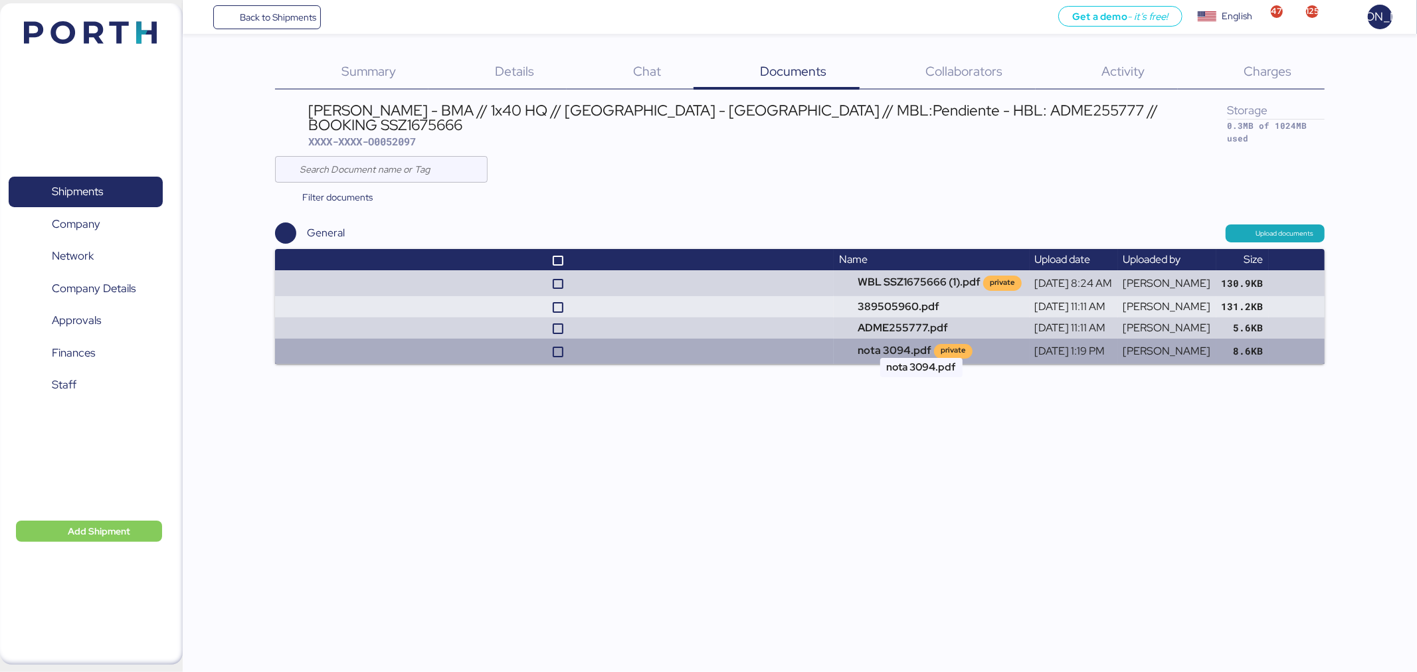
click at [866, 339] on td "nota 3094.pdf private" at bounding box center [931, 351] width 195 height 25
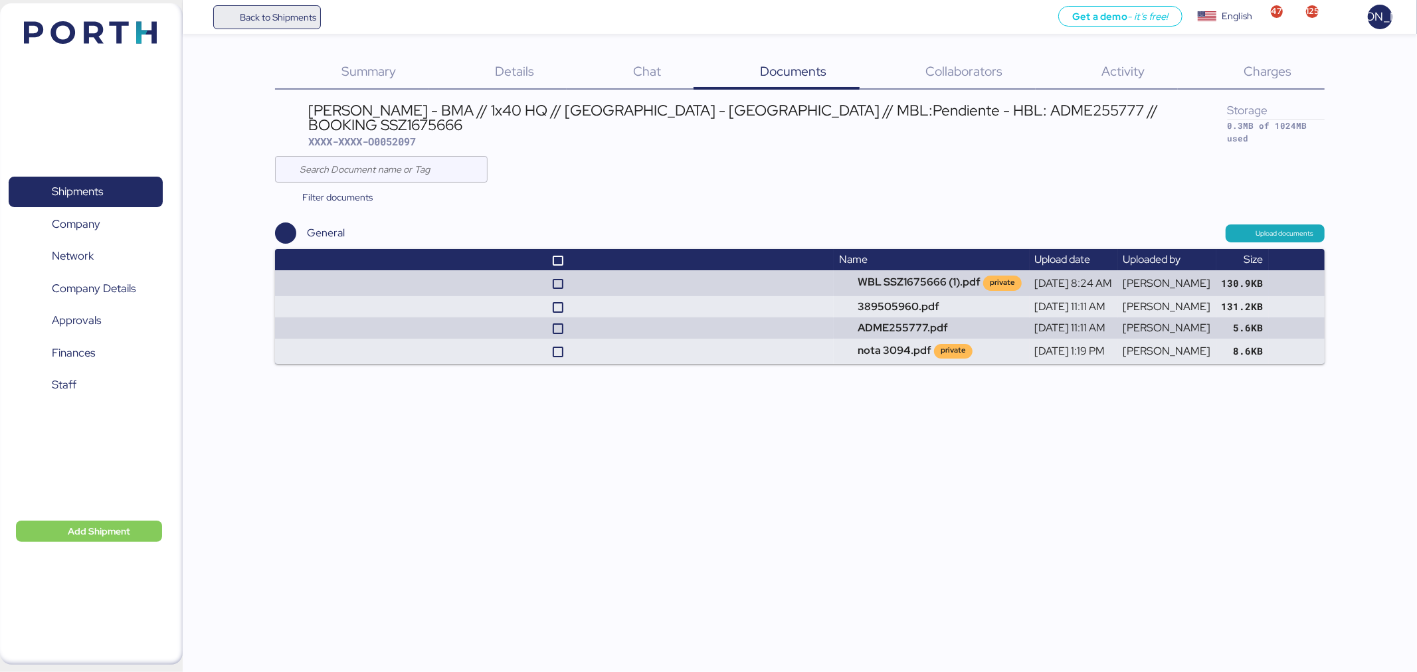
click at [243, 13] on span "Back to Shipments" at bounding box center [278, 17] width 76 height 16
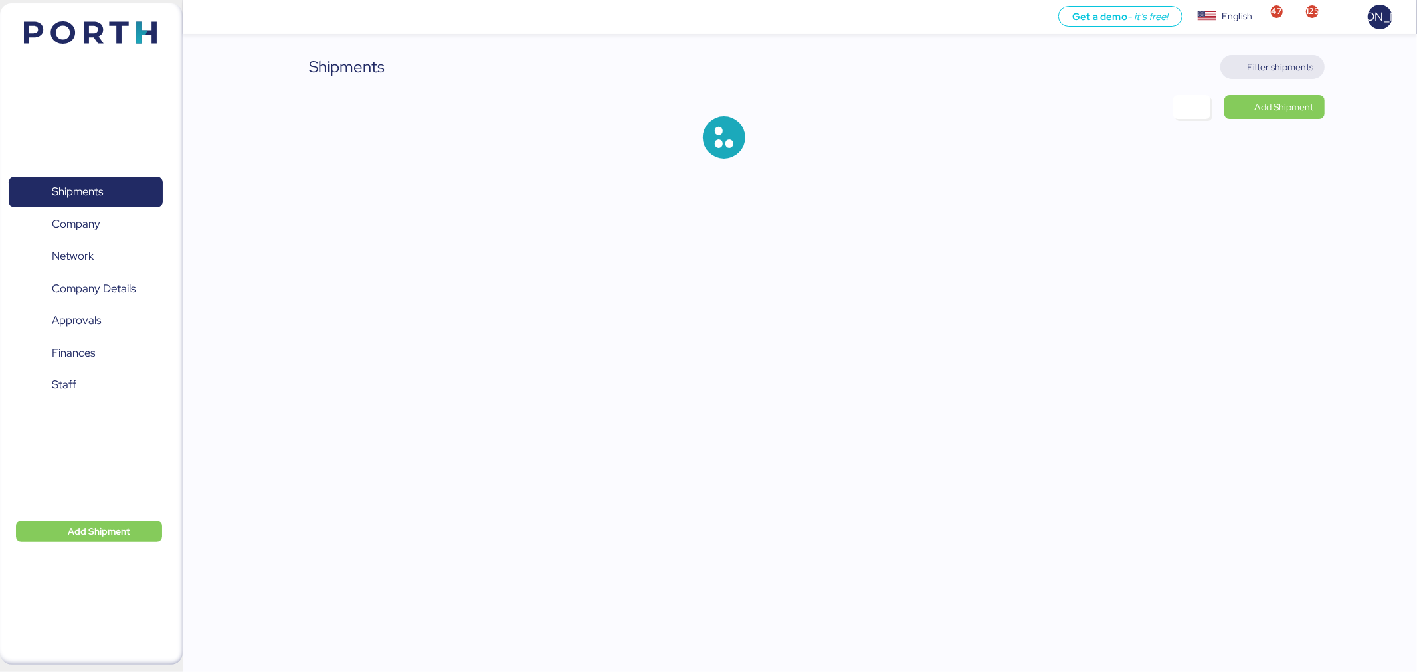
click at [1263, 56] on span "Filter shipments" at bounding box center [1272, 67] width 104 height 24
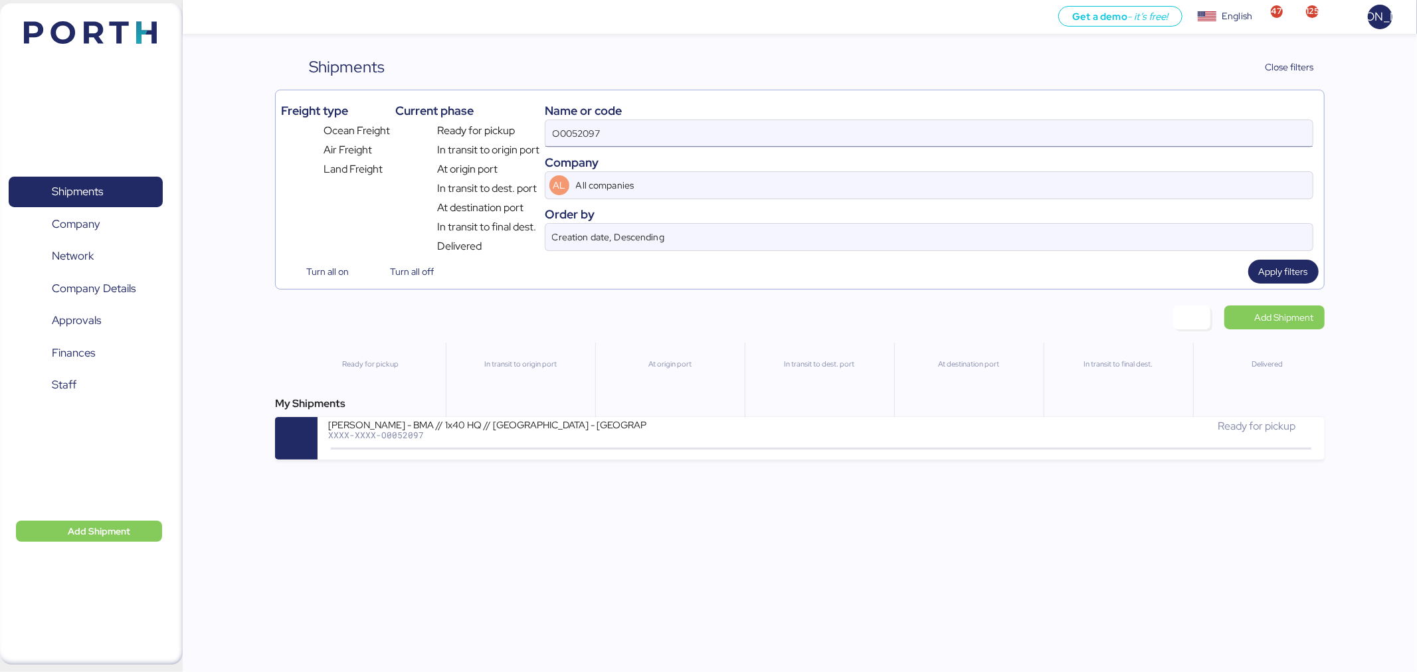
click at [688, 137] on input "O0052097" at bounding box center [928, 133] width 767 height 27
paste input "70"
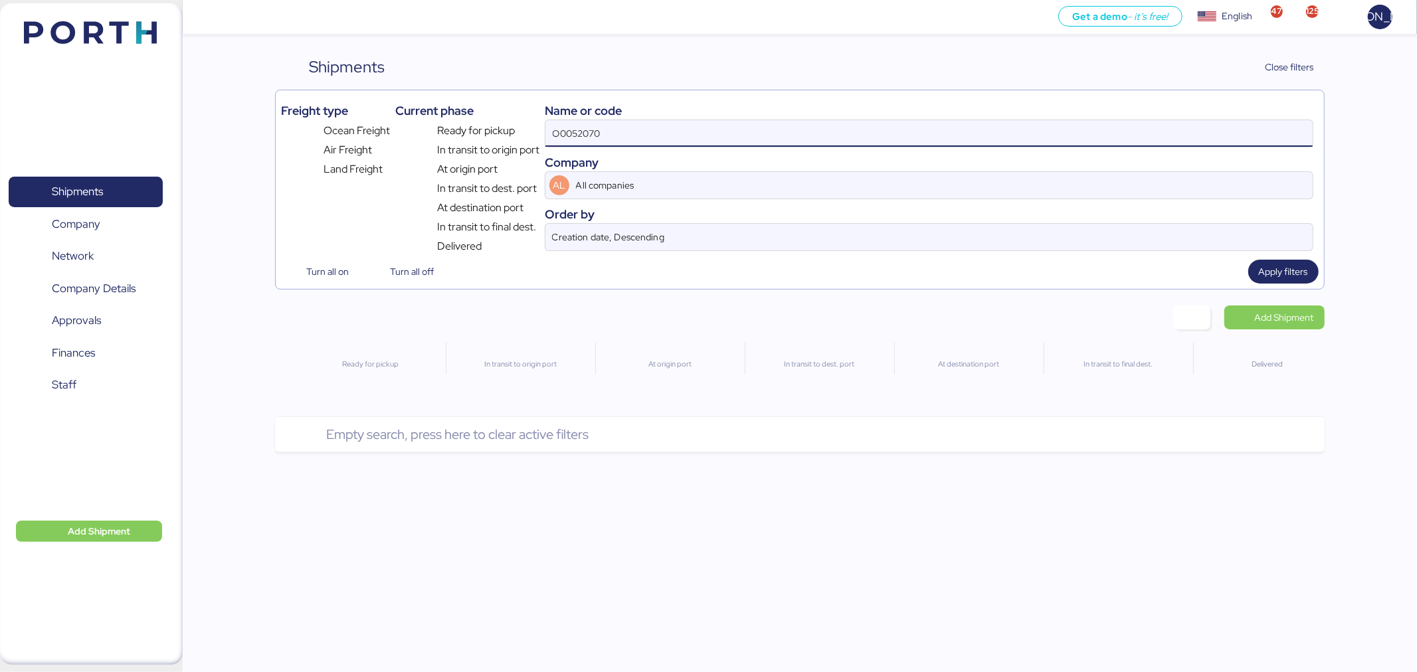
type input "O0052070"
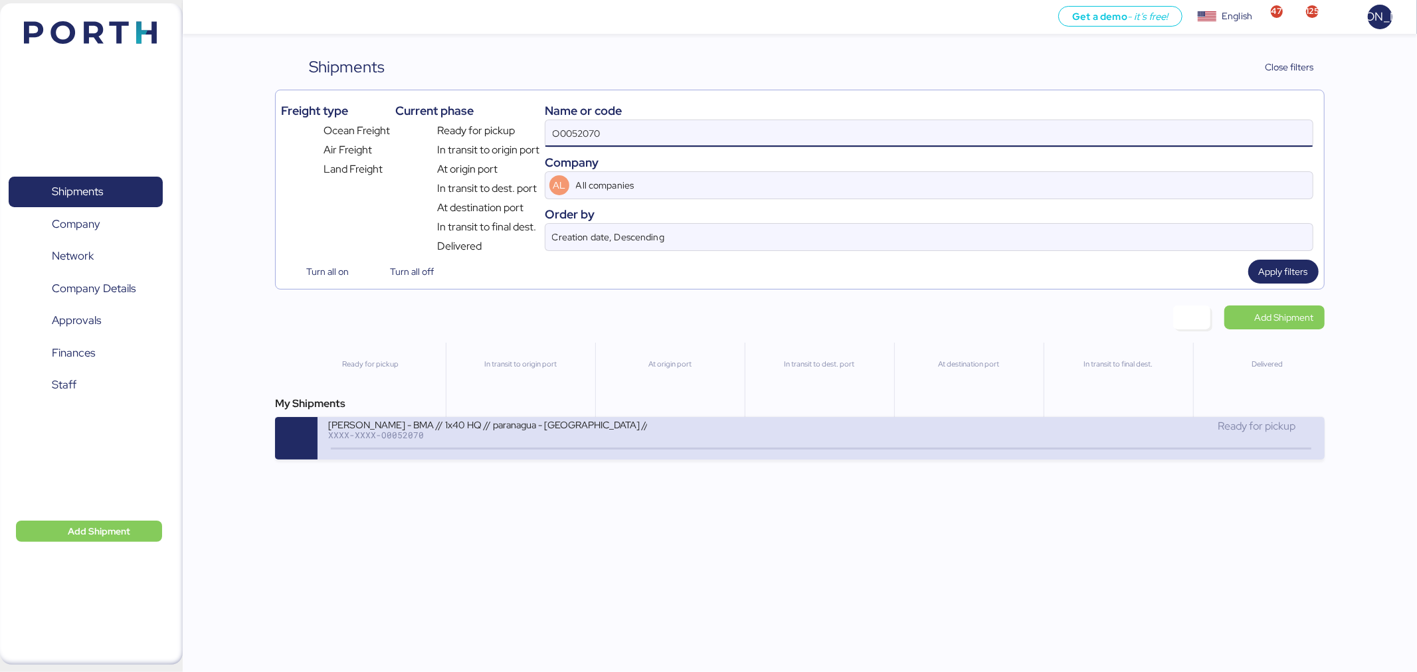
click at [622, 429] on div "BERTOLINI - BMA // 1x40 HQ // paranagua - Veracruz // MBL: SSZ1671810 - HBL: AD…" at bounding box center [487, 423] width 319 height 11
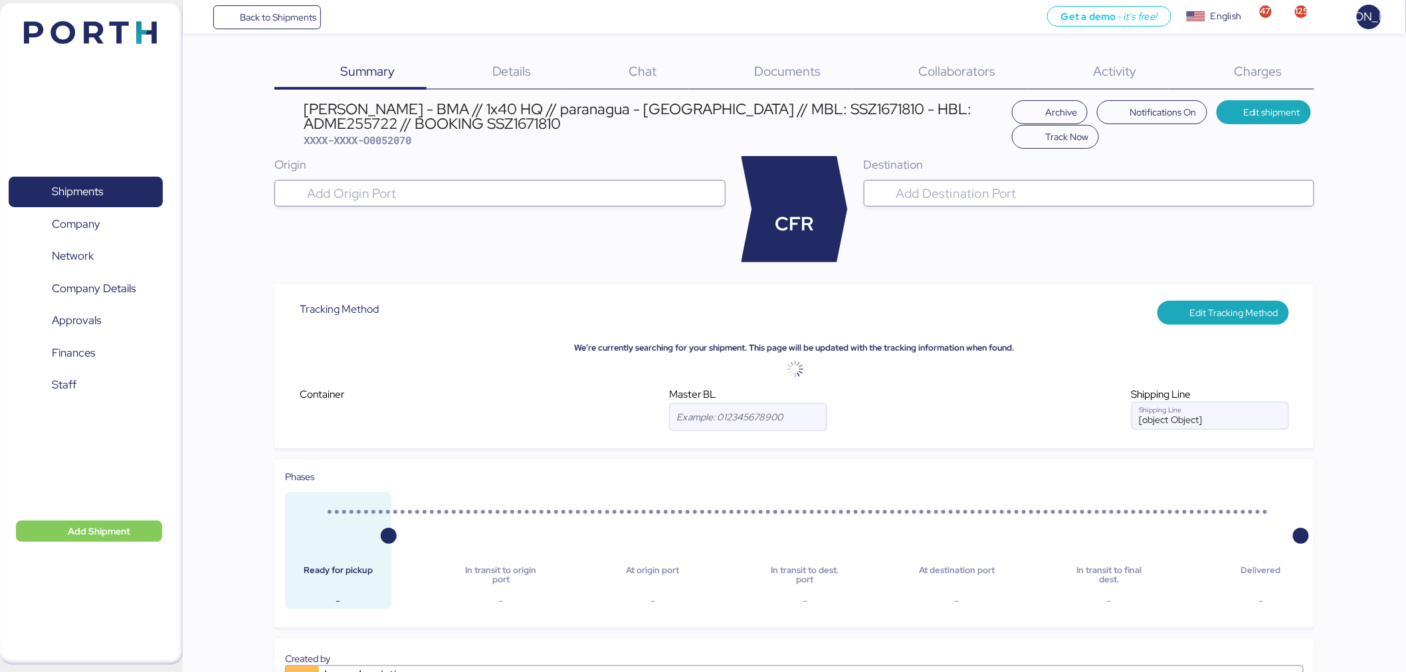
click at [798, 78] on span "Documents" at bounding box center [788, 70] width 66 height 17
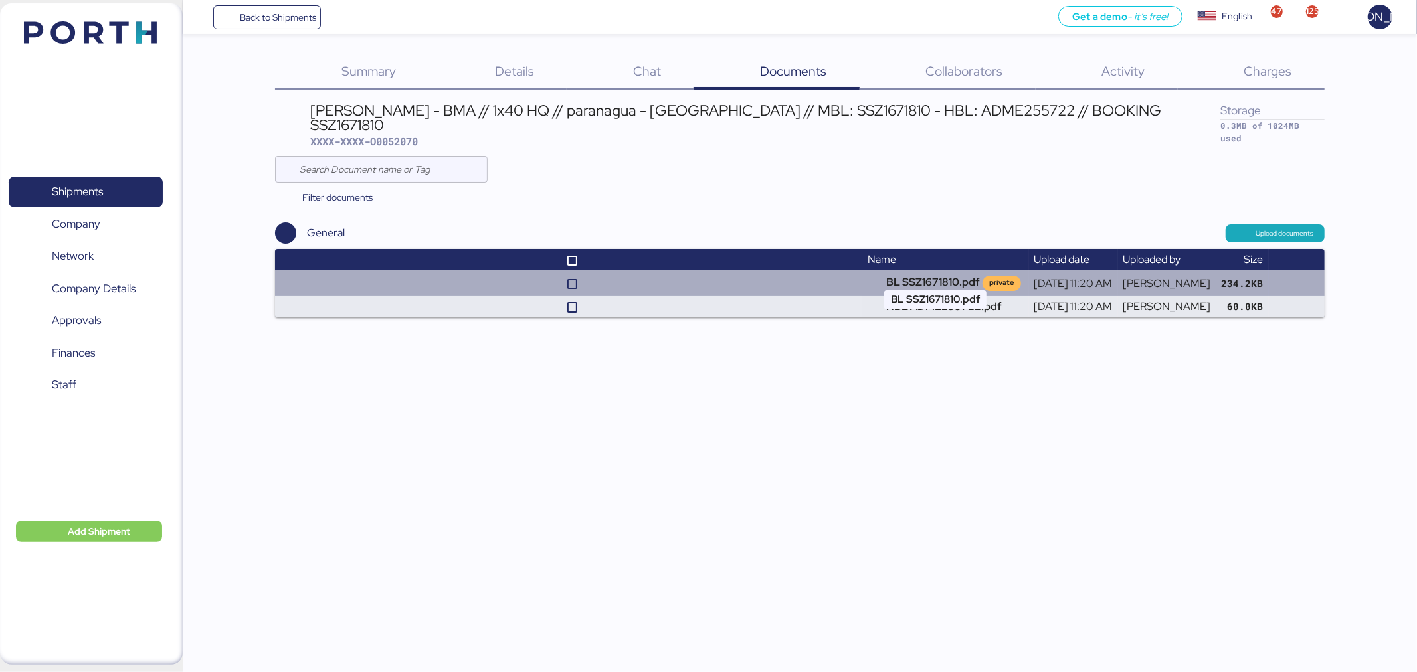
click at [888, 270] on td "BL SSZ1671810.pdf private" at bounding box center [945, 282] width 166 height 25
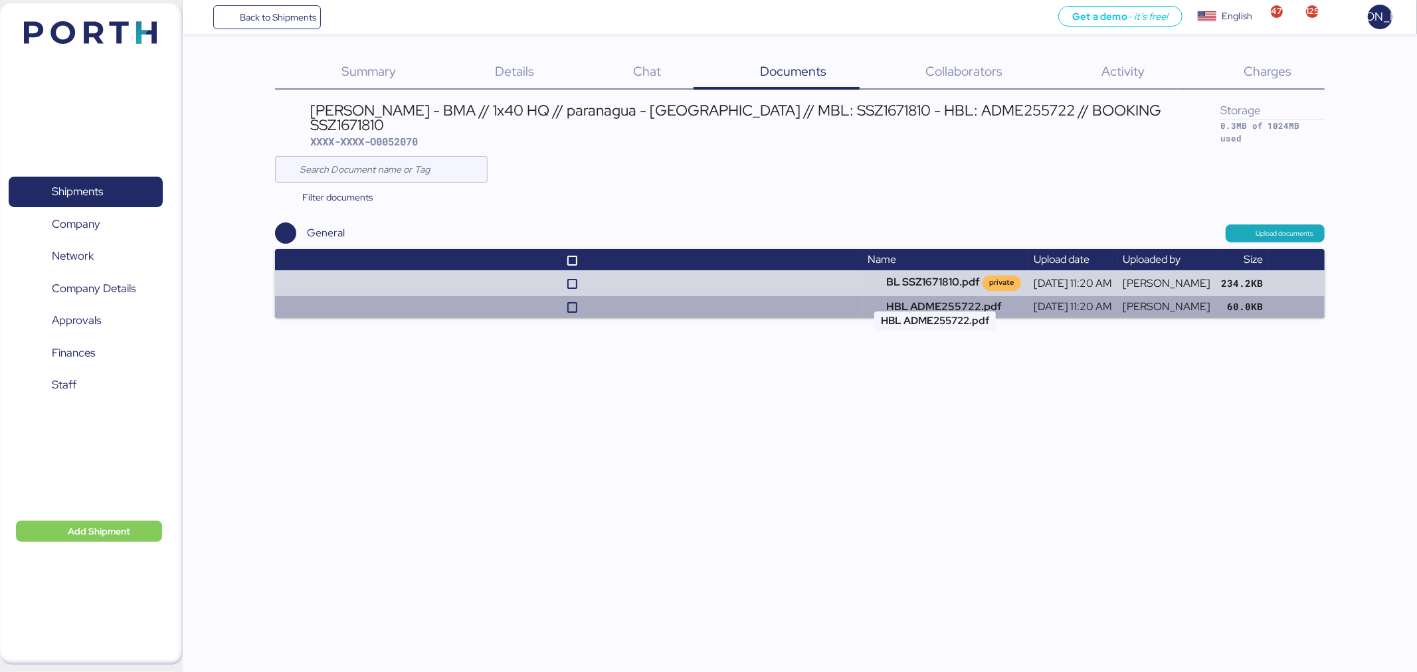
click at [905, 296] on td "HBL ADME255722.pdf" at bounding box center [945, 306] width 166 height 21
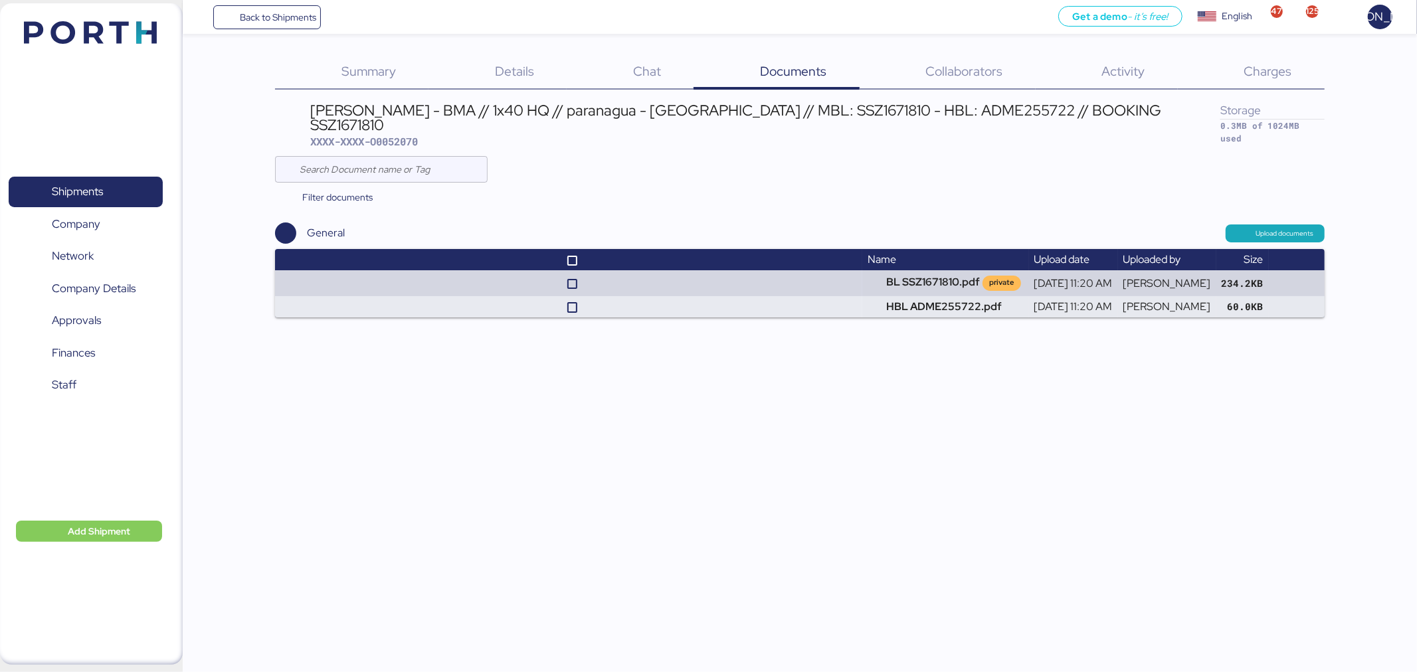
click at [751, 103] on div "BERTOLINI - BMA // 1x40 HQ // paranagua - Veracruz // MBL: SSZ1671810 - HBL: AD…" at bounding box center [764, 118] width 909 height 30
copy div "SSZ1671810"
click at [282, 15] on span "Back to Shipments" at bounding box center [278, 17] width 76 height 16
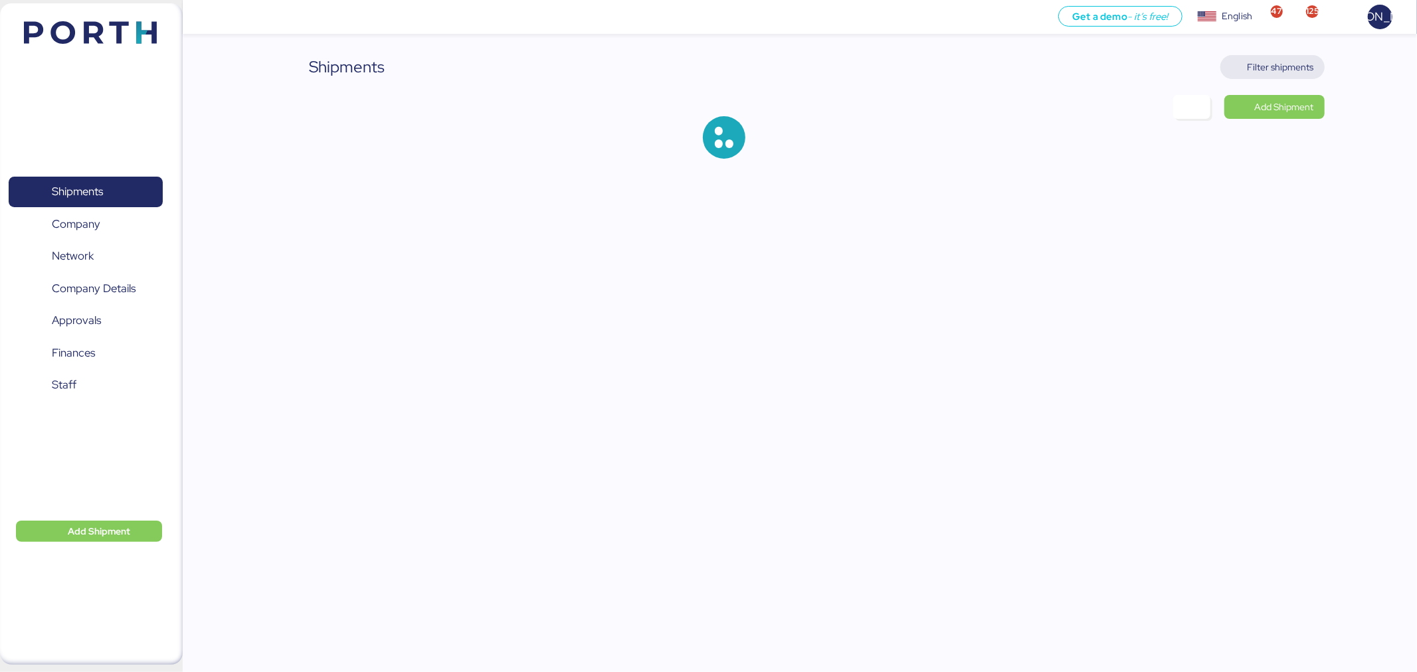
click at [1265, 63] on span "Filter shipments" at bounding box center [1280, 67] width 66 height 16
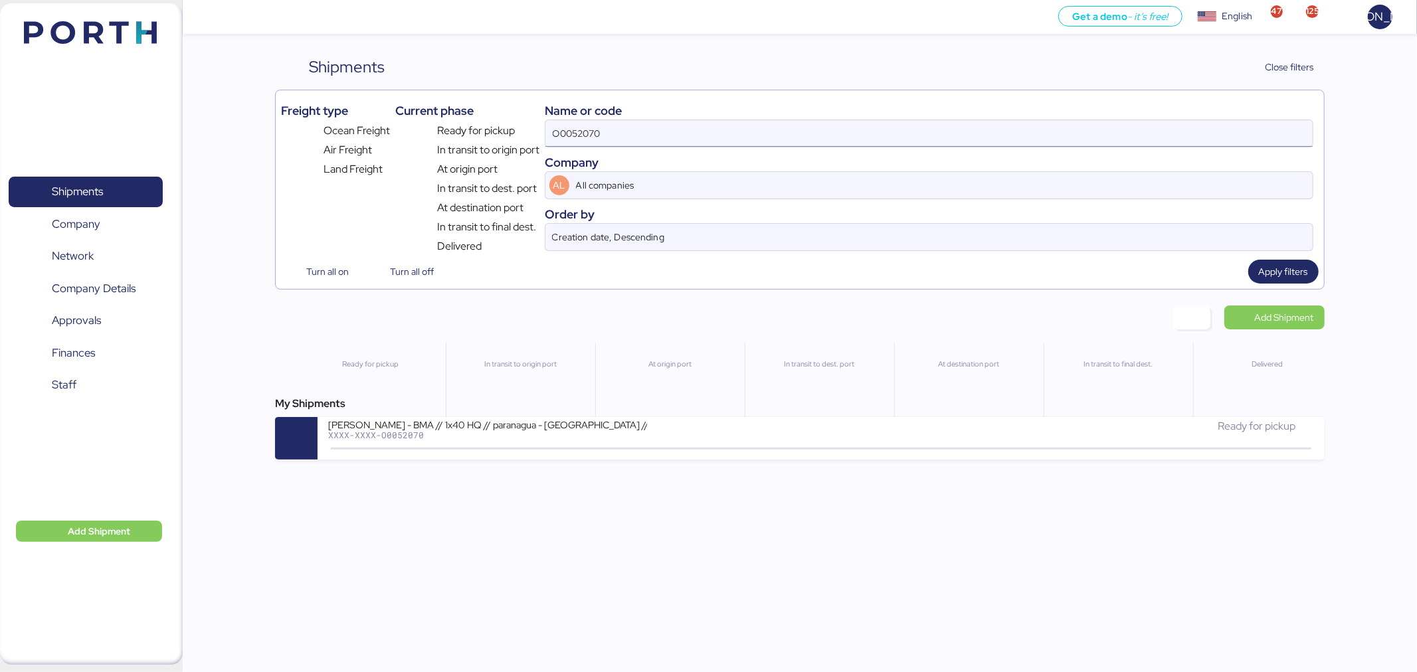
click at [873, 131] on input "O0052070" at bounding box center [928, 133] width 767 height 27
paste input "102"
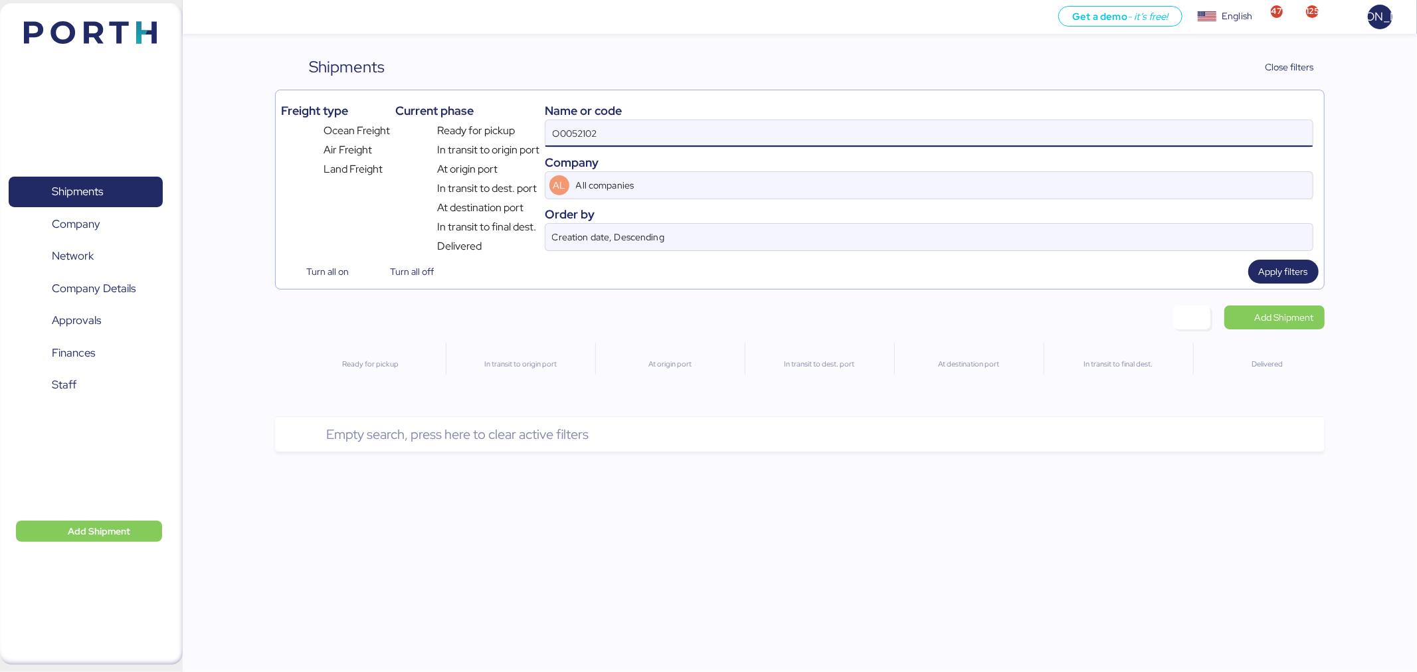
click at [873, 131] on input "O0052102" at bounding box center [928, 133] width 767 height 27
type input "O0052102"
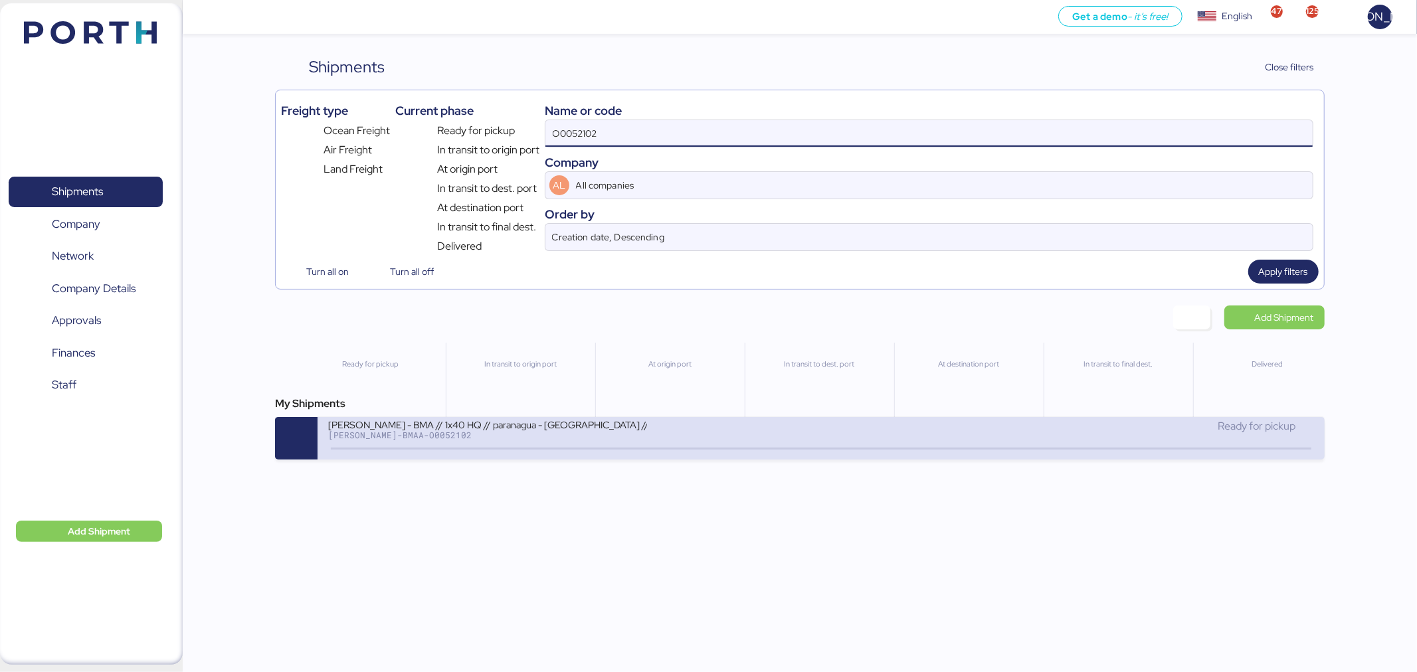
click at [881, 430] on div "Ready for pickup" at bounding box center [1067, 426] width 493 height 16
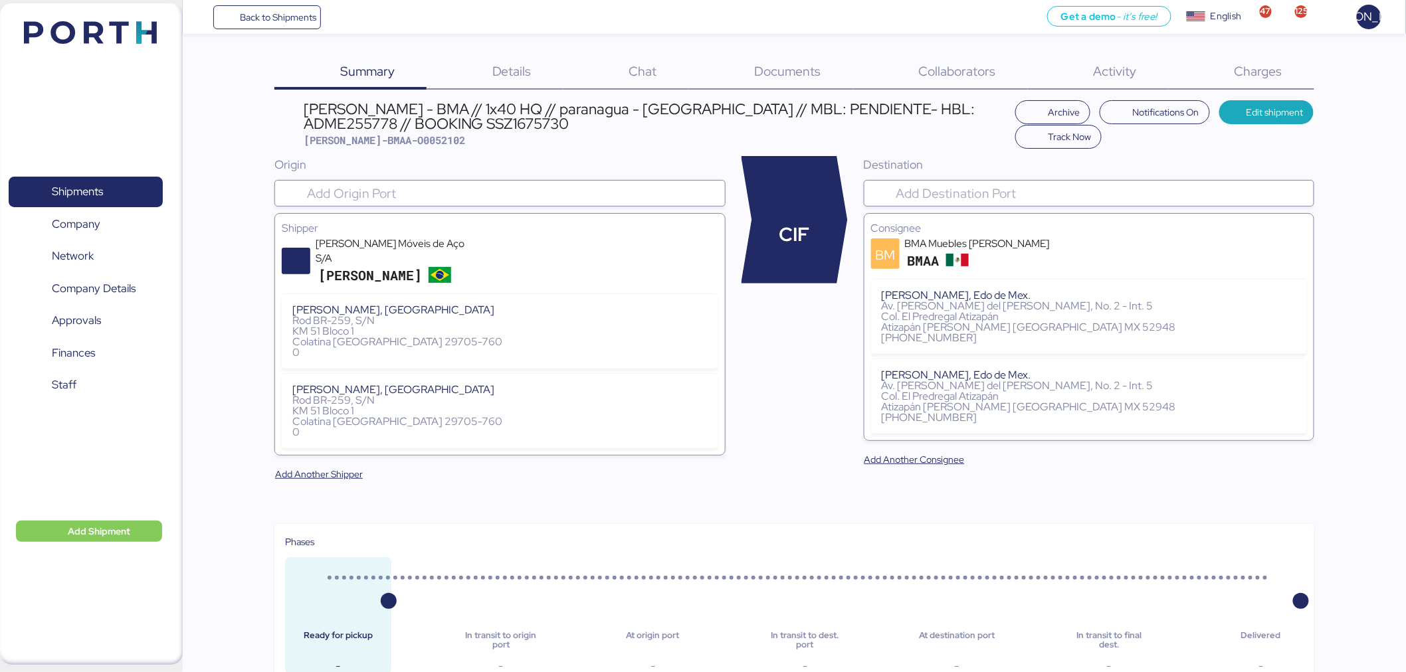
click at [829, 65] on div "Documents 0" at bounding box center [771, 72] width 164 height 35
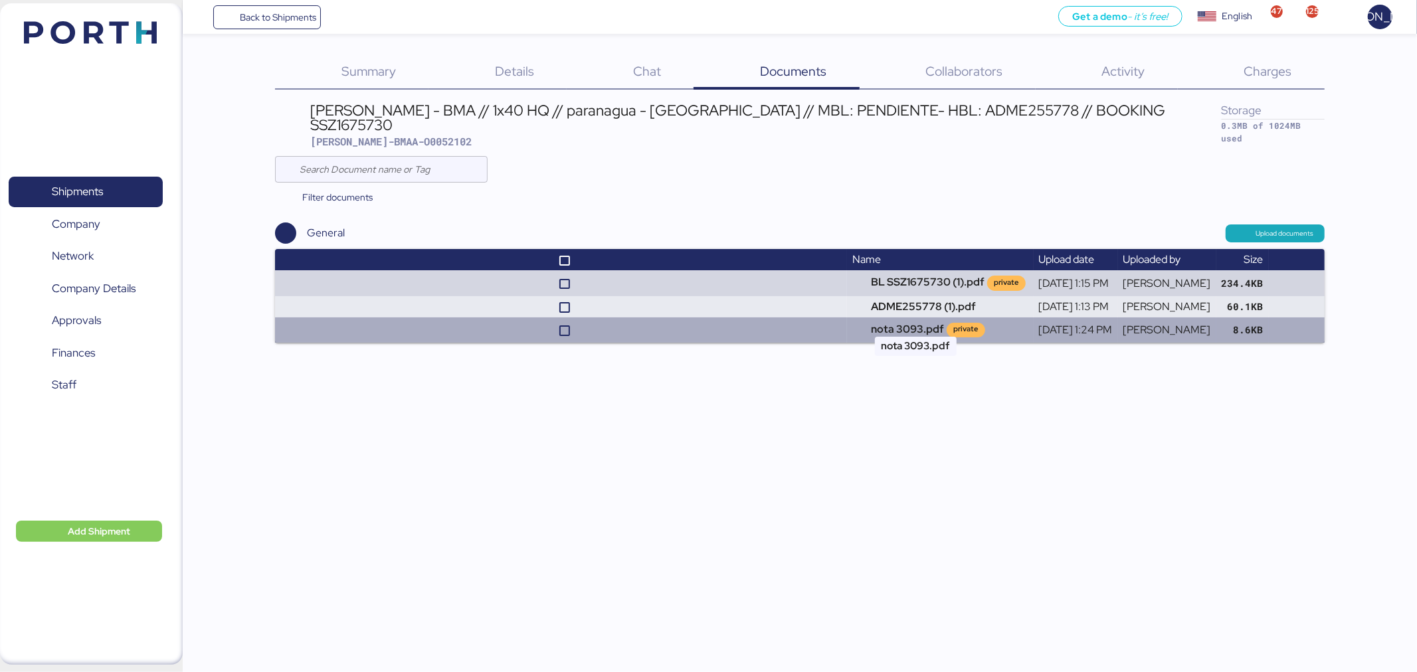
click at [862, 318] on td "nota 3093.pdf private" at bounding box center [940, 330] width 186 height 25
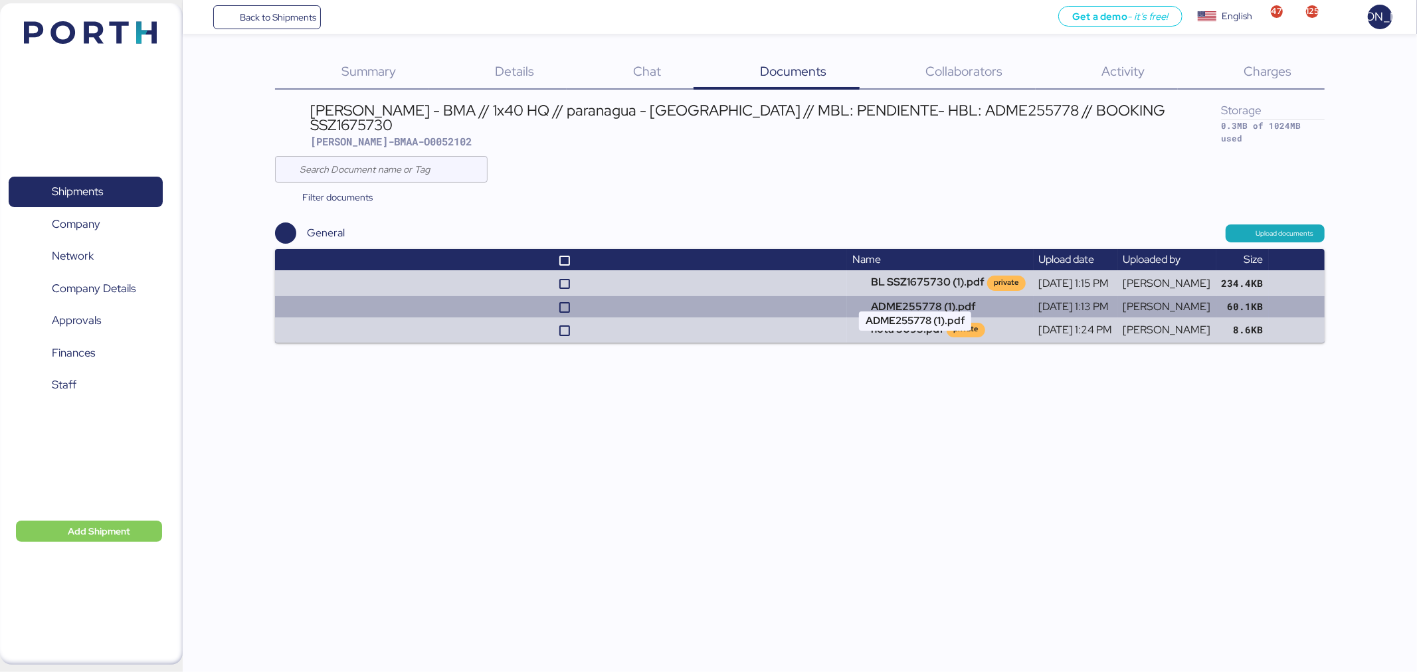
click at [860, 296] on td "ADME255778 (1).pdf" at bounding box center [940, 306] width 186 height 21
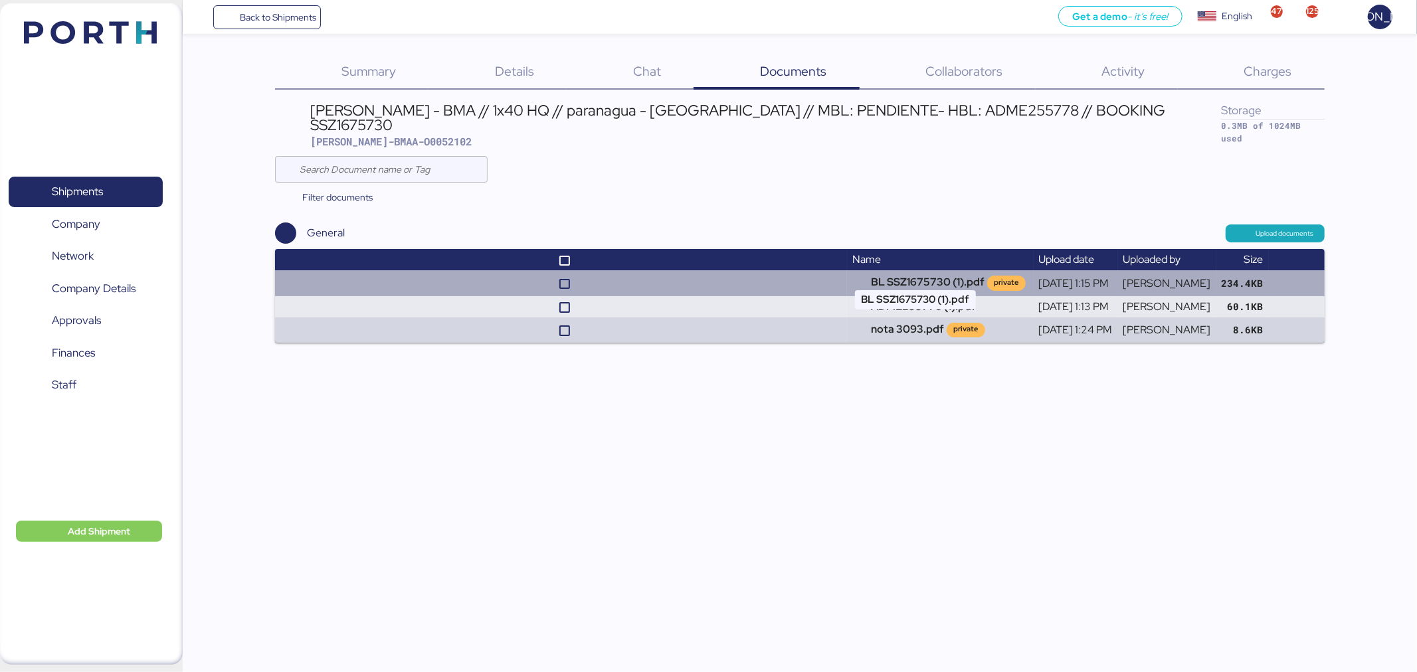
click at [865, 270] on td "BL SSZ1675730 (1).pdf private" at bounding box center [940, 282] width 186 height 25
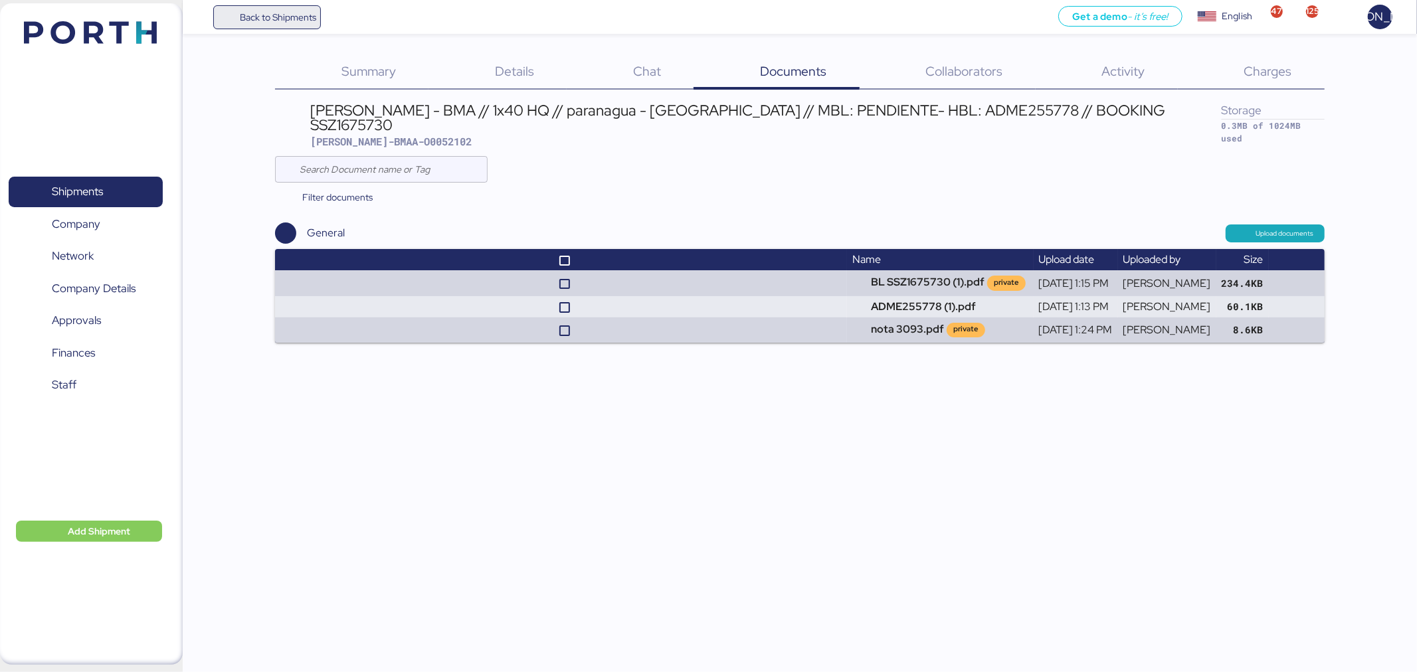
click at [266, 16] on span "Back to Shipments" at bounding box center [278, 17] width 76 height 16
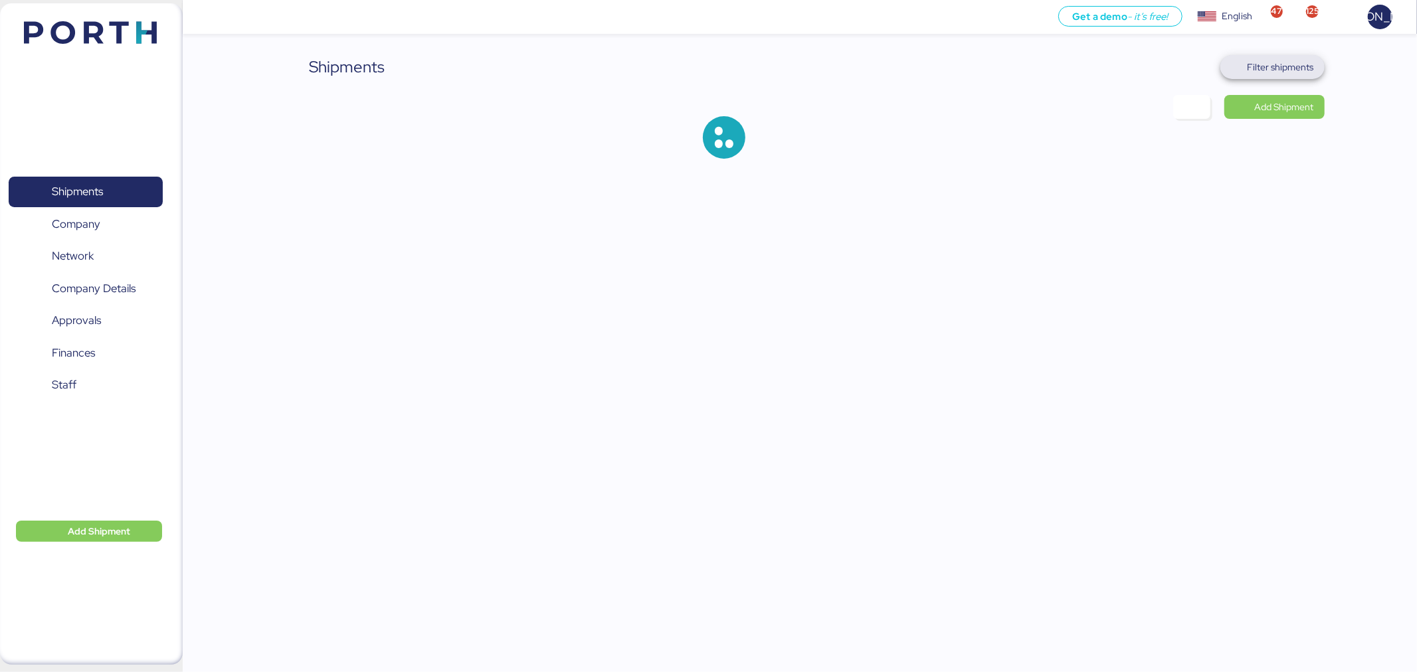
click at [1289, 74] on span "Filter shipments" at bounding box center [1280, 67] width 66 height 16
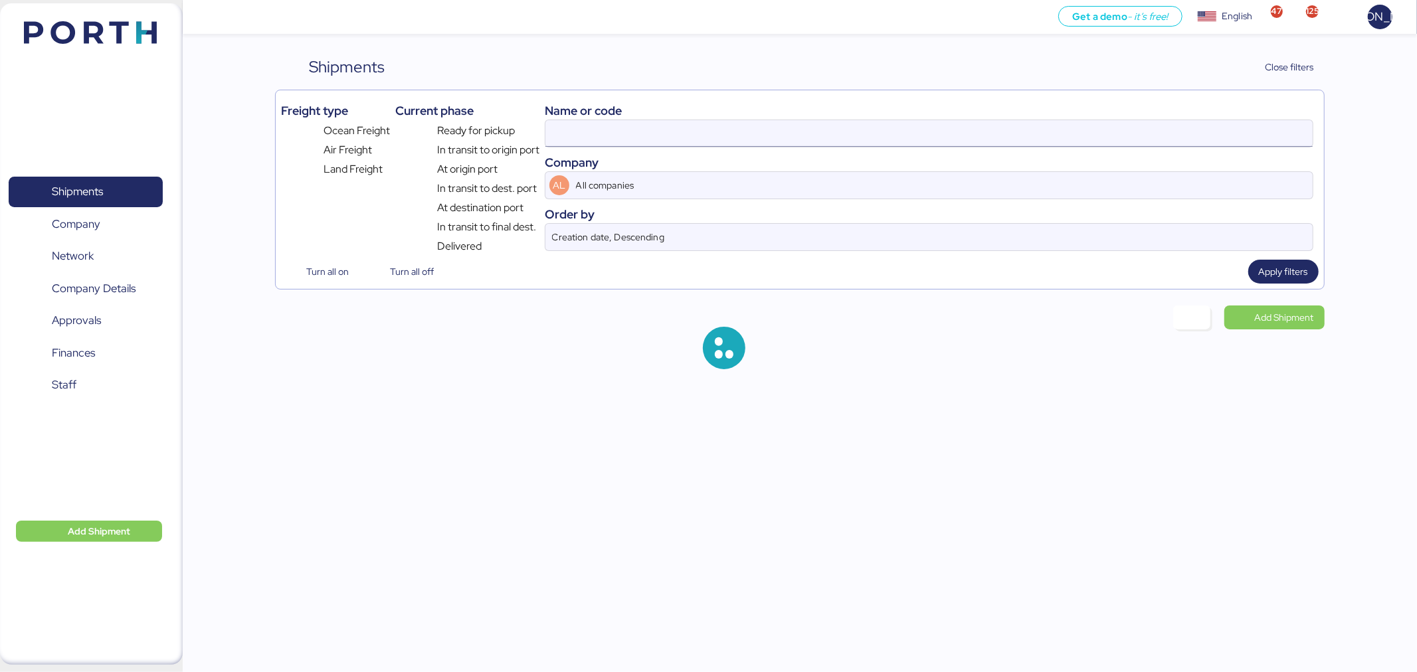
click at [850, 130] on input at bounding box center [928, 133] width 767 height 27
paste input "O0052214"
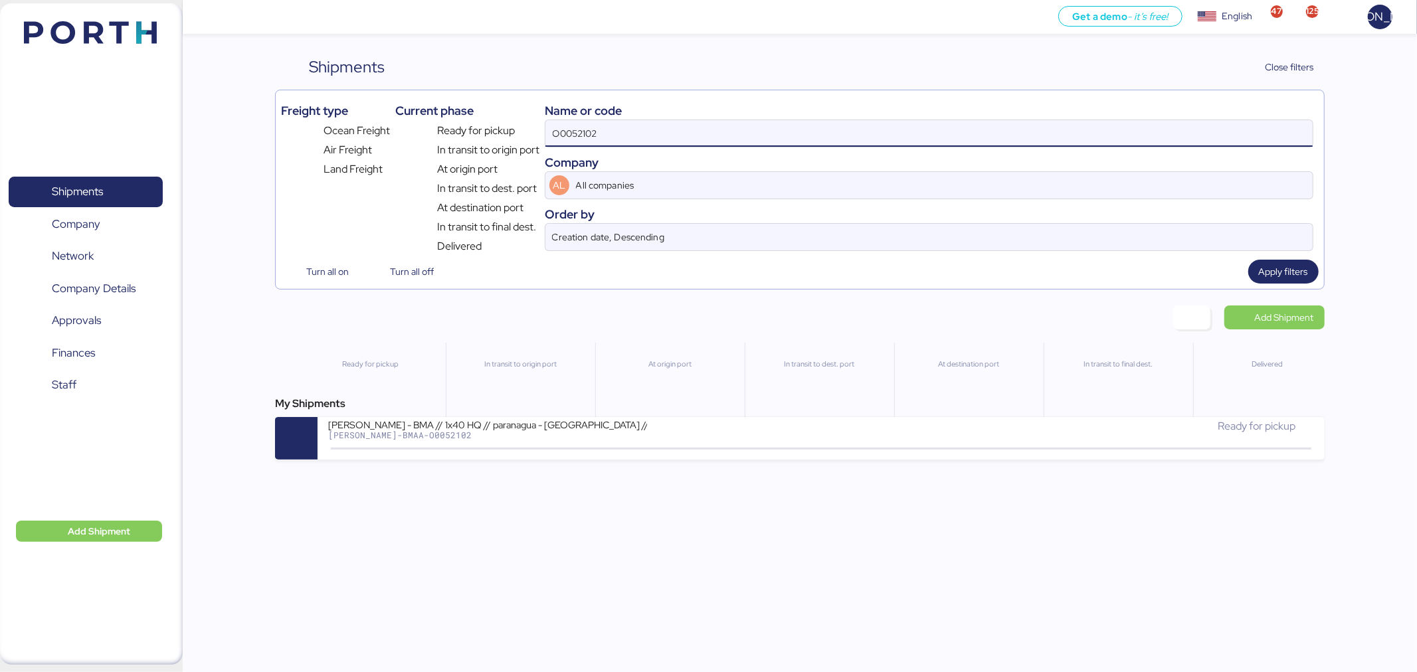
click at [848, 134] on input "O0052102" at bounding box center [928, 133] width 767 height 27
paste input "214"
type input "O0052214"
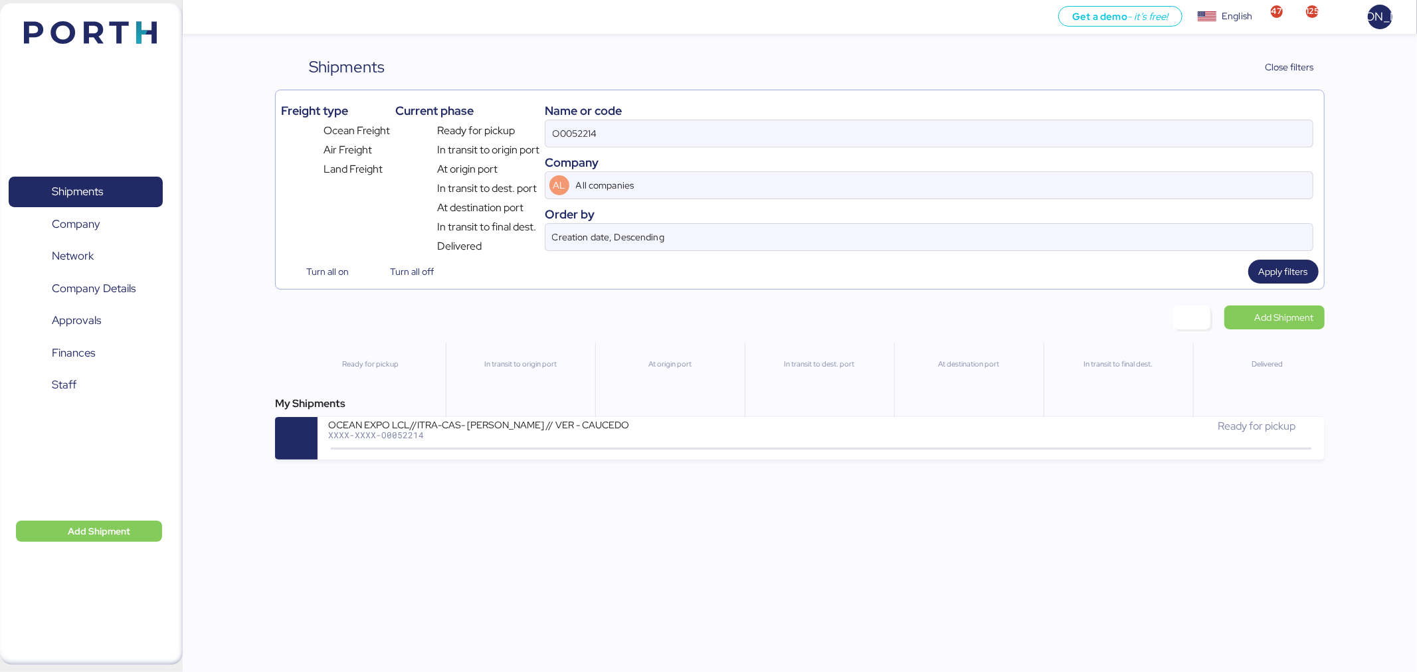
click at [688, 419] on div "My Shipments OCEAN EXPO LCL//ITRA-CAS- HARRY HEISEN // VER - CAUCEDO XXXX-XXXX-…" at bounding box center [799, 428] width 1049 height 64
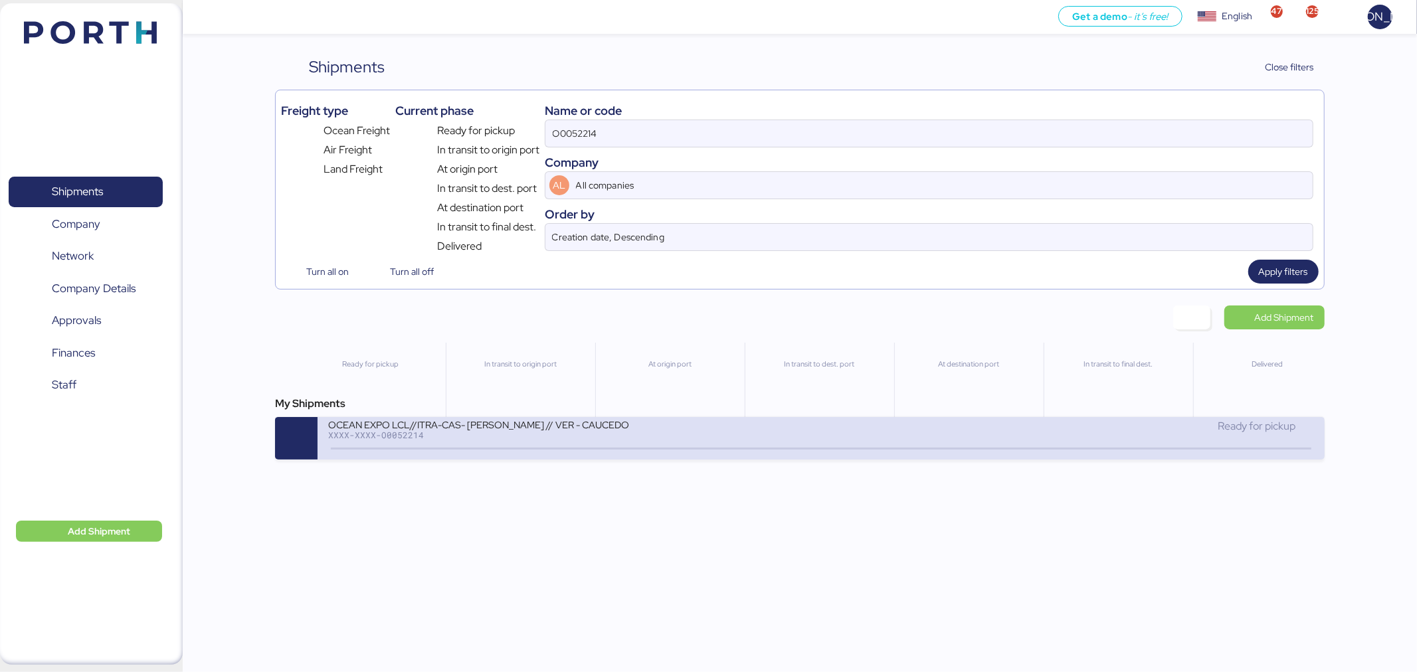
click at [689, 435] on div "OCEAN EXPO LCL//ITRA-CAS- HARRY HEISEN // VER - CAUCEDO XXXX-XXXX-O0052214" at bounding box center [574, 432] width 493 height 29
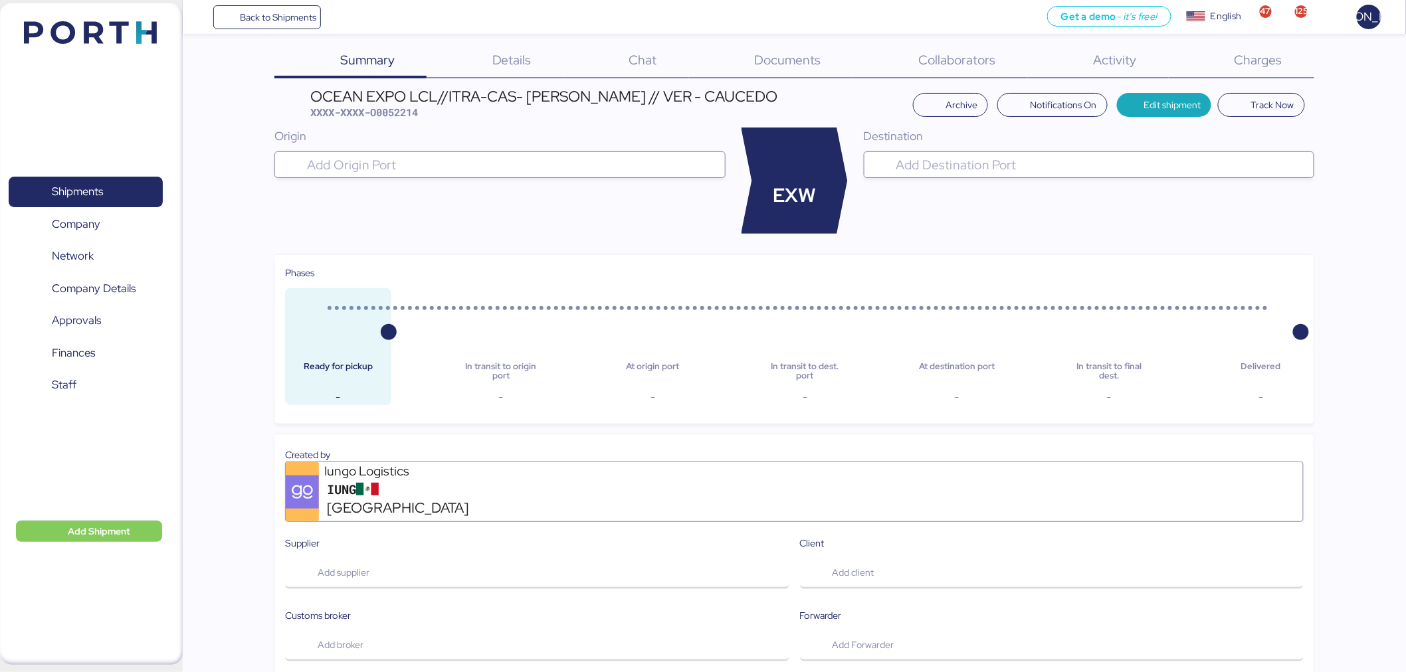
scroll to position [12, 0]
click at [1267, 60] on span "Charges" at bounding box center [1258, 58] width 48 height 17
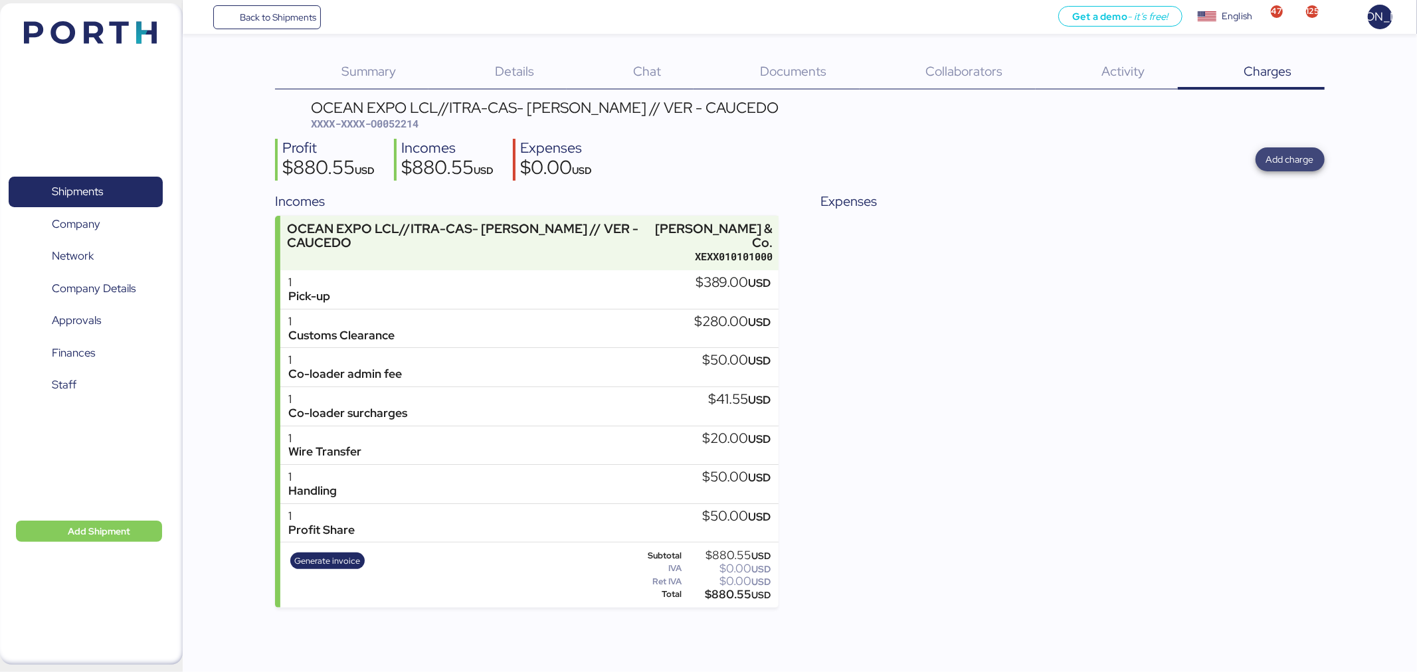
click at [1295, 157] on span "Add charge" at bounding box center [1290, 159] width 48 height 16
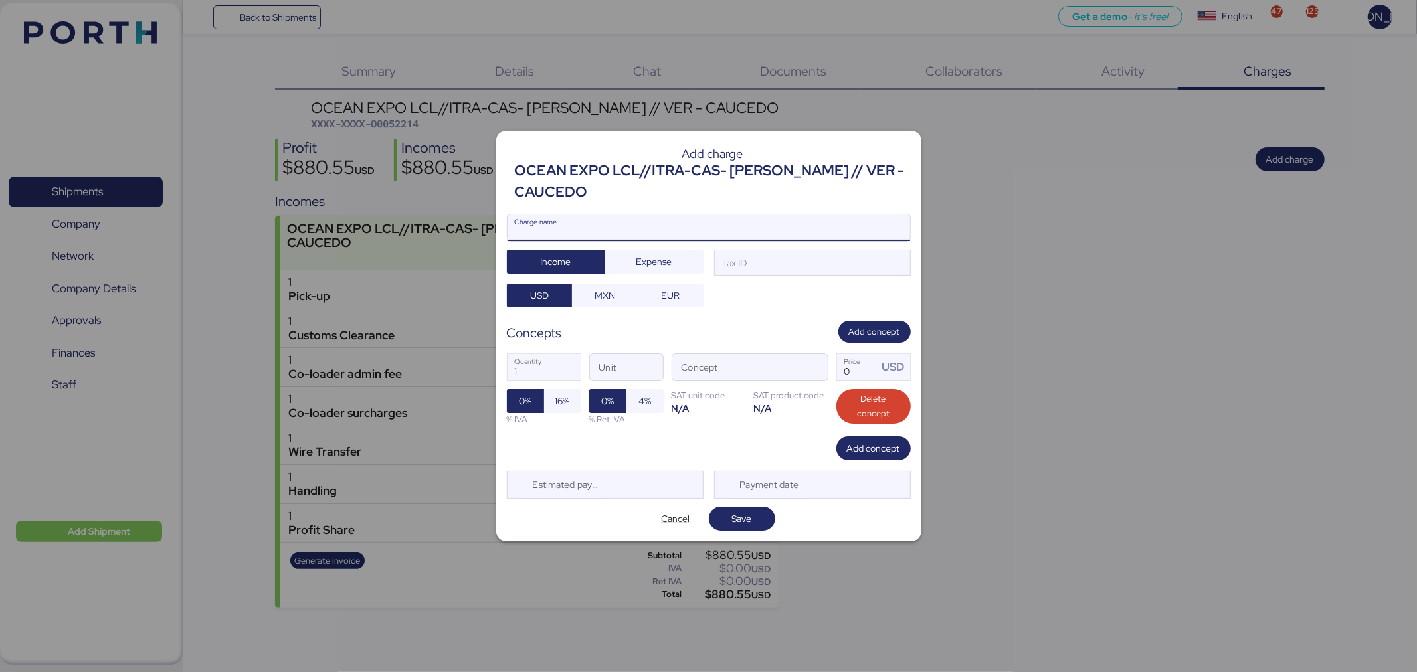
click at [651, 231] on input "Charge name" at bounding box center [708, 228] width 403 height 27
type input "DESPACHO ADUANAL"
click at [741, 264] on div "Tax ID" at bounding box center [733, 263] width 27 height 15
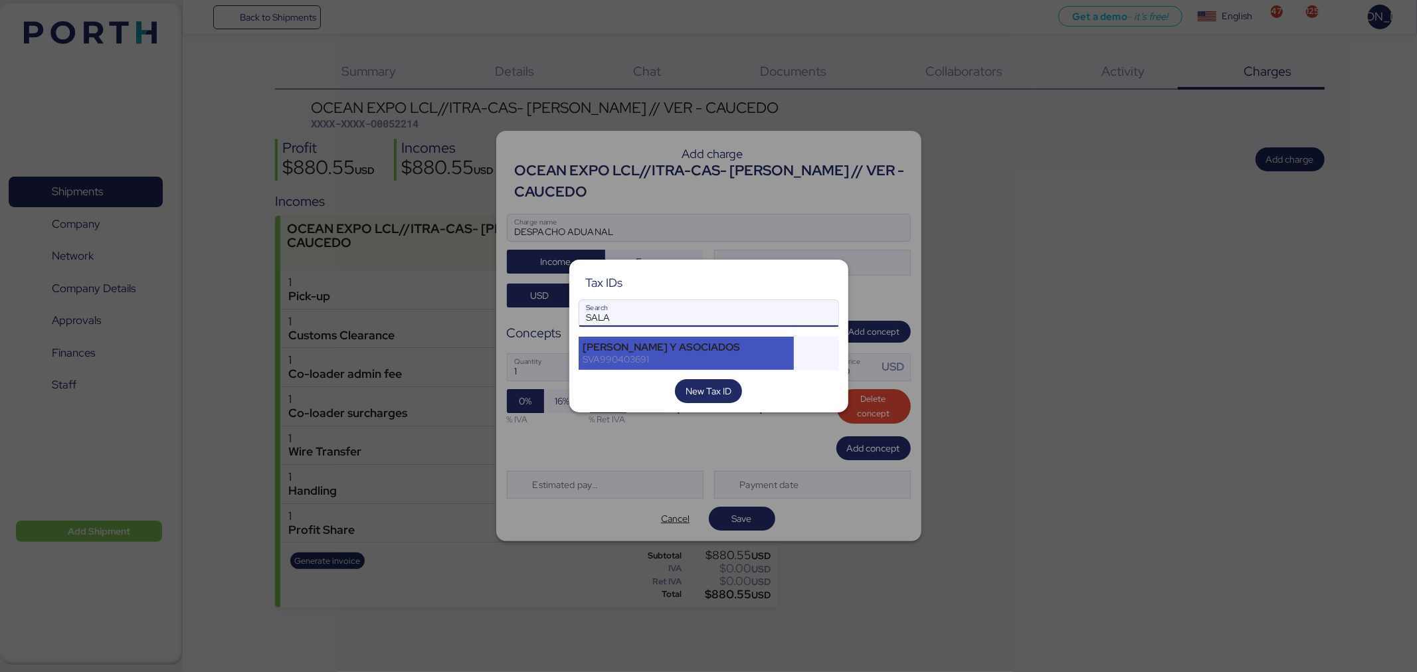
type input "SALA"
click at [739, 346] on div "SALAS VILLAGOMEZ Y ASOCIADOS" at bounding box center [686, 347] width 207 height 12
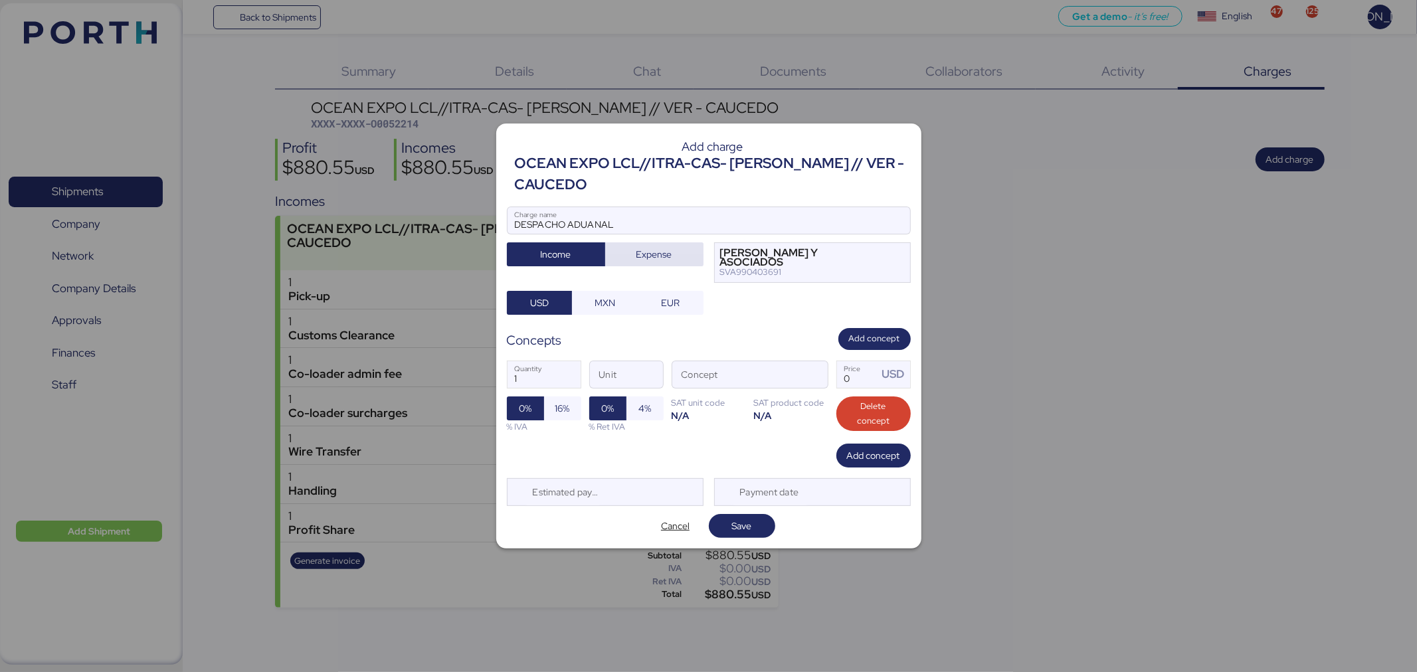
click at [660, 255] on span "Expense" at bounding box center [654, 254] width 36 height 16
click at [593, 297] on span "MXN" at bounding box center [605, 303] width 45 height 19
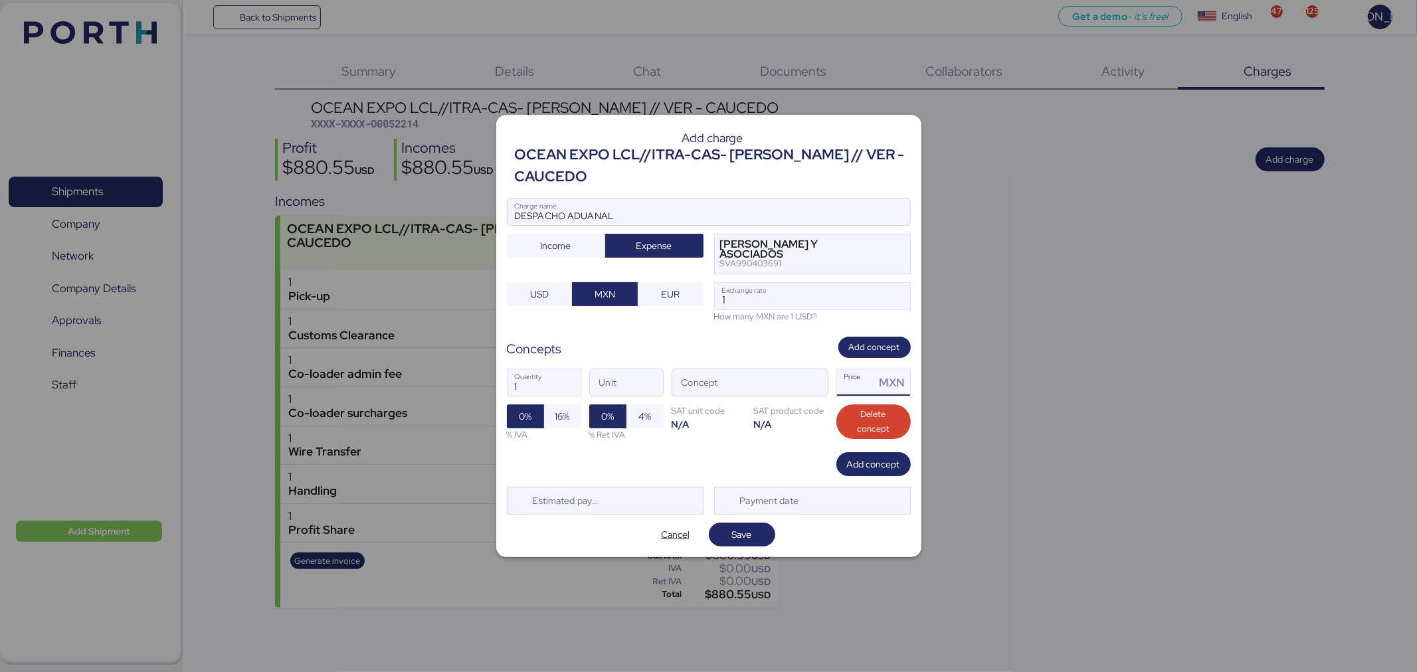
click at [850, 387] on input "Price MXN" at bounding box center [856, 382] width 39 height 27
type input "0"
click at [778, 301] on input "1" at bounding box center [812, 296] width 195 height 27
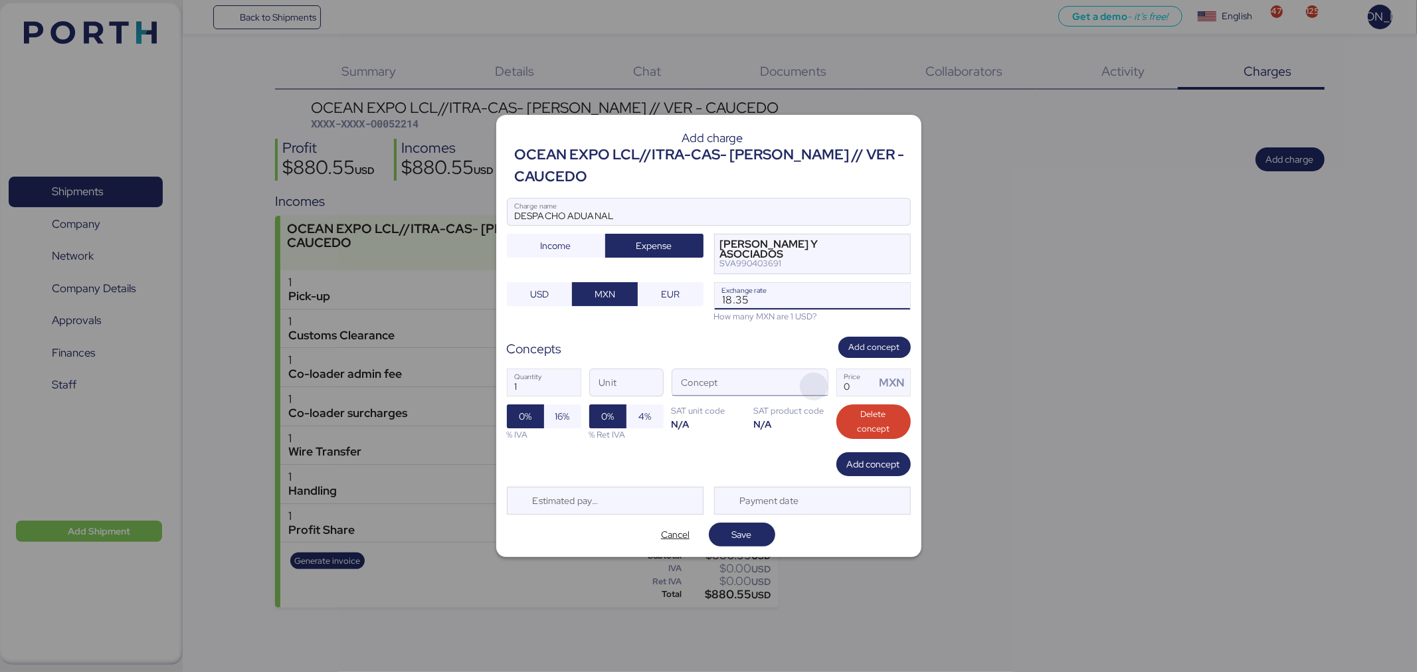
type input "18.35"
click at [808, 383] on span "button" at bounding box center [814, 387] width 28 height 28
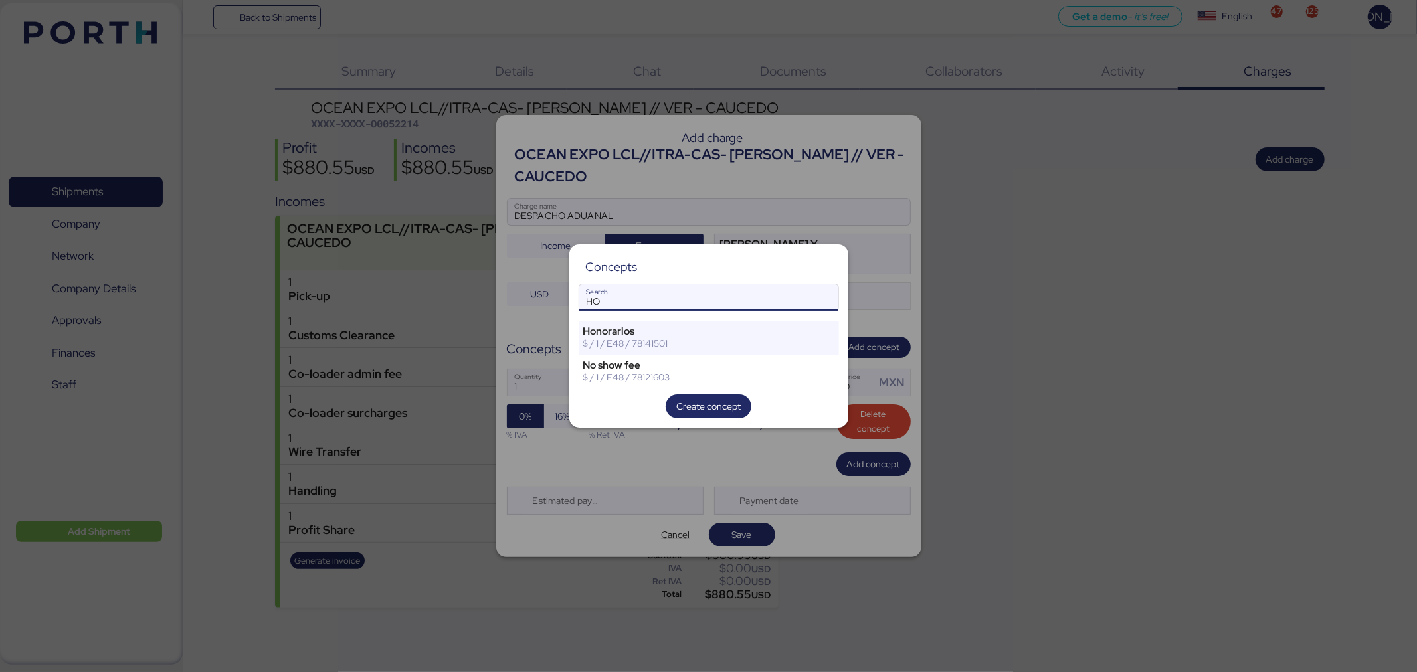
drag, startPoint x: 660, startPoint y: 302, endPoint x: 539, endPoint y: 290, distance: 121.4
click at [539, 290] on div "Concepts HO Search Honorarios $ / 1 / E48 / 78141501 No show fee $ / 1 / E48 / …" at bounding box center [708, 336] width 1417 height 672
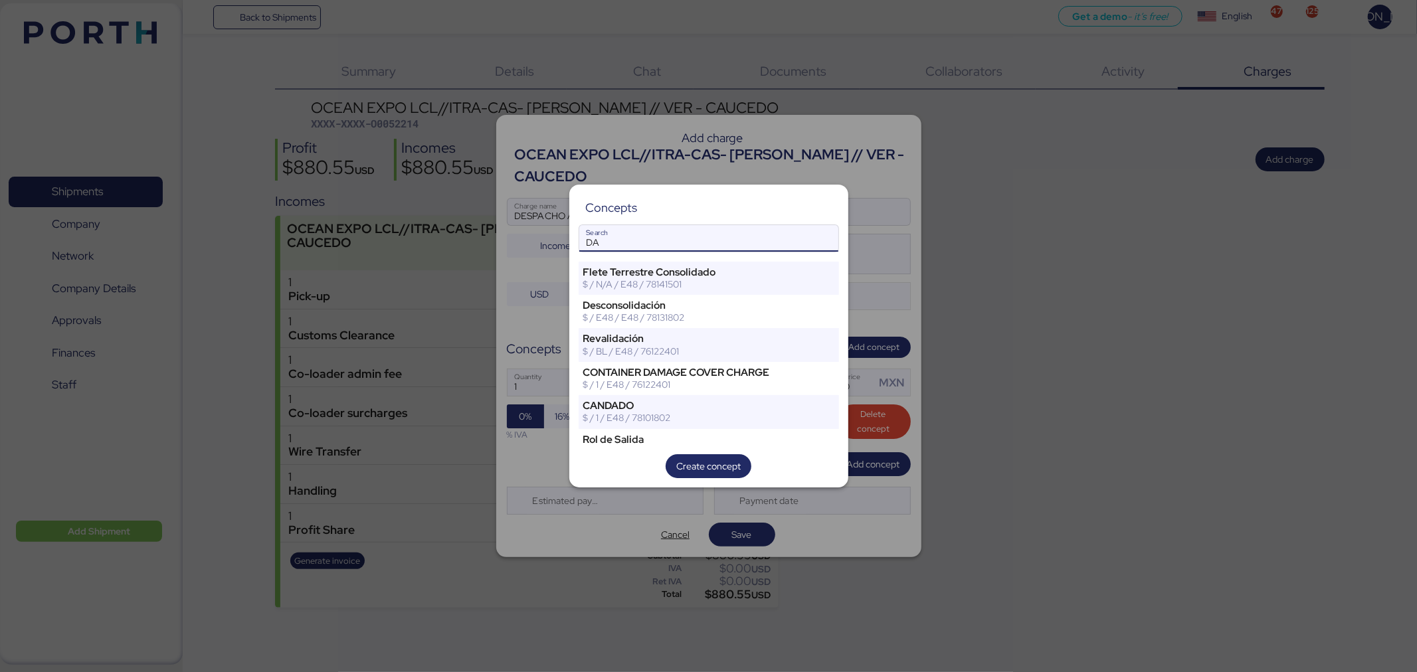
type input "D"
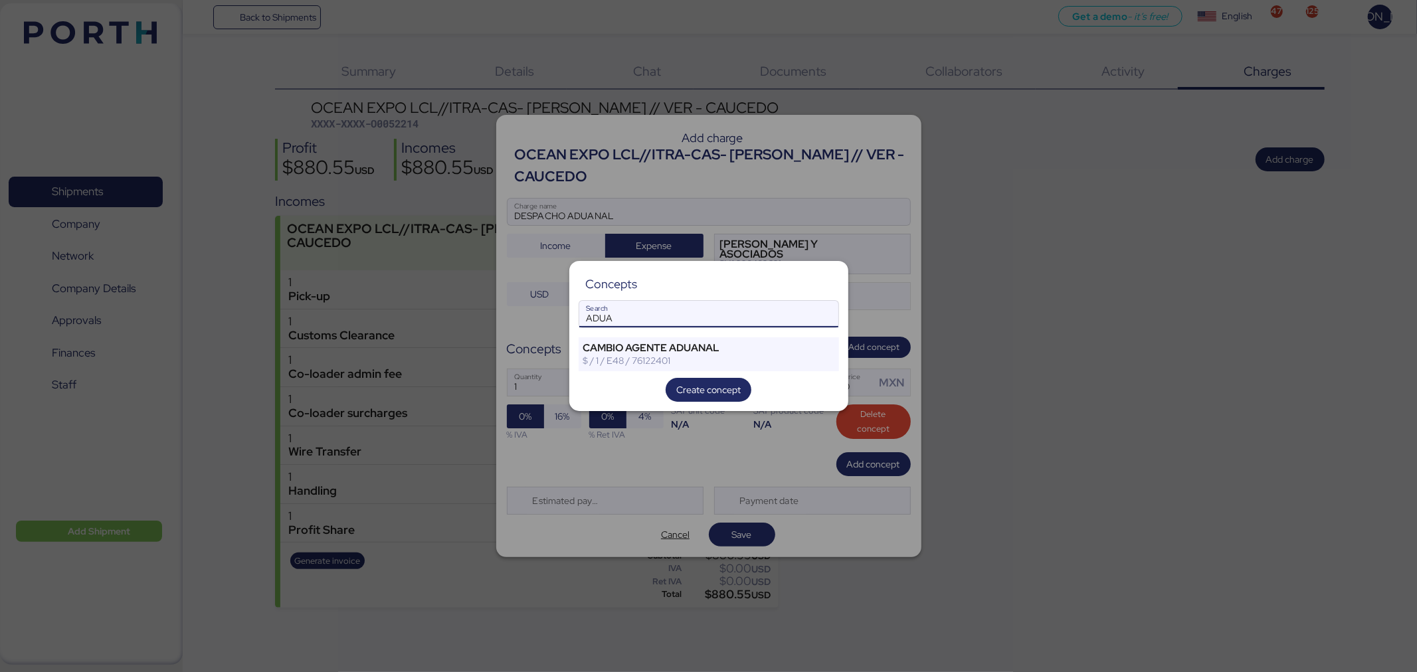
drag, startPoint x: 628, startPoint y: 319, endPoint x: 535, endPoint y: 320, distance: 93.7
click at [535, 320] on div "Concepts ADUA Search CAMBIO AGENTE ADUANAL $ / 1 / E48 / 76122401 Create concept" at bounding box center [708, 336] width 1417 height 672
type input "HON"
click at [640, 363] on div "$ / 1 / E48 / 78141501" at bounding box center [686, 361] width 207 height 12
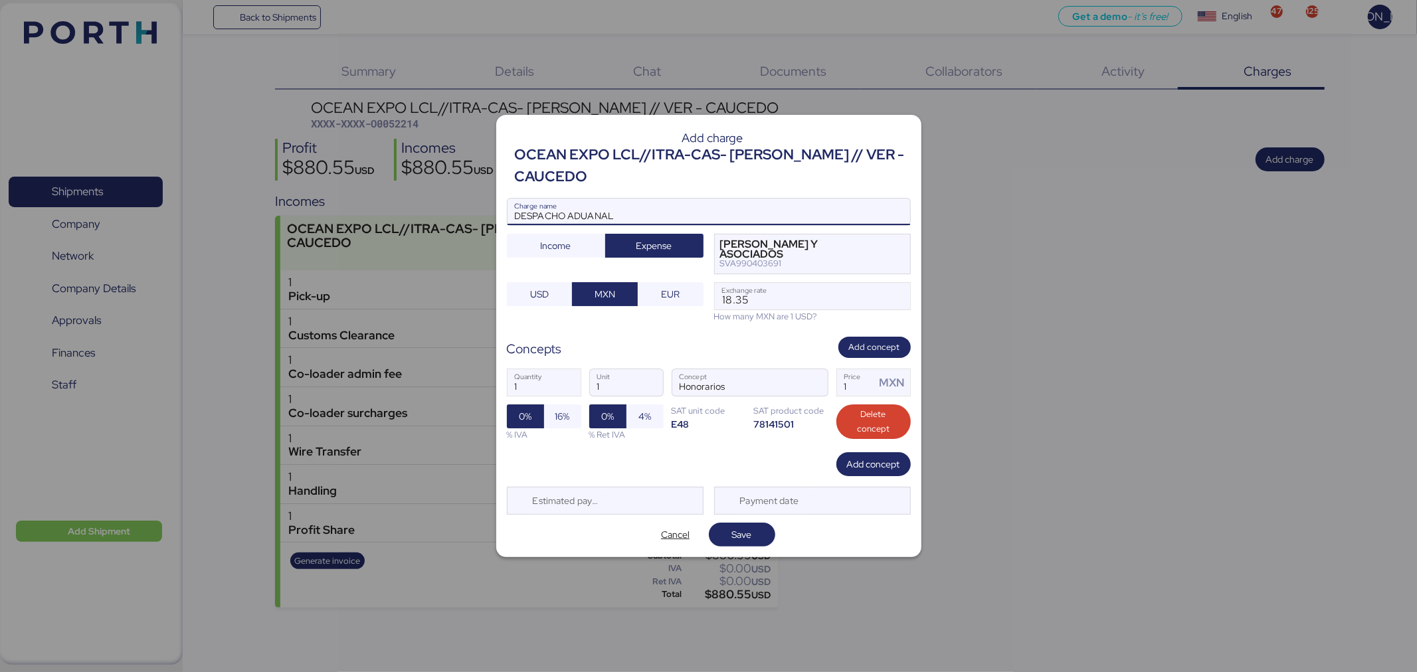
click at [518, 214] on input "DESPACHO ADUANAL" at bounding box center [708, 212] width 403 height 27
click at [513, 215] on input "DESPACHO ADUANAL" at bounding box center [708, 212] width 403 height 27
type input "ADELANTO DESPACHO ADUANAL"
click at [846, 389] on input "1" at bounding box center [856, 382] width 39 height 27
drag, startPoint x: 848, startPoint y: 384, endPoint x: 814, endPoint y: 387, distance: 33.3
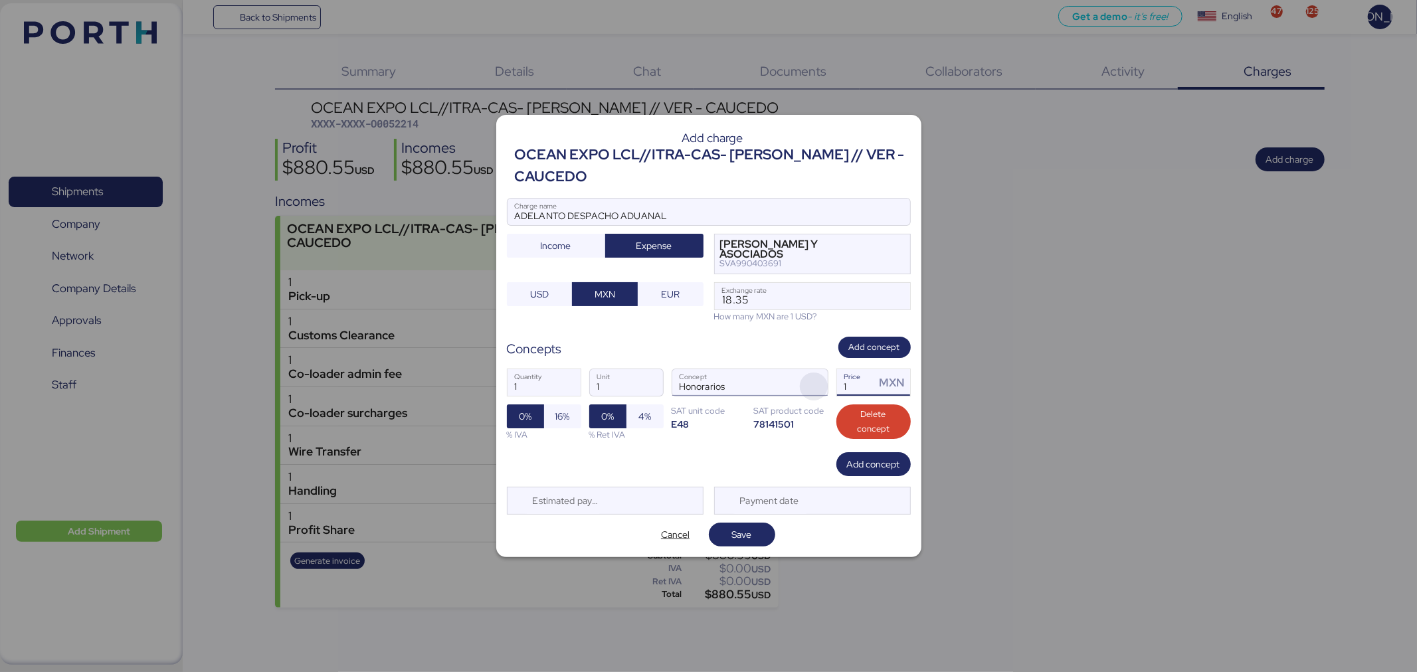
click at [814, 387] on div "1 Quantity 1 Unit Honorarios Concept 1 Price MXN 0% 16% % IVA 0% 4% % Ret IVA S…" at bounding box center [709, 405] width 404 height 94
type input "24063"
click at [752, 531] on span "Save" at bounding box center [741, 534] width 45 height 19
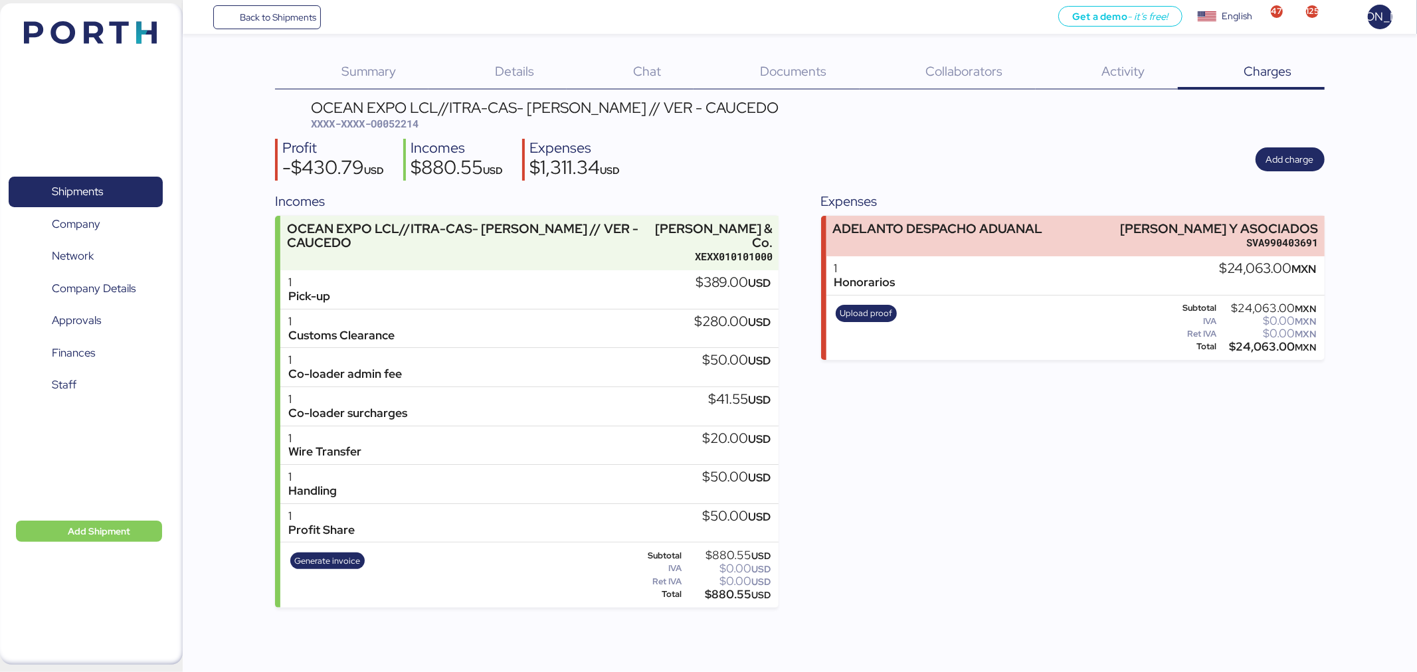
click at [909, 423] on div "Expenses ADELANTO DESPACHO ADUANAL SALAS VILLAGOMEZ Y ASOCIADOS SVA990403691 1 …" at bounding box center [1072, 399] width 503 height 416
click at [874, 313] on span "Upload proof" at bounding box center [866, 313] width 52 height 15
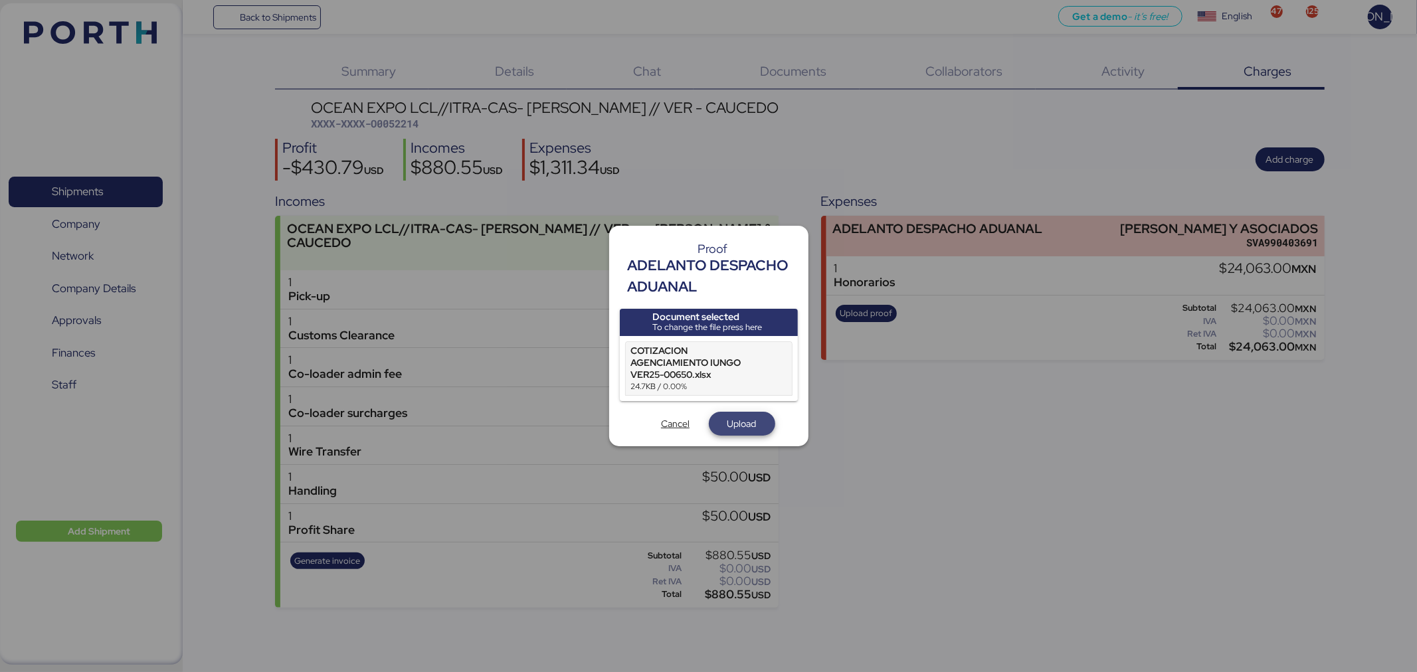
click at [735, 416] on span "Upload" at bounding box center [741, 424] width 29 height 16
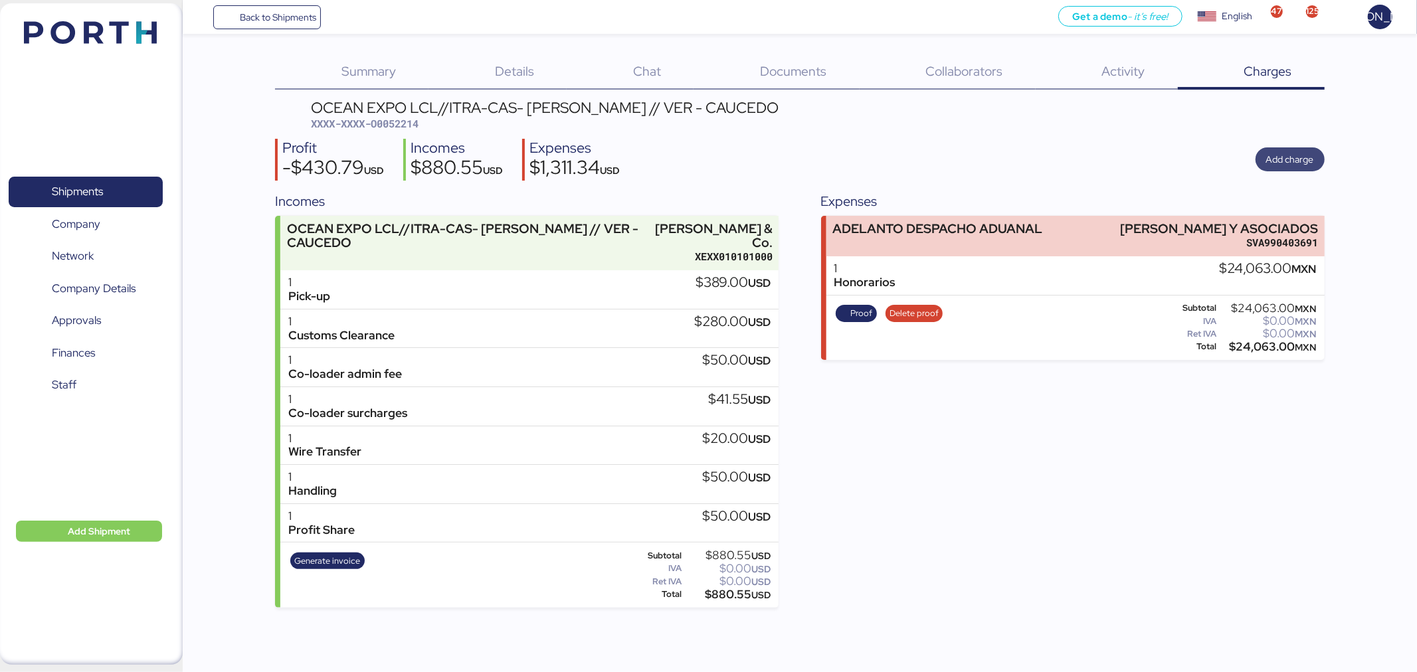
click at [1287, 161] on span "Add charge" at bounding box center [1290, 159] width 48 height 16
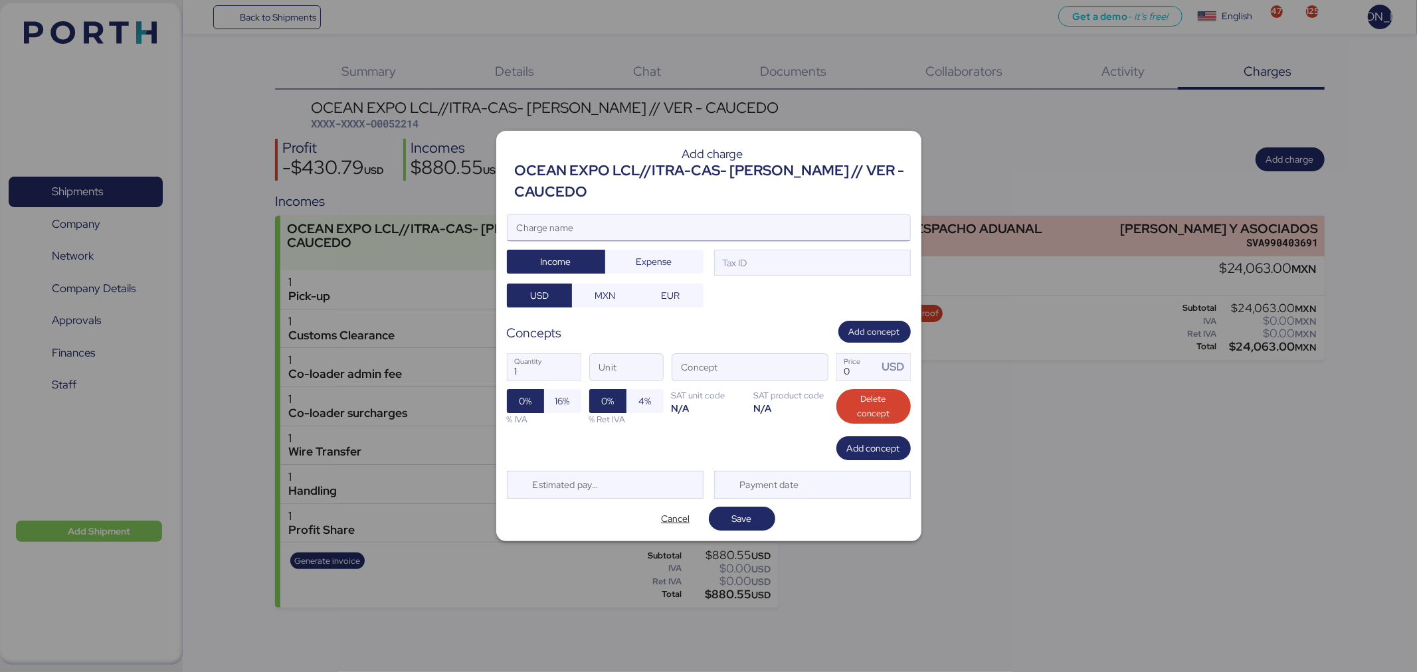
click at [765, 228] on input "Charge name" at bounding box center [708, 228] width 403 height 27
type input "RECOLECCIÓN"
click at [642, 273] on span "Expense" at bounding box center [654, 262] width 98 height 24
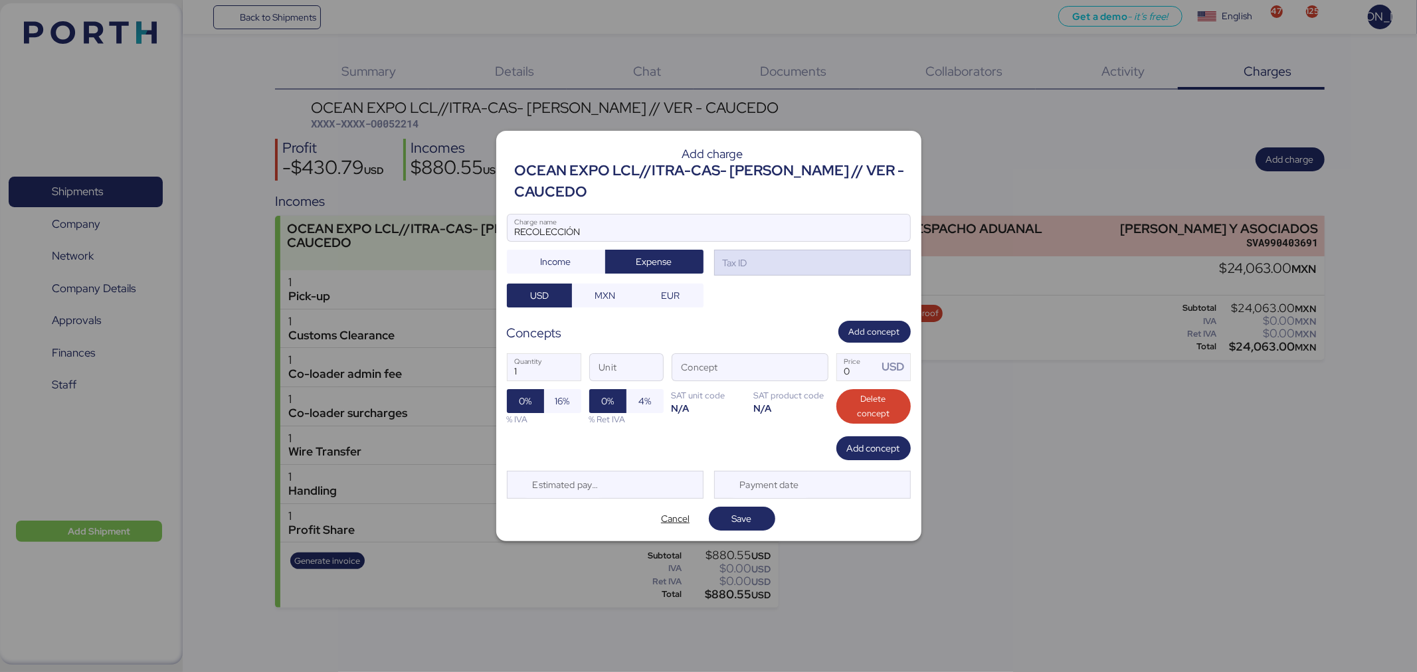
click at [802, 264] on div "Tax ID" at bounding box center [812, 263] width 197 height 27
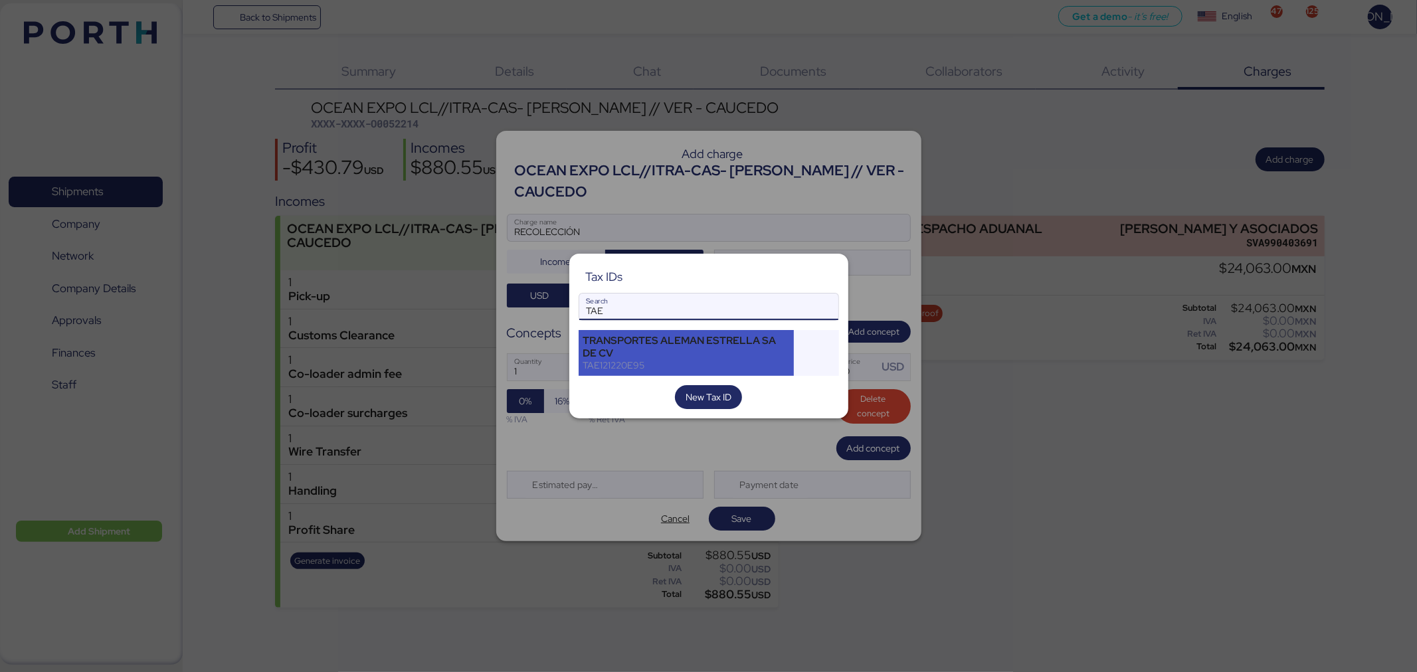
type input "TAE"
click at [764, 343] on div "TRANSPORTES ALEMAN ESTRELLA SA DE CV" at bounding box center [686, 347] width 207 height 24
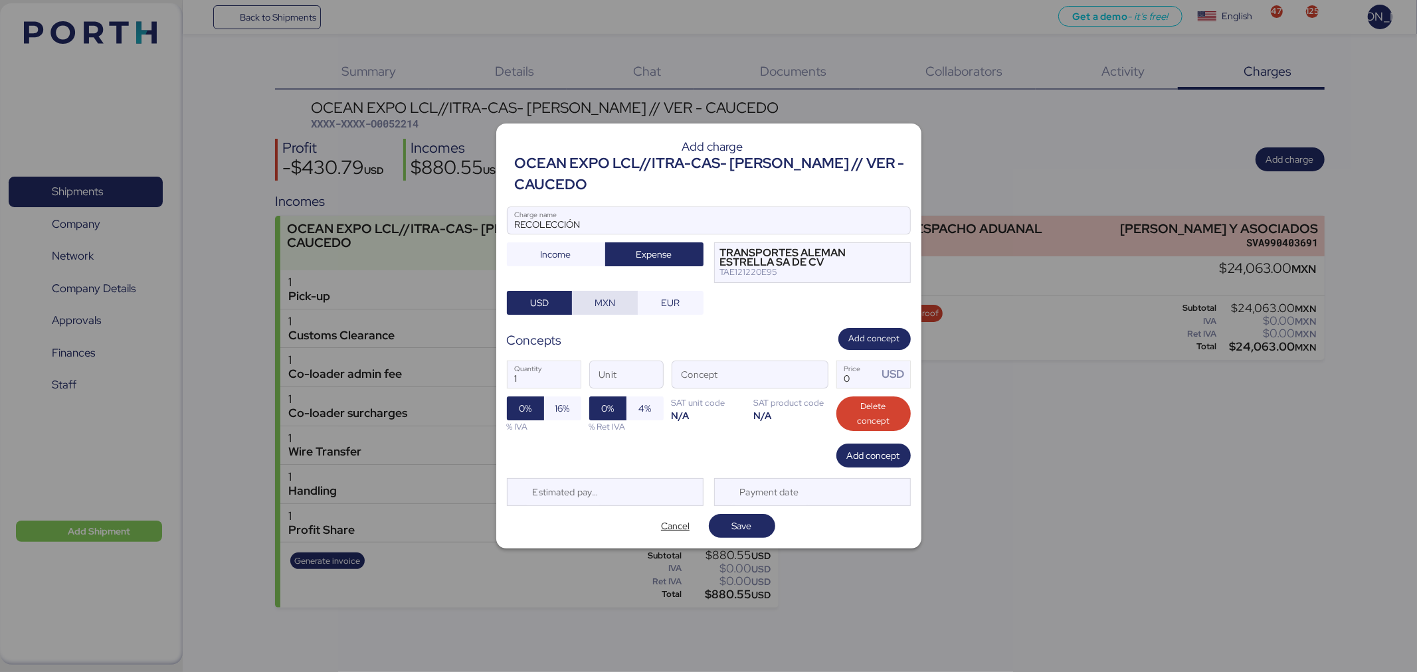
click at [595, 306] on span "MXN" at bounding box center [604, 303] width 21 height 16
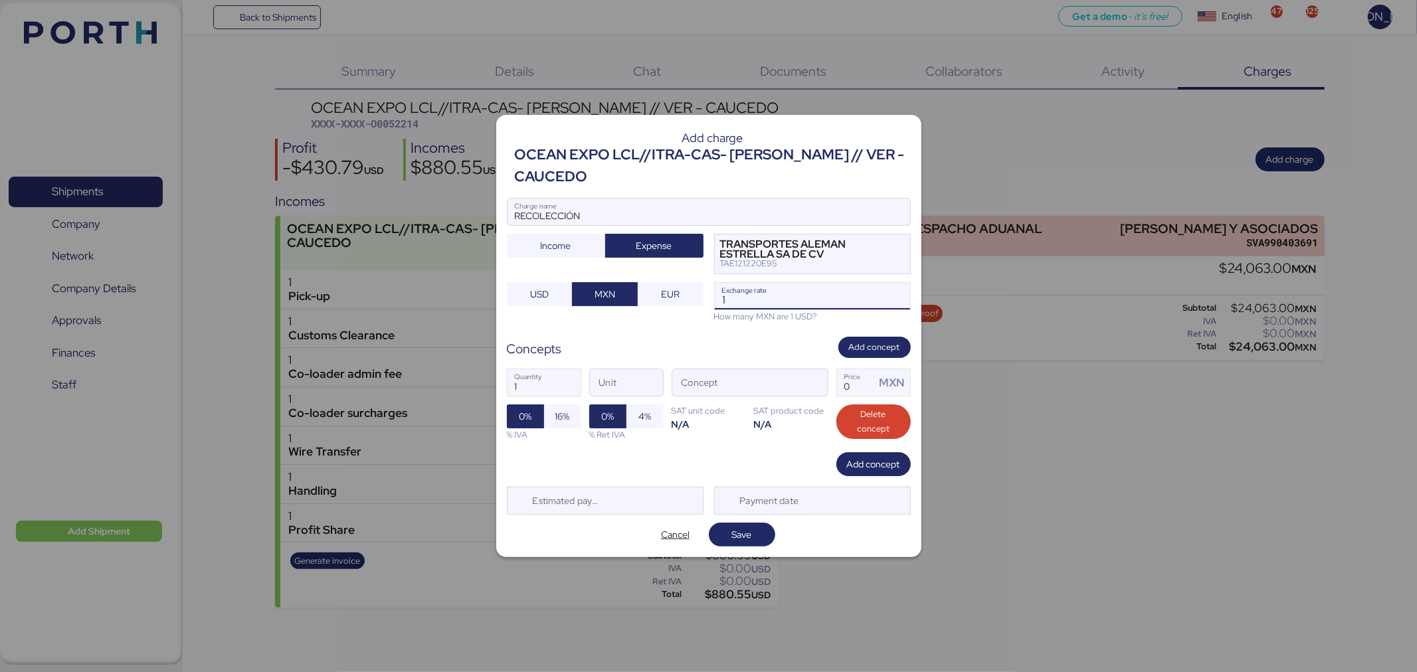
click at [796, 296] on input "1" at bounding box center [812, 296] width 195 height 27
type input "18.35"
click at [818, 381] on span "button" at bounding box center [814, 387] width 28 height 28
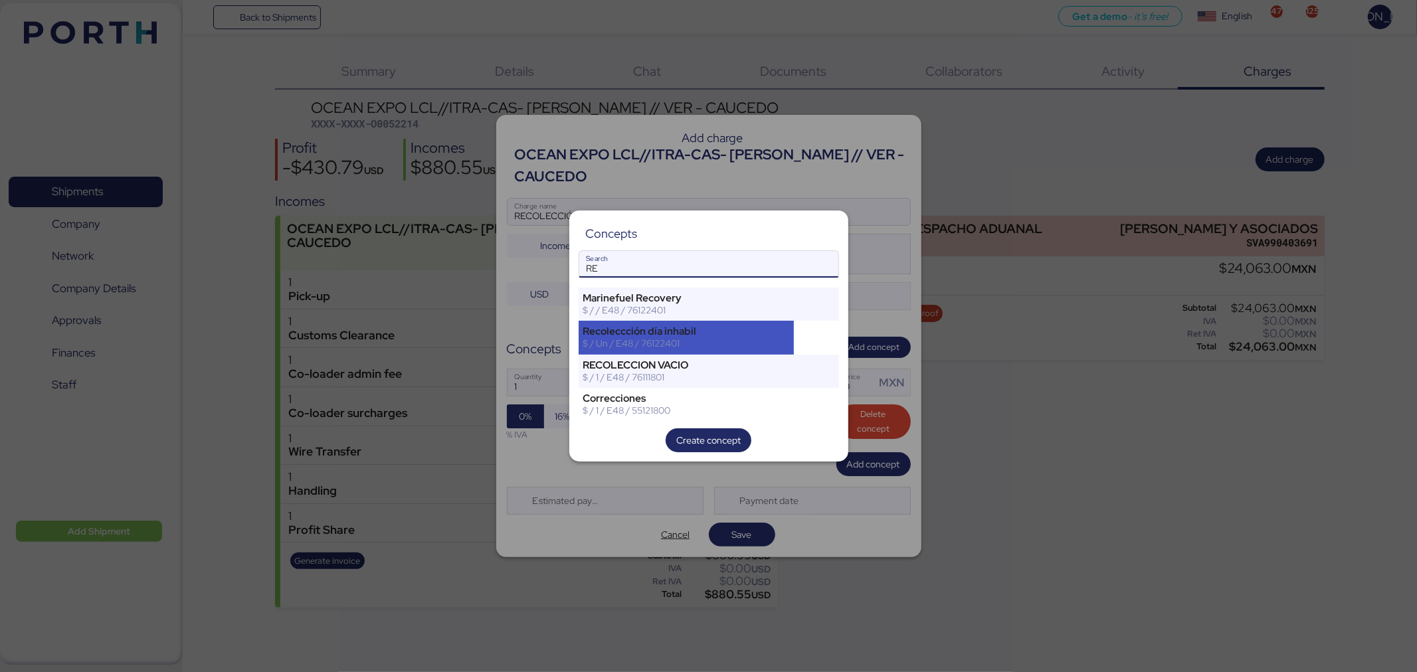
type input "R"
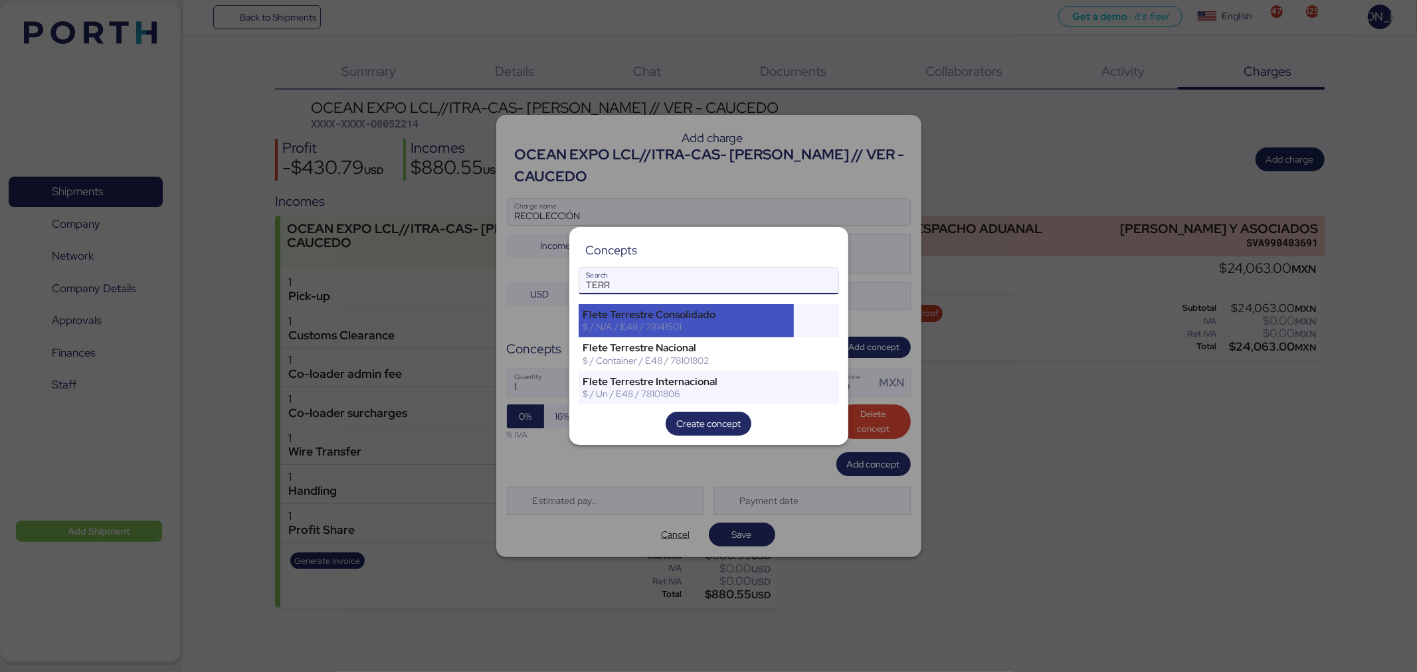
type input "TERR"
click at [765, 321] on div "$ / N/A / E48 / 78141501" at bounding box center [686, 327] width 207 height 12
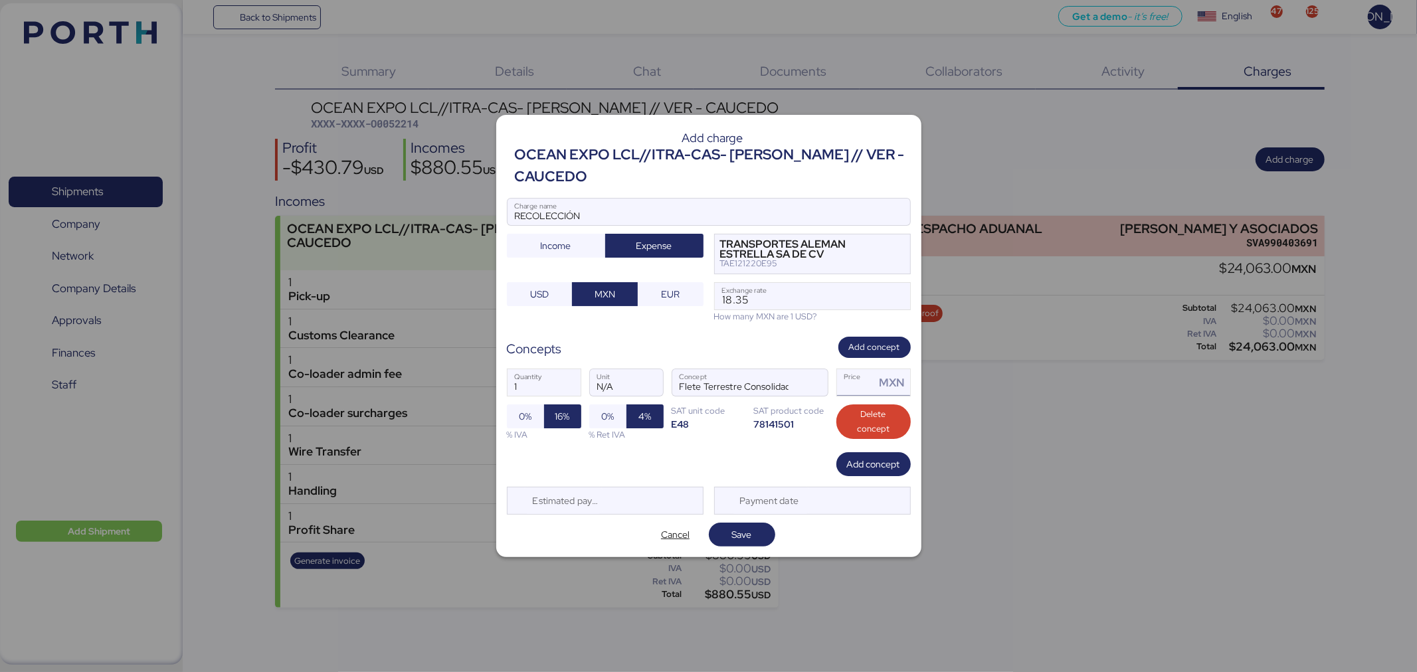
click at [852, 386] on input "Price MXN" at bounding box center [856, 382] width 39 height 27
type input "0"
type input "8"
type input "5270.01"
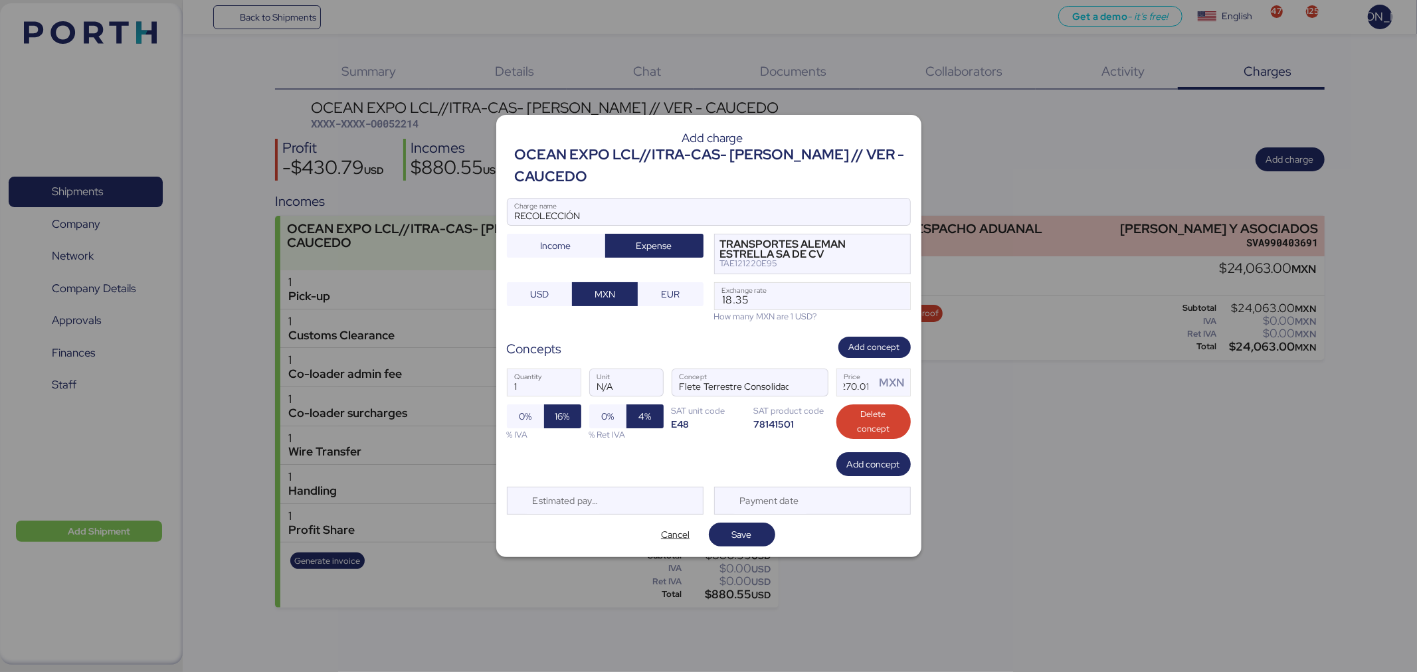
scroll to position [0, 0]
click at [614, 418] on span "0%" at bounding box center [607, 417] width 13 height 16
click at [753, 529] on span "Save" at bounding box center [741, 534] width 45 height 19
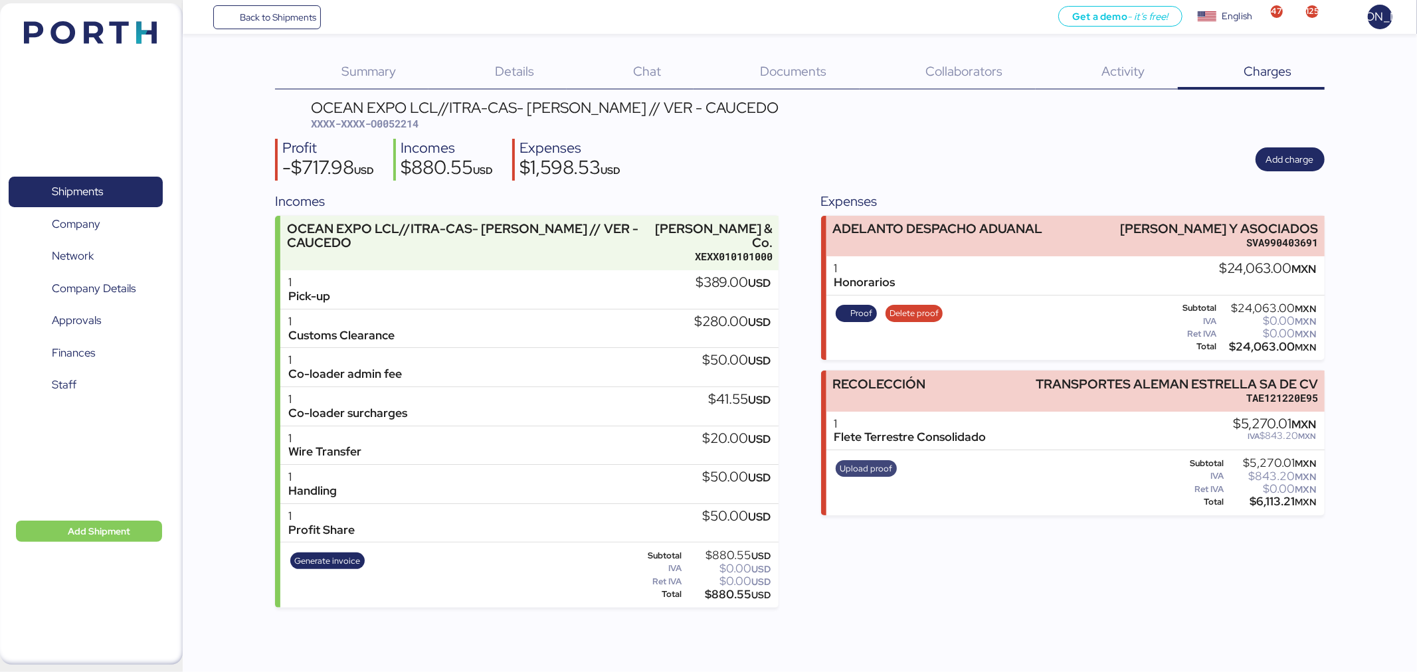
click at [854, 466] on span "Upload proof" at bounding box center [866, 469] width 52 height 15
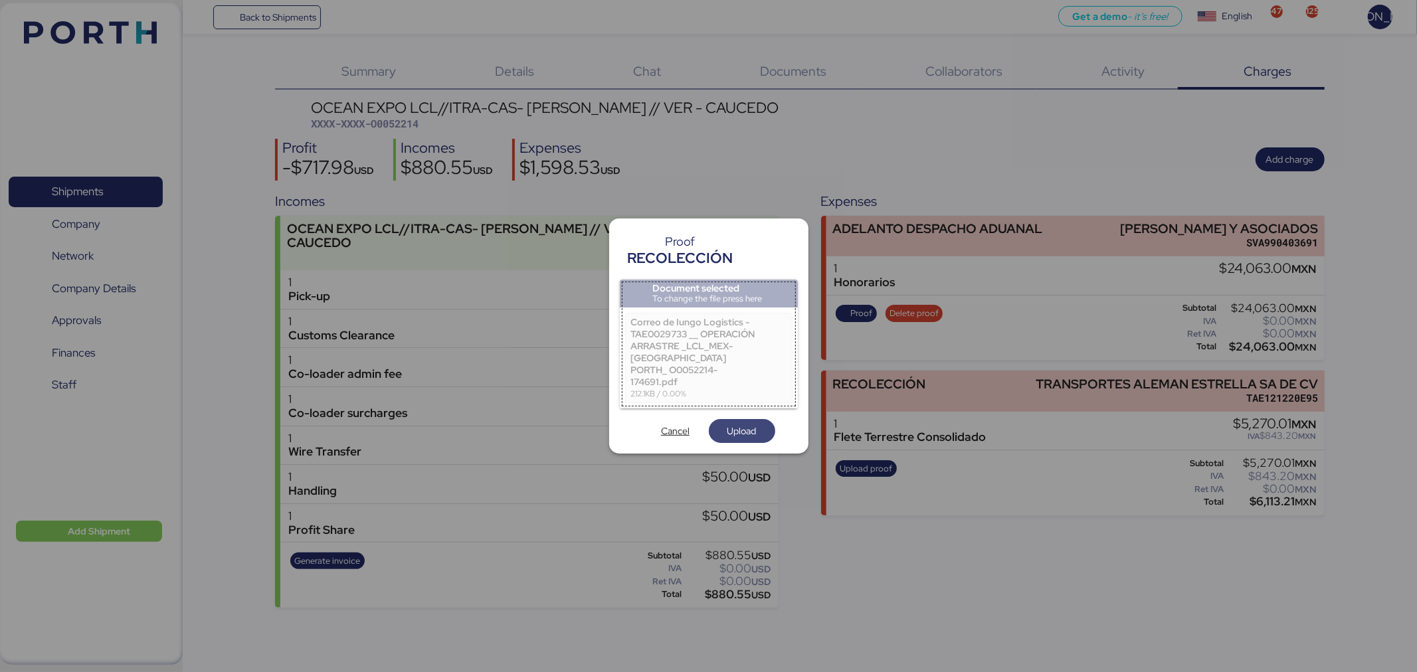
click at [735, 423] on span "Upload" at bounding box center [741, 431] width 29 height 16
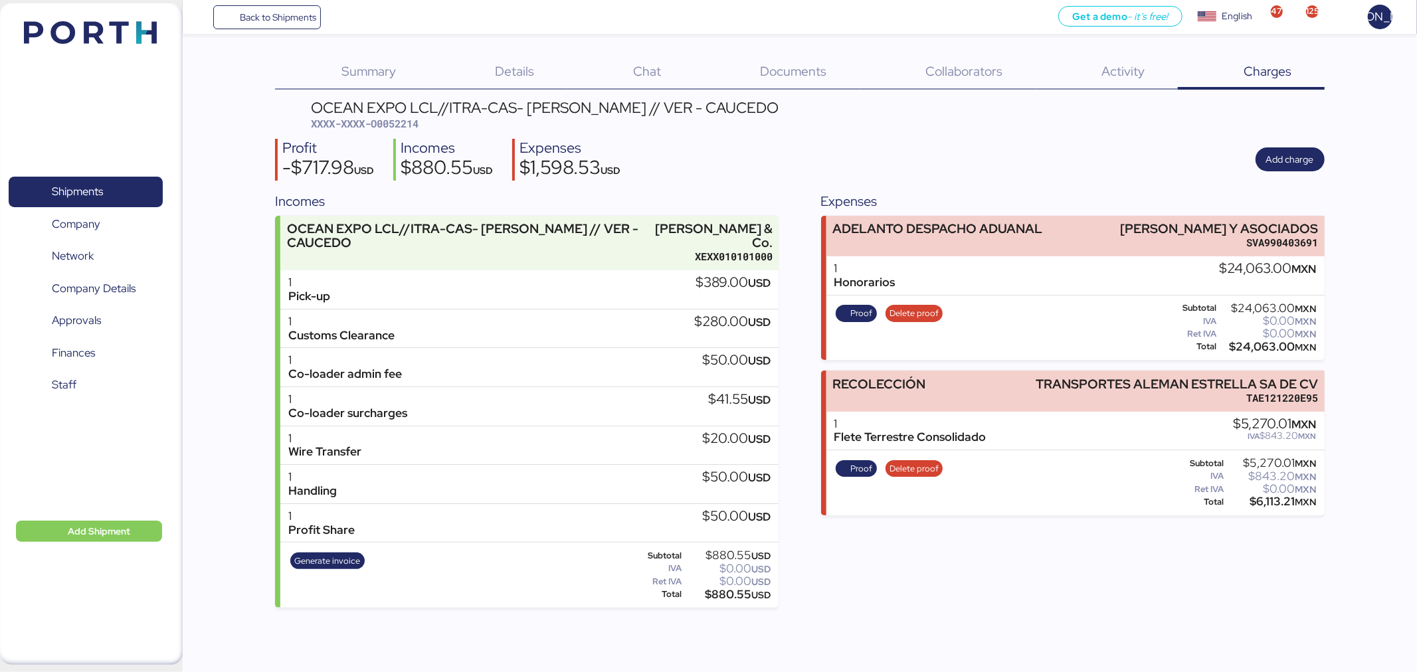
click at [390, 122] on span "XXXX-XXXX-O0052214" at bounding box center [365, 123] width 108 height 13
copy span "O0052214"
click at [273, 8] on span "Back to Shipments" at bounding box center [267, 17] width 99 height 24
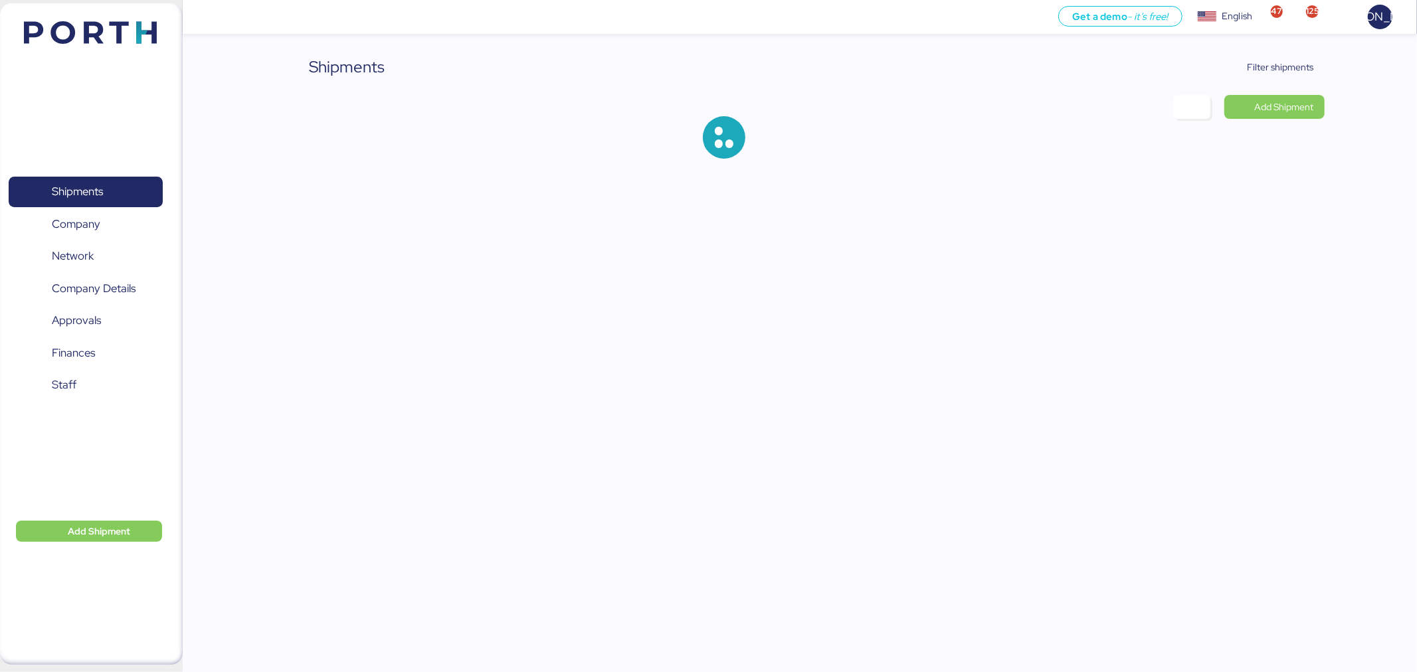
click at [1260, 77] on span "Filter shipments" at bounding box center [1272, 67] width 104 height 24
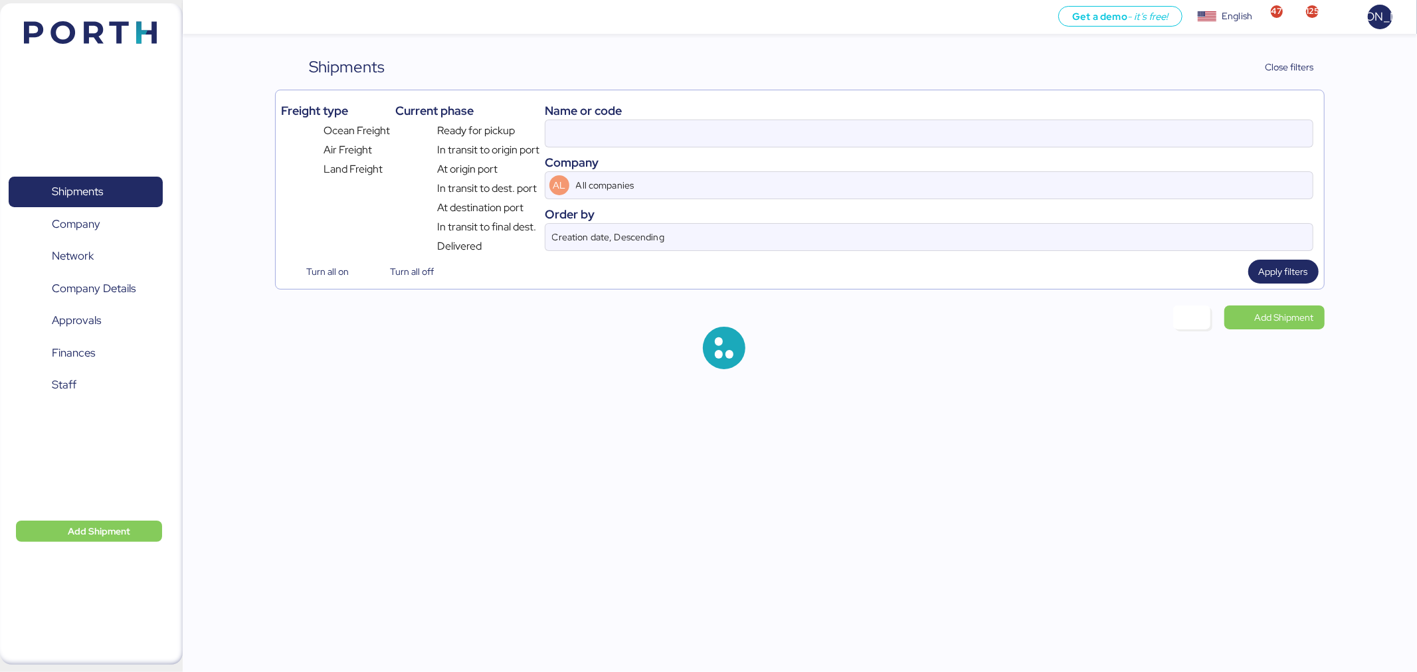
type input "O0052214"
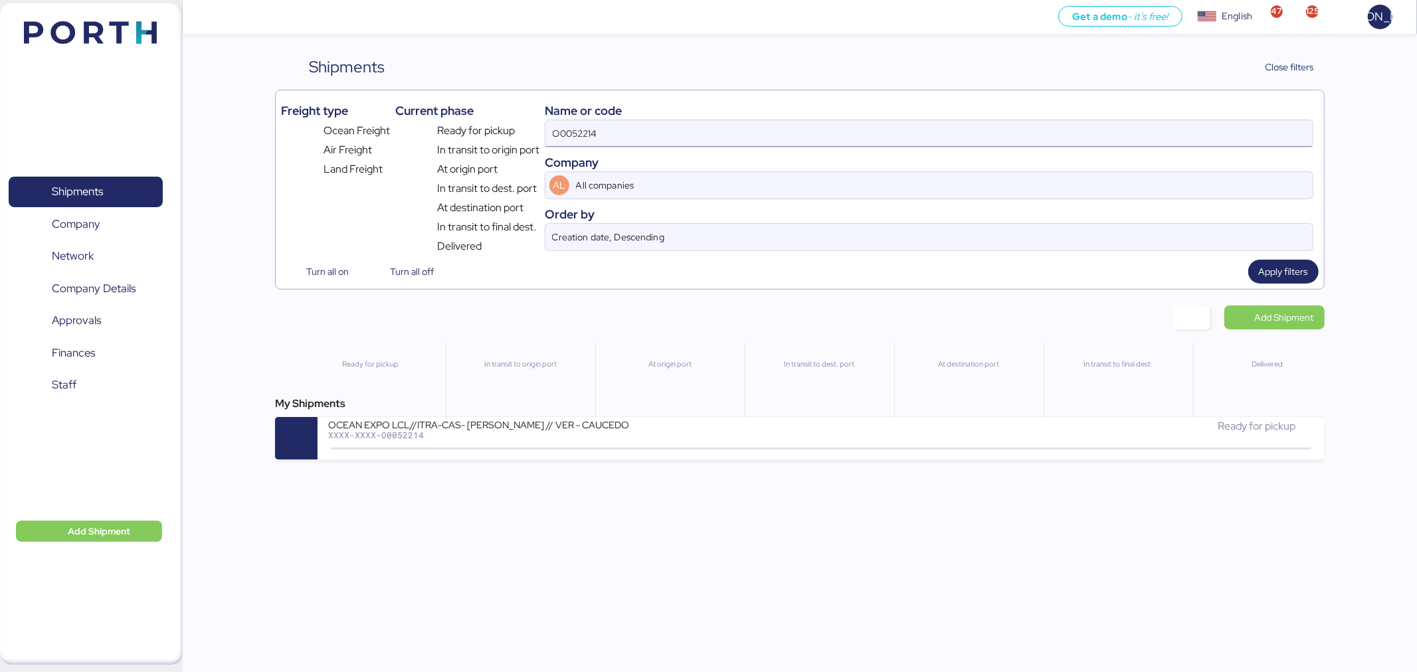
click at [881, 137] on input "O0052214" at bounding box center [928, 133] width 767 height 27
paste input
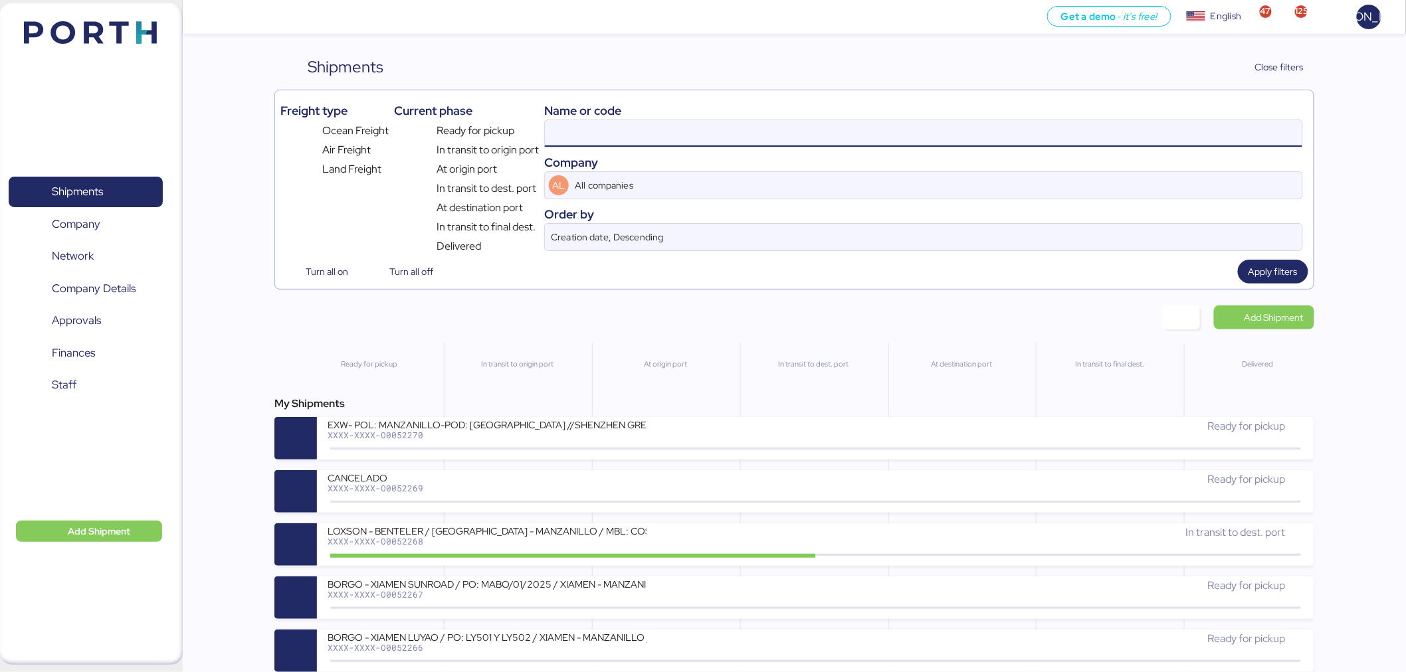
click at [884, 141] on input at bounding box center [923, 133] width 757 height 27
type input "o0052180"
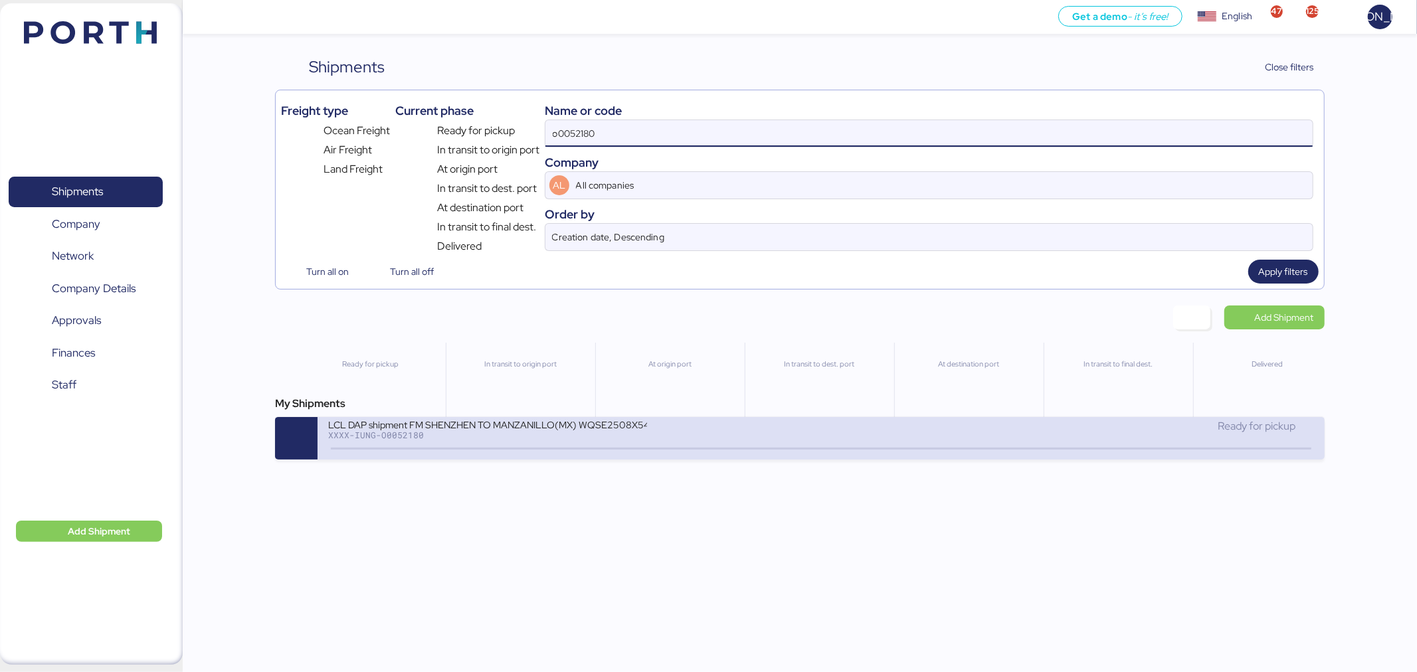
click at [569, 438] on div "XXXX-IUNG-O0052180" at bounding box center [487, 434] width 319 height 9
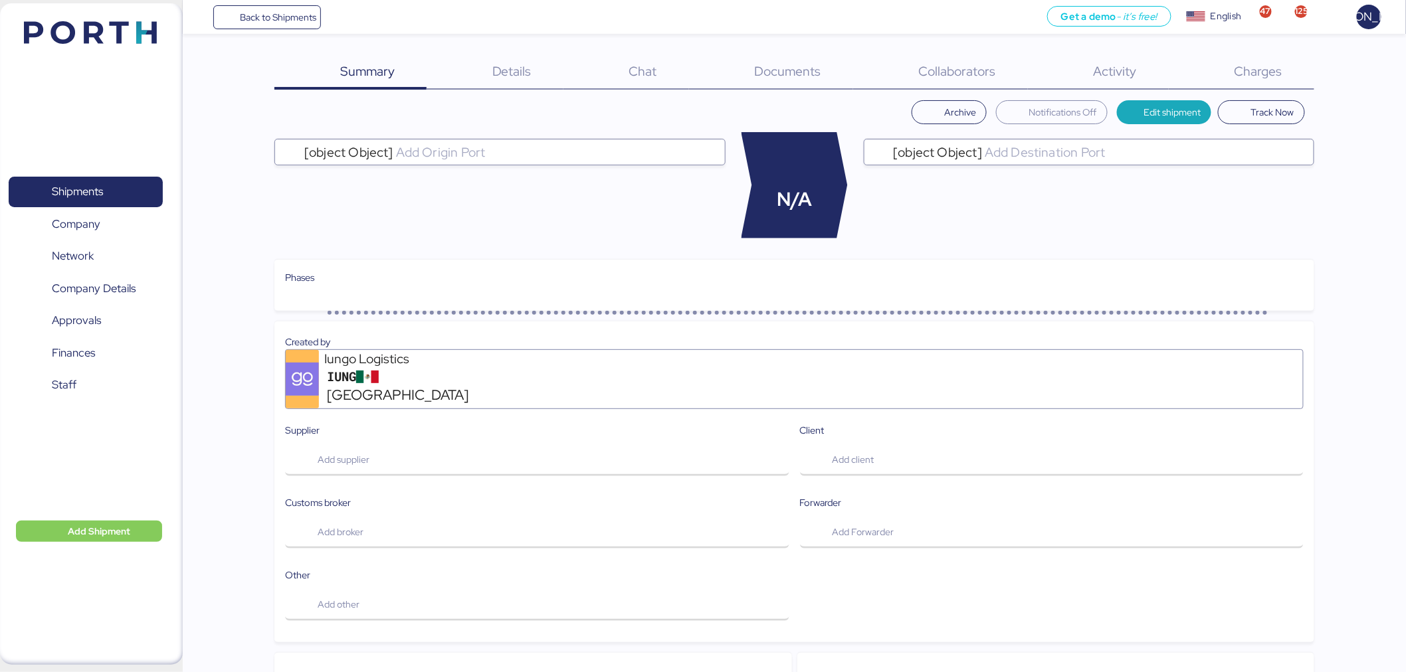
click at [1273, 63] on span "Charges" at bounding box center [1258, 70] width 48 height 17
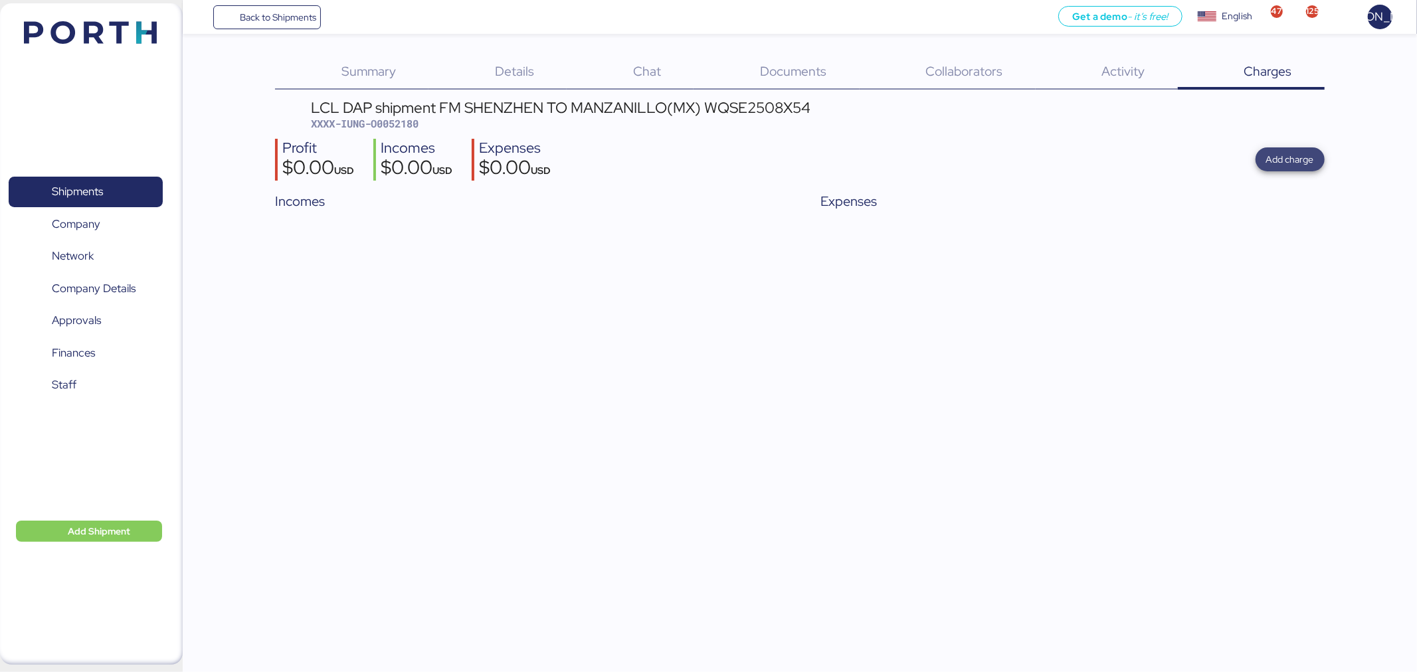
click at [1307, 164] on span "Add charge" at bounding box center [1290, 159] width 48 height 16
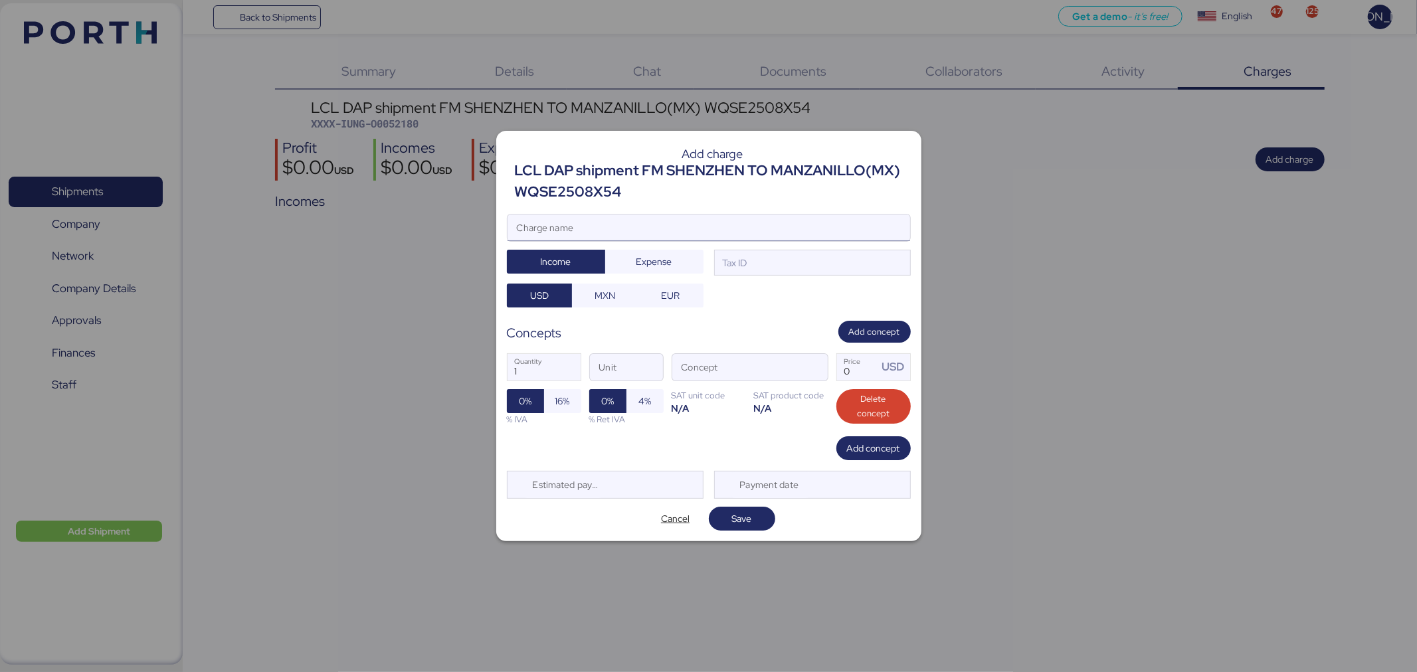
click at [788, 223] on input "Charge name" at bounding box center [708, 228] width 403 height 27
type input "FLETE TERRESTRE"
click at [697, 264] on span "Expense" at bounding box center [654, 262] width 98 height 24
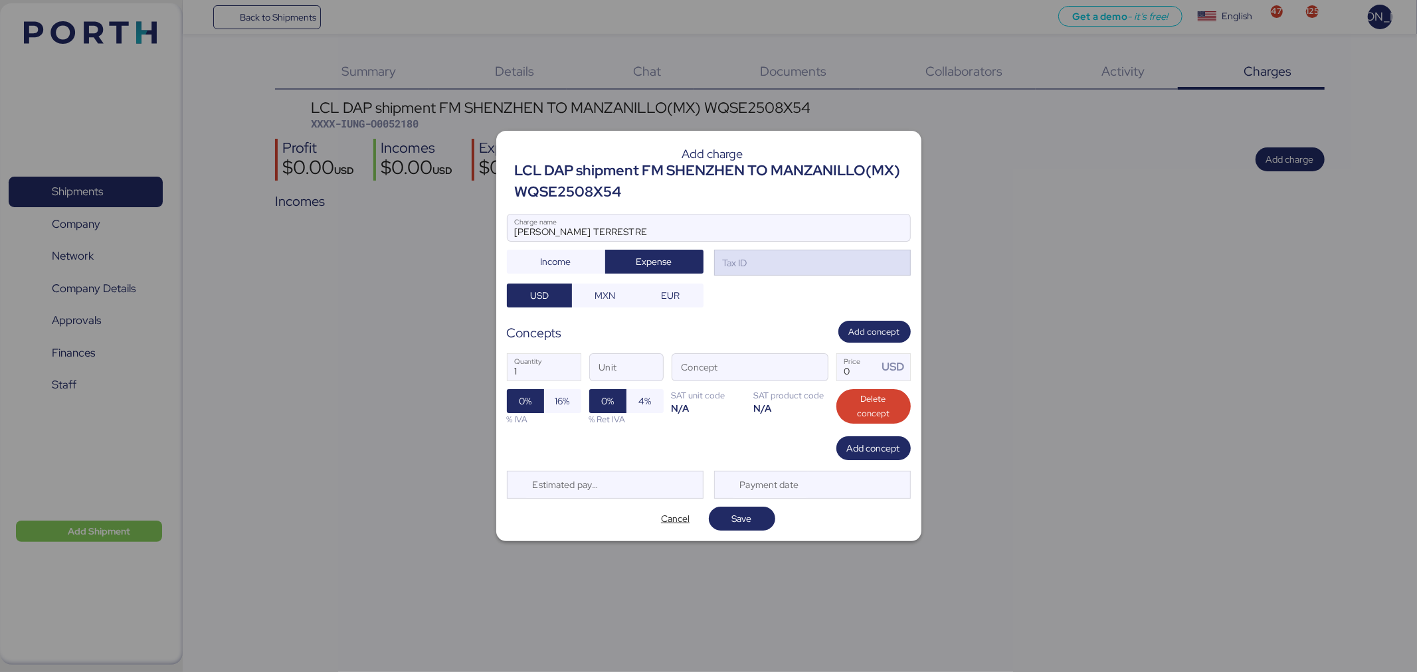
click at [777, 267] on div "Tax ID" at bounding box center [812, 263] width 197 height 27
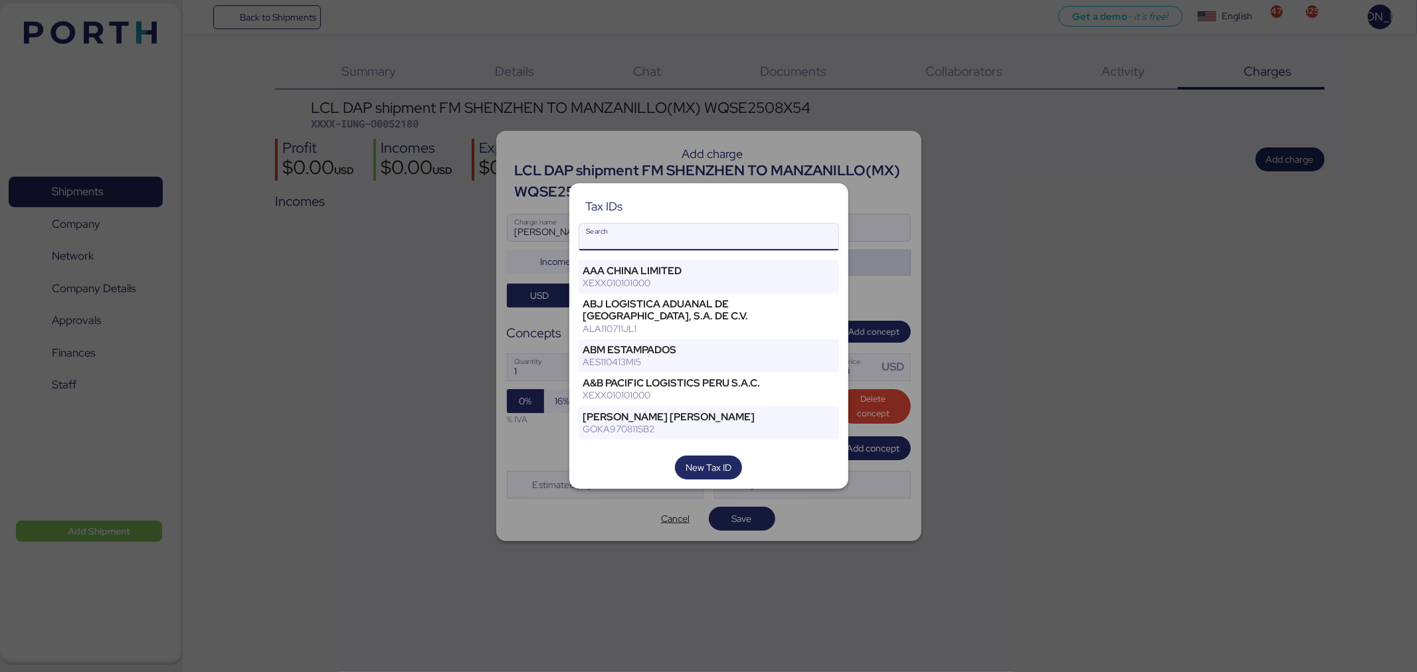
type input "%"
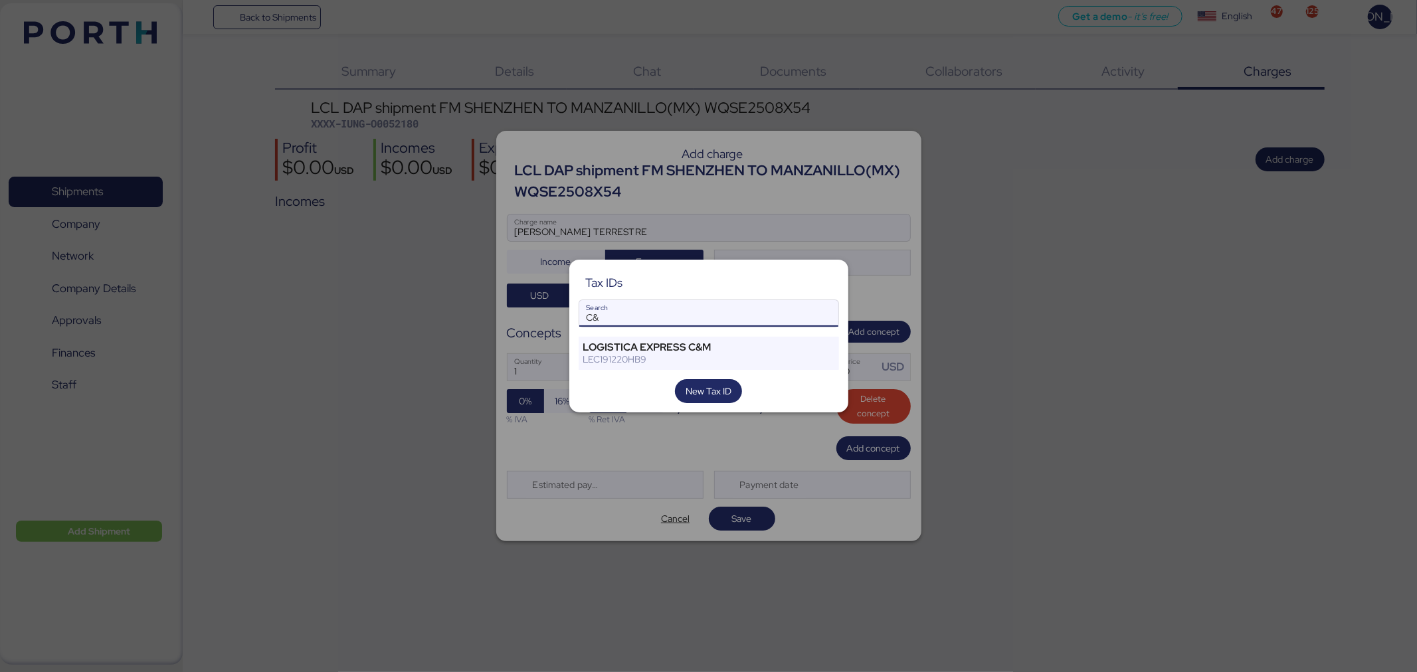
type input "C&"
click at [715, 334] on div "Tax IDs C& Search LOGISTICA EXPRESS C&M LEC191220HB9 New Tax ID" at bounding box center [708, 336] width 279 height 153
click at [711, 341] on div "LOGISTICA EXPRESS C&M" at bounding box center [686, 347] width 207 height 12
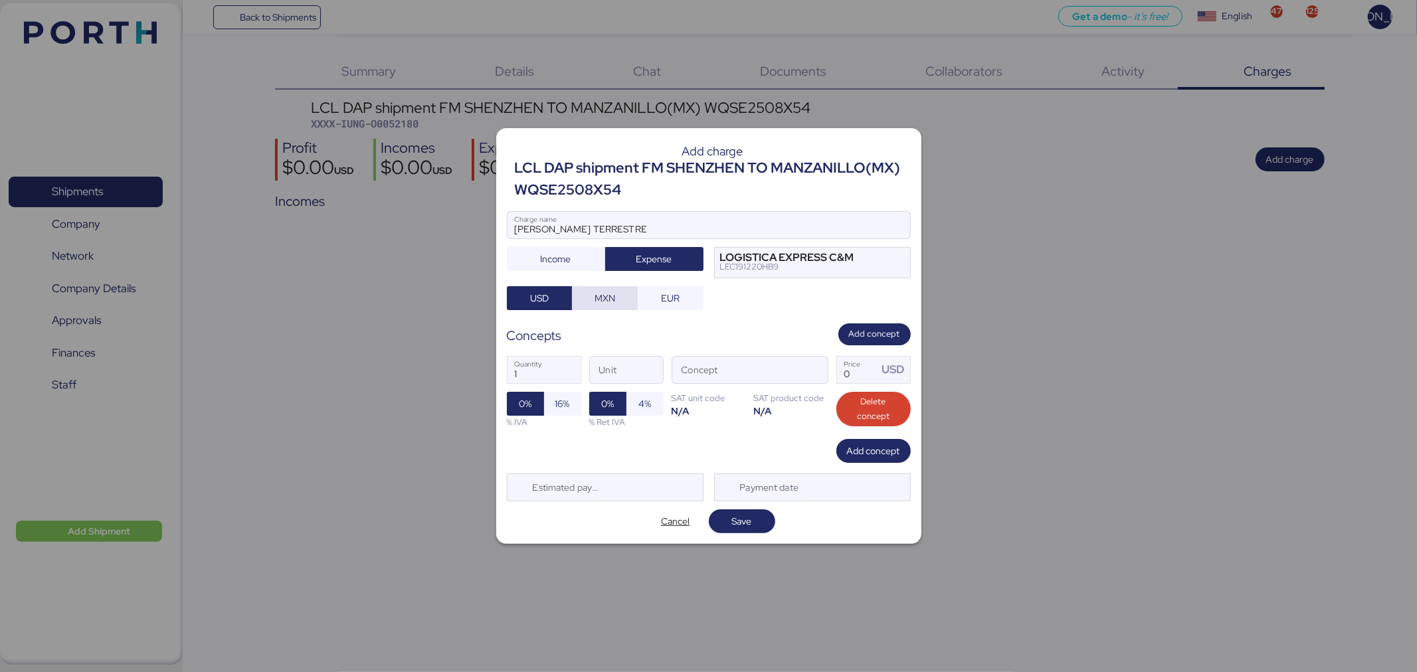
click at [602, 308] on span "MXN" at bounding box center [605, 298] width 66 height 24
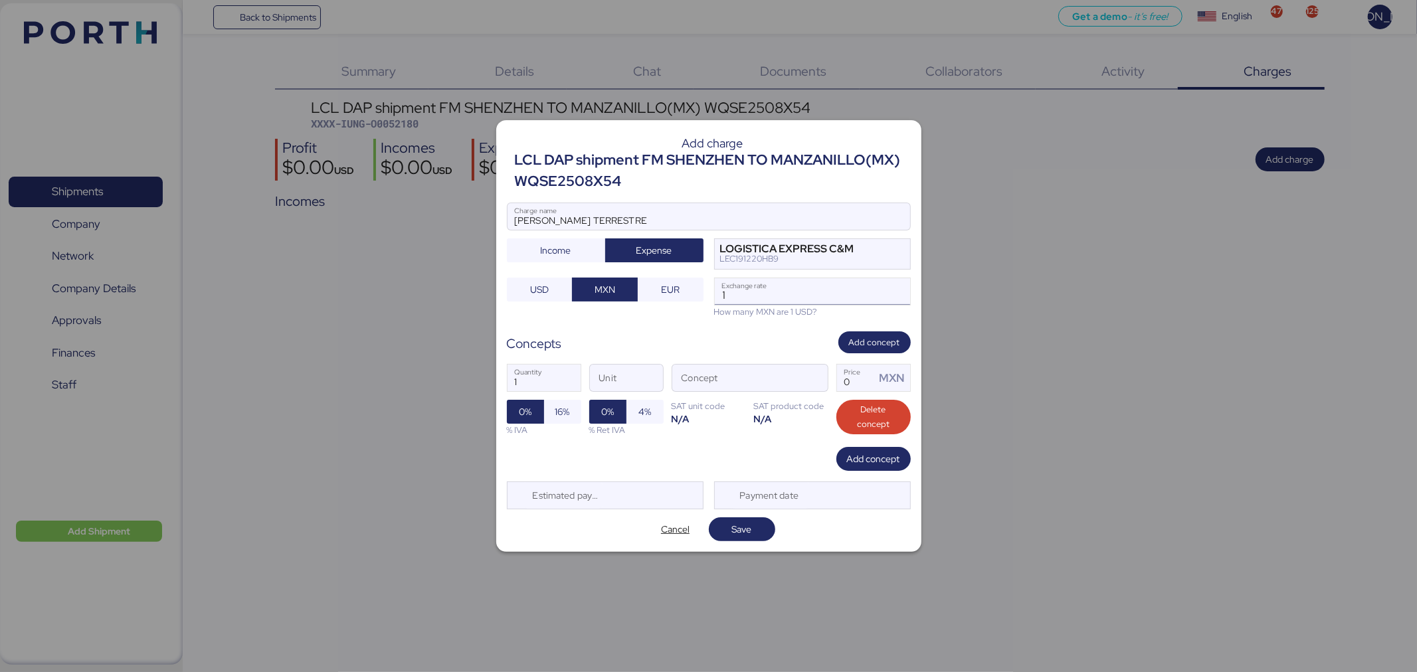
click at [733, 299] on input "1" at bounding box center [812, 291] width 195 height 27
type input "18.35"
click at [815, 375] on span "button" at bounding box center [814, 382] width 28 height 28
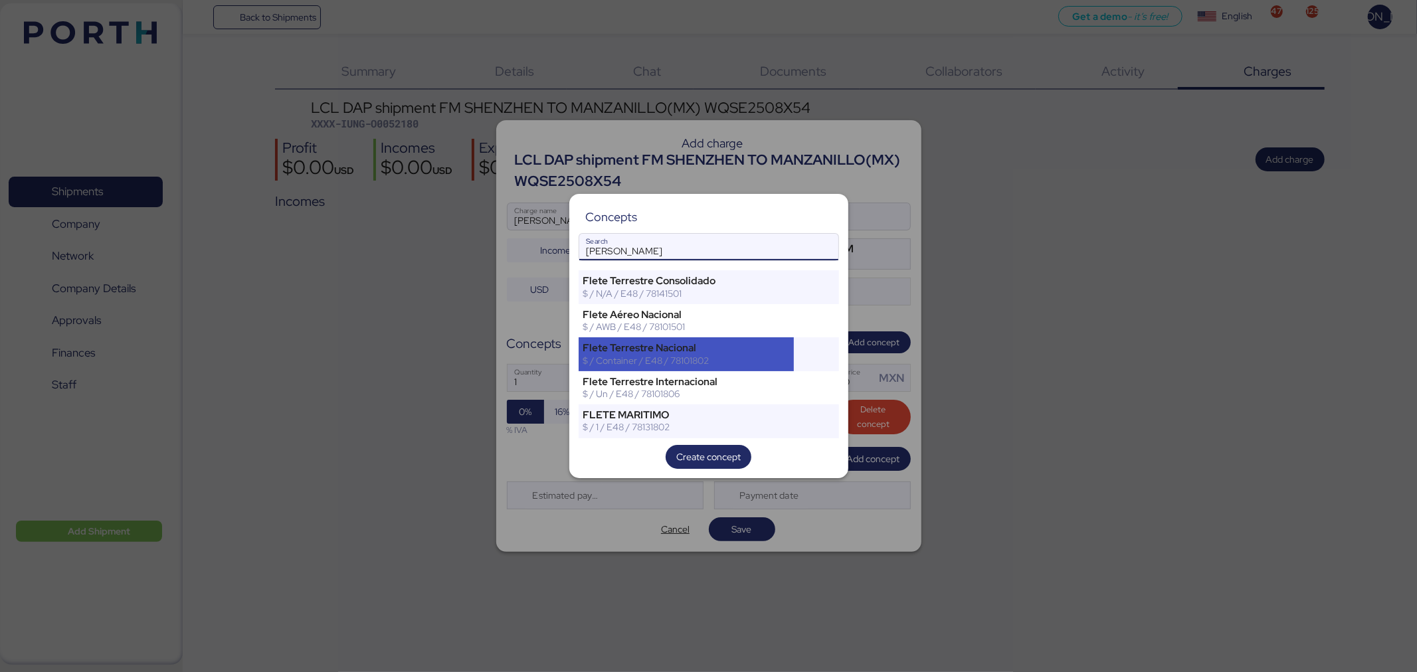
type input "FLETE"
click at [704, 353] on div "Flete Terrestre Nacional" at bounding box center [686, 348] width 207 height 12
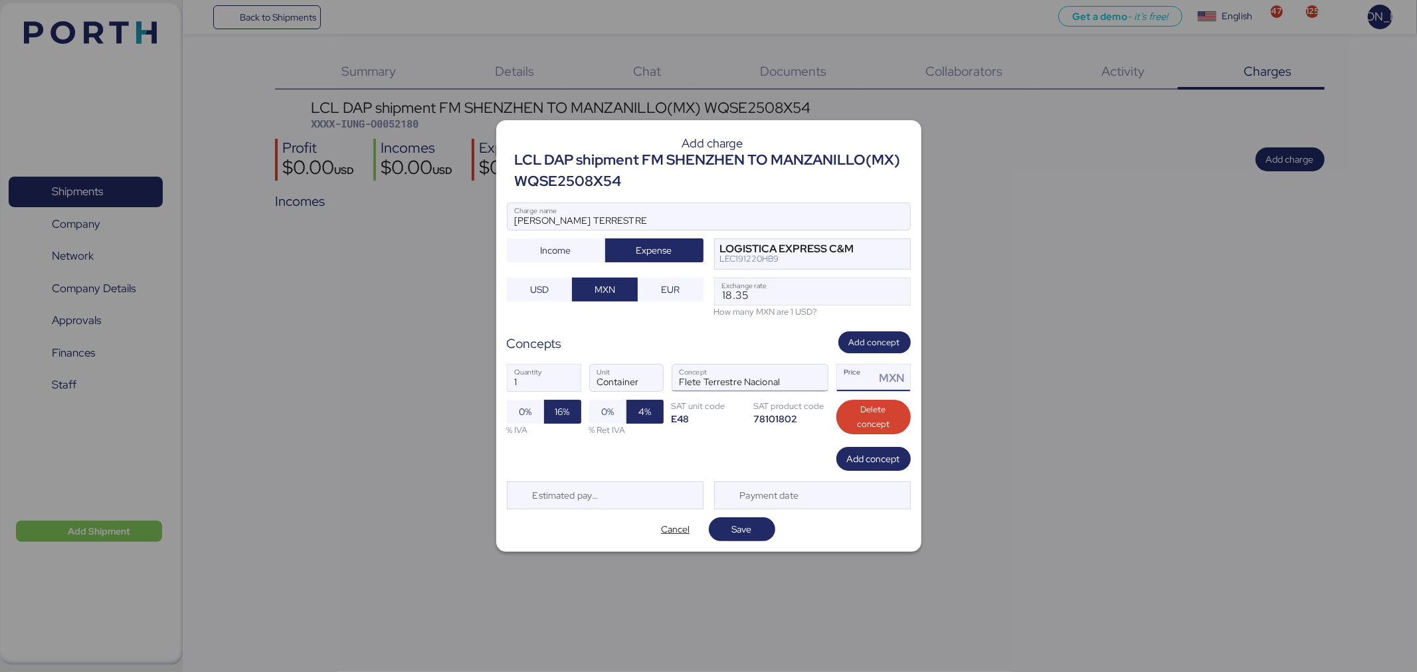
drag, startPoint x: 858, startPoint y: 381, endPoint x: 786, endPoint y: 379, distance: 71.8
click at [786, 379] on div "1 Quantity Container Unit Flete Terrestre Nacional Concept Price MXN 0% 16% % I…" at bounding box center [709, 400] width 404 height 94
type input "25000"
click at [759, 469] on div "Add concept" at bounding box center [709, 459] width 404 height 24
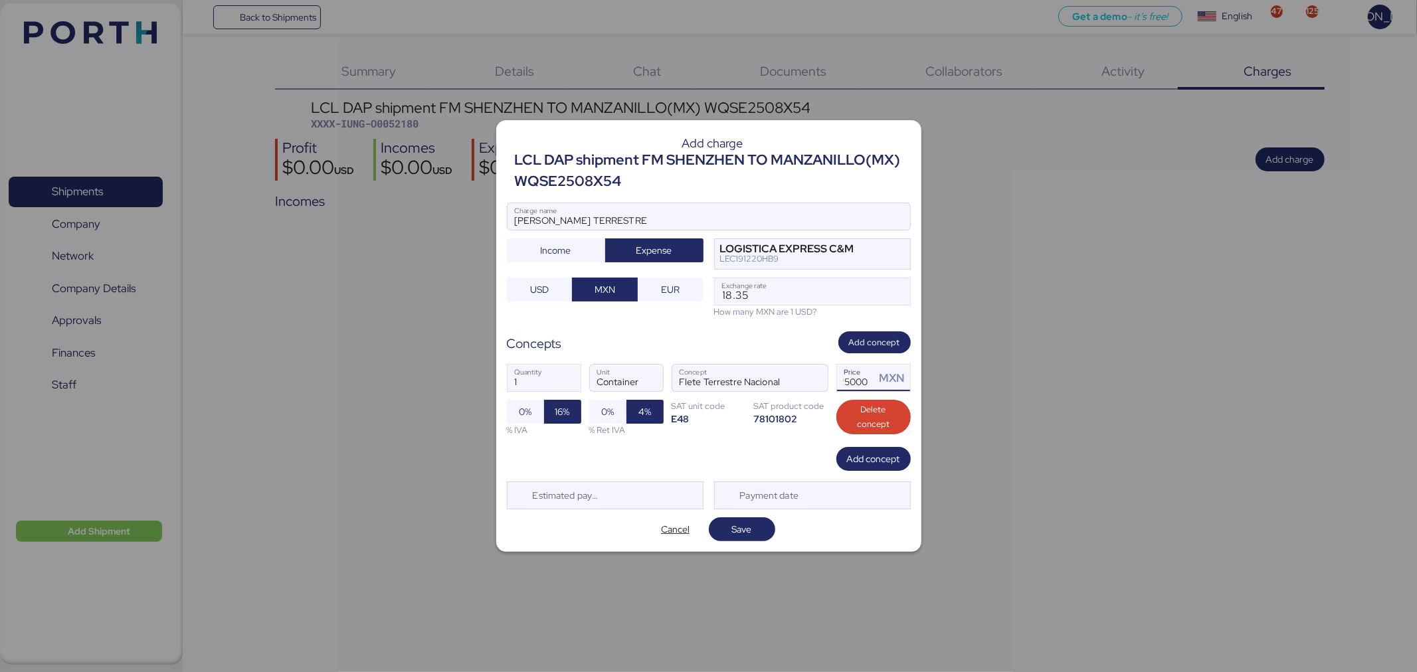
scroll to position [0, 0]
click at [737, 519] on span "Save" at bounding box center [742, 529] width 66 height 24
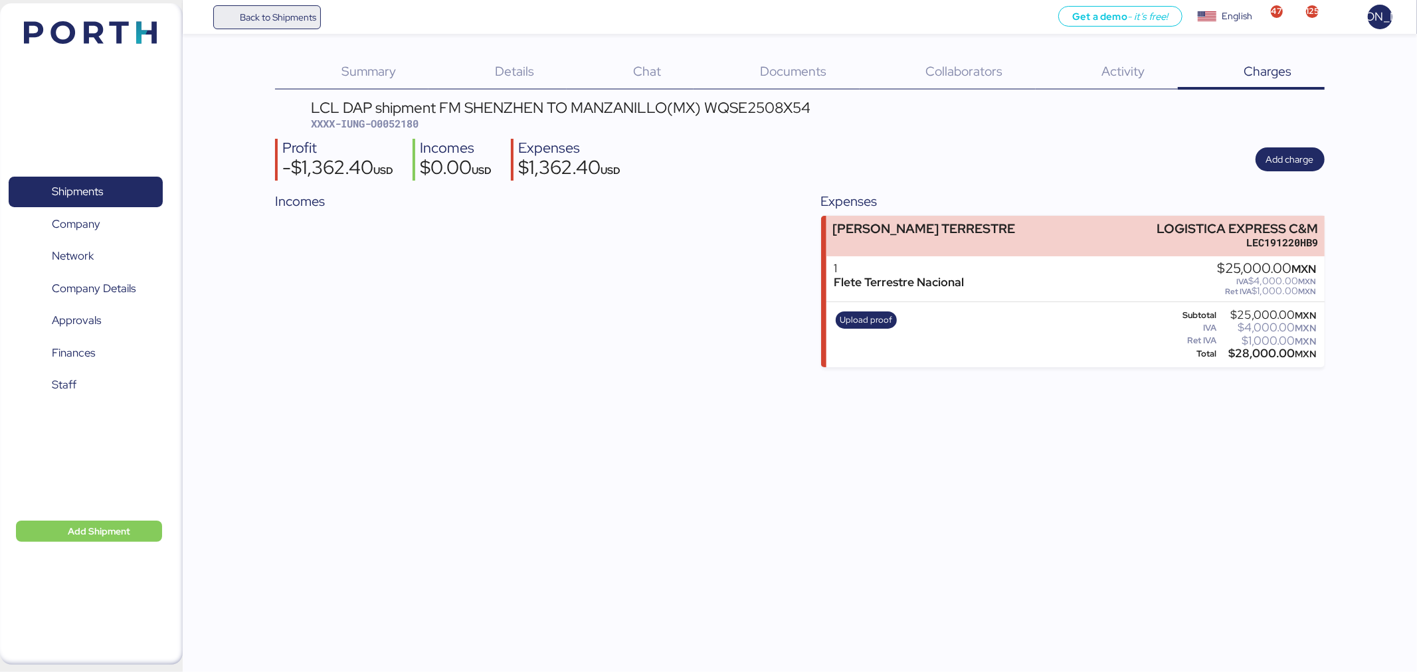
click at [269, 12] on span "Back to Shipments" at bounding box center [278, 17] width 76 height 16
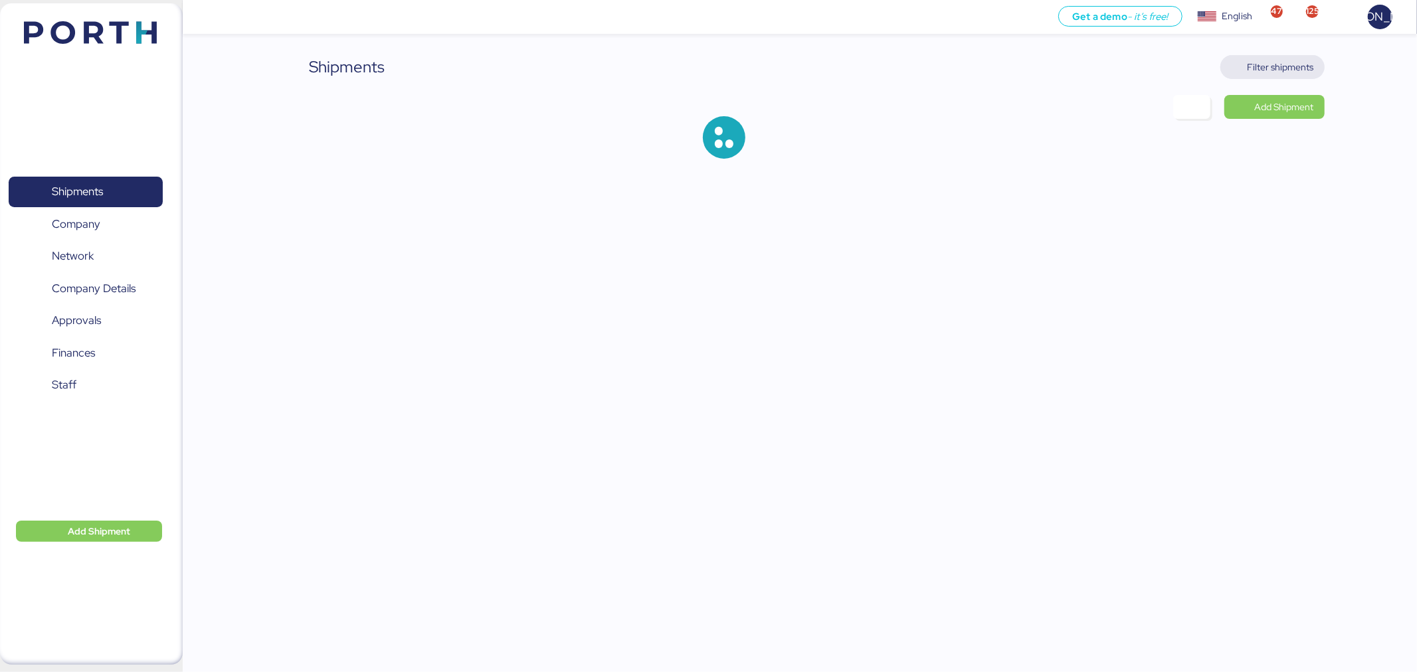
click at [1283, 65] on span "Filter shipments" at bounding box center [1280, 67] width 66 height 16
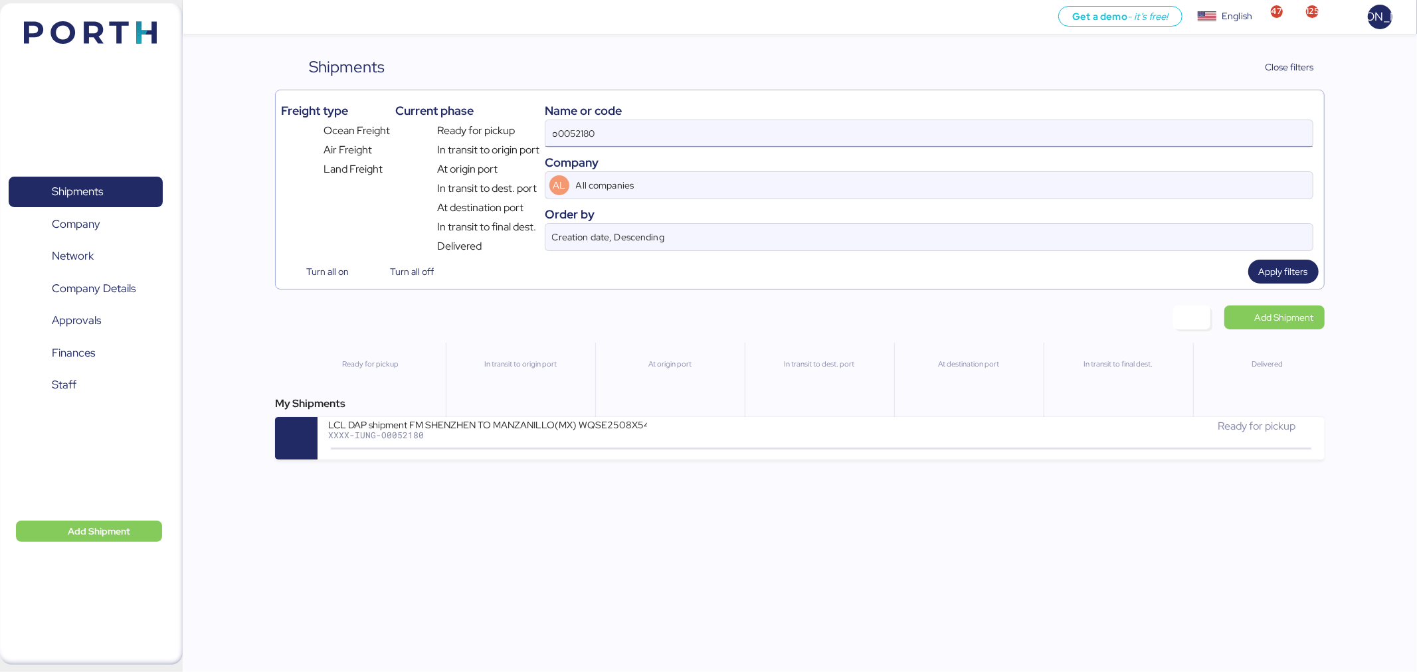
click at [691, 144] on input "o0052180" at bounding box center [928, 133] width 767 height 27
paste input "O0052101"
type input "O0052101"
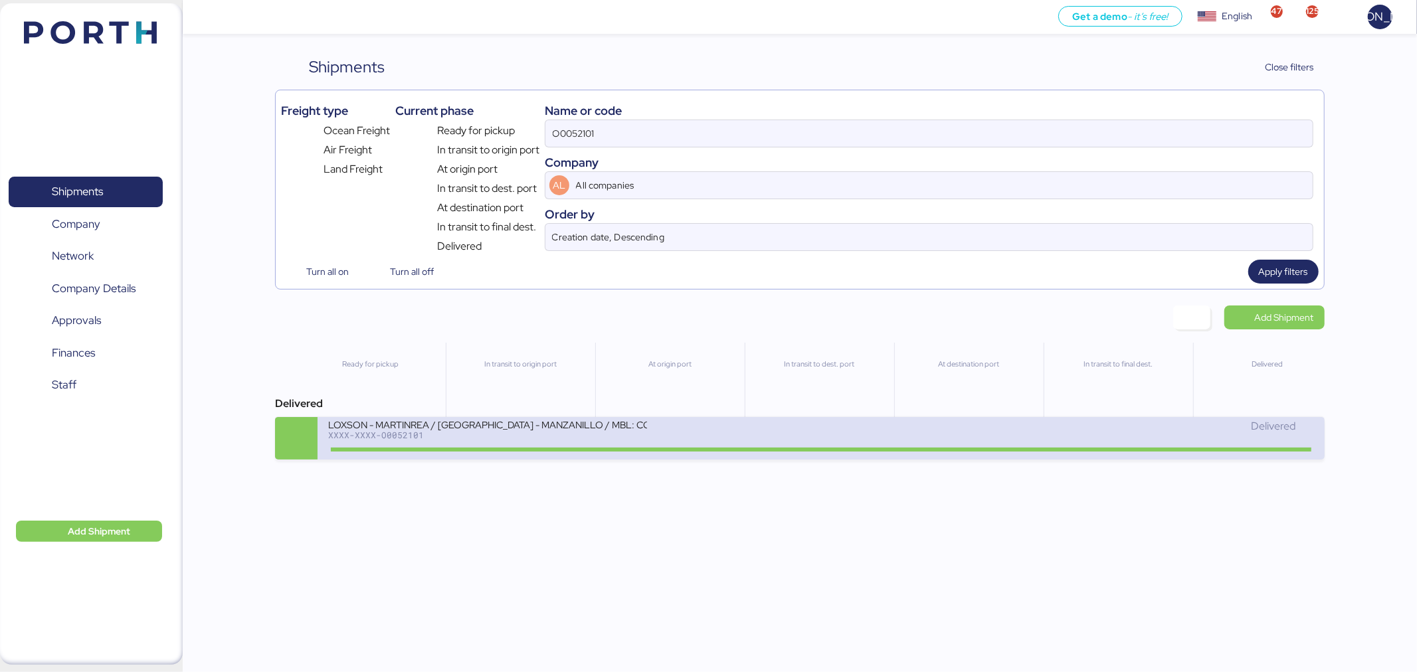
click at [570, 430] on div "LOXSON - MARTINREA / SHANGHAI - MANZANILLO / MBL: COSU6427659700 - HBL: KSSE250…" at bounding box center [487, 423] width 319 height 11
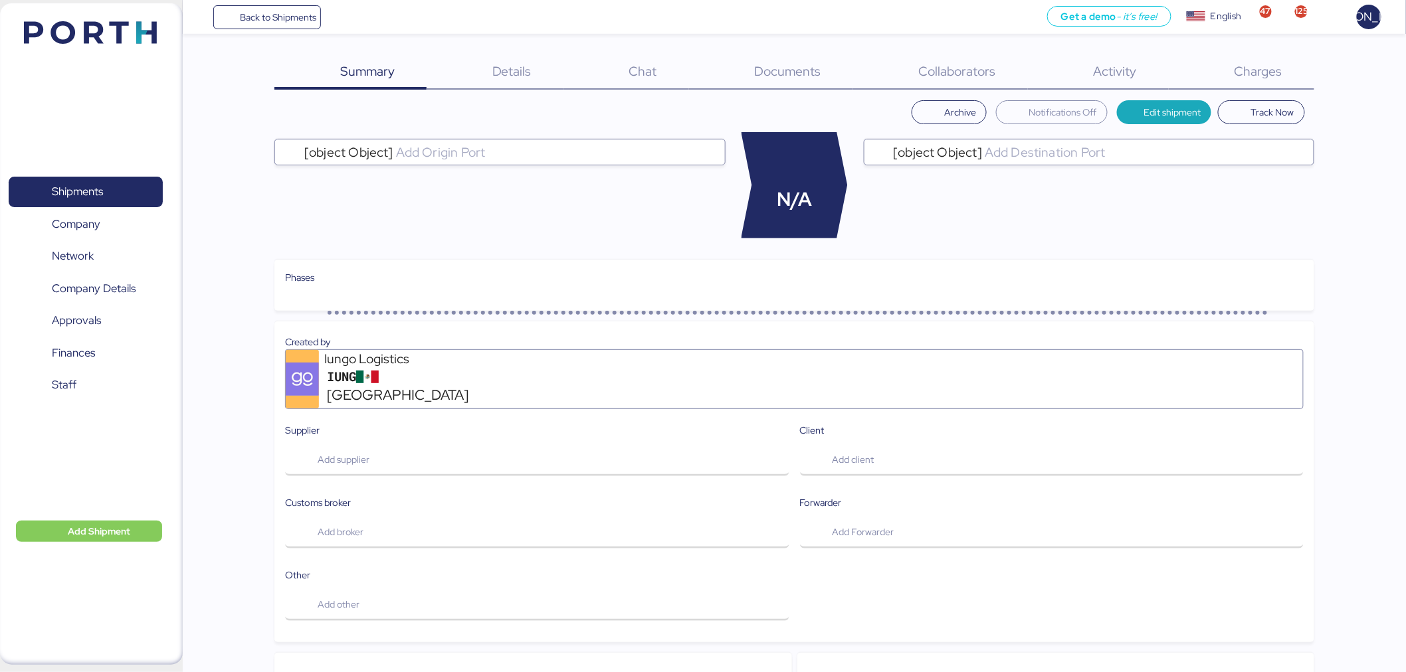
click at [1239, 69] on span "Charges" at bounding box center [1258, 70] width 48 height 17
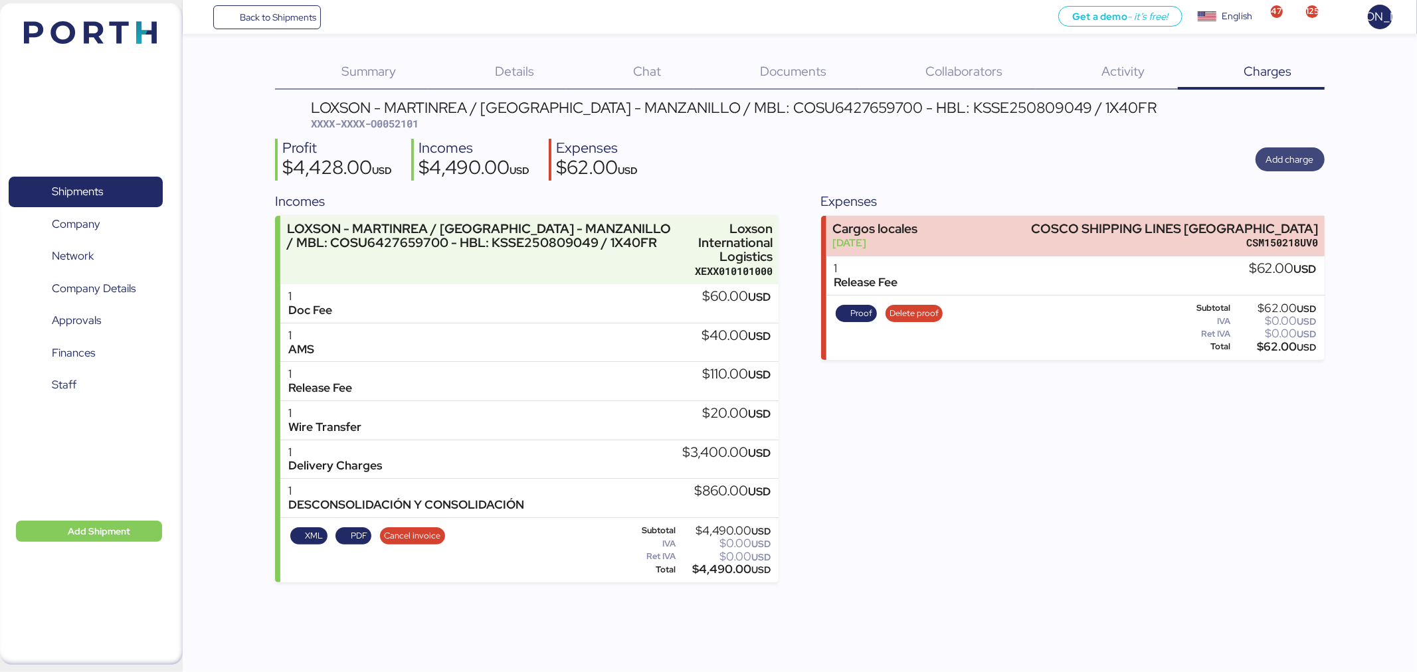
click at [1297, 154] on span "Add charge" at bounding box center [1290, 159] width 48 height 16
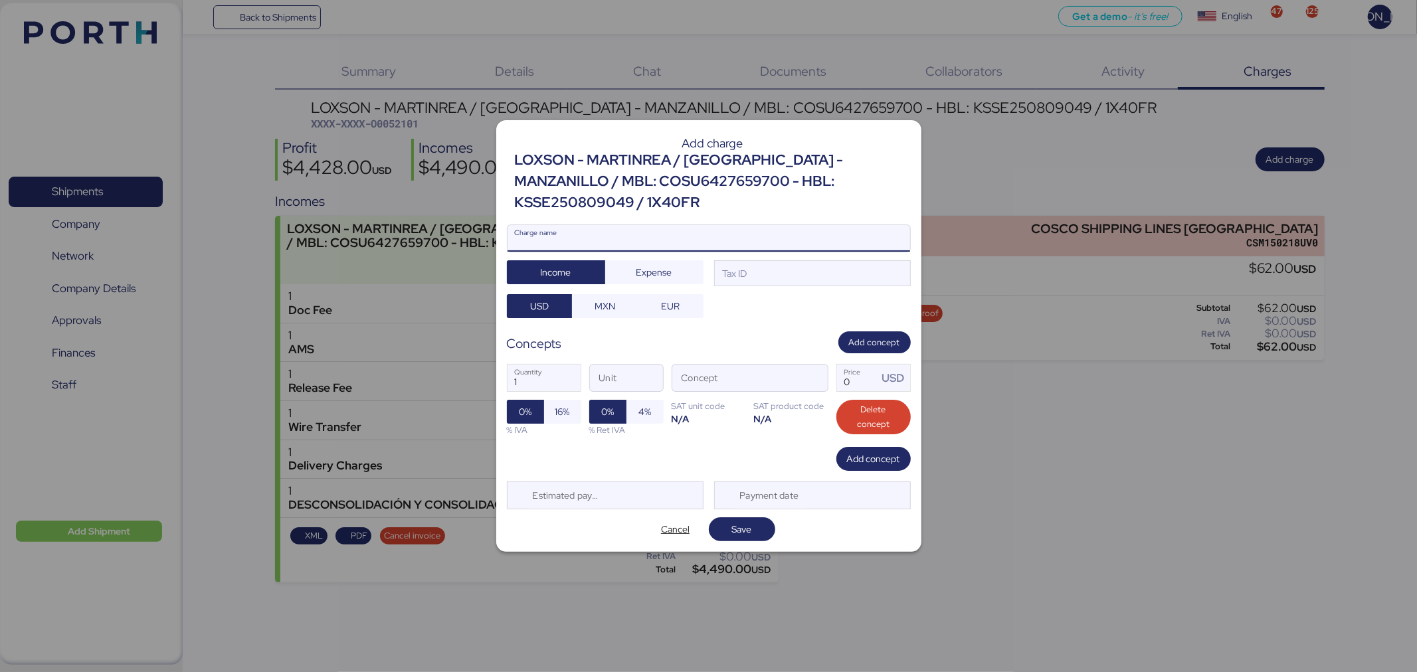
click at [708, 236] on input "Charge name" at bounding box center [708, 238] width 403 height 27
type input "FLETE TERRESTRE"
click at [646, 281] on span "Expense" at bounding box center [654, 272] width 77 height 19
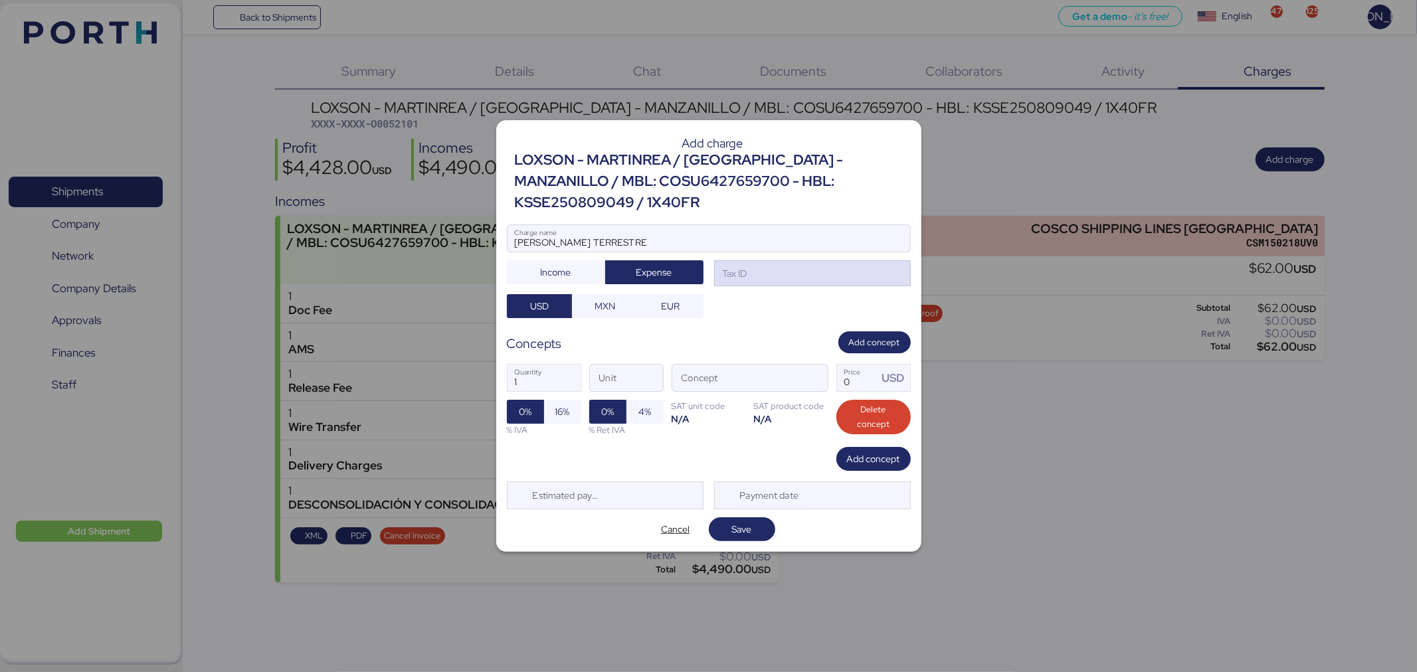
click at [796, 276] on div "Tax ID" at bounding box center [812, 273] width 197 height 27
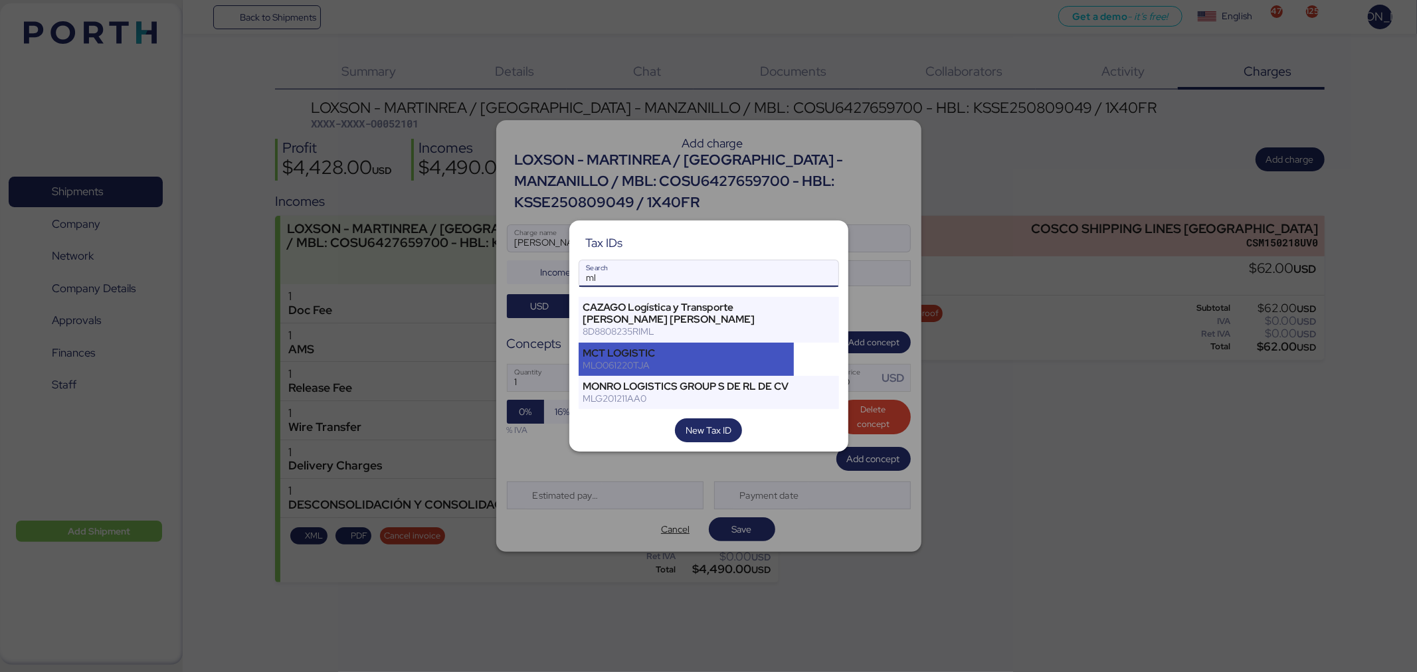
type input "ml"
click at [689, 359] on div "MLO061220TJA" at bounding box center [686, 365] width 207 height 12
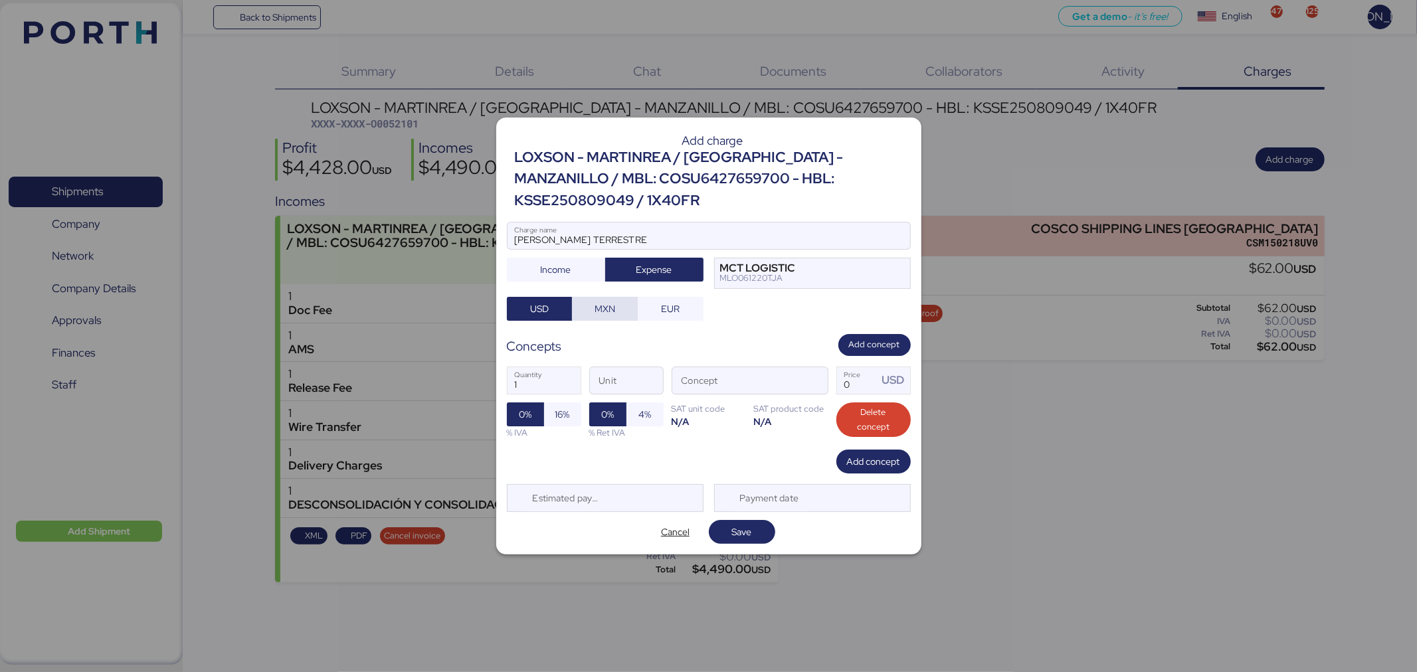
click at [592, 306] on span "MXN" at bounding box center [605, 309] width 45 height 19
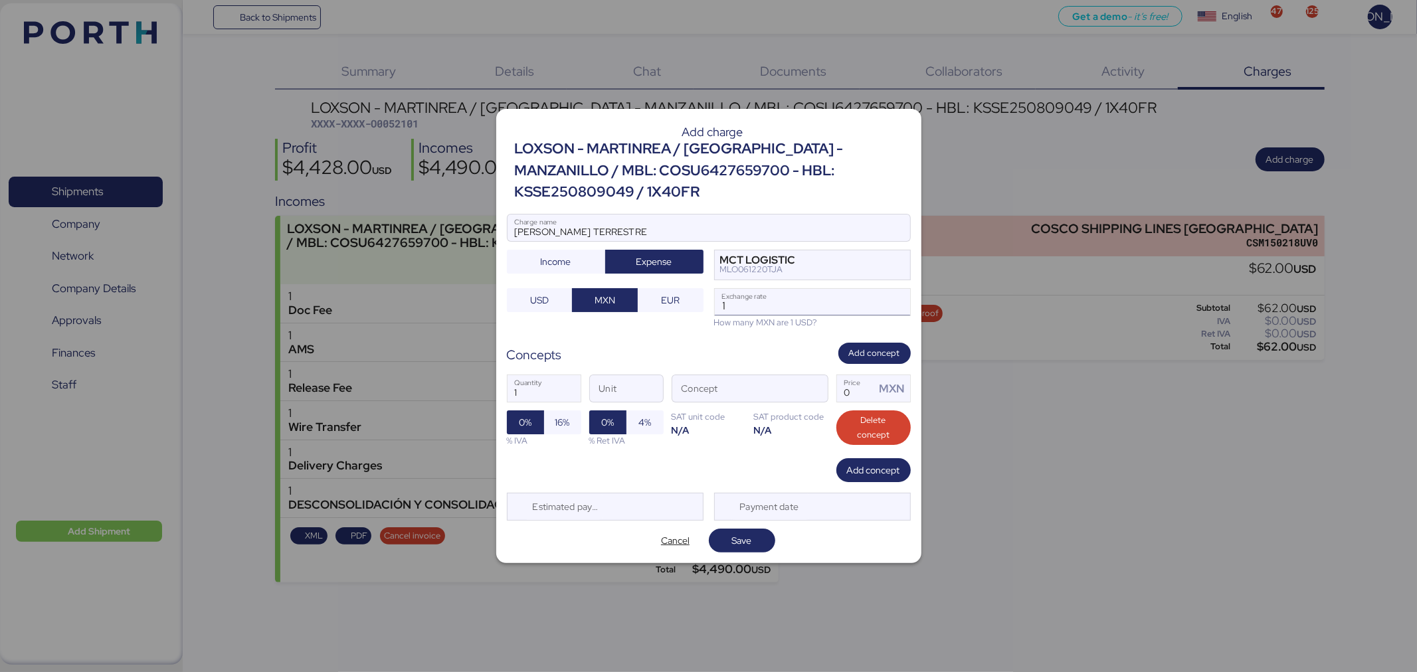
click at [801, 300] on input "1" at bounding box center [812, 302] width 195 height 27
type input "18.35"
click at [811, 389] on span "button" at bounding box center [814, 393] width 28 height 28
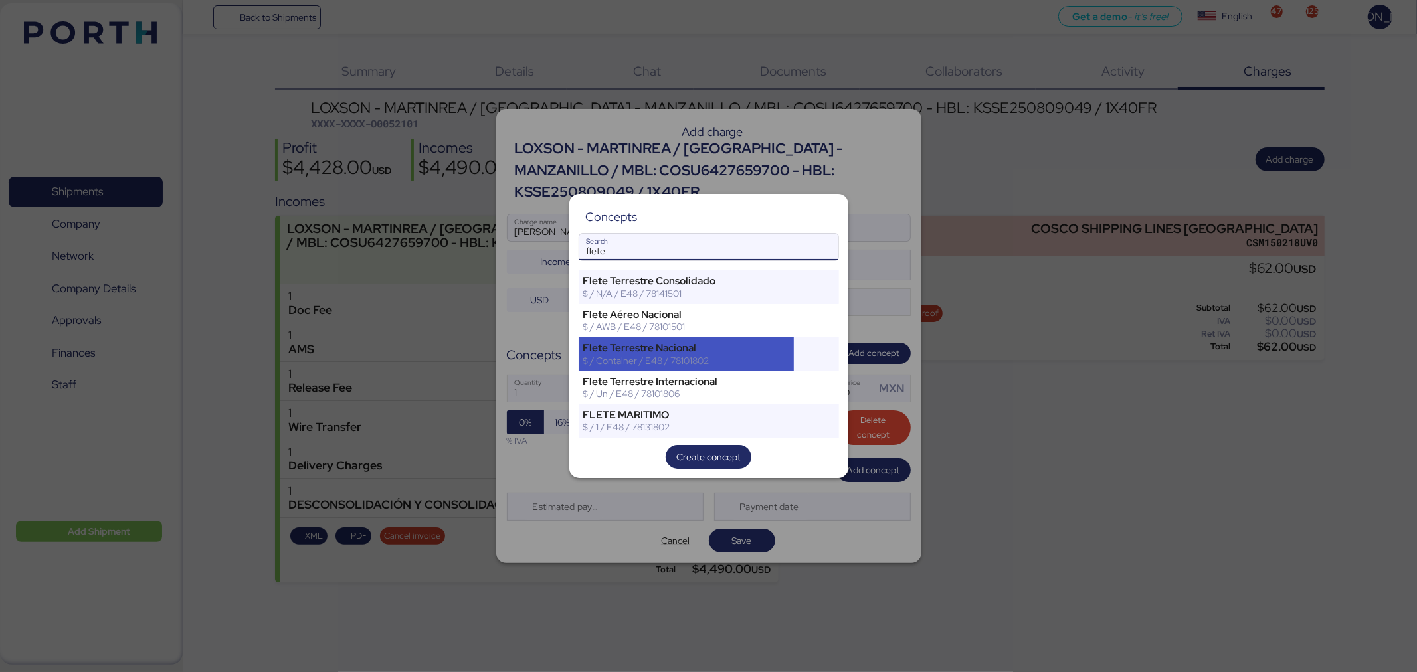
type input "flete"
click at [707, 347] on div "Flete Terrestre Nacional" at bounding box center [686, 348] width 207 height 12
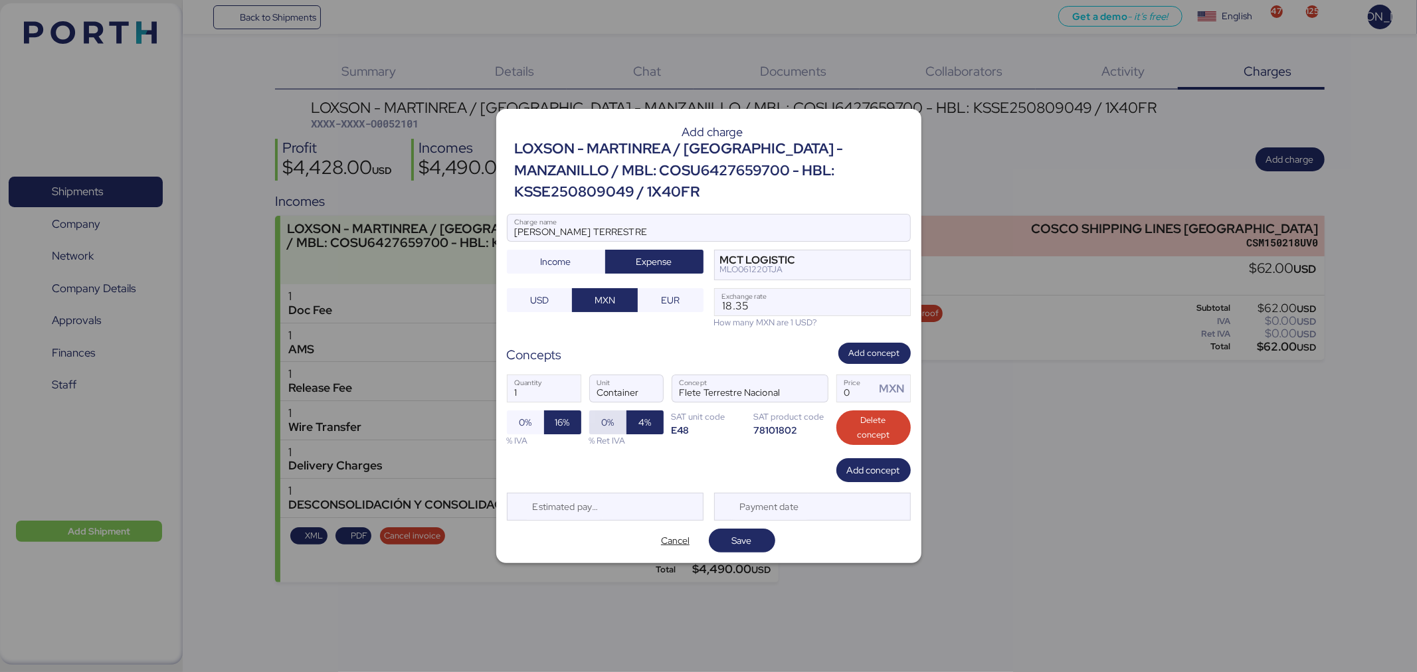
click at [616, 421] on span "0%" at bounding box center [607, 422] width 37 height 24
click at [869, 393] on input "Price MXN" at bounding box center [856, 388] width 39 height 27
type input "0"
type input "71800"
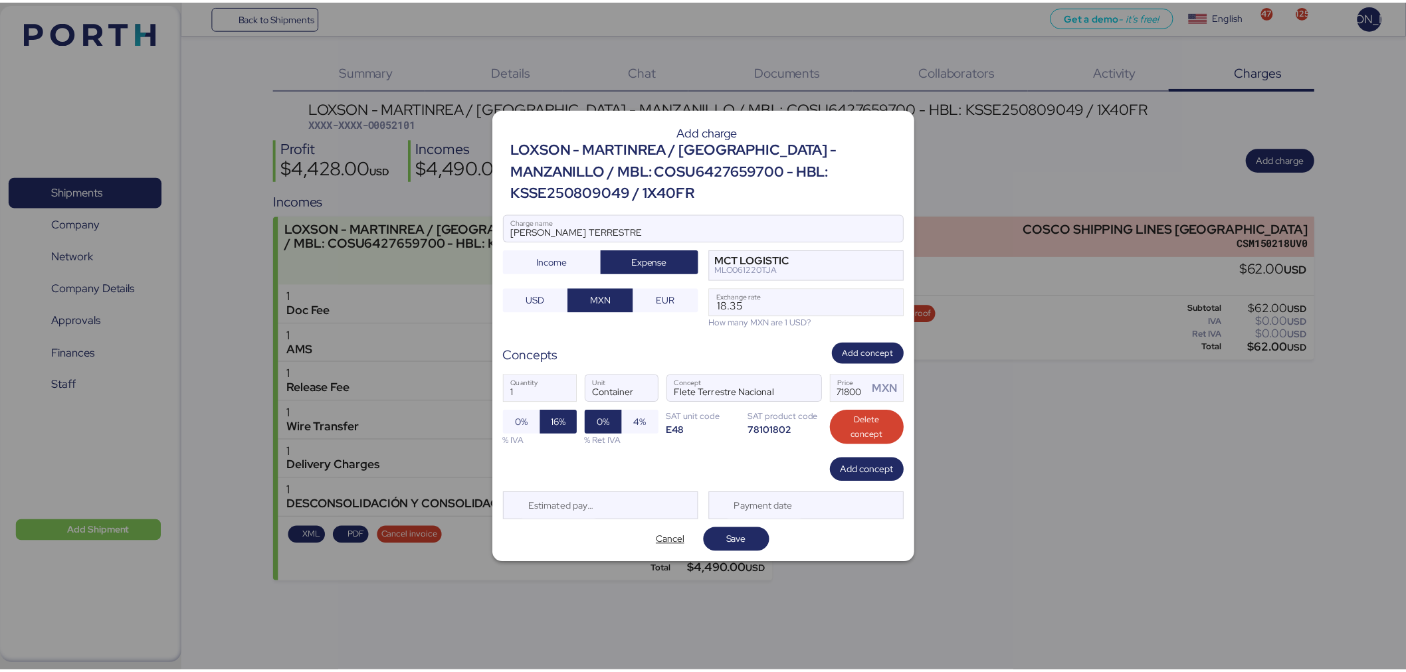
scroll to position [0, 0]
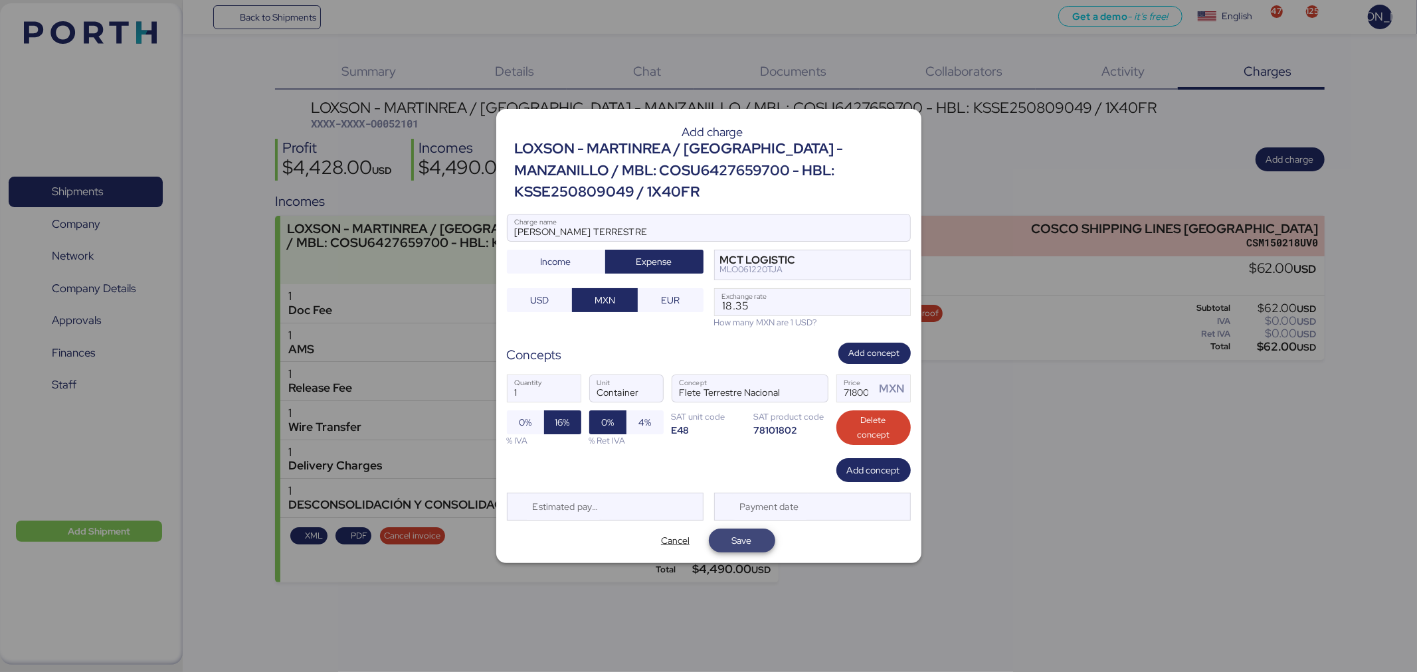
click at [761, 550] on span "Save" at bounding box center [742, 541] width 66 height 24
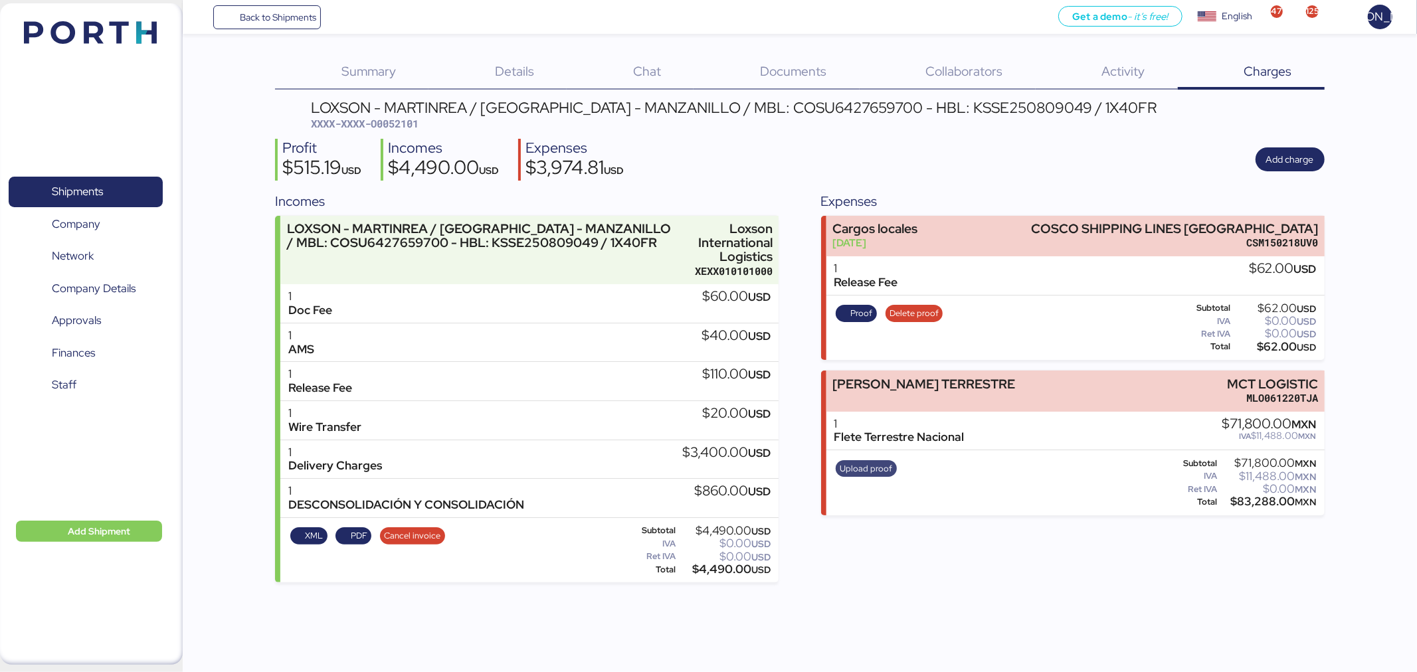
click at [867, 466] on span "Upload proof" at bounding box center [866, 469] width 52 height 15
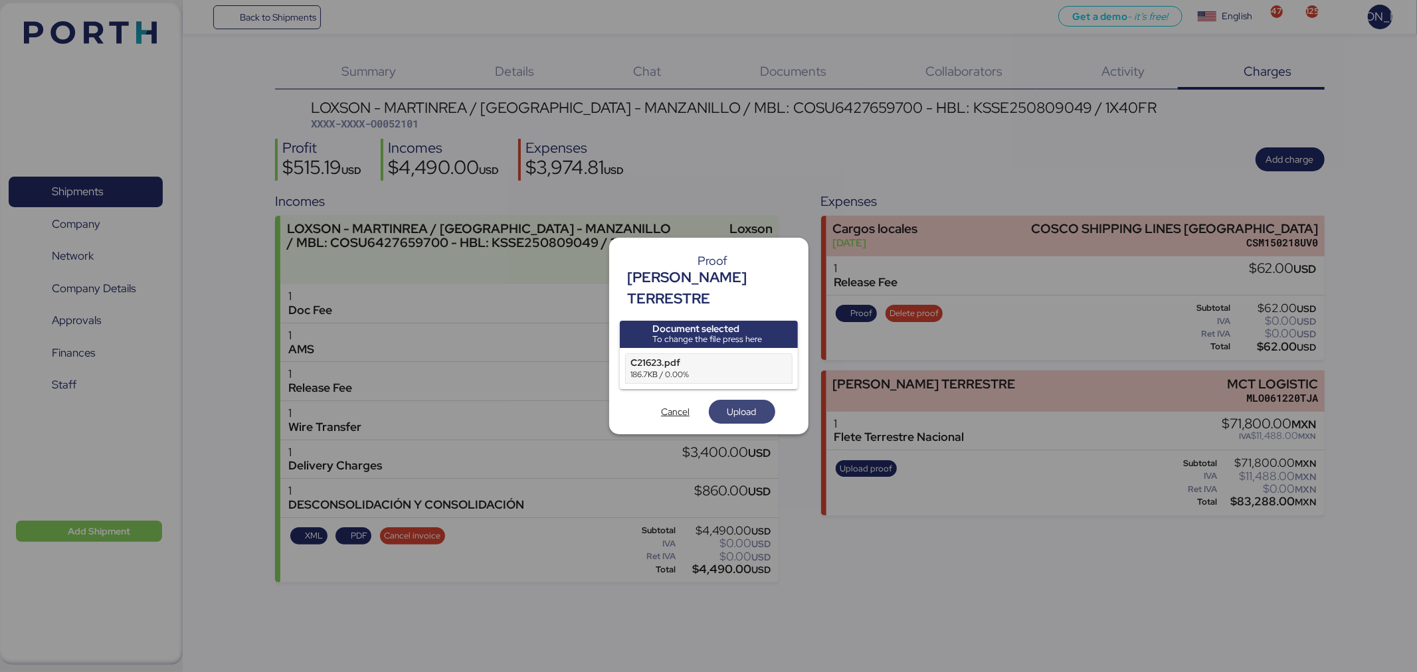
click at [745, 404] on span "Upload" at bounding box center [741, 412] width 29 height 16
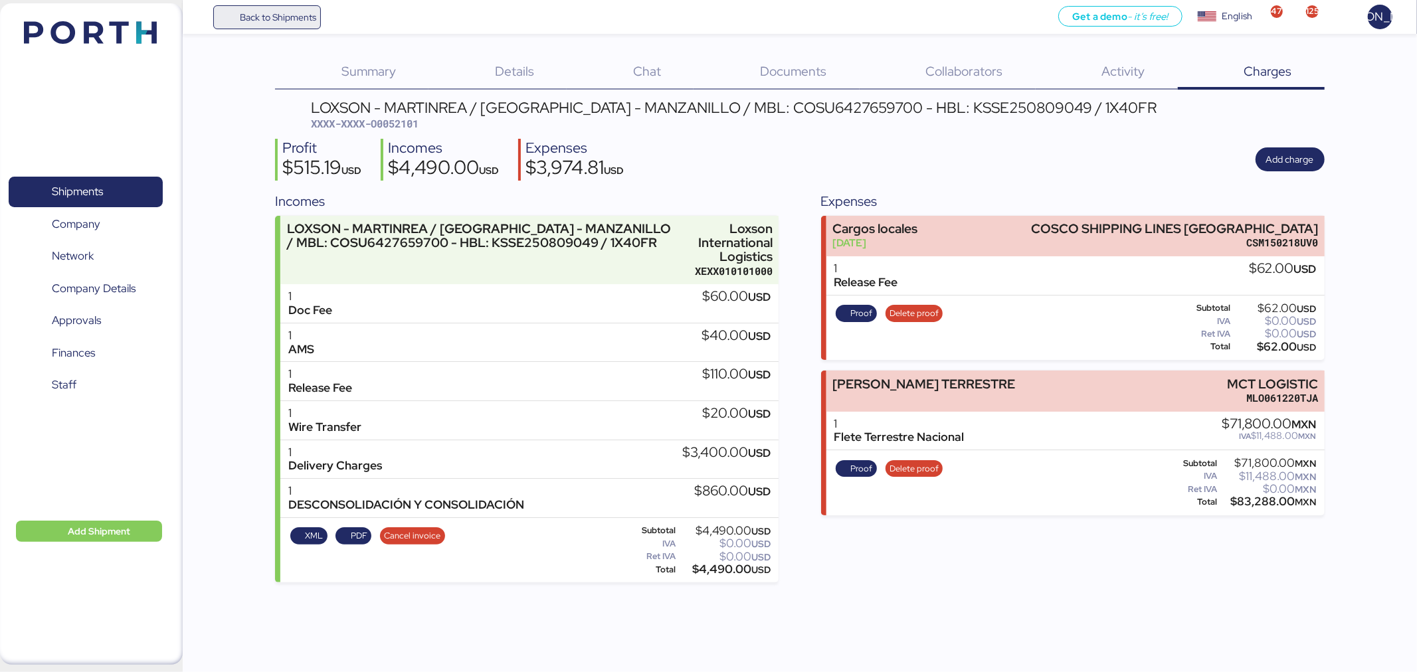
click at [290, 15] on span "Back to Shipments" at bounding box center [278, 17] width 76 height 16
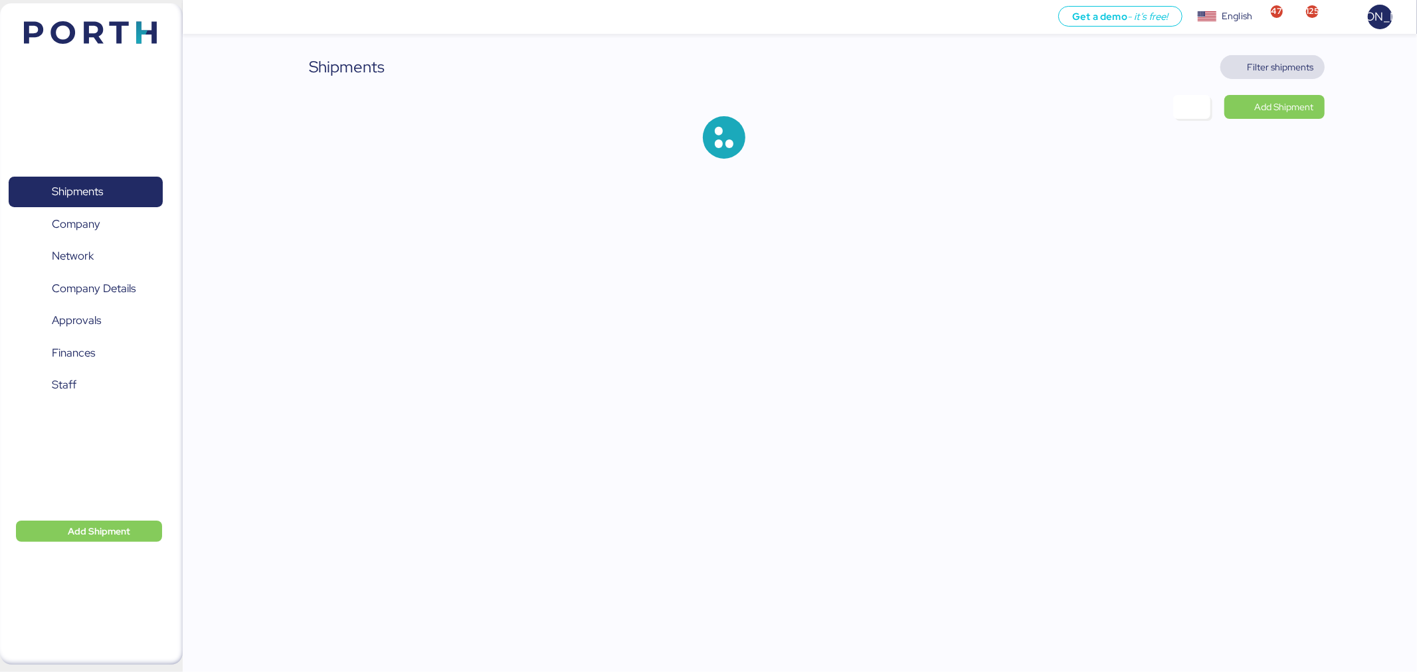
click at [1271, 65] on span "Filter shipments" at bounding box center [1280, 67] width 66 height 16
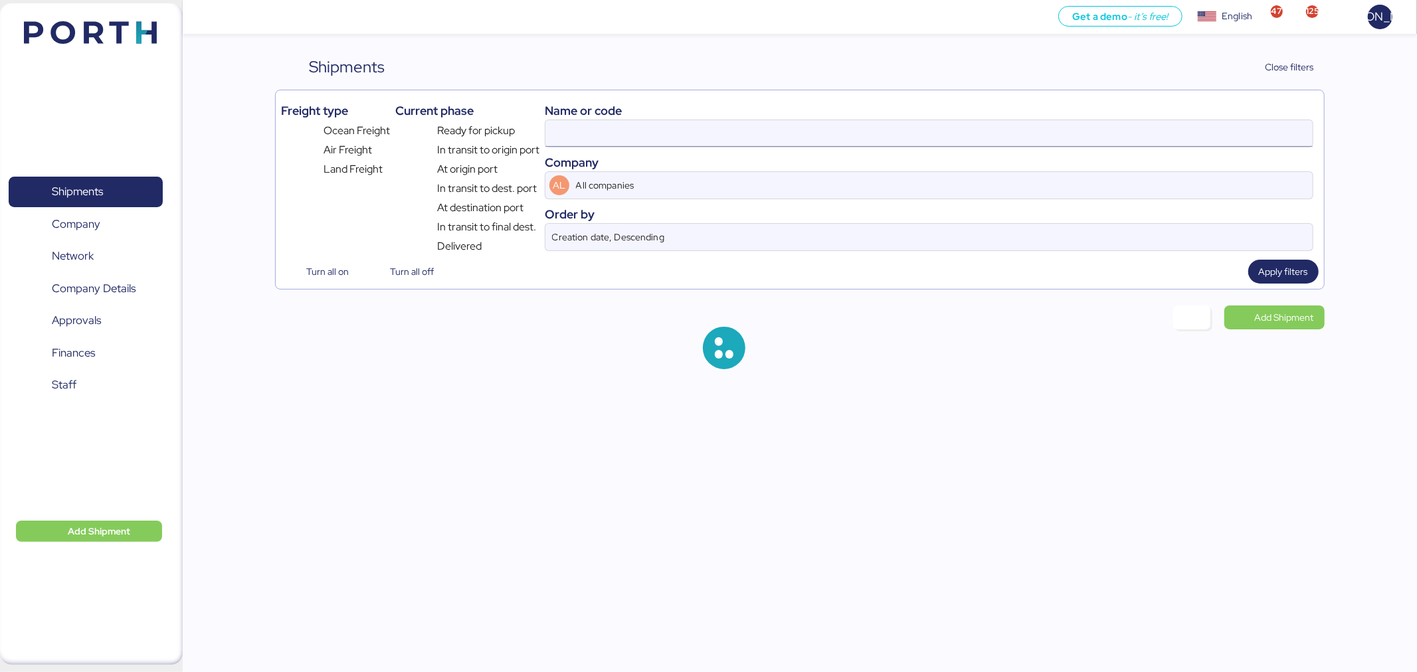
click at [746, 137] on input at bounding box center [928, 133] width 767 height 27
paste input "O0052180"
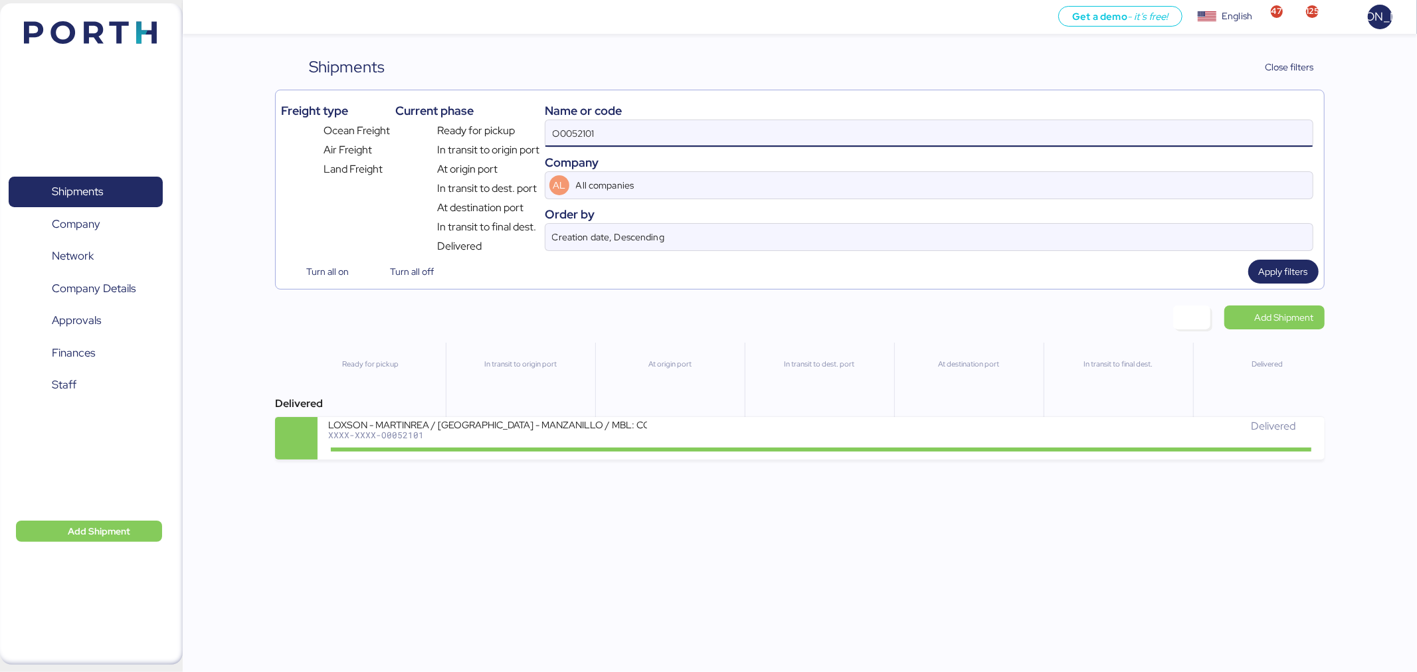
type input "O0052101"
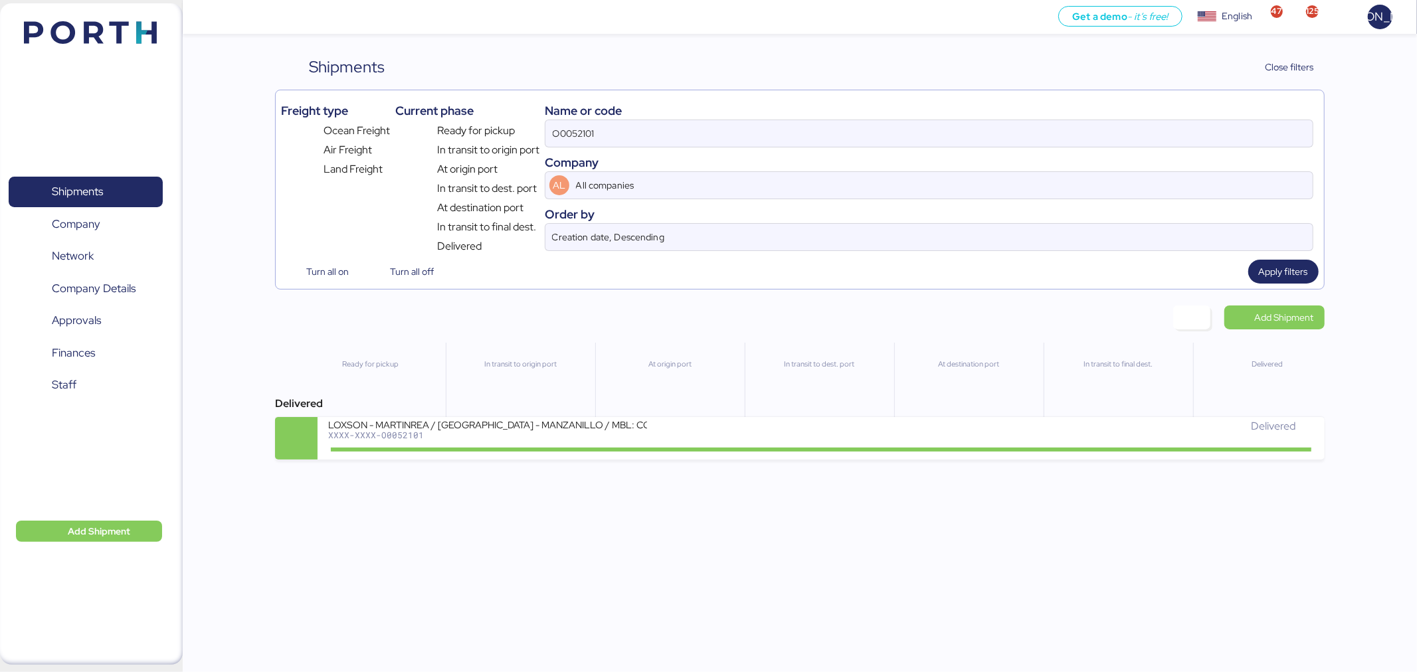
click at [1046, 401] on div "In transit to final dest." at bounding box center [1118, 391] width 148 height 96
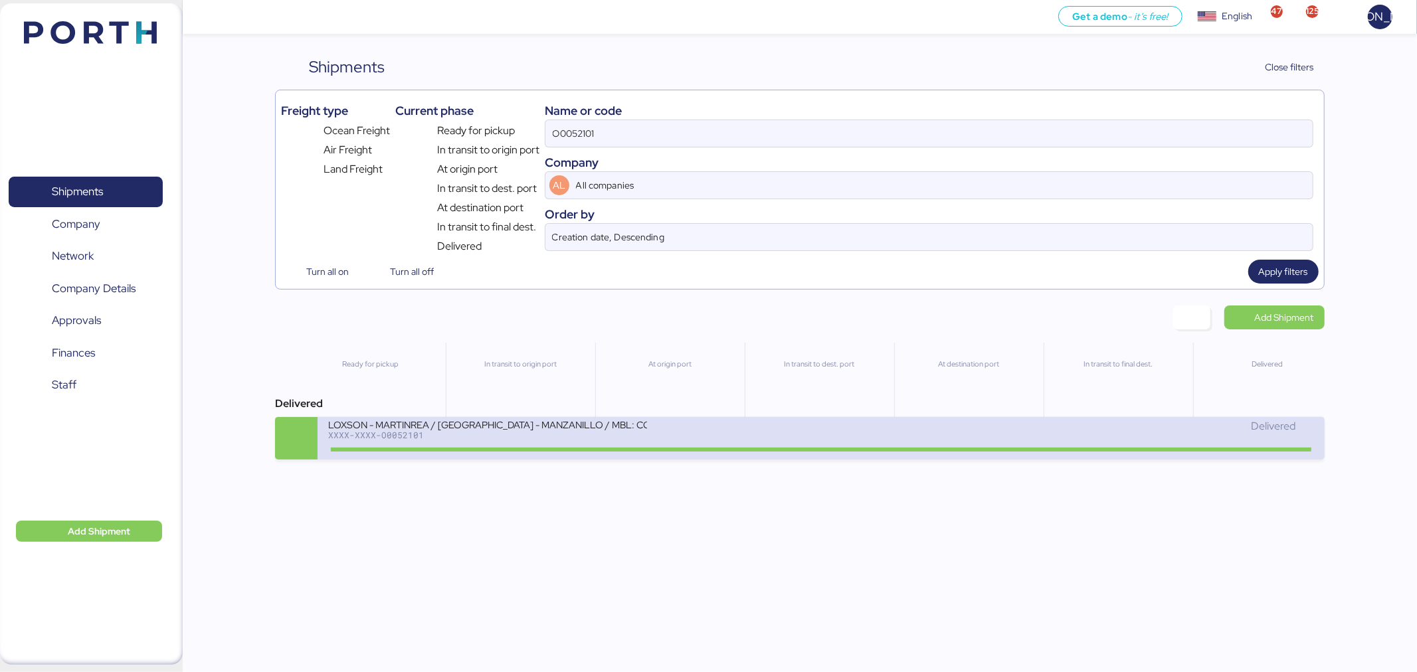
click at [1140, 432] on div "Delivered" at bounding box center [1067, 426] width 493 height 16
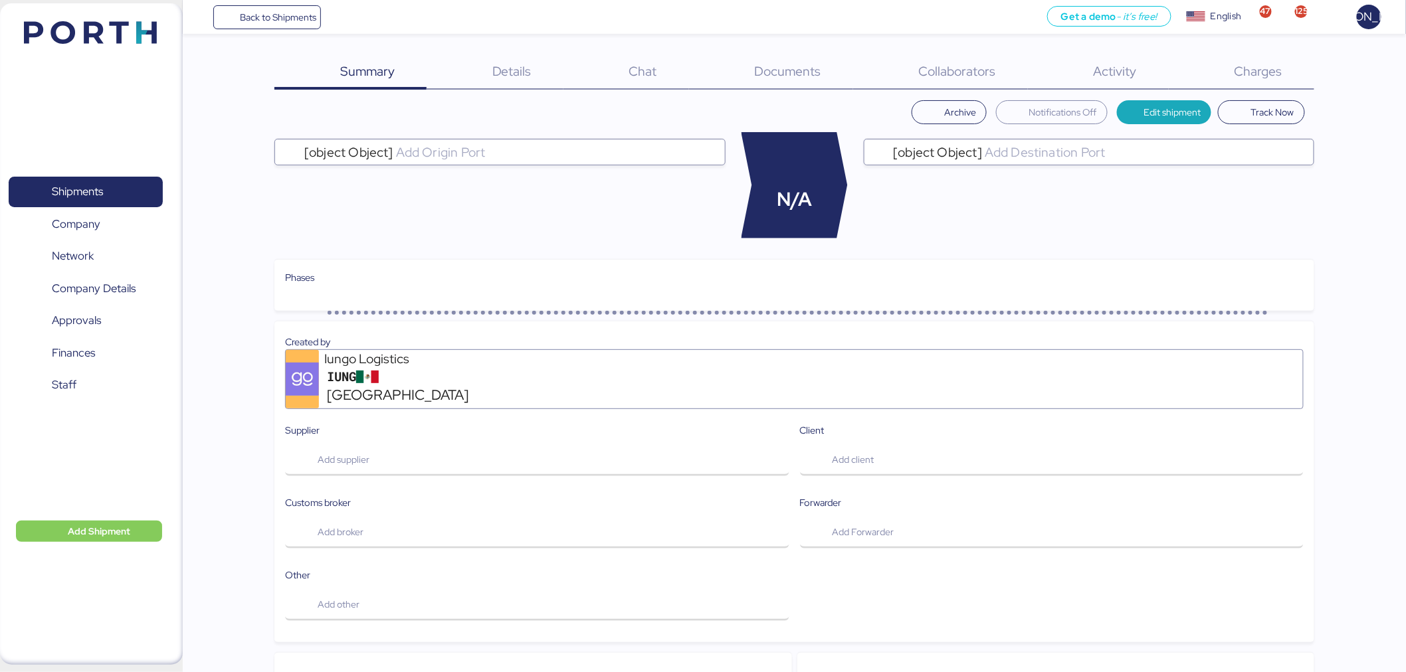
click at [1253, 77] on span "Charges" at bounding box center [1258, 70] width 48 height 17
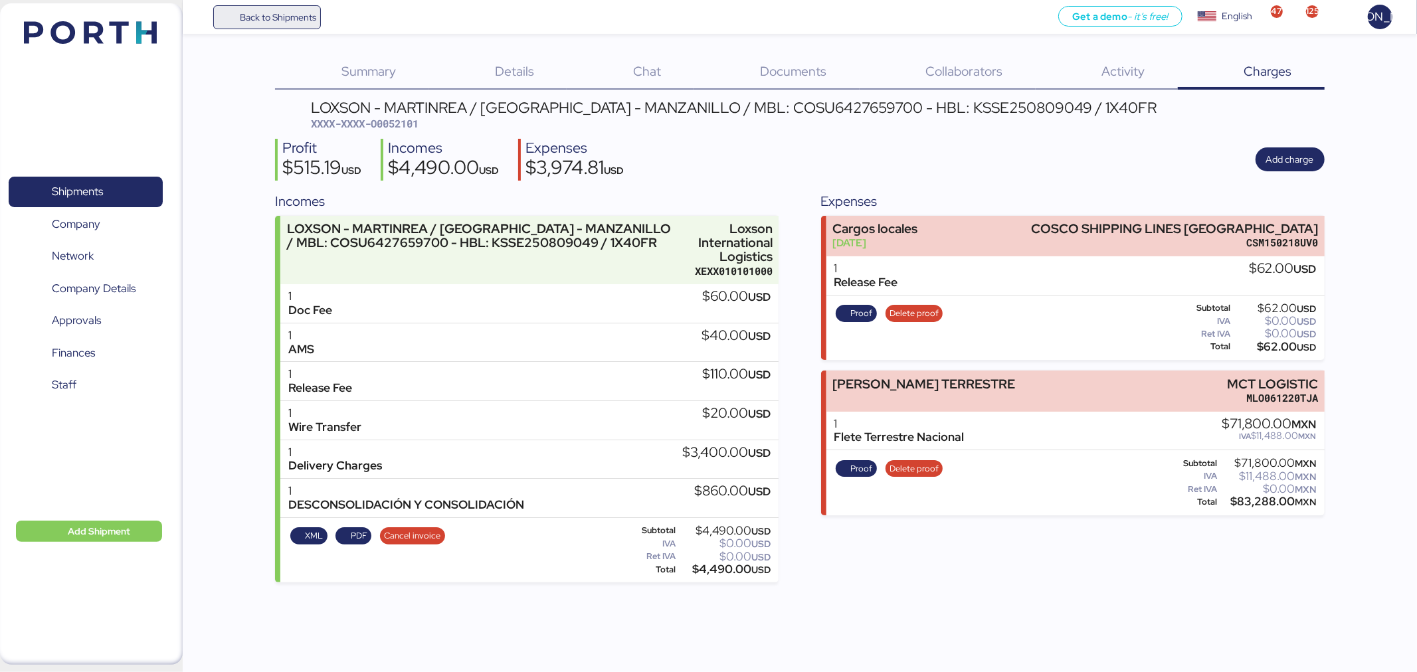
click at [292, 17] on span "Back to Shipments" at bounding box center [278, 17] width 76 height 16
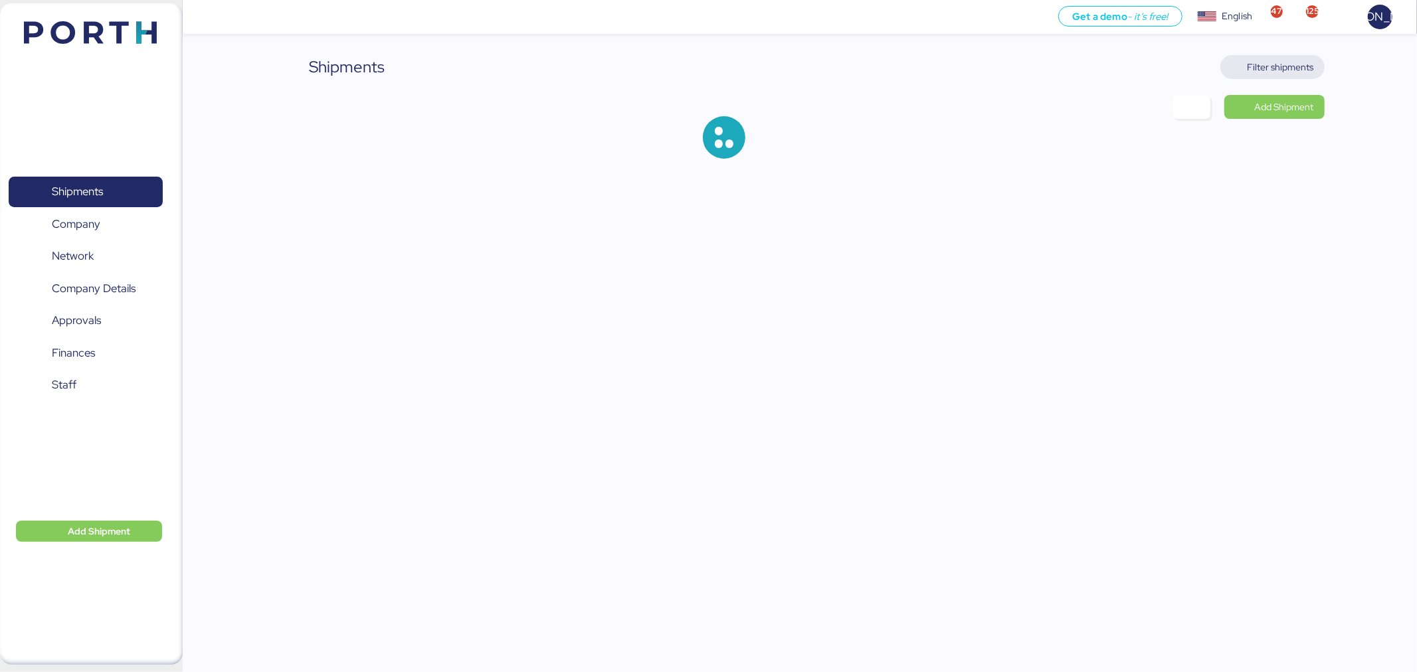
click at [1283, 70] on span "Filter shipments" at bounding box center [1280, 67] width 66 height 16
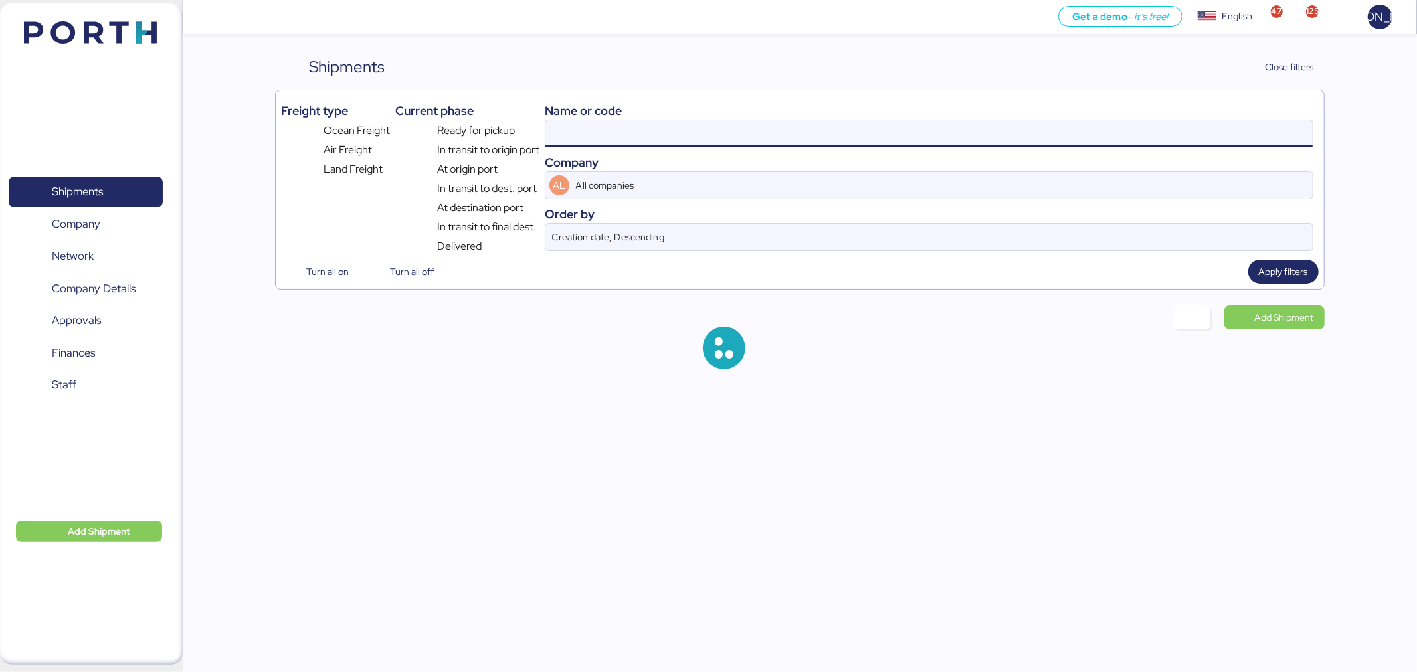
click at [824, 120] on input at bounding box center [928, 133] width 767 height 27
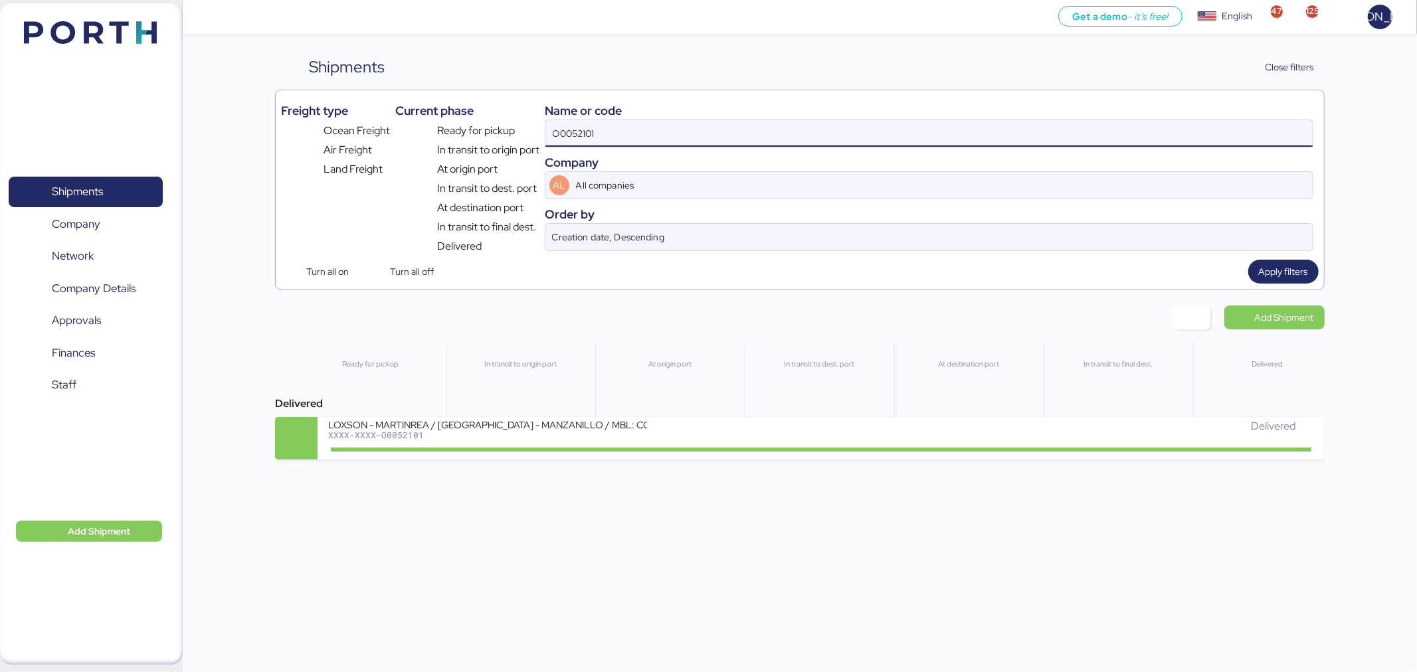
click at [824, 120] on input "O0052101" at bounding box center [928, 133] width 767 height 27
paste input "8"
type input "O0052181"
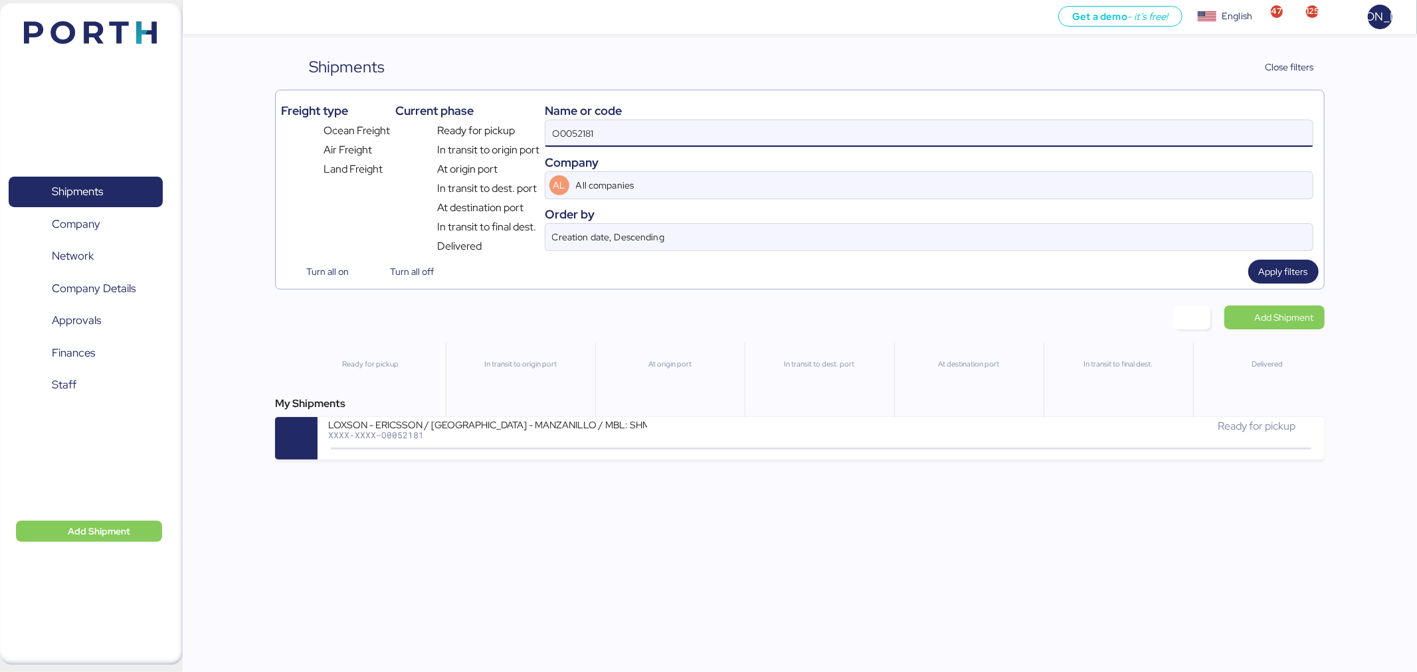
click at [824, 120] on input "O0052181" at bounding box center [928, 133] width 767 height 27
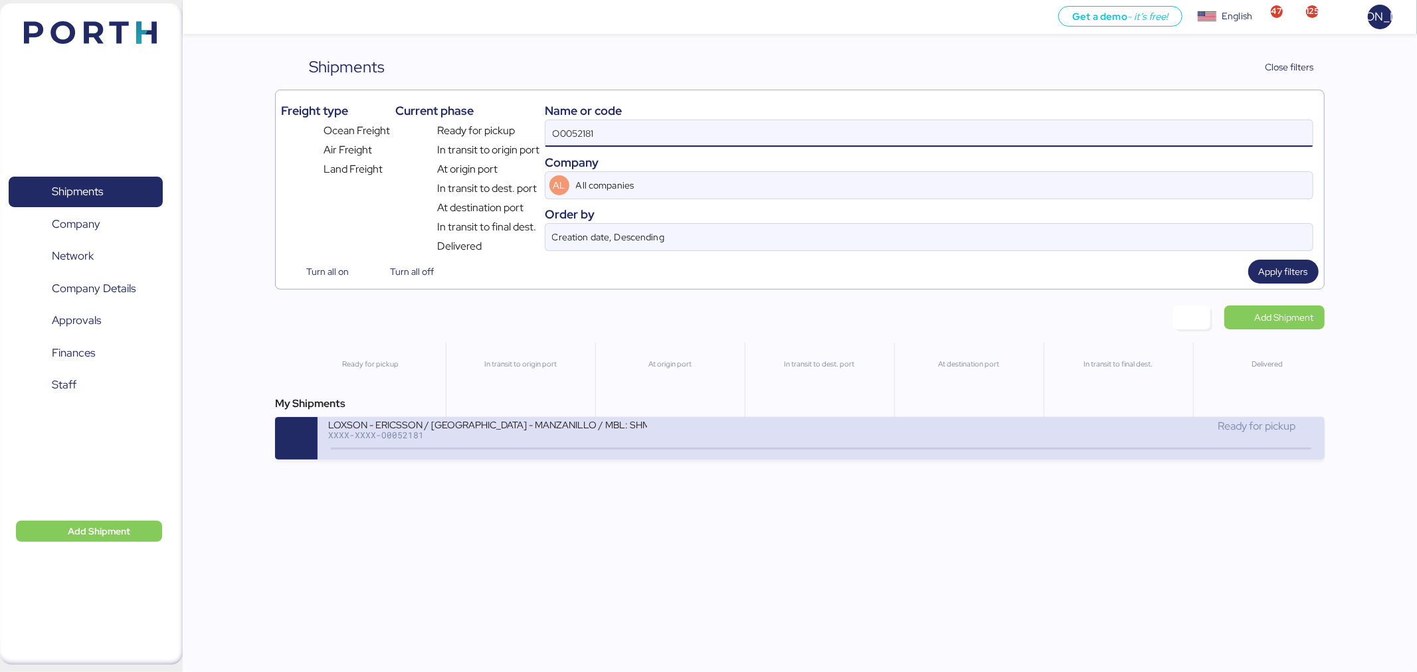
click at [713, 427] on div "LOXSON - ERICSSON / SHANGHAI - MANZANILLO / MBL: SHMZL25190329 - HBL: YQSE25090…" at bounding box center [574, 432] width 493 height 29
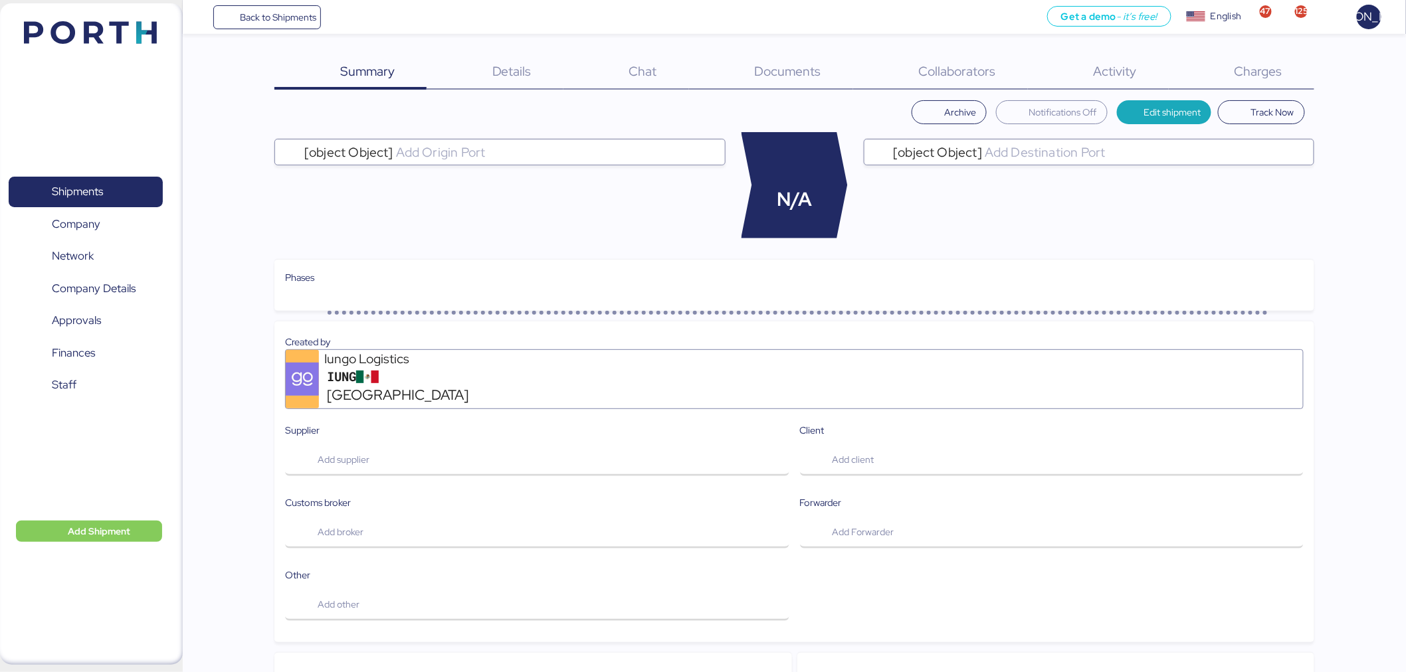
click at [1293, 76] on div "Charges 0" at bounding box center [1240, 72] width 145 height 35
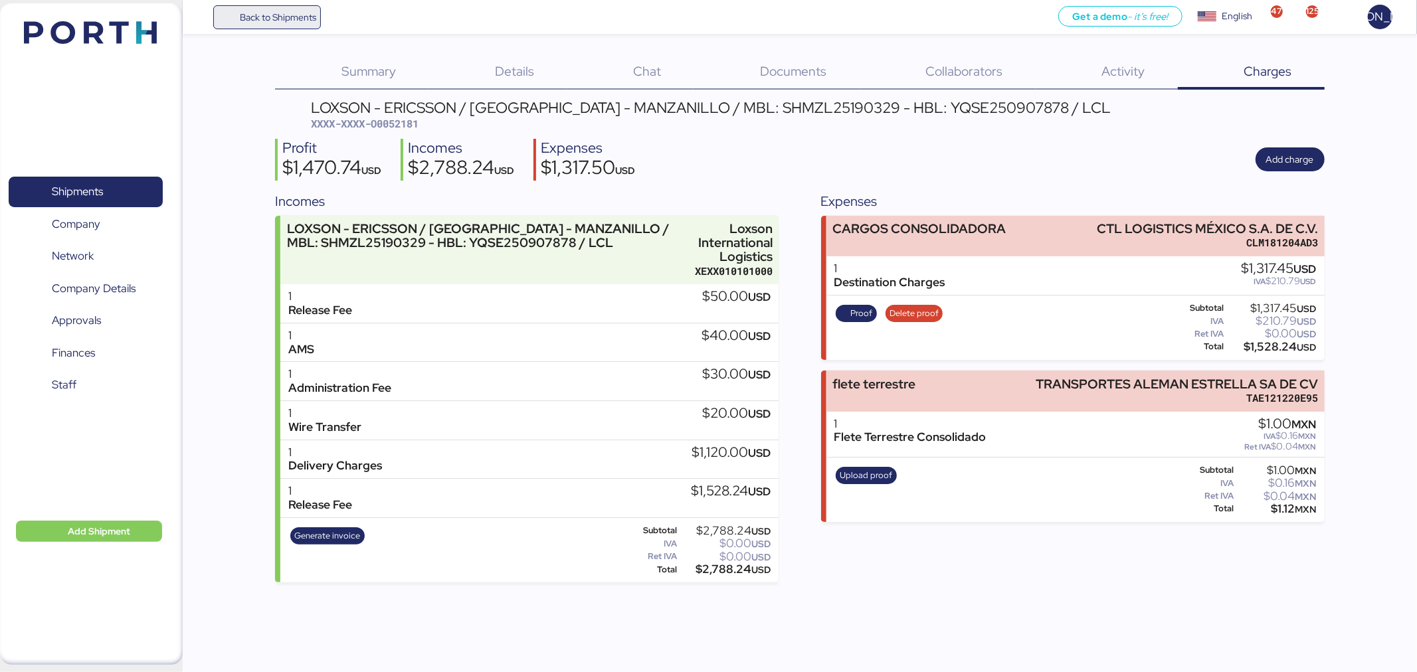
click at [282, 8] on span "Back to Shipments" at bounding box center [267, 17] width 99 height 24
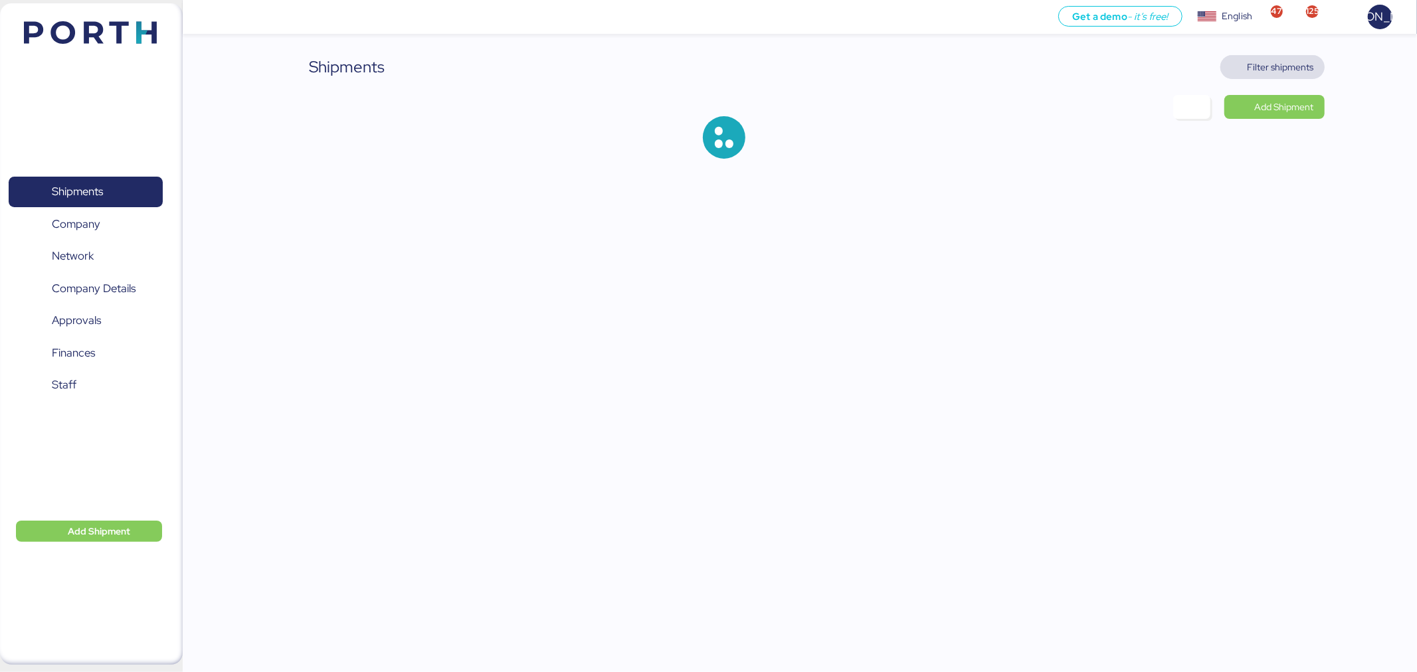
click at [1269, 69] on span "Filter shipments" at bounding box center [1280, 67] width 66 height 16
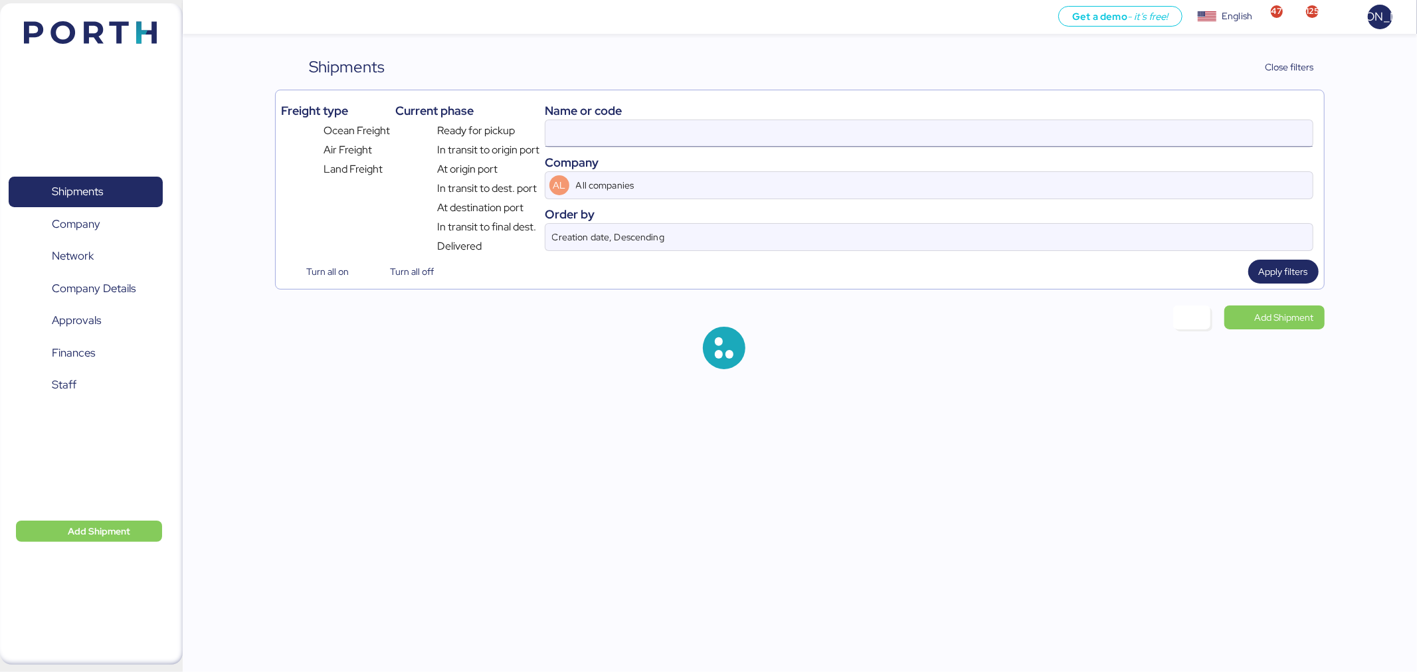
click at [869, 142] on input at bounding box center [928, 133] width 767 height 27
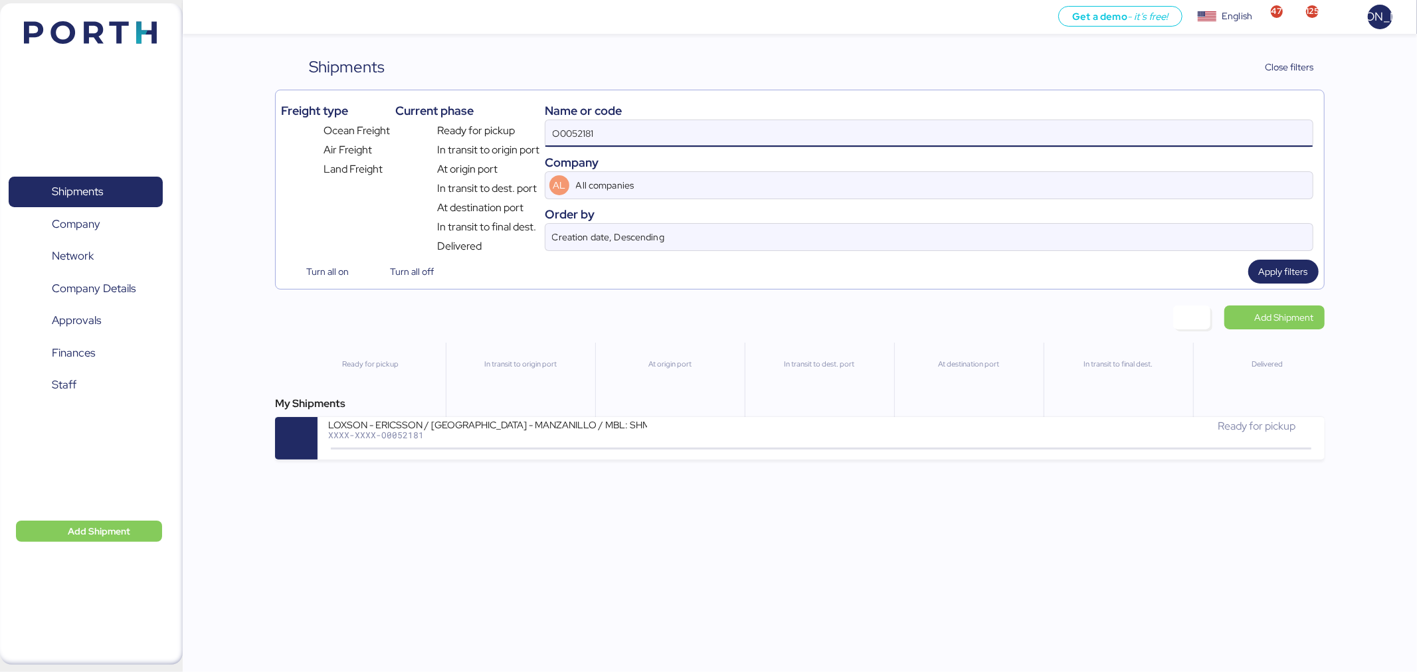
click at [869, 142] on input "O0052181" at bounding box center [928, 133] width 767 height 27
paste input "SAL25090023"
click at [623, 135] on input "SAL25090023" at bounding box center [928, 133] width 767 height 27
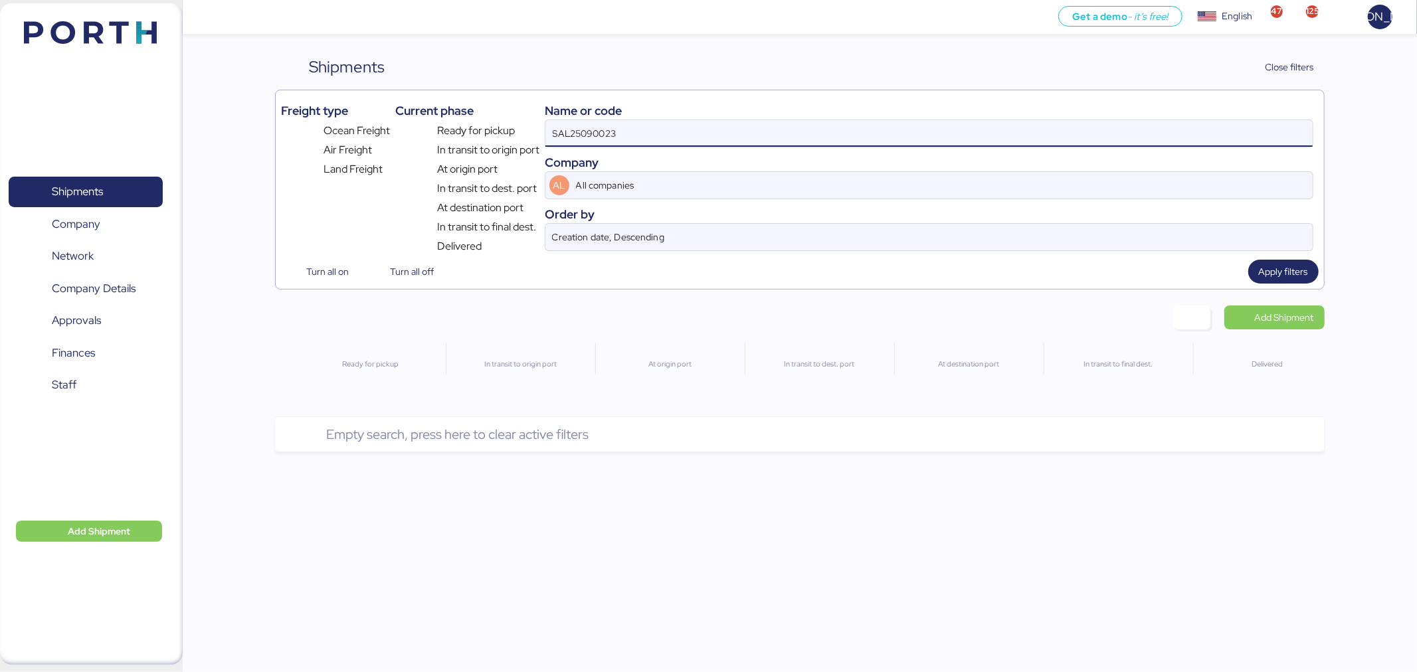
click at [623, 135] on input "SAL25090023" at bounding box center [928, 133] width 767 height 27
paste input "O0052182"
type input "O0052182"
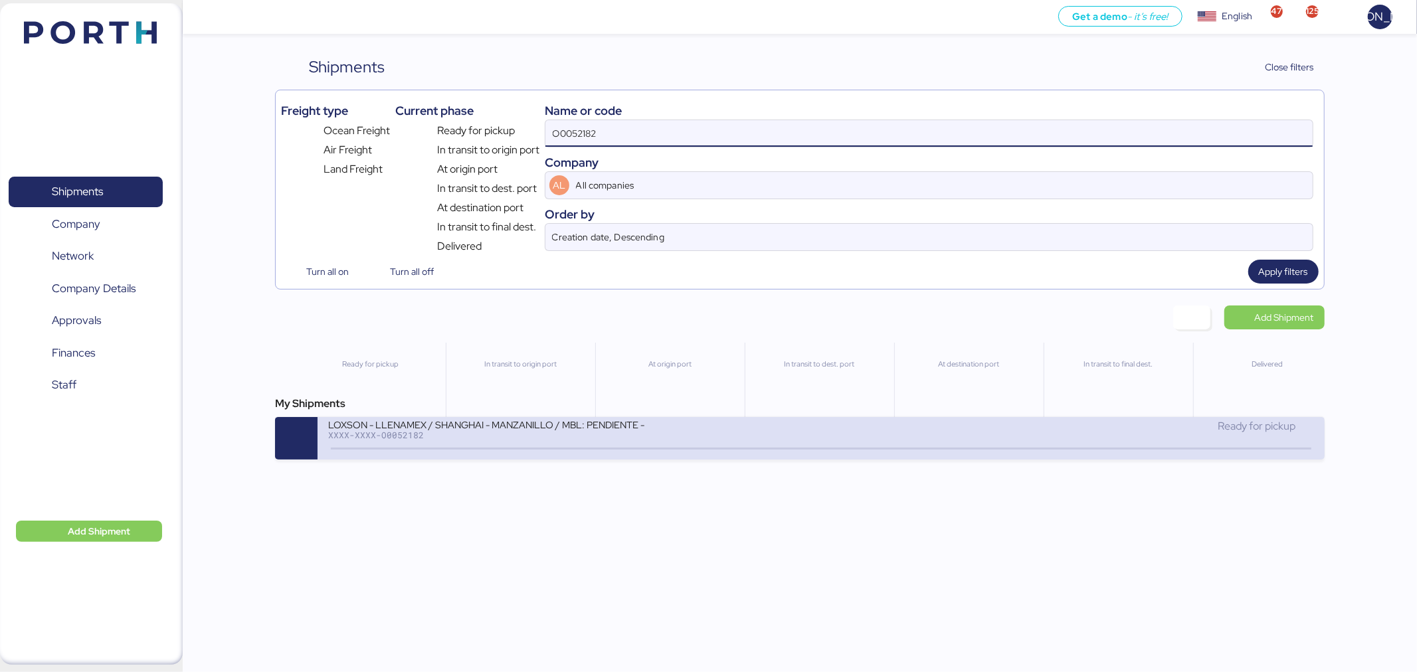
click at [638, 436] on div "XXXX-XXXX-O0052182" at bounding box center [487, 434] width 319 height 9
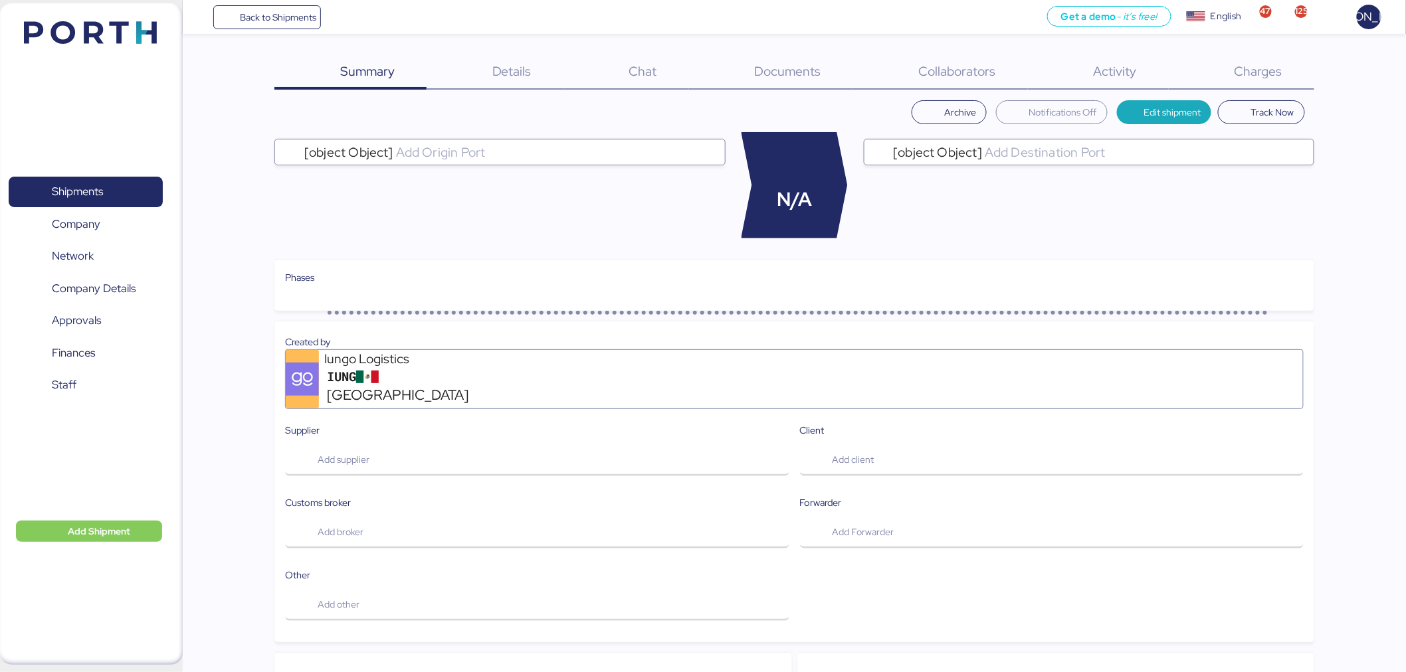
click at [1297, 62] on div "Charges 0" at bounding box center [1240, 72] width 145 height 35
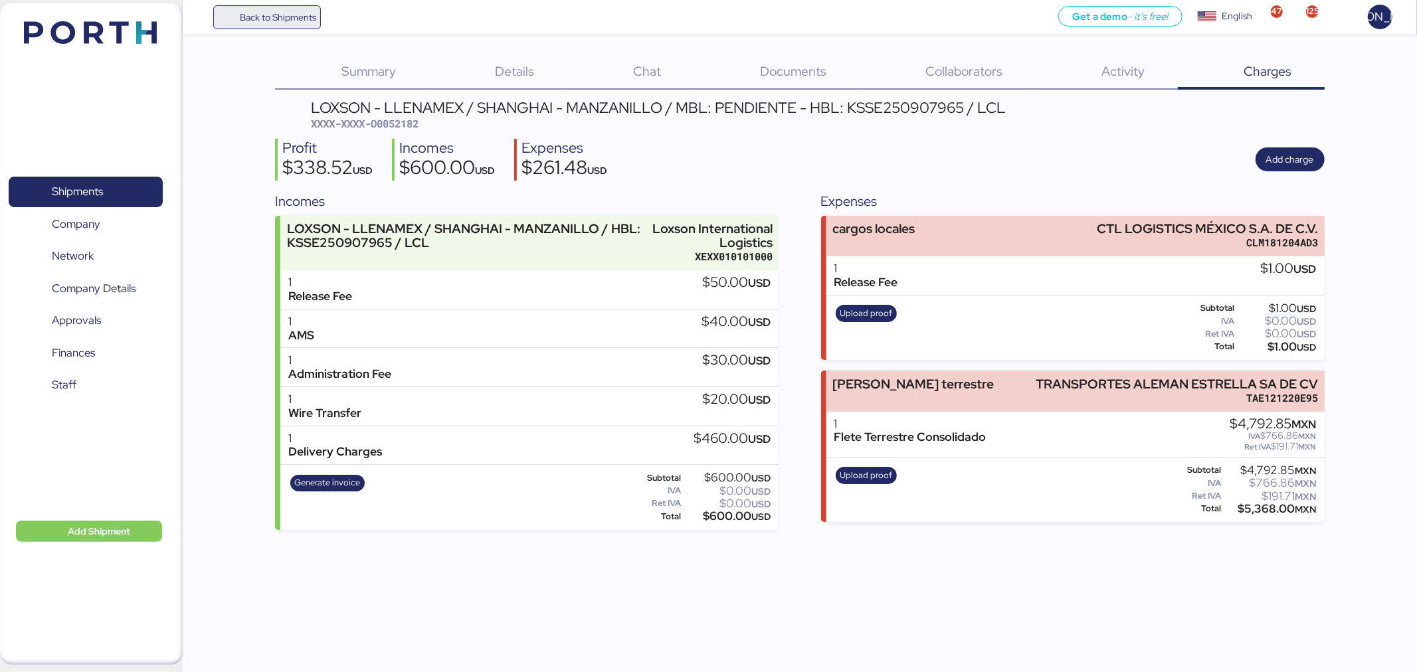
click at [235, 12] on span "Back to Shipments" at bounding box center [267, 17] width 99 height 24
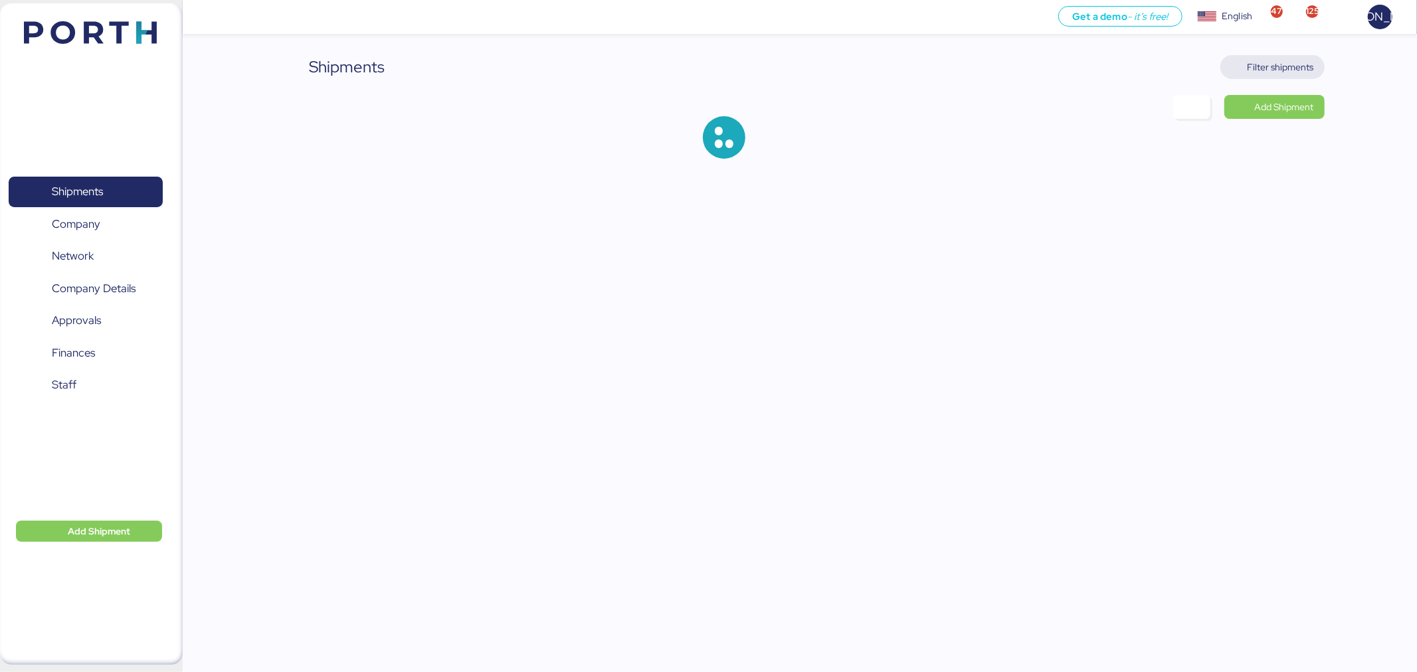
click at [1296, 68] on span "Filter shipments" at bounding box center [1280, 67] width 66 height 16
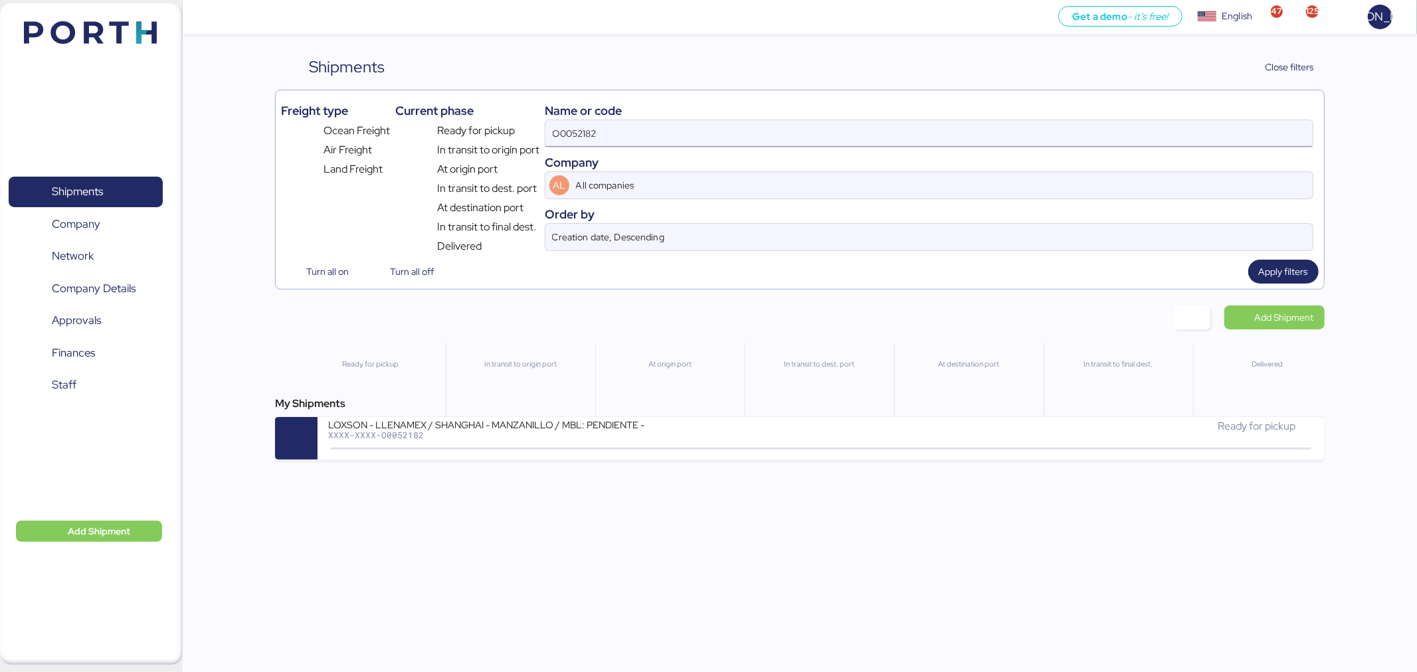
click at [849, 138] on input "O0052182" at bounding box center [928, 133] width 767 height 27
paste input "256106021"
type input "256106021"
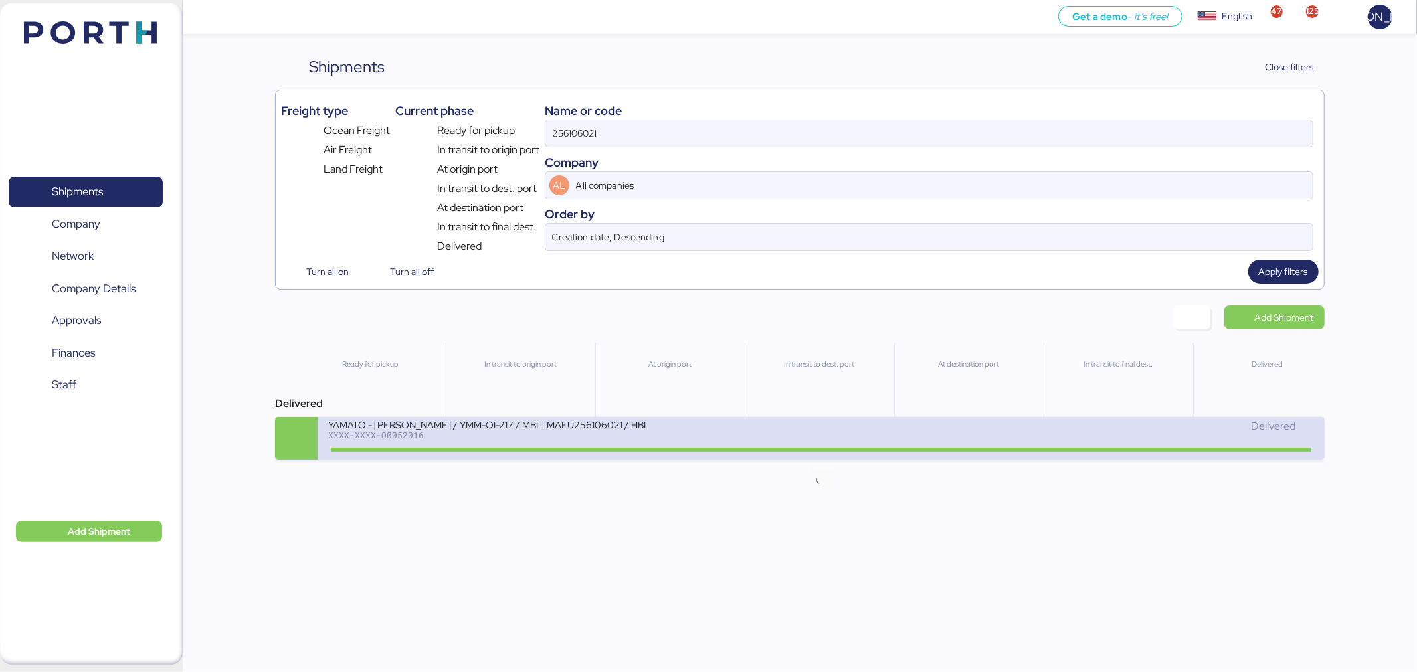
click at [799, 448] on icon at bounding box center [821, 449] width 64 height 15
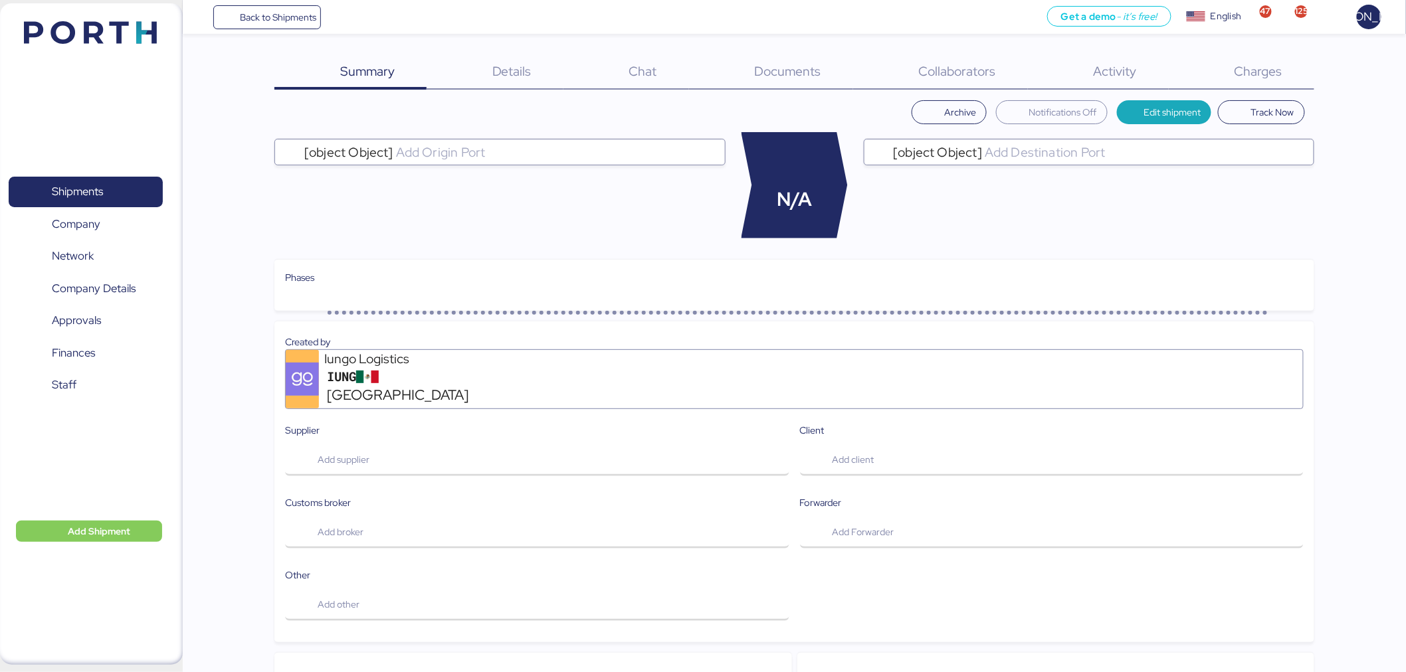
click at [1251, 82] on div "Charges 0" at bounding box center [1240, 72] width 145 height 35
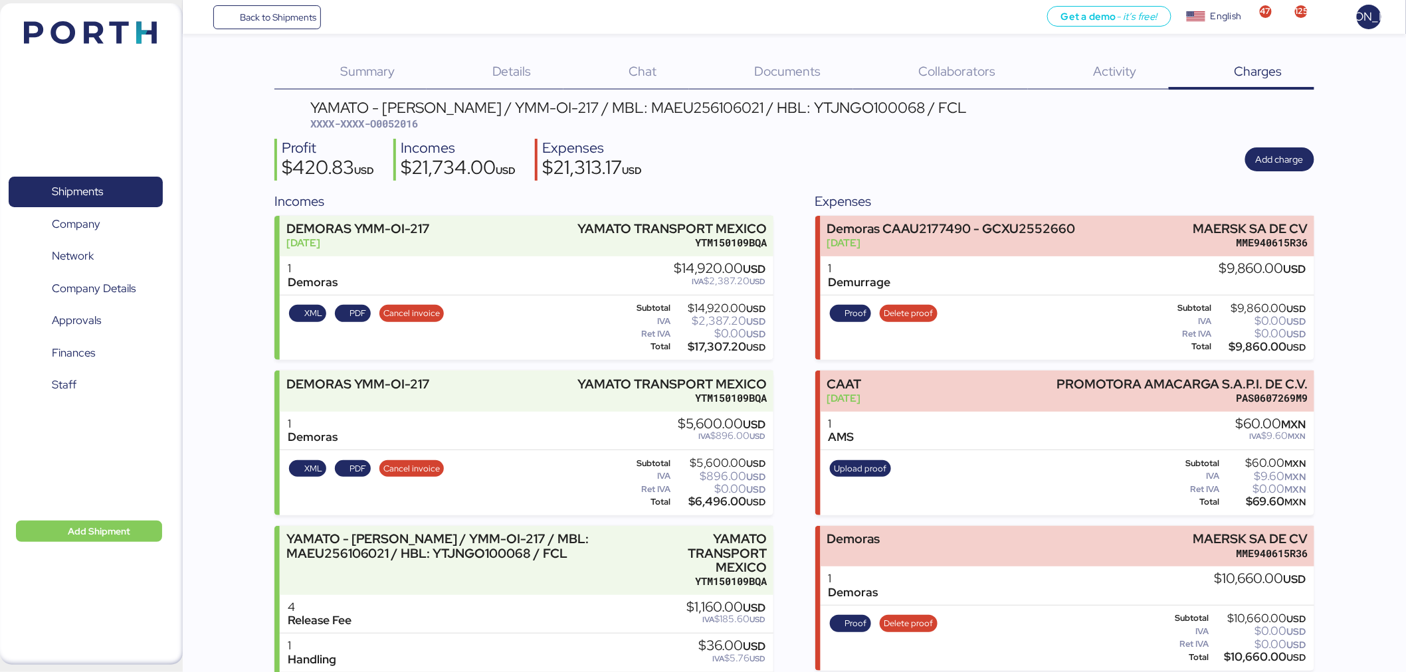
click at [516, 64] on span "Details" at bounding box center [511, 70] width 39 height 17
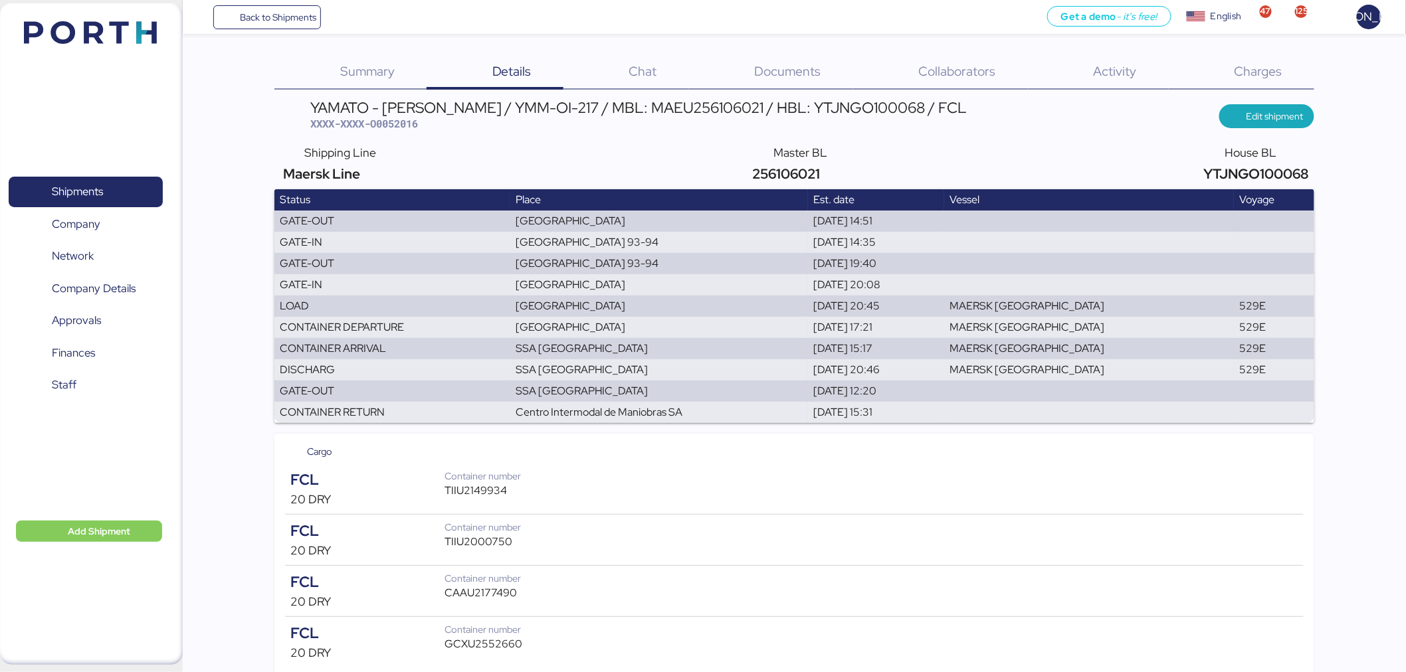
click at [1237, 63] on span "Charges" at bounding box center [1258, 70] width 48 height 17
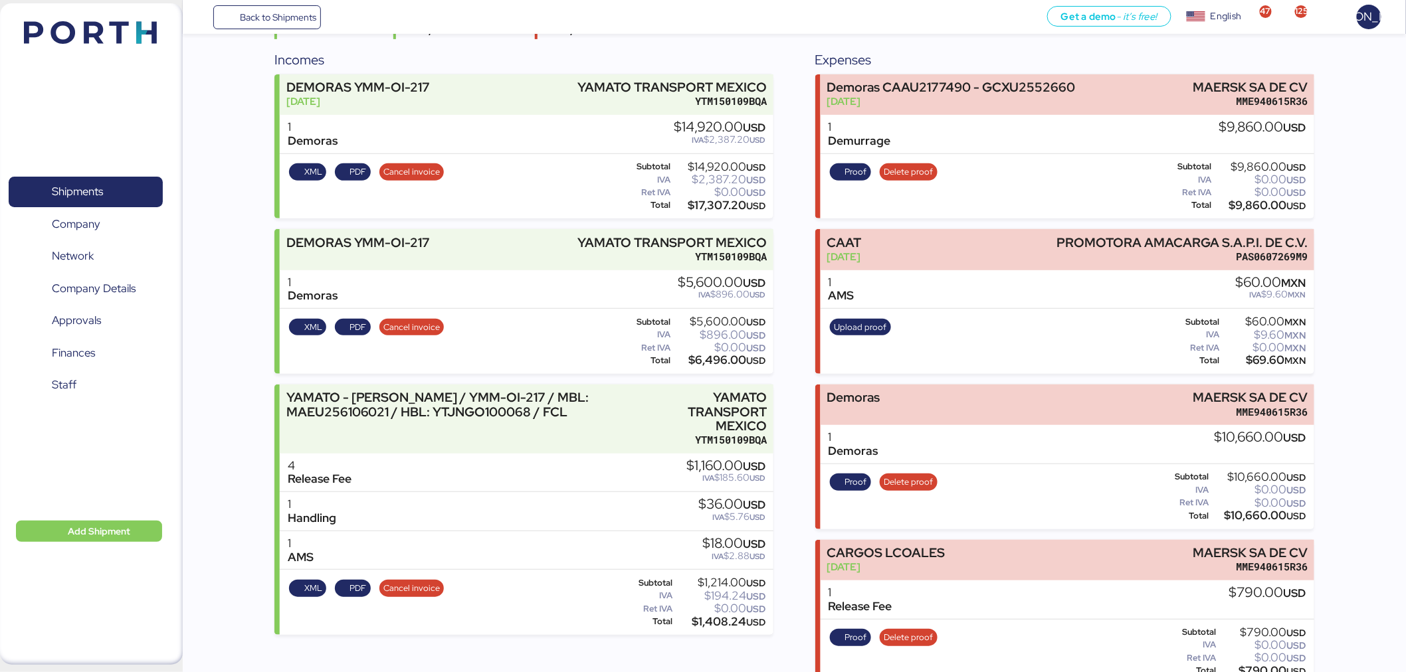
scroll to position [164, 0]
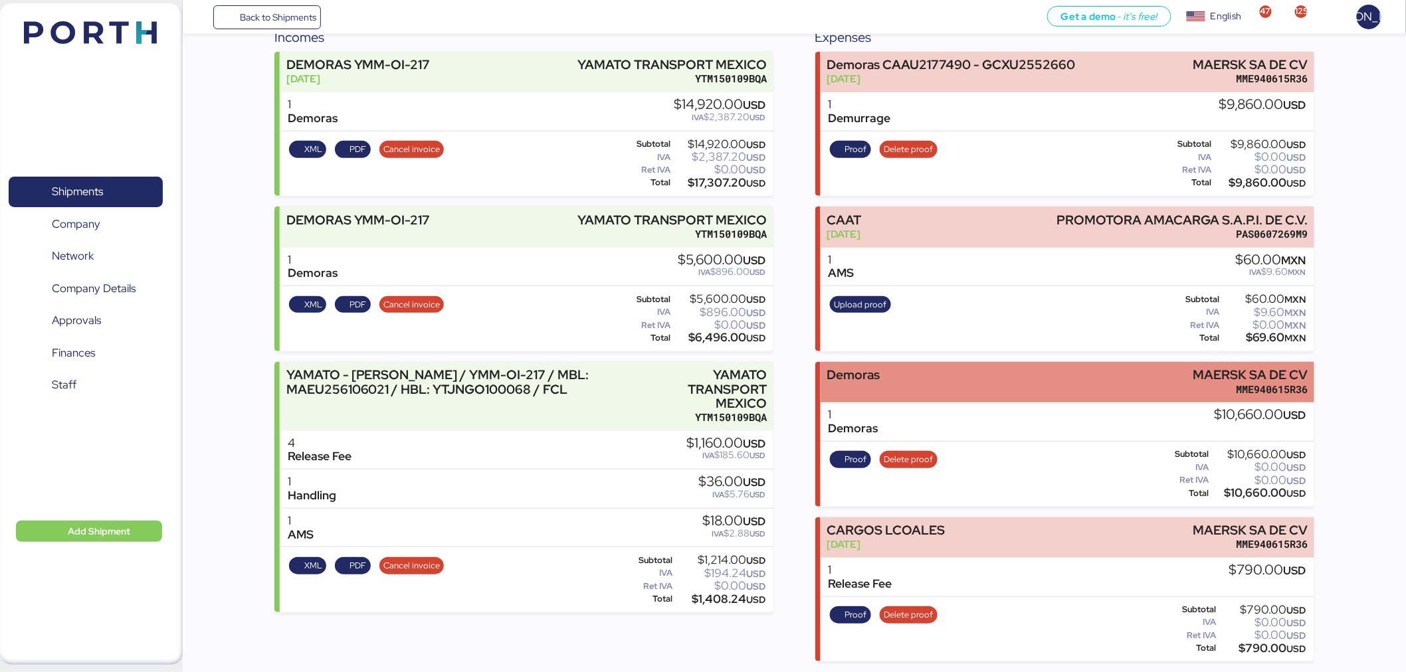
click at [1018, 377] on div "Demoras MAERSK SA DE CV MME940615R36" at bounding box center [1067, 382] width 494 height 41
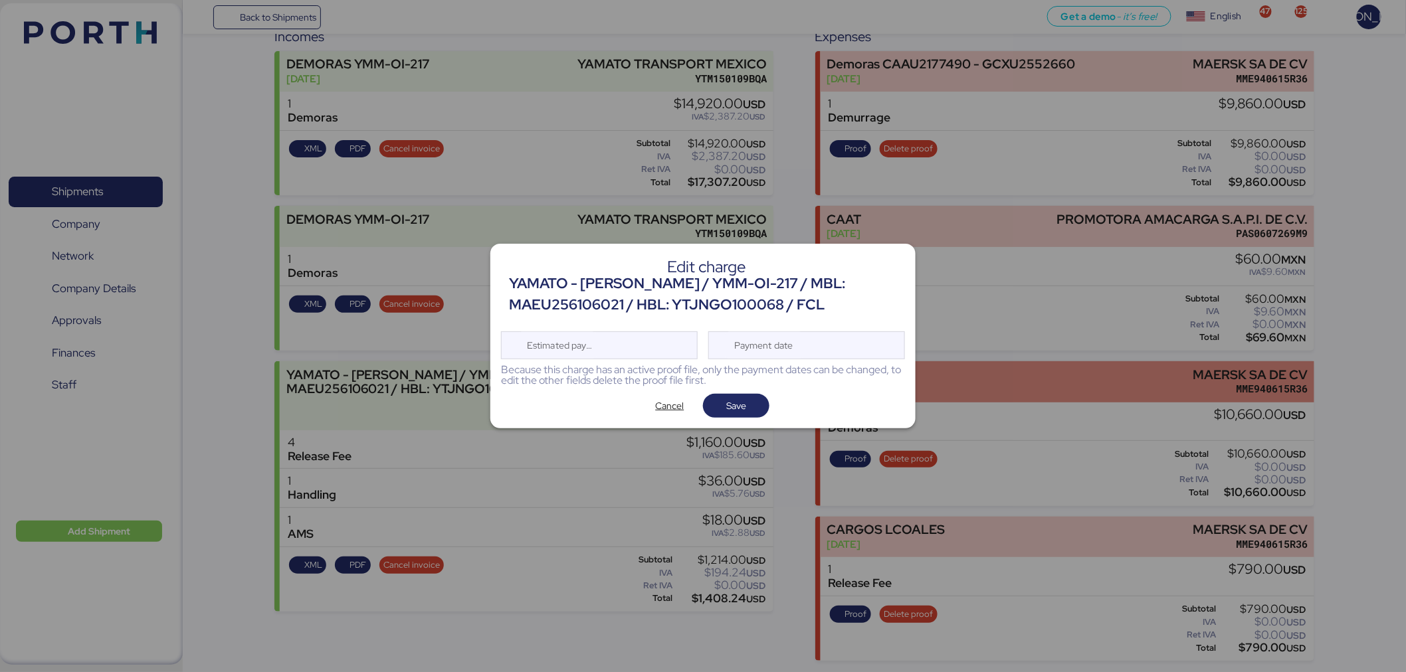
scroll to position [0, 0]
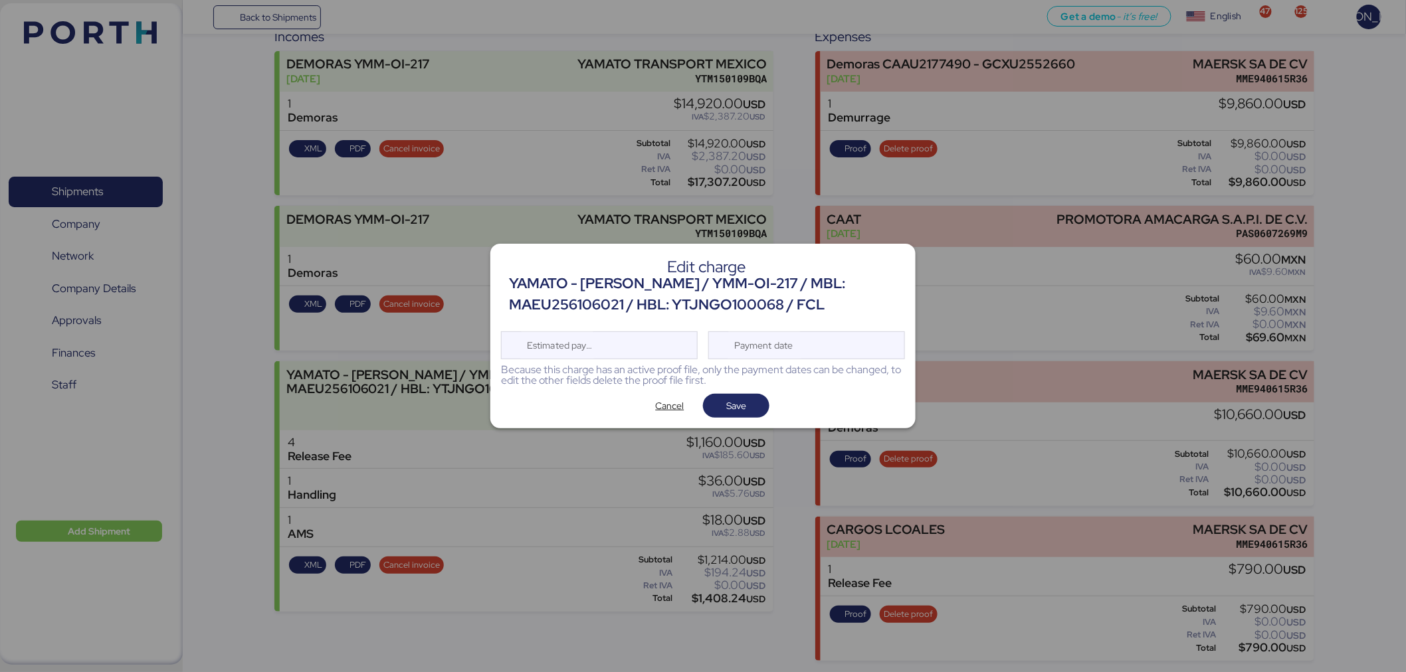
click at [1066, 433] on div at bounding box center [703, 336] width 1406 height 672
click at [667, 412] on span "Cancel" at bounding box center [670, 406] width 29 height 16
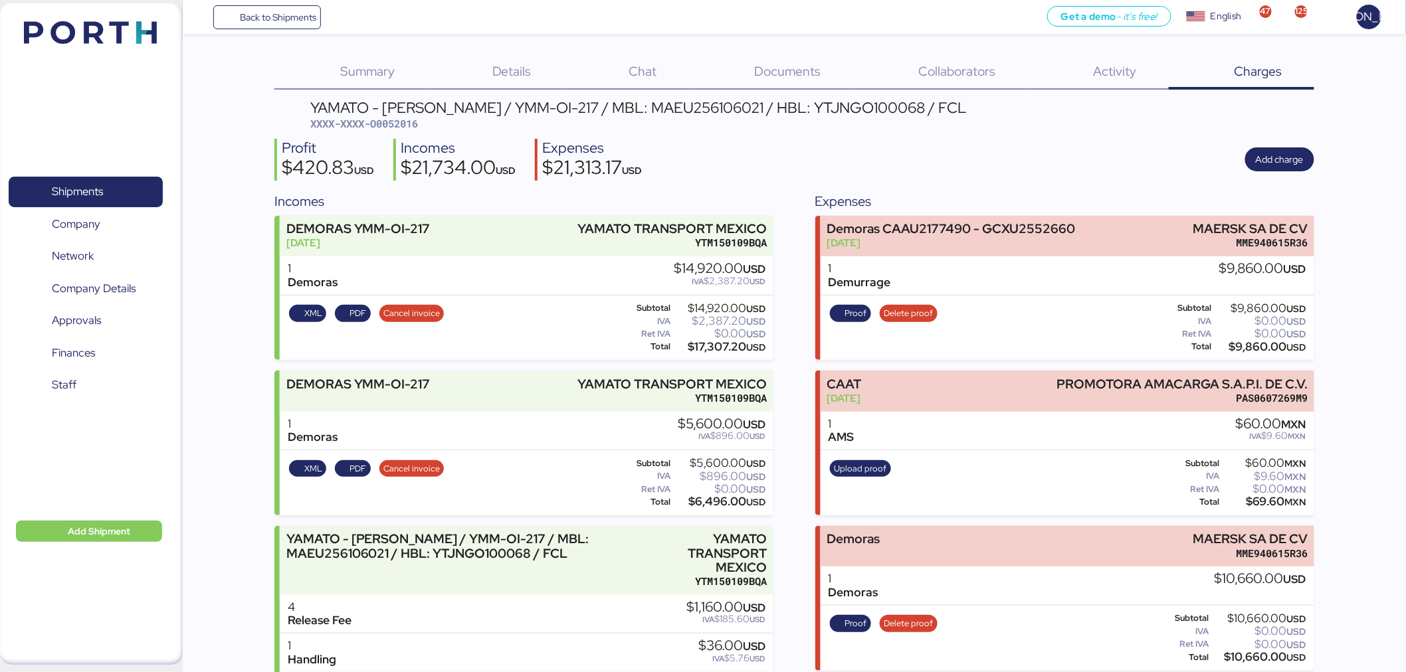
click at [406, 121] on span "XXXX-XXXX-O0052016" at bounding box center [364, 123] width 108 height 13
copy span "O0052016"
click at [365, 57] on div "Summary 0" at bounding box center [350, 72] width 152 height 35
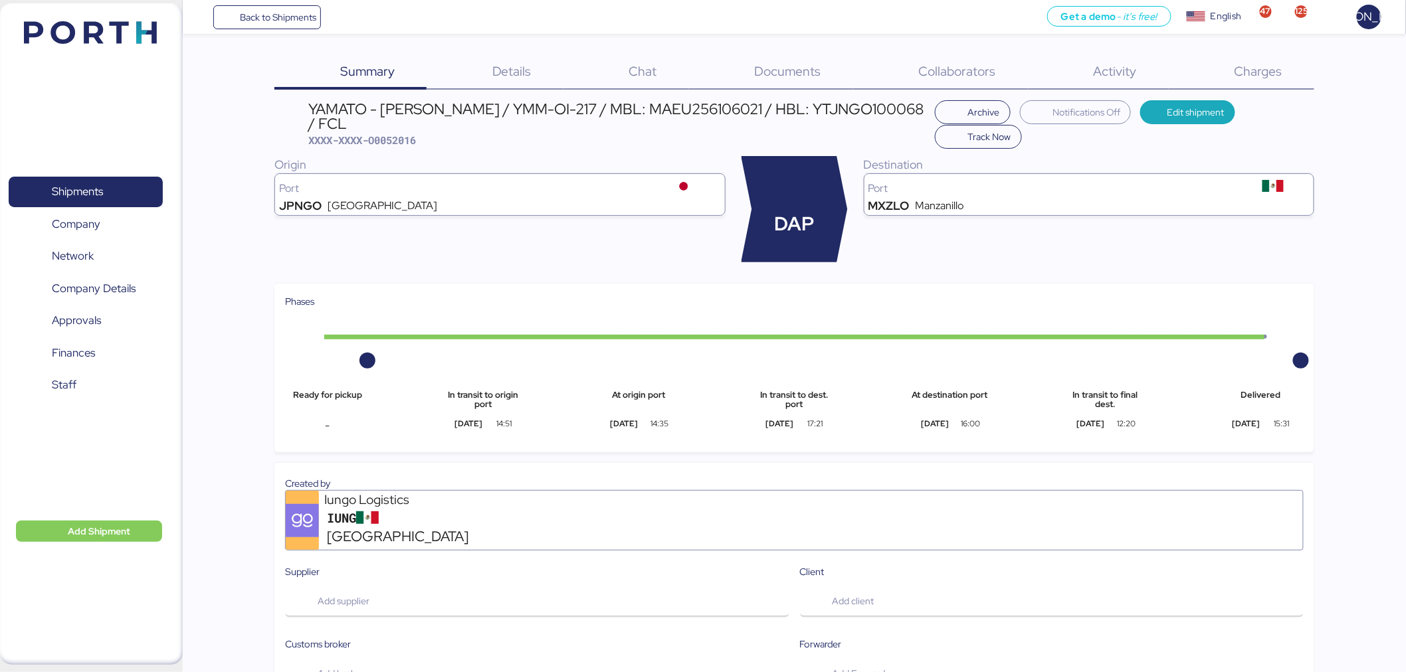
click at [499, 77] on span "Details" at bounding box center [511, 70] width 39 height 17
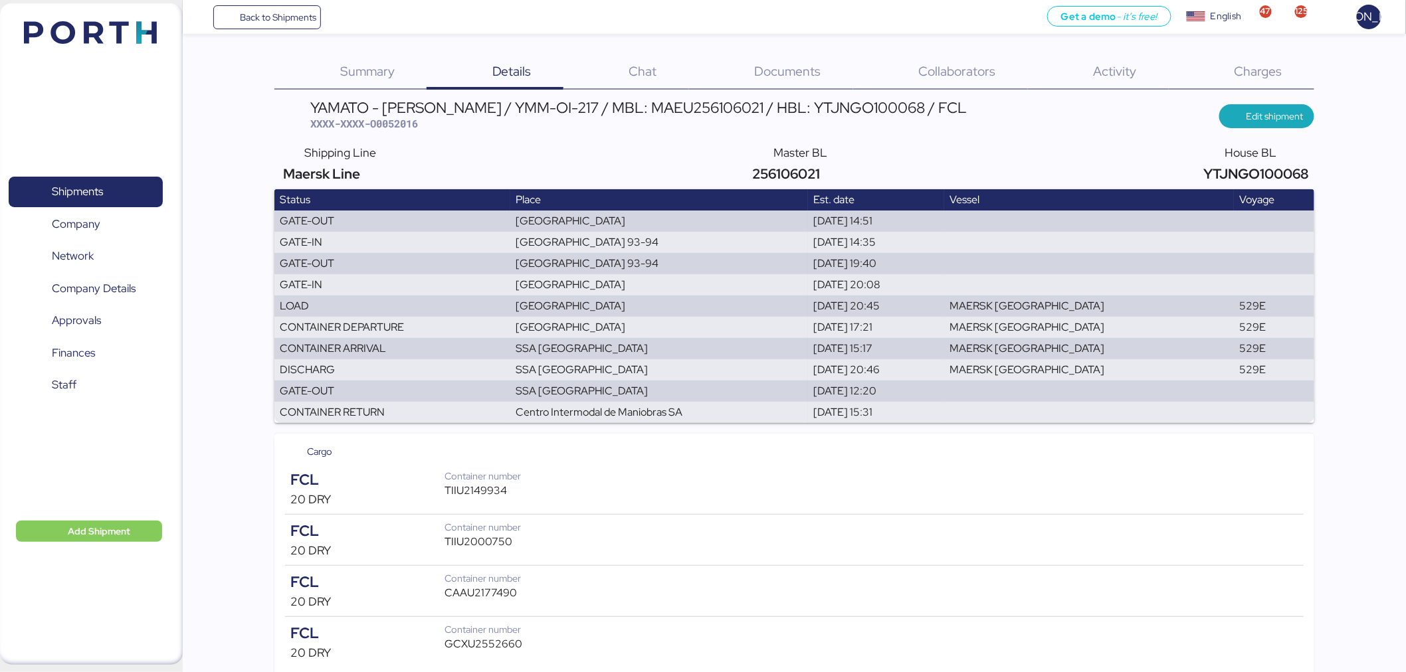
click at [407, 120] on span "XXXX-XXXX-O0052016" at bounding box center [364, 123] width 108 height 13
copy span "O0052016"
click at [266, 27] on span "Back to Shipments" at bounding box center [267, 17] width 99 height 24
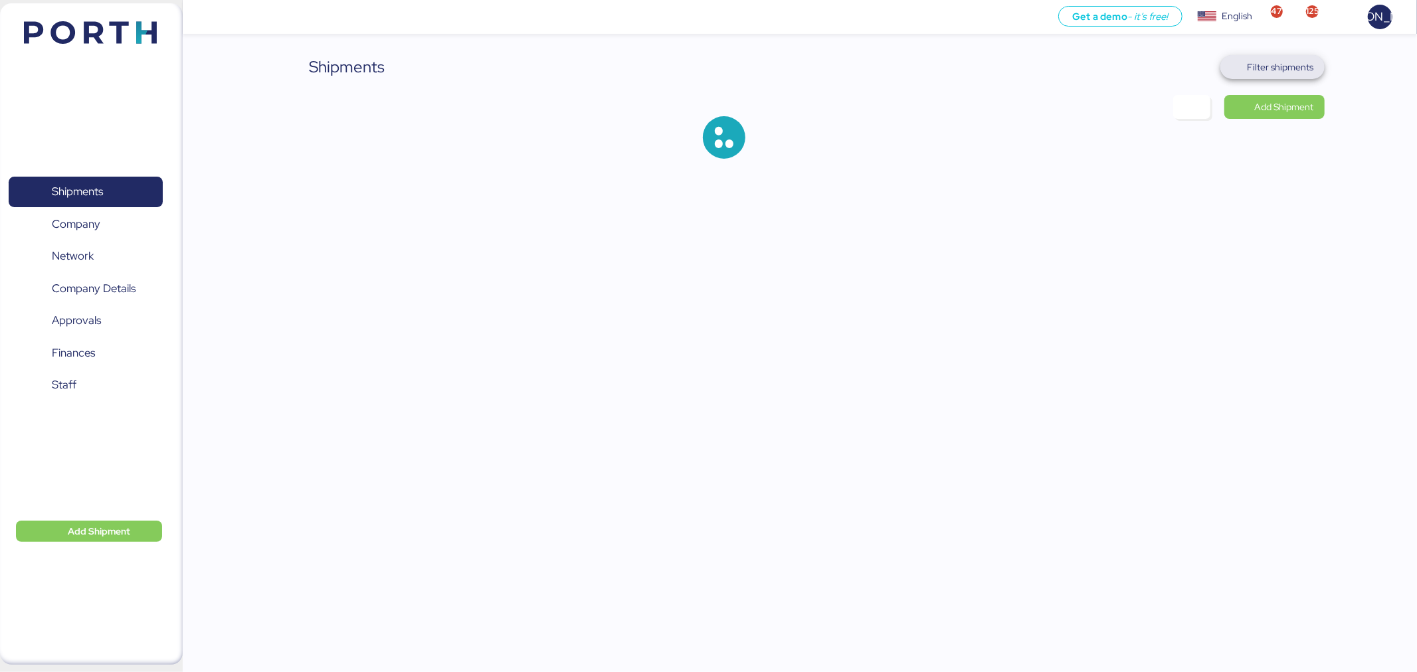
click at [1249, 63] on span "Filter shipments" at bounding box center [1280, 67] width 66 height 16
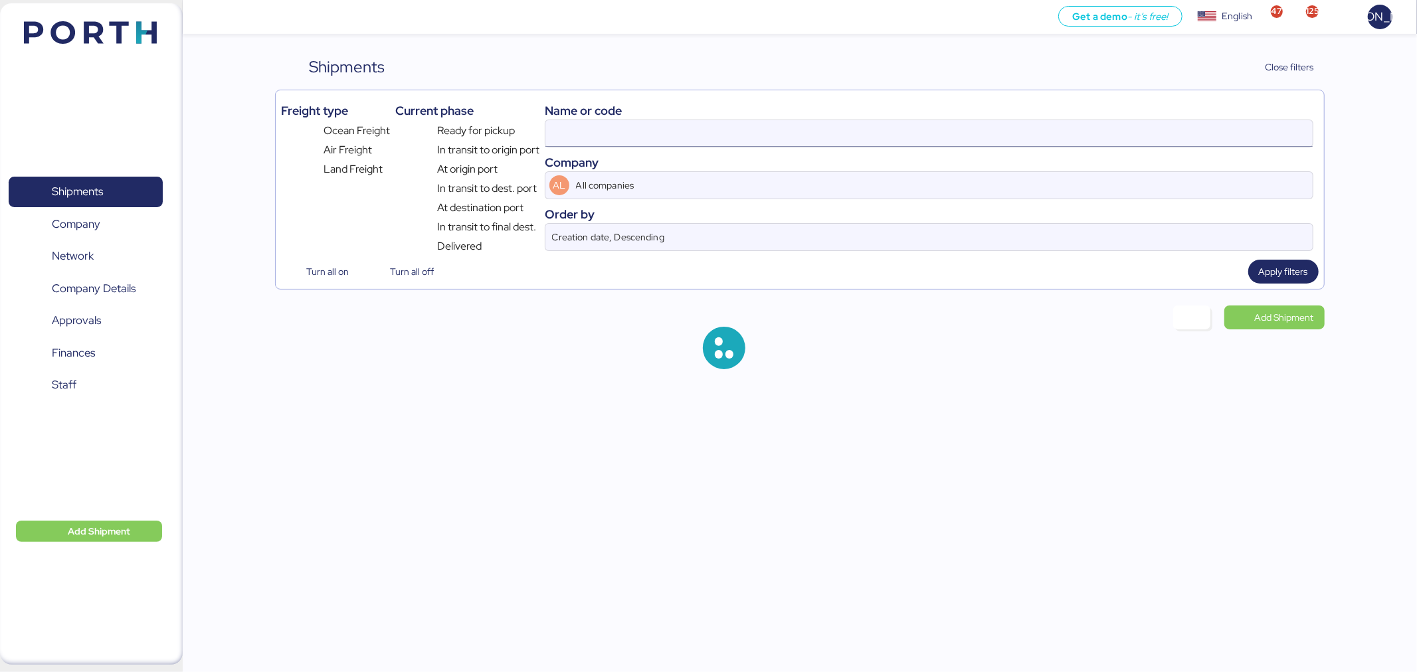
click at [707, 141] on input at bounding box center [928, 133] width 767 height 27
paste input "257424947"
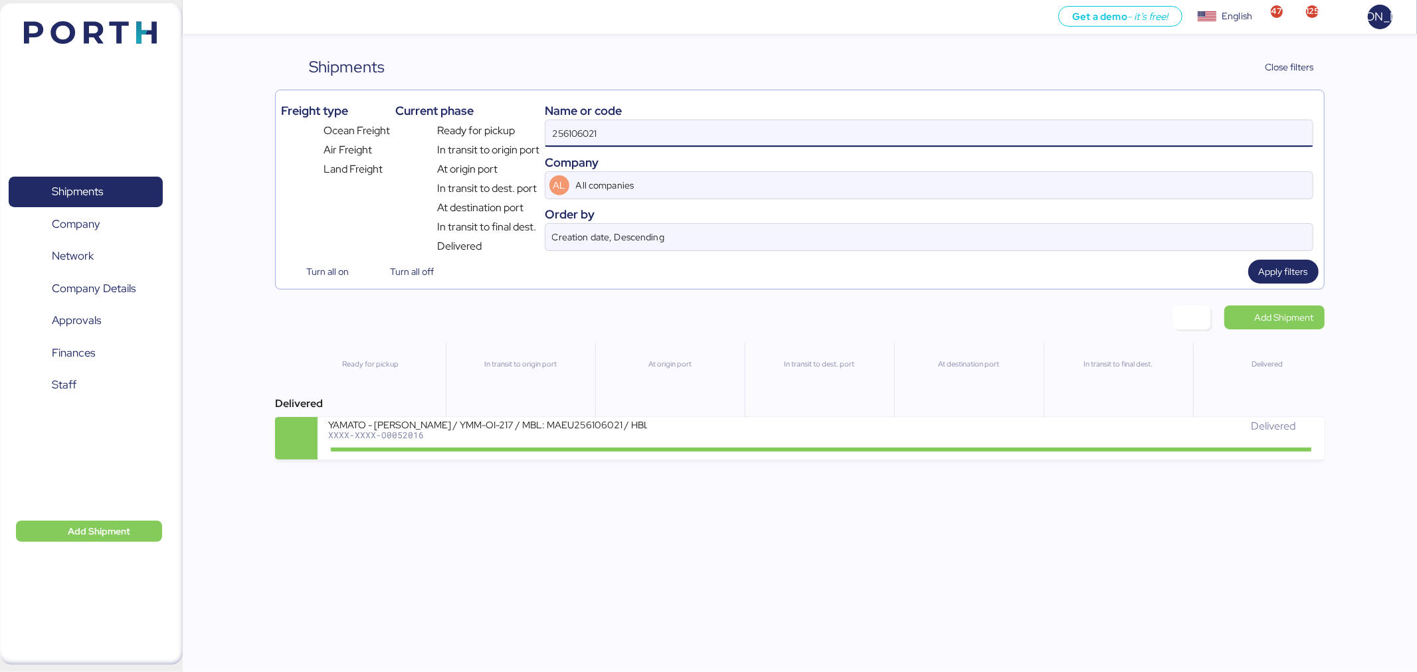
click at [707, 141] on input "256106021" at bounding box center [928, 133] width 767 height 27
paste input "7424947"
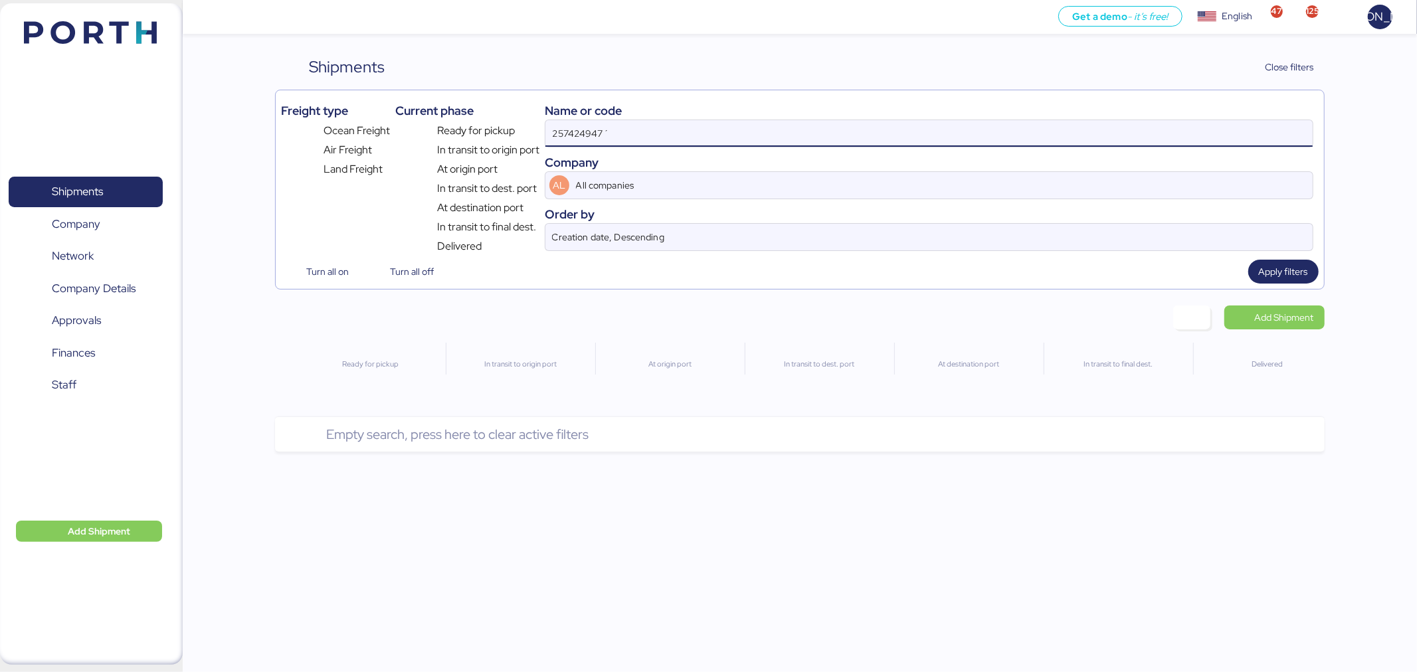
click at [707, 141] on input "257424947´" at bounding box center [928, 133] width 767 height 27
click at [707, 141] on input "257424947" at bounding box center [928, 133] width 767 height 27
paste input "O0052044"
type input "O0052044"
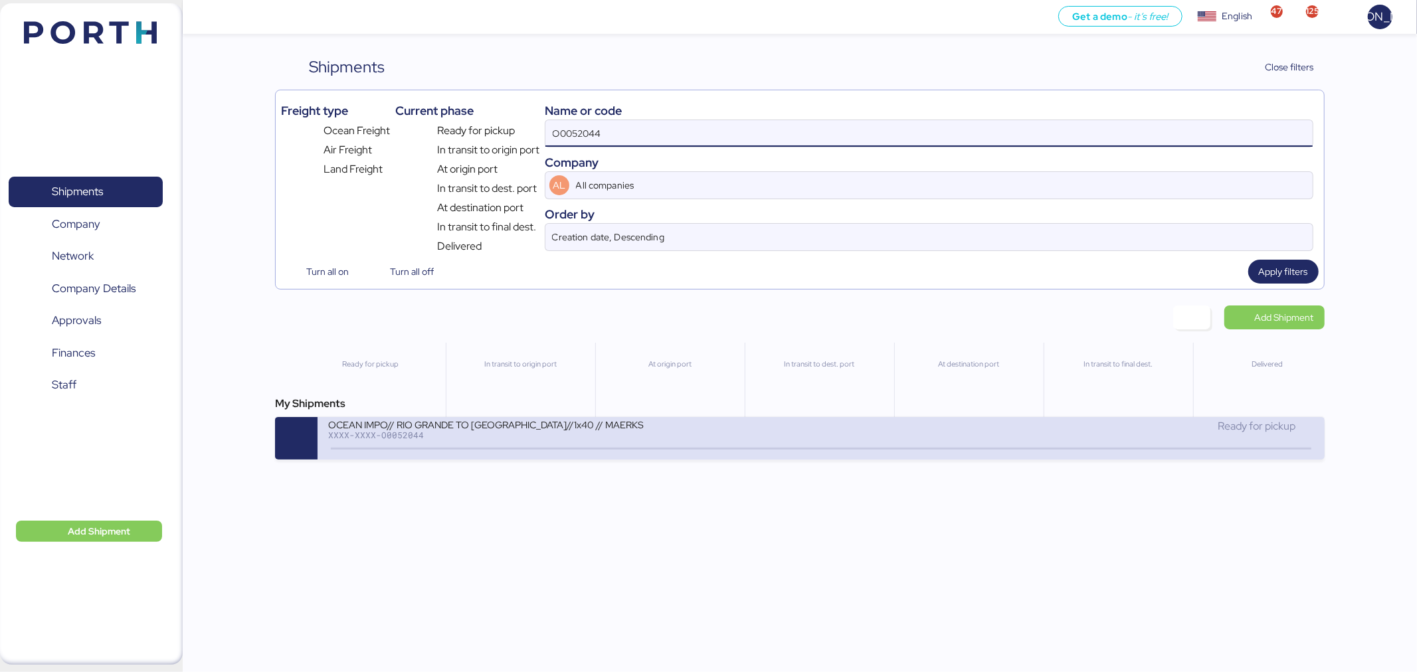
click at [474, 423] on div "OCEAN IMPO// RIO GRANDE TO MANZANILLO//1x40 // MAERKS" at bounding box center [487, 423] width 319 height 11
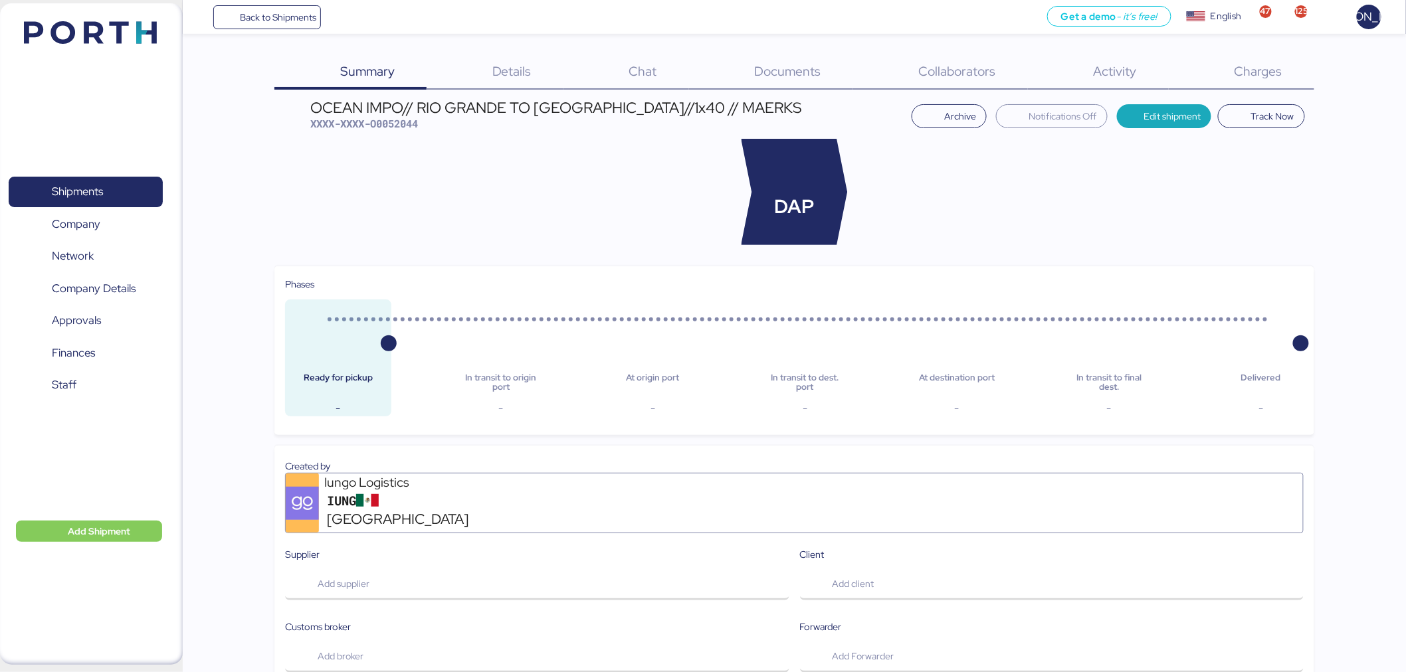
click at [1273, 84] on div "Charges 0" at bounding box center [1240, 72] width 145 height 35
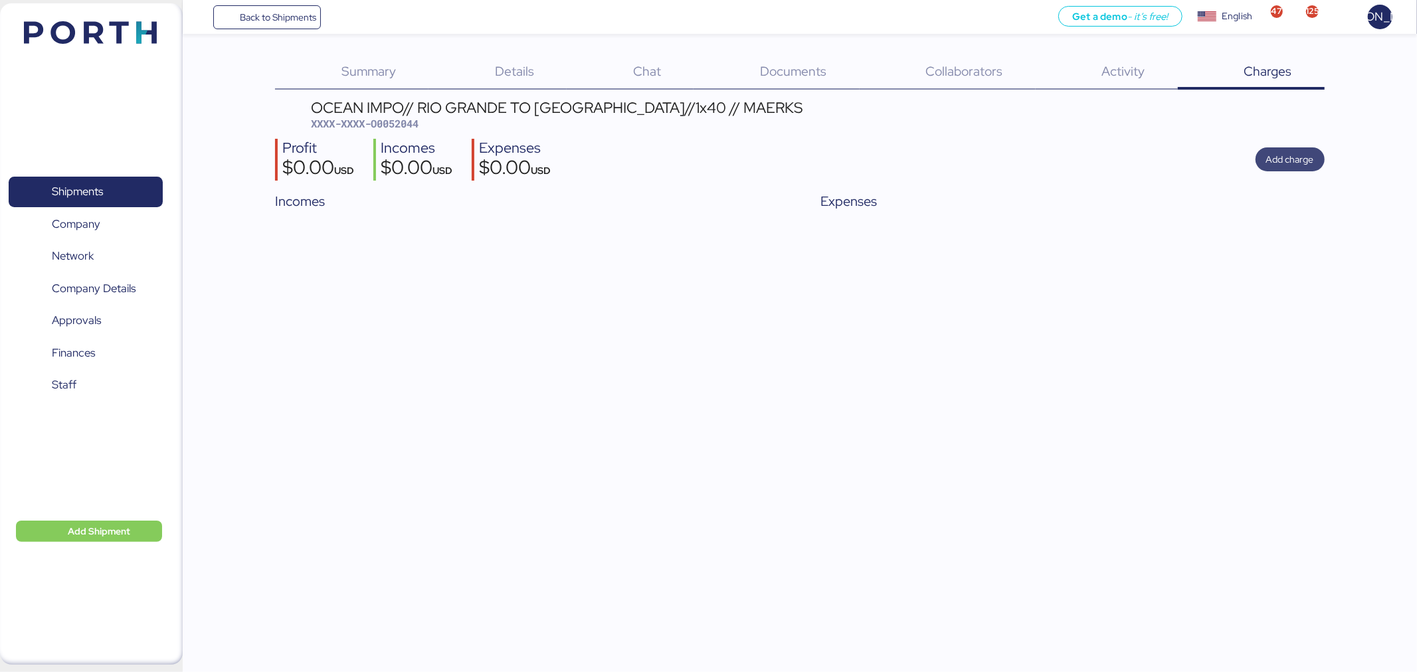
click at [1307, 153] on span "Add charge" at bounding box center [1290, 159] width 48 height 16
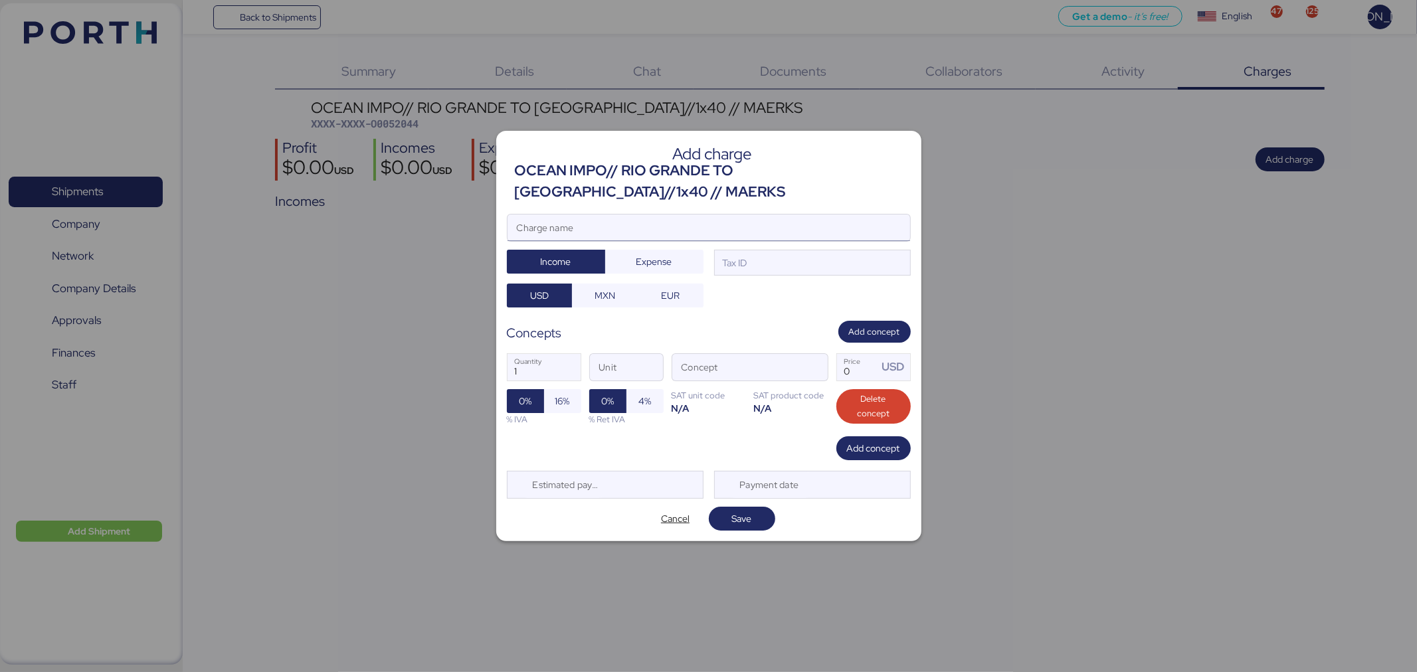
click at [613, 235] on input "Charge name" at bounding box center [708, 228] width 403 height 27
type input "RELEASE"
click at [663, 260] on span "Expense" at bounding box center [654, 262] width 36 height 16
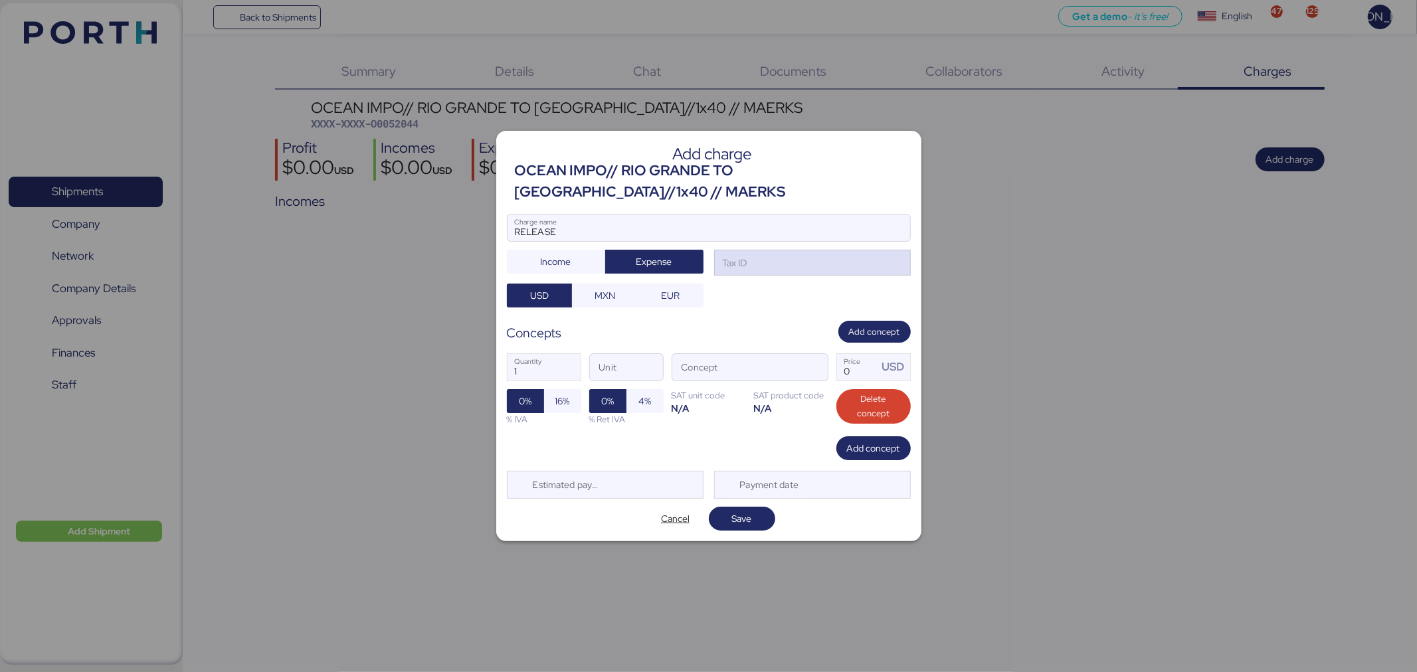
click at [741, 258] on div "Tax ID" at bounding box center [733, 263] width 27 height 15
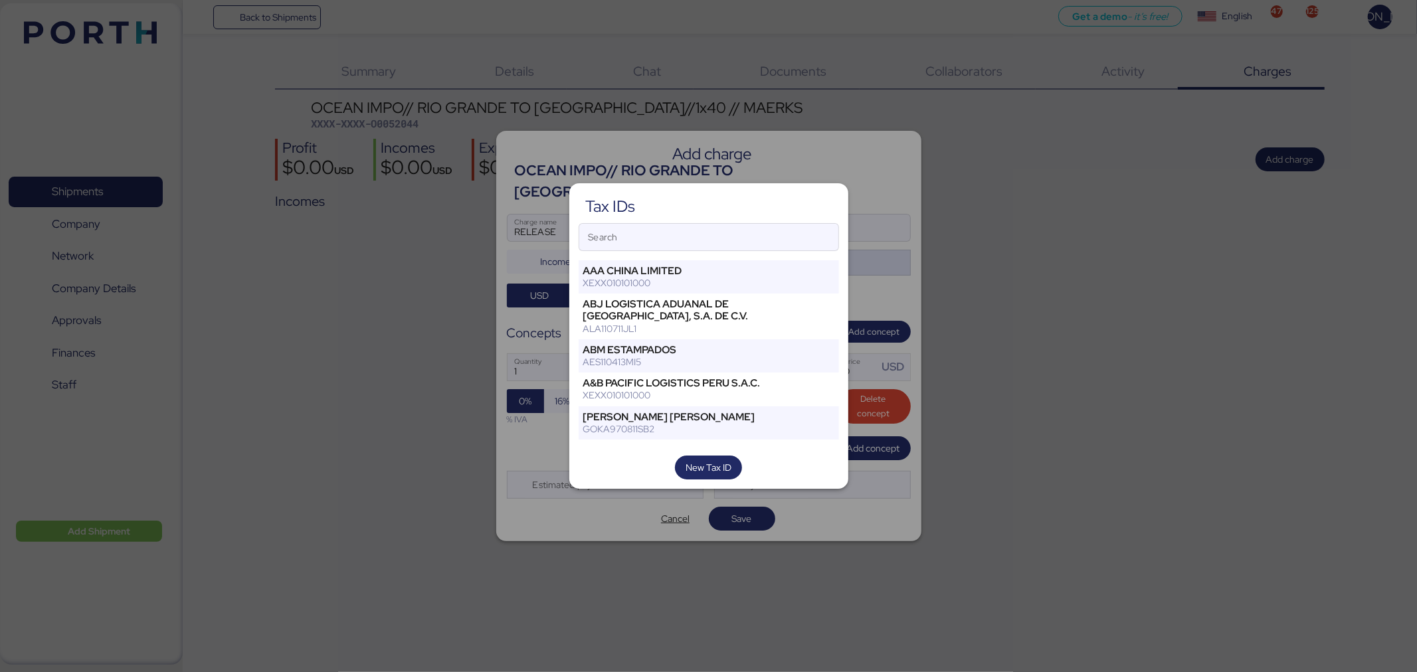
click at [741, 258] on div "Tax IDs Search AAA CHINA LIMITED XEXX010101000 ABJ LOGISTICA ADUANAL DE VERACRU…" at bounding box center [708, 336] width 279 height 306
click at [764, 246] on input "Search" at bounding box center [708, 237] width 259 height 27
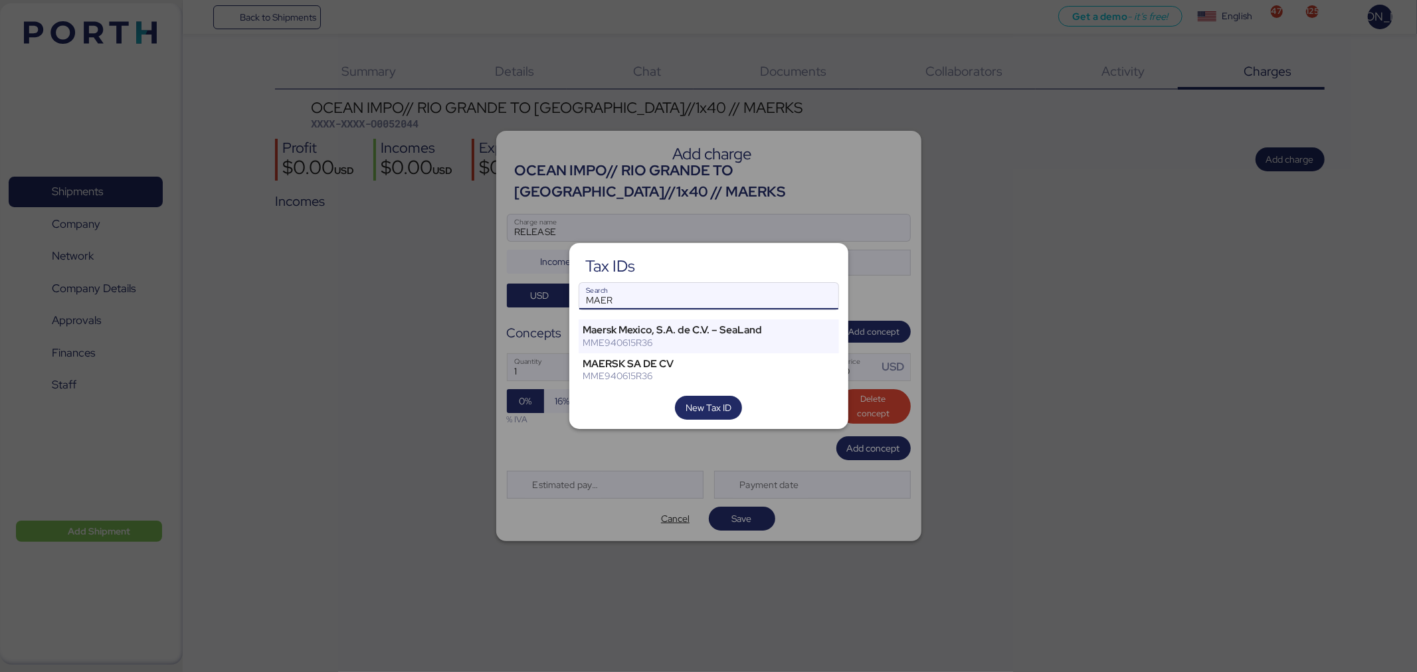
type input "MAER"
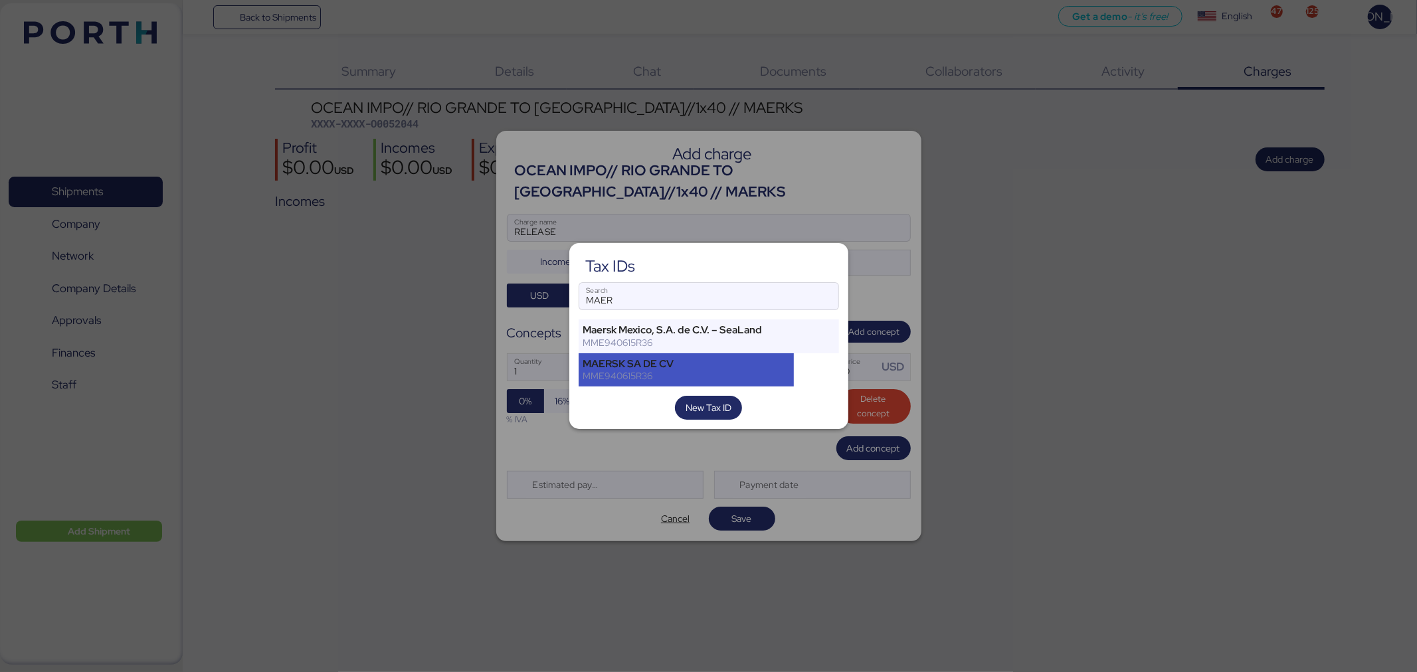
click at [699, 361] on div "MAERSK SA DE CV" at bounding box center [686, 364] width 207 height 12
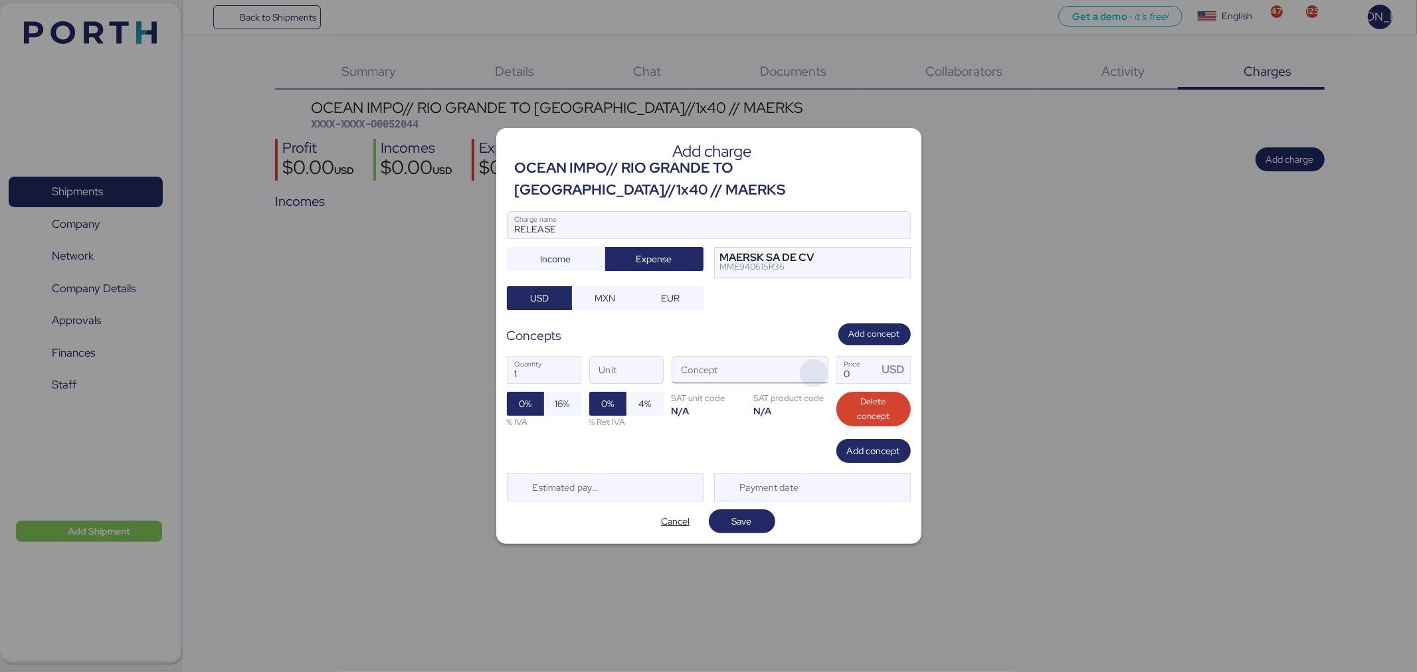
click at [819, 372] on span "button" at bounding box center [814, 373] width 28 height 28
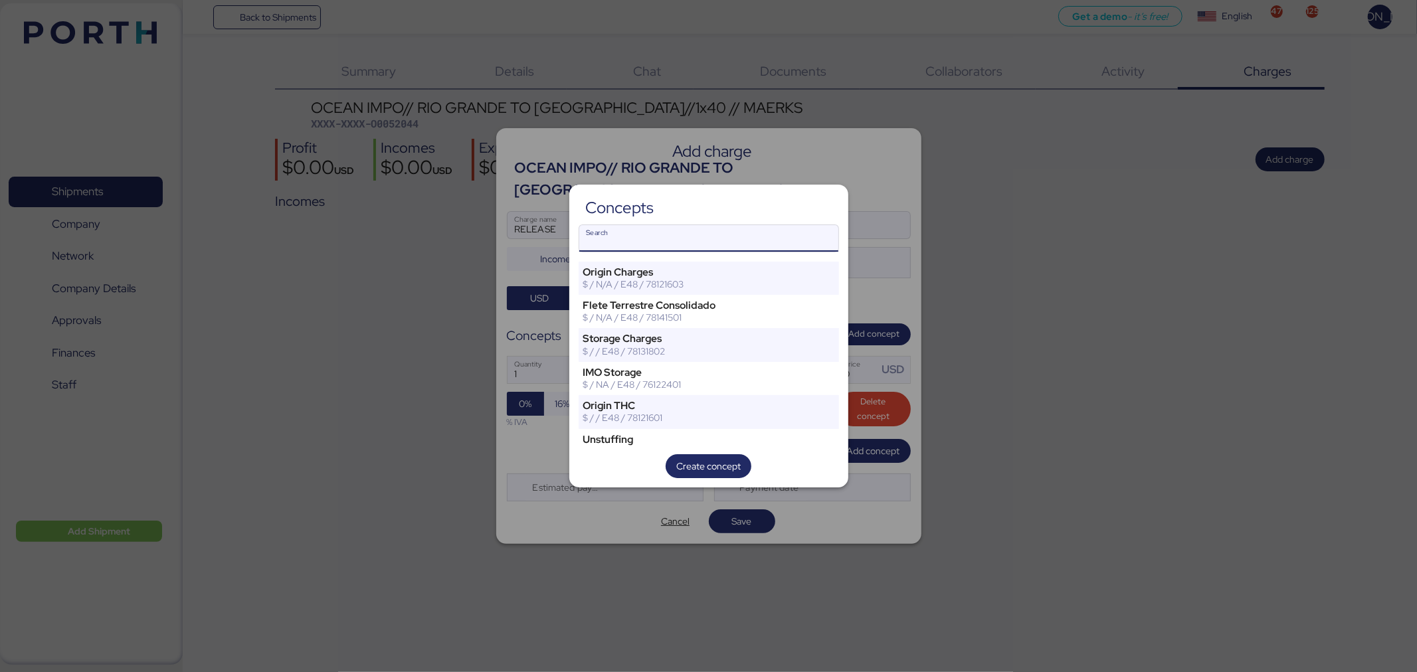
click at [731, 246] on input "Search" at bounding box center [708, 238] width 259 height 27
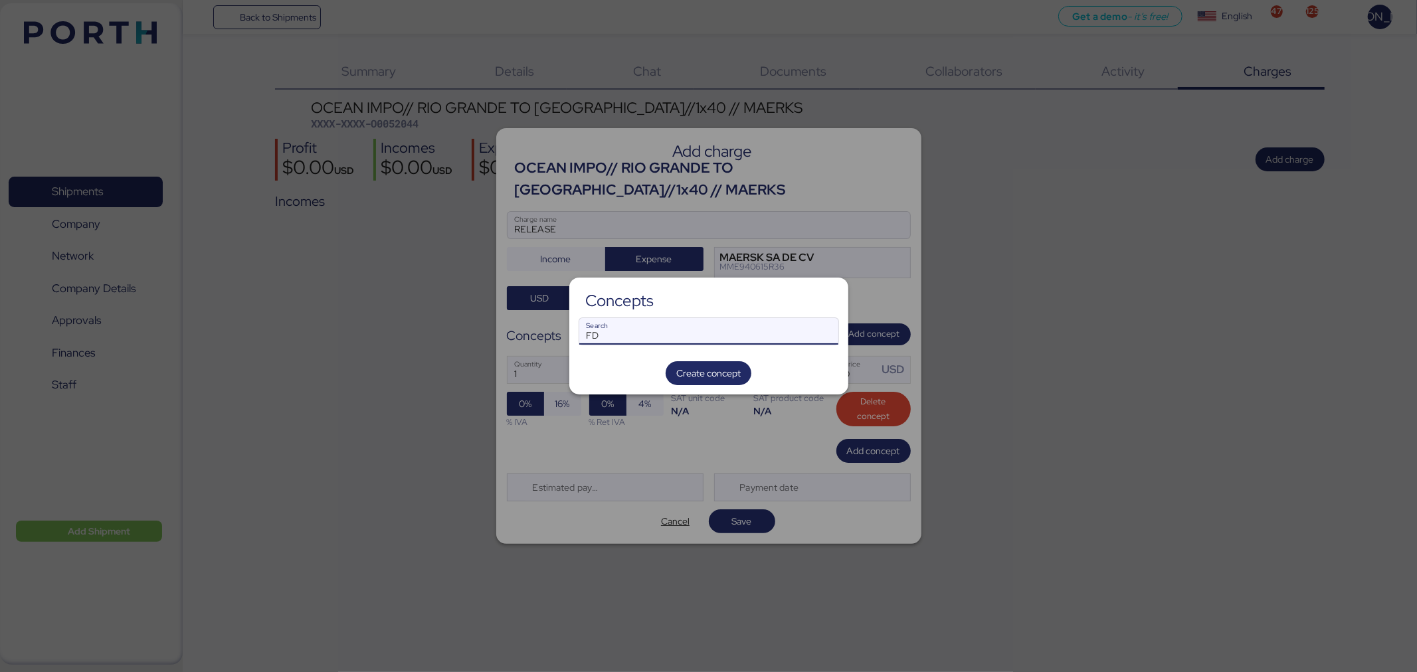
type input "F"
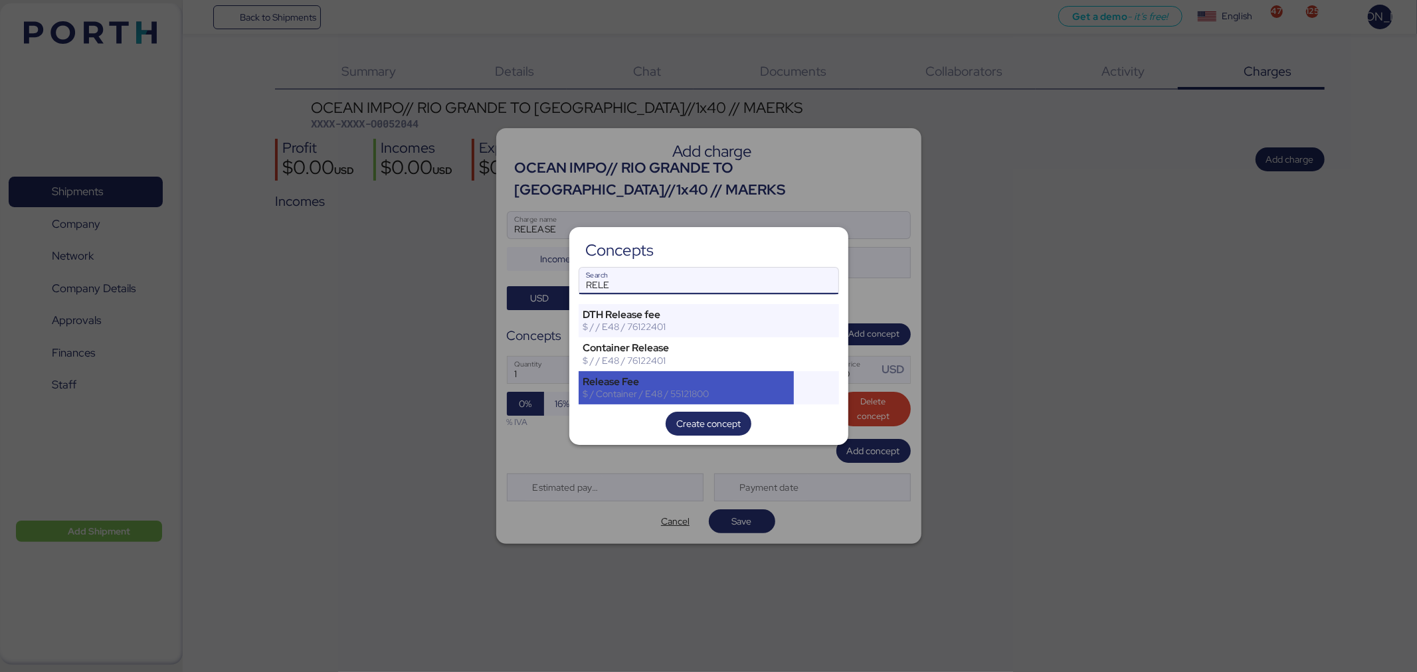
type input "RELE"
click at [685, 399] on div "$ / Container / E48 / 55121800" at bounding box center [686, 394] width 207 height 12
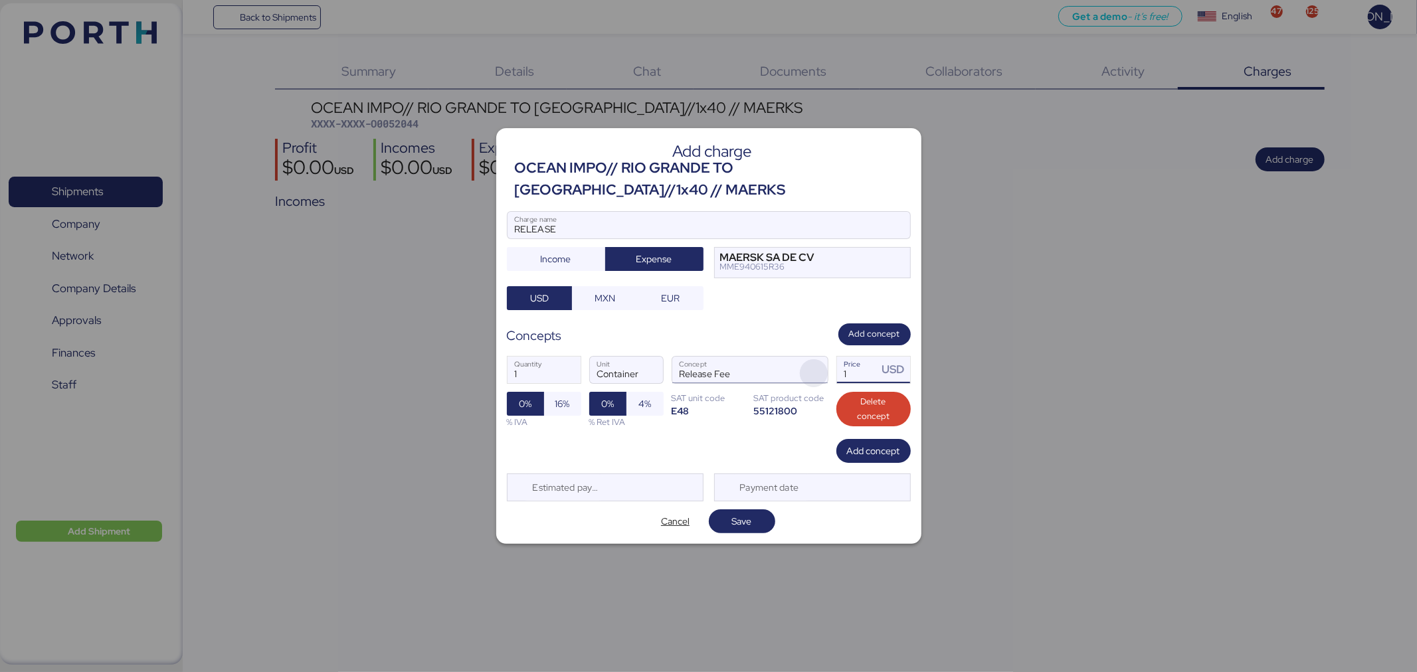
drag, startPoint x: 852, startPoint y: 376, endPoint x: 820, endPoint y: 373, distance: 31.3
click at [820, 373] on div "1 Quantity Container Unit Release Fee Concept 1 Price USD 0% 16% % IVA 0% 4% % …" at bounding box center [709, 392] width 404 height 94
type input "2840"
click at [735, 525] on span "Save" at bounding box center [742, 521] width 20 height 16
